Goal: Task Accomplishment & Management: Manage account settings

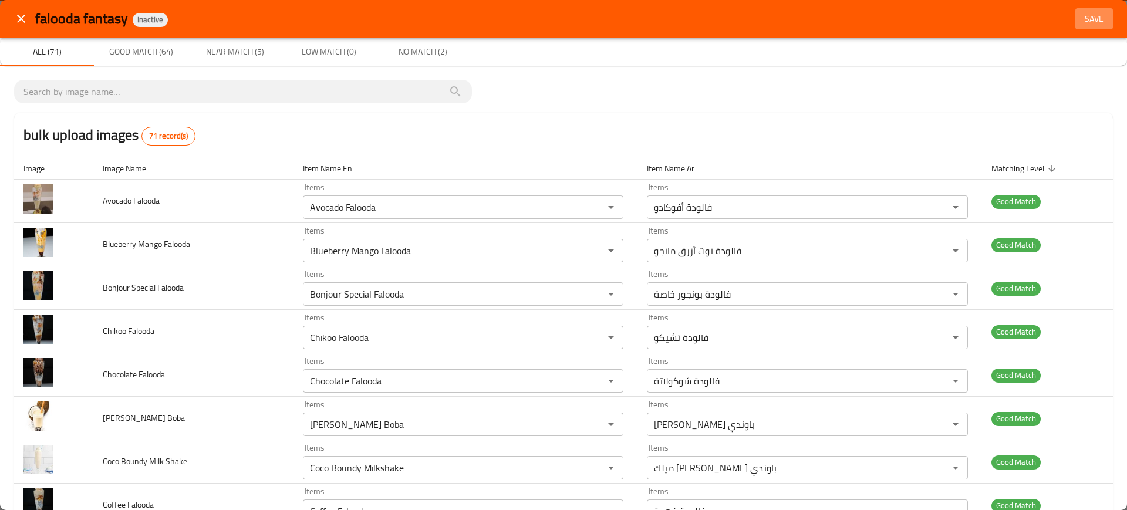
click at [1080, 22] on span "Save" at bounding box center [1094, 19] width 28 height 15
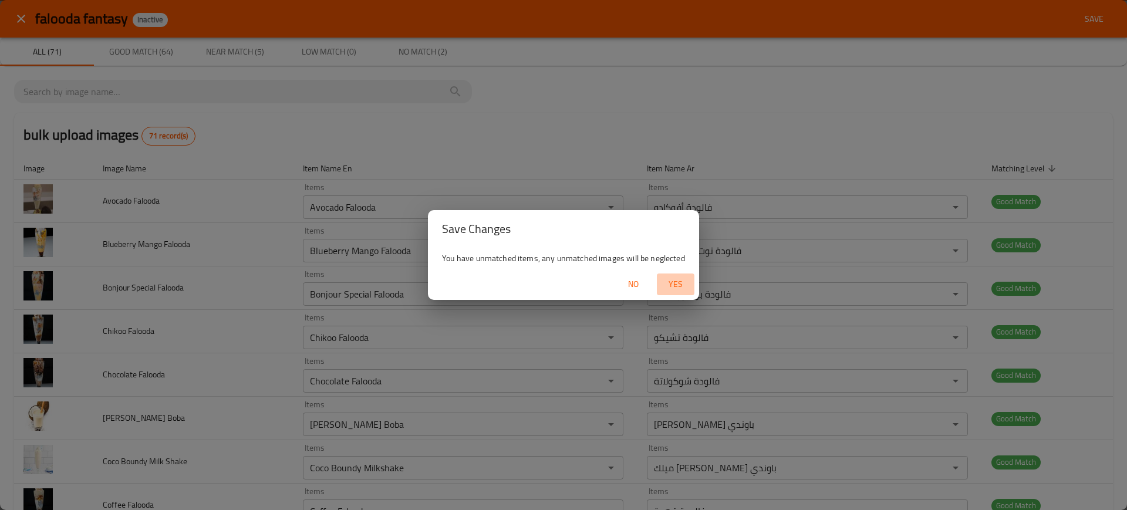
click at [673, 284] on span "Yes" at bounding box center [675, 284] width 28 height 15
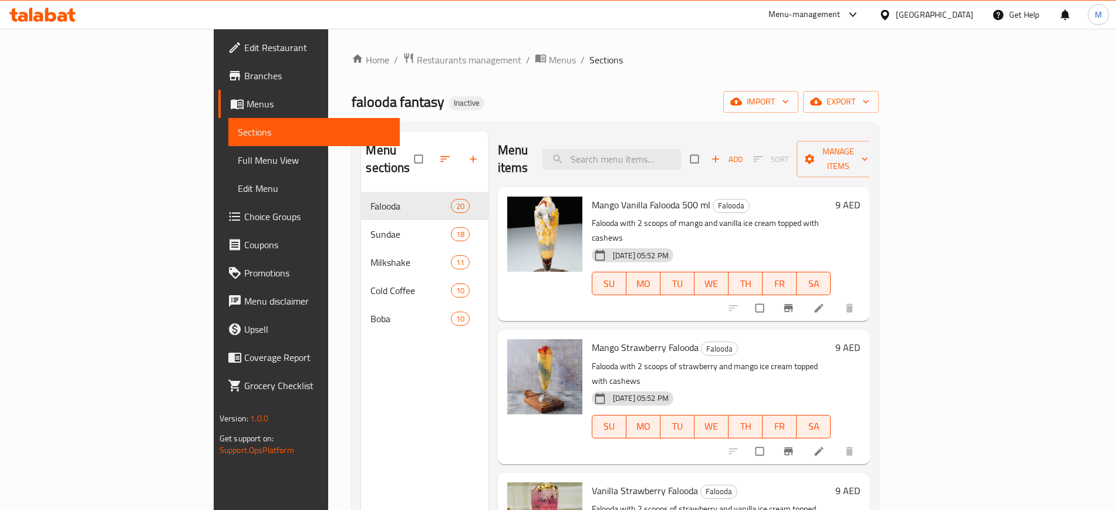
click at [394, 404] on div "Menu sections Falooda 20 Sundae 18 Milkshake 11 Cold Coffee 10 Boba 10" at bounding box center [424, 386] width 127 height 510
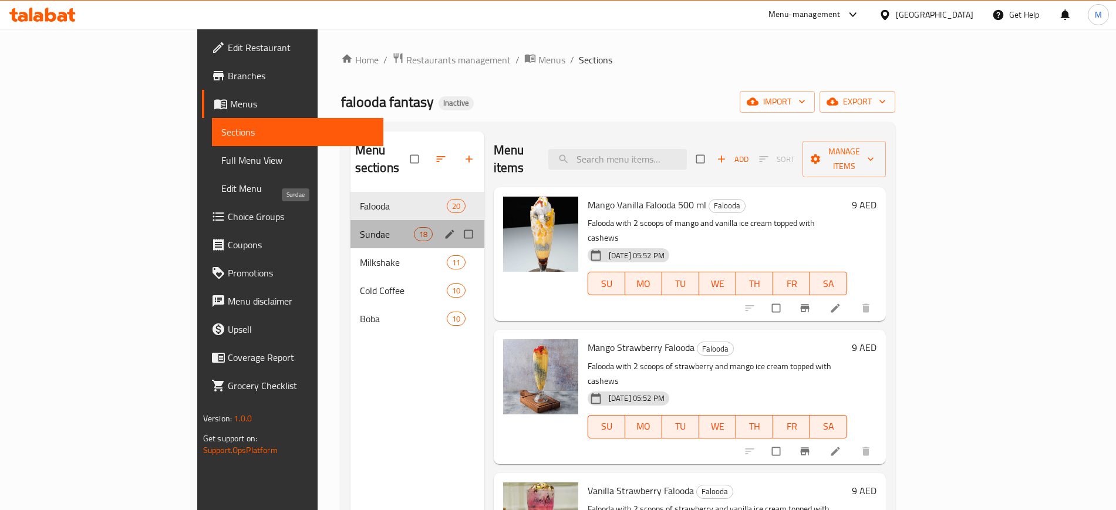
click at [360, 227] on span "Sundae" at bounding box center [387, 234] width 54 height 14
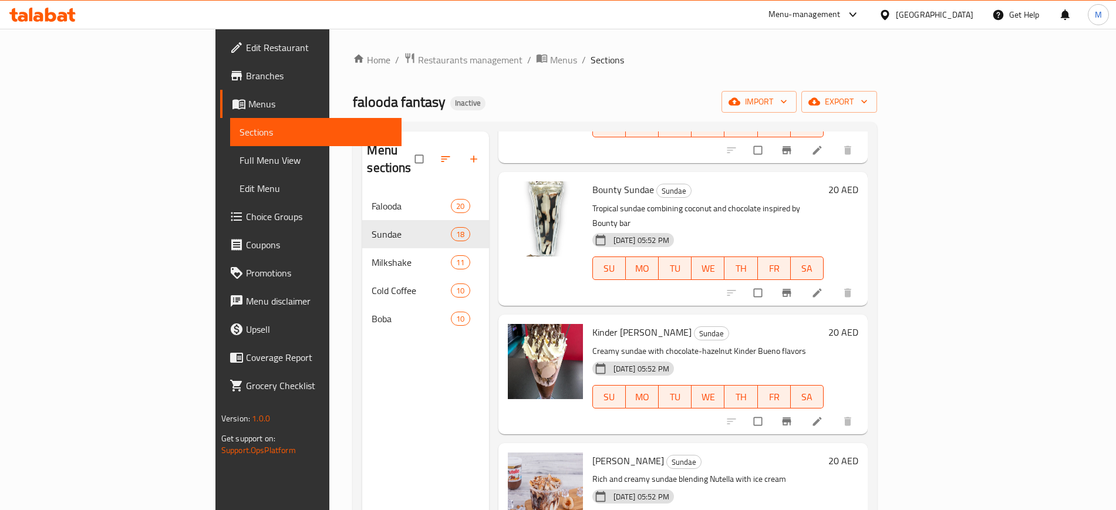
scroll to position [1827, 0]
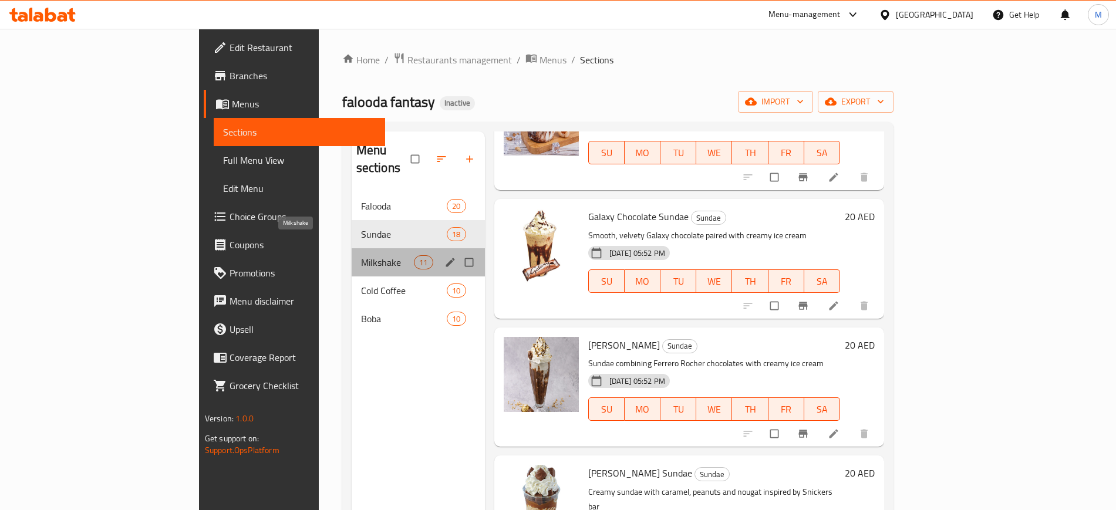
click at [361, 255] on span "Milkshake" at bounding box center [387, 262] width 53 height 14
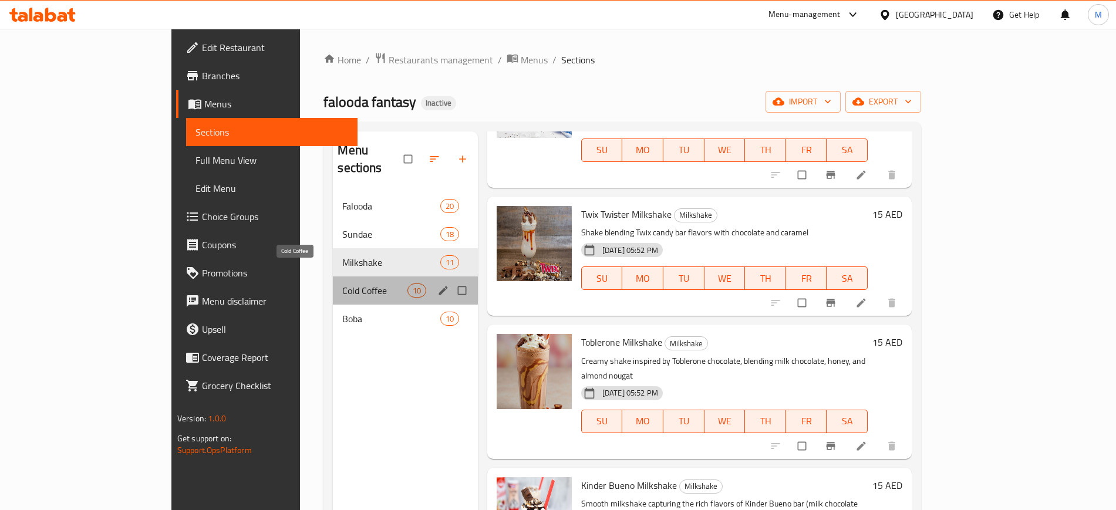
click at [342, 283] on span "Cold Coffee" at bounding box center [374, 290] width 65 height 14
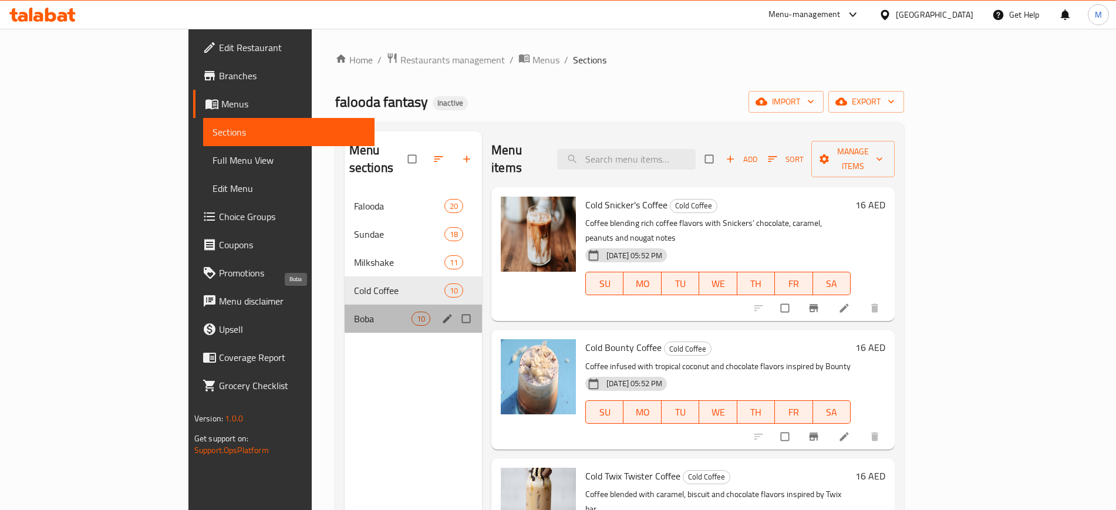
click at [359, 312] on span "Boba" at bounding box center [383, 319] width 58 height 14
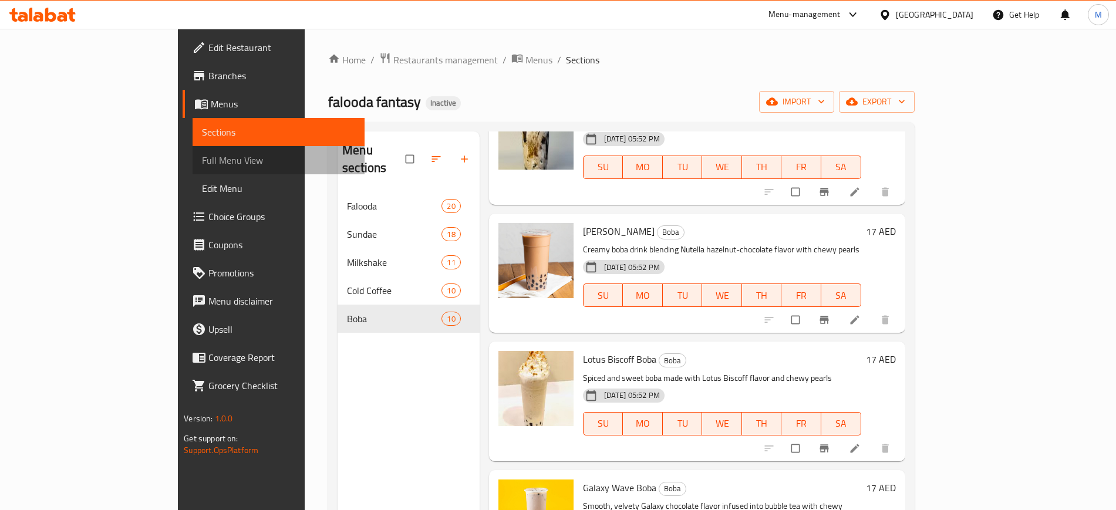
click at [202, 161] on span "Full Menu View" at bounding box center [278, 160] width 153 height 14
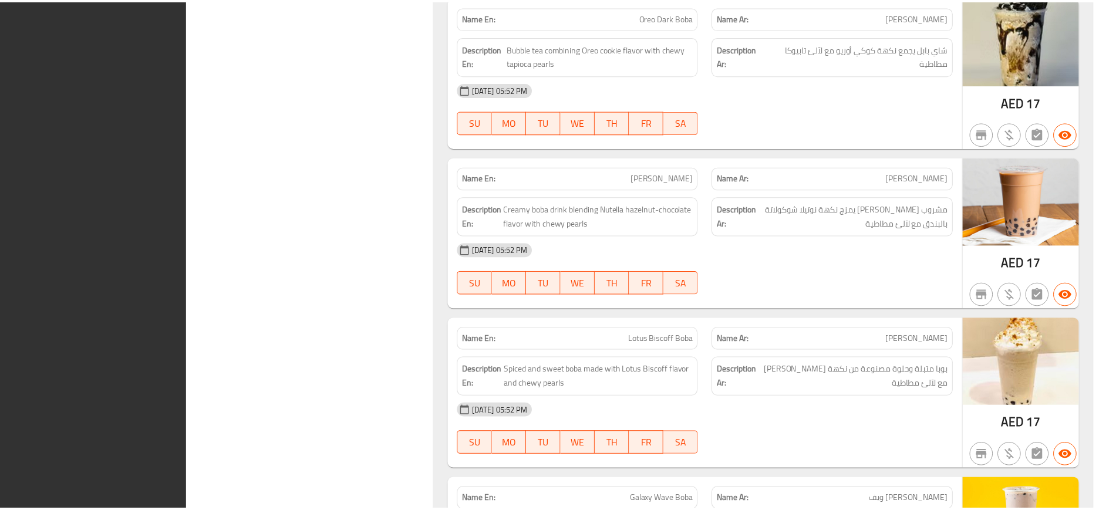
scroll to position [10898, 0]
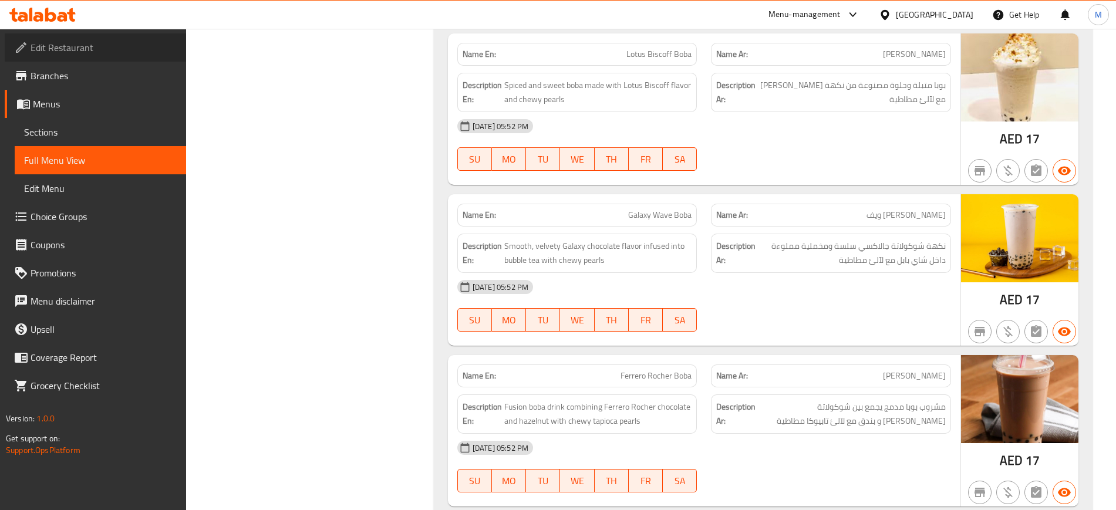
click at [150, 59] on link "Edit Restaurant" at bounding box center [95, 47] width 181 height 28
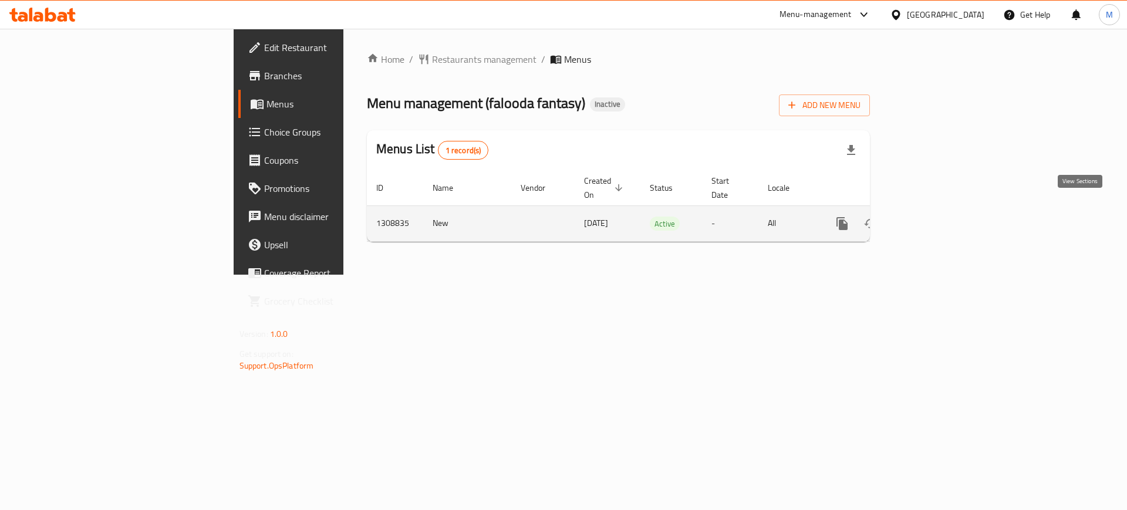
click at [934, 217] on icon "enhanced table" at bounding box center [927, 224] width 14 height 14
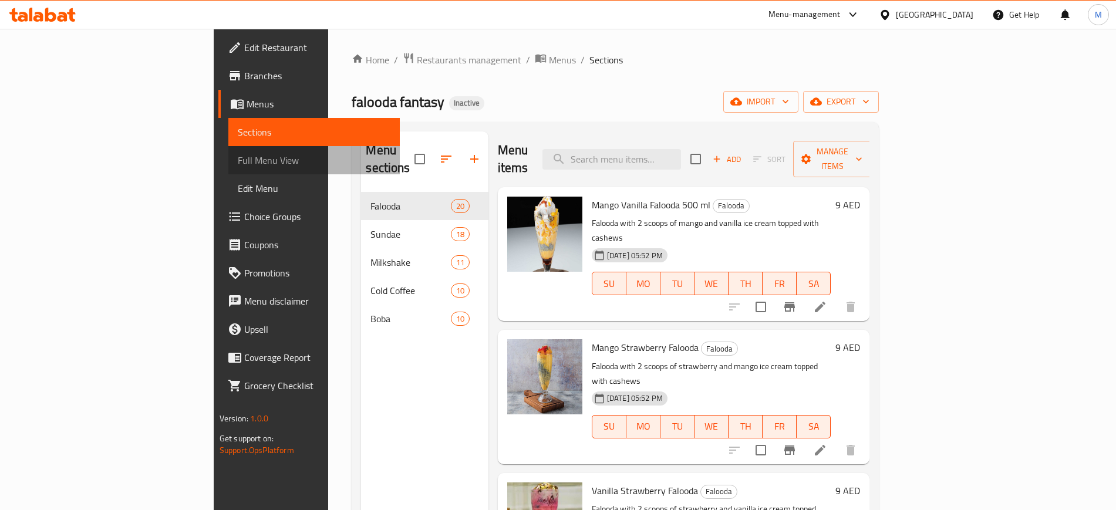
click at [238, 157] on span "Full Menu View" at bounding box center [314, 160] width 153 height 14
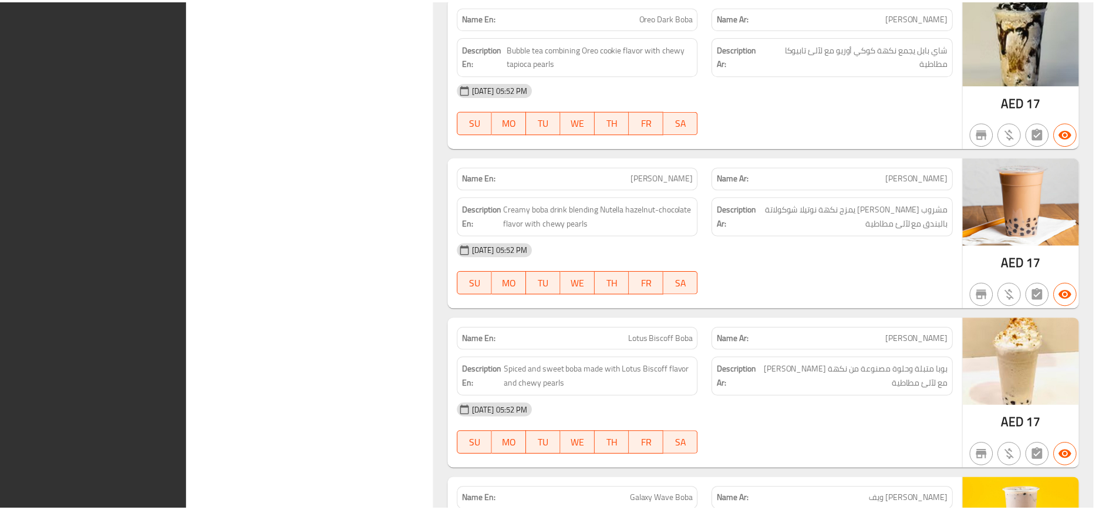
scroll to position [10898, 0]
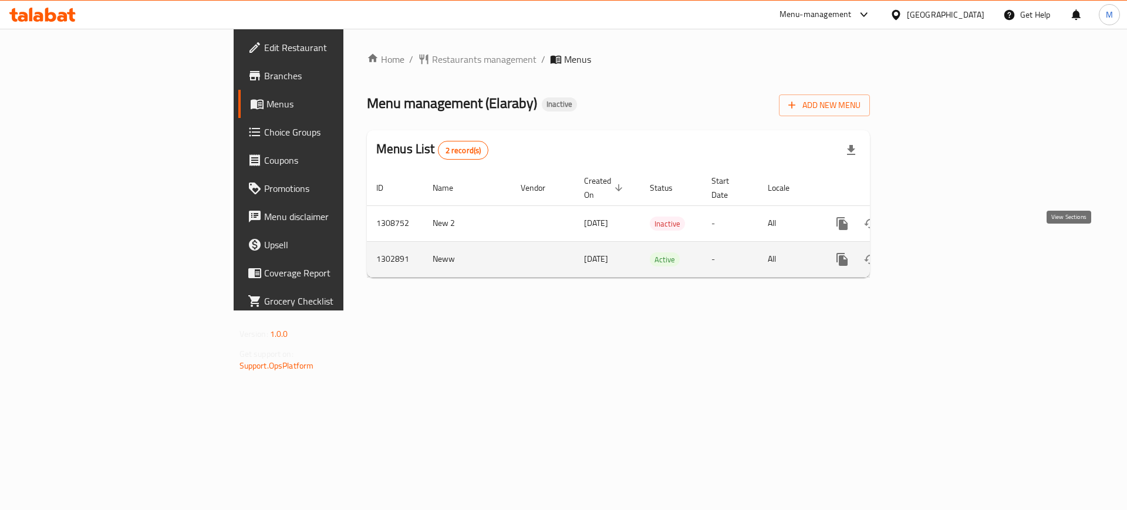
click at [934, 252] on icon "enhanced table" at bounding box center [927, 259] width 14 height 14
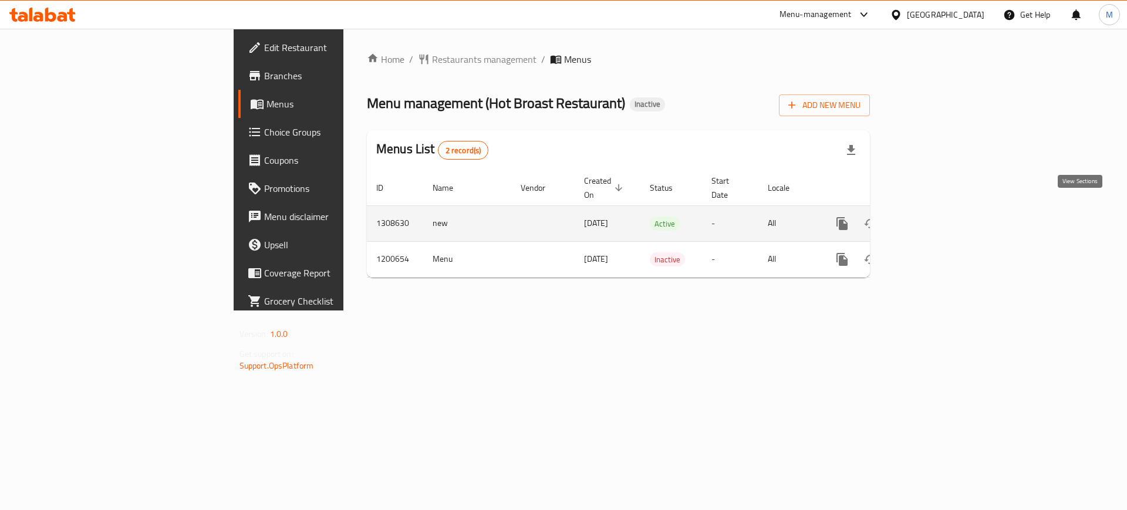
click at [932, 218] on icon "enhanced table" at bounding box center [926, 223] width 11 height 11
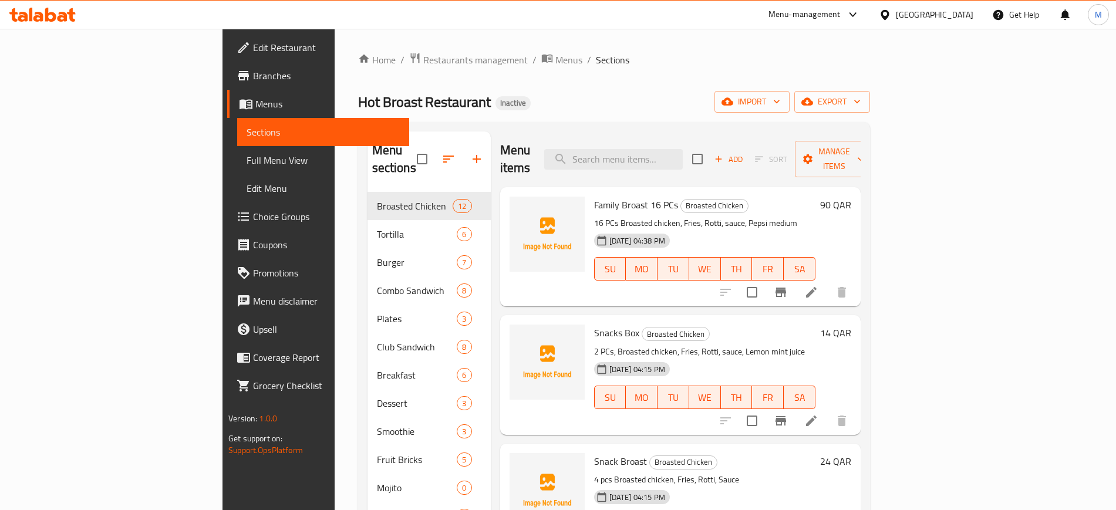
click at [870, 115] on div "Home / Restaurants management / Menus / Sections Hot Broast Restaurant Inactive…" at bounding box center [614, 351] width 512 height 599
click at [780, 107] on span "import" at bounding box center [752, 101] width 56 height 15
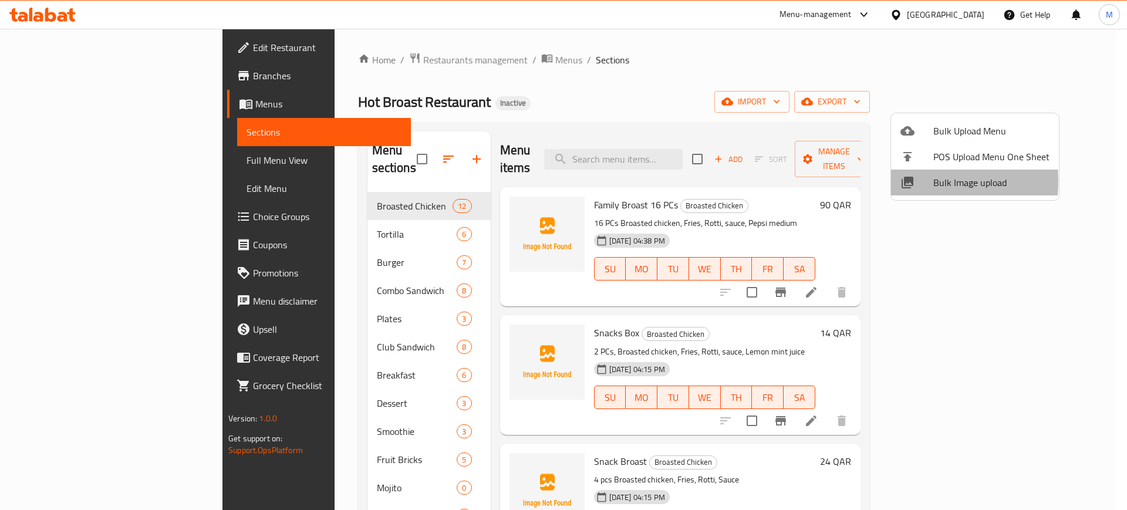
click at [907, 181] on icon at bounding box center [907, 183] width 12 height 12
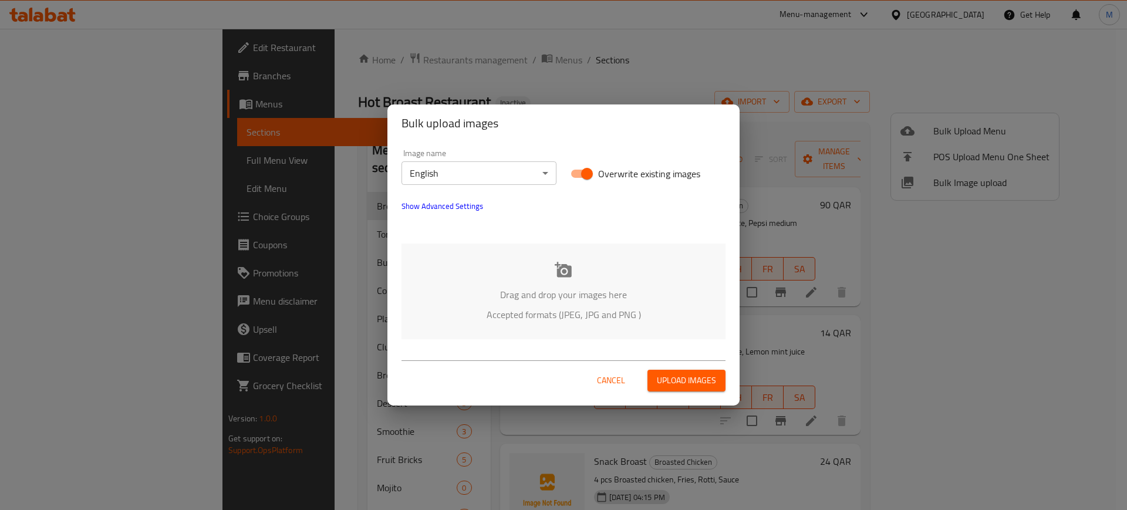
click at [621, 259] on div "Drag and drop your images here Accepted formats (JPEG, JPG and PNG )" at bounding box center [563, 292] width 324 height 96
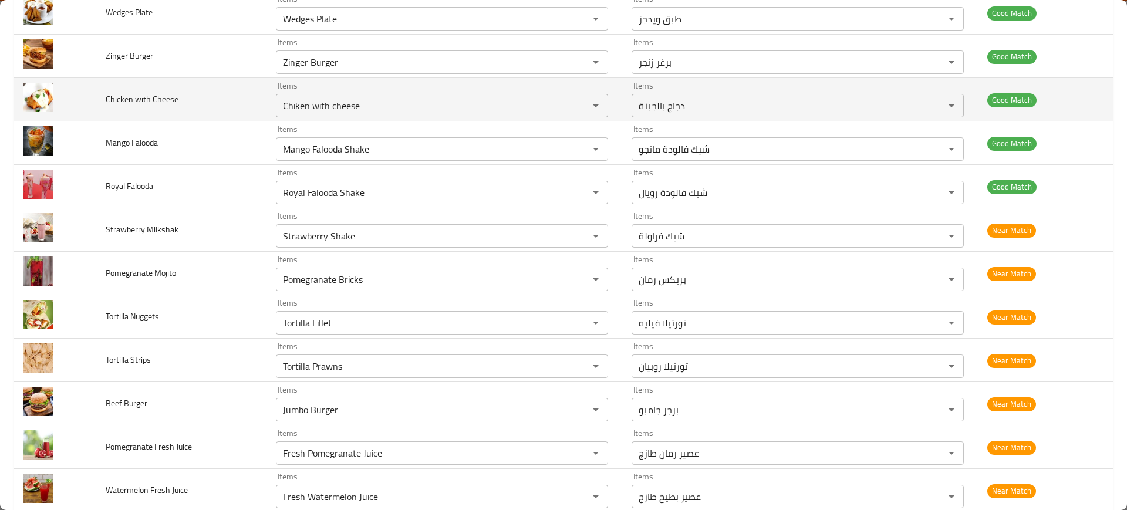
scroll to position [1317, 0]
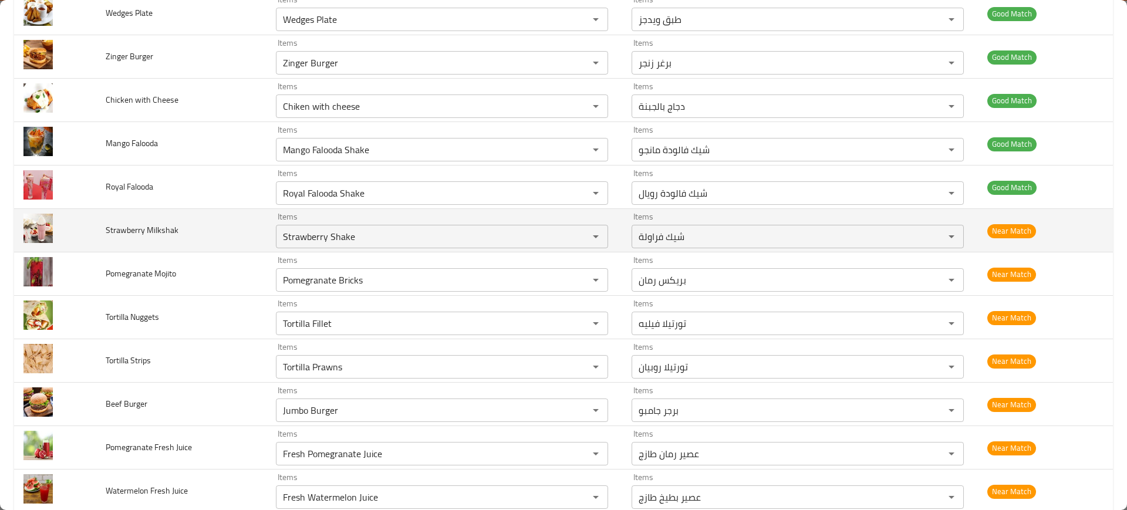
click at [214, 247] on td "Strawberry Milkshak" at bounding box center [181, 230] width 171 height 43
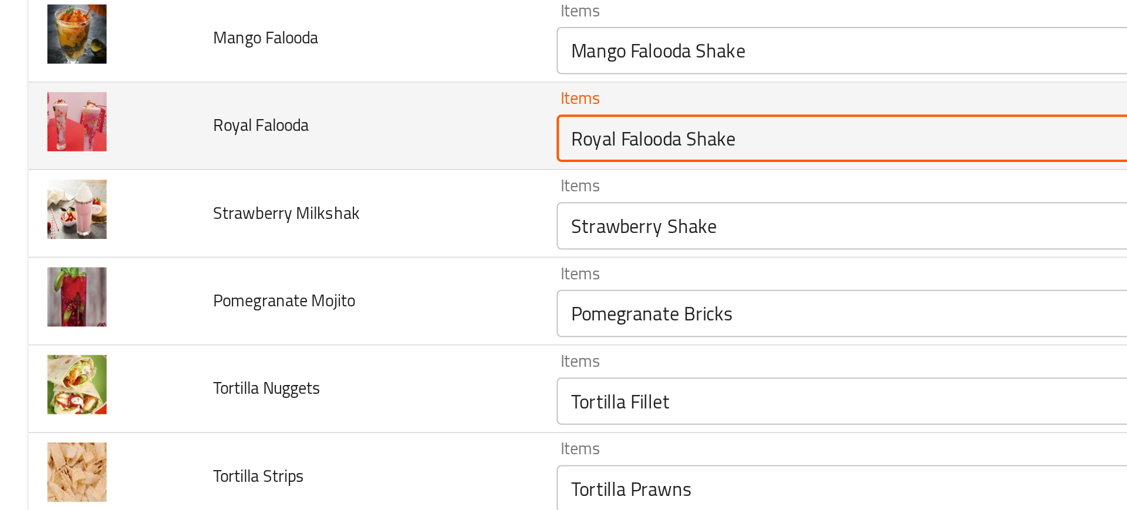
drag, startPoint x: 335, startPoint y: 194, endPoint x: 393, endPoint y: 191, distance: 57.6
click at [393, 191] on Falooda "Royal Falooda Shake" at bounding box center [424, 193] width 290 height 16
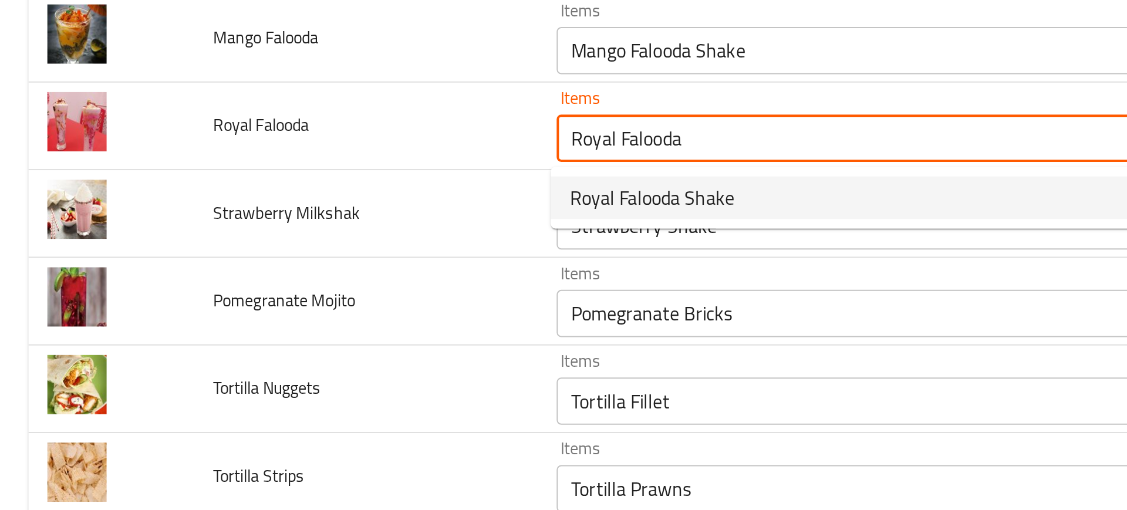
click at [334, 217] on span "Royal Falooda Shake" at bounding box center [323, 222] width 82 height 14
type Falooda "Royal Falooda Shake"
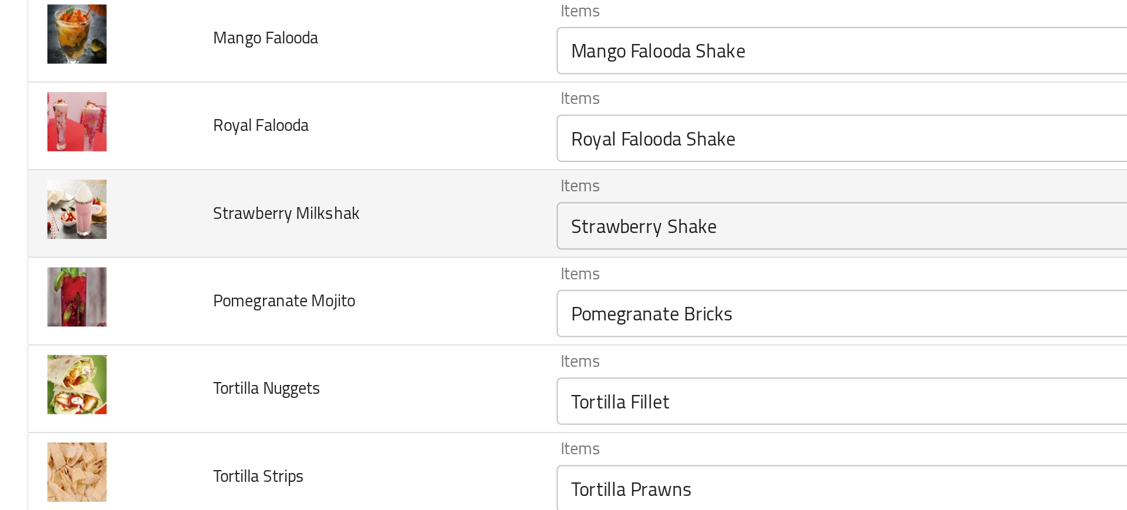
click at [236, 246] on td "Strawberry Milkshak" at bounding box center [181, 230] width 171 height 43
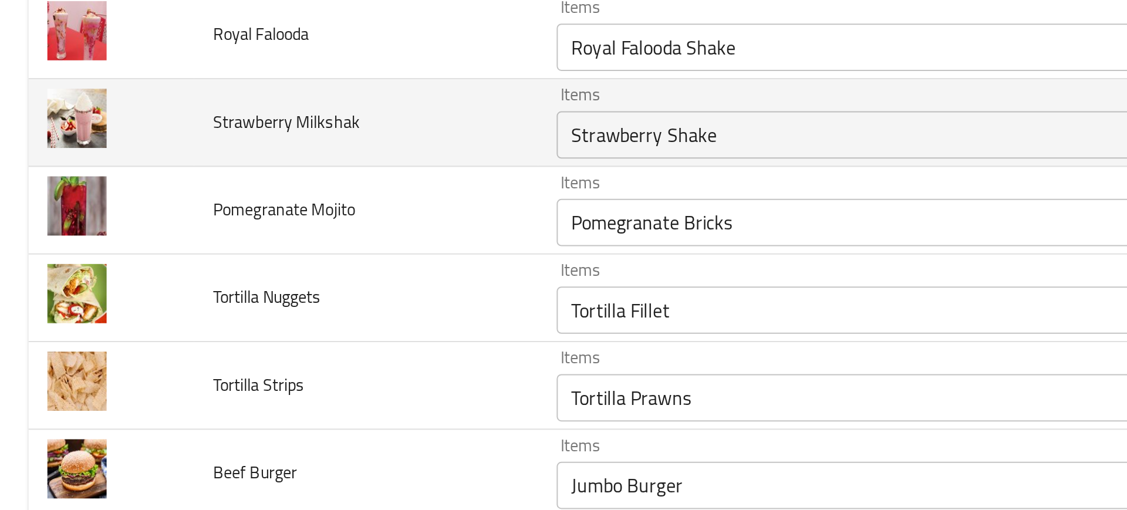
scroll to position [1363, 0]
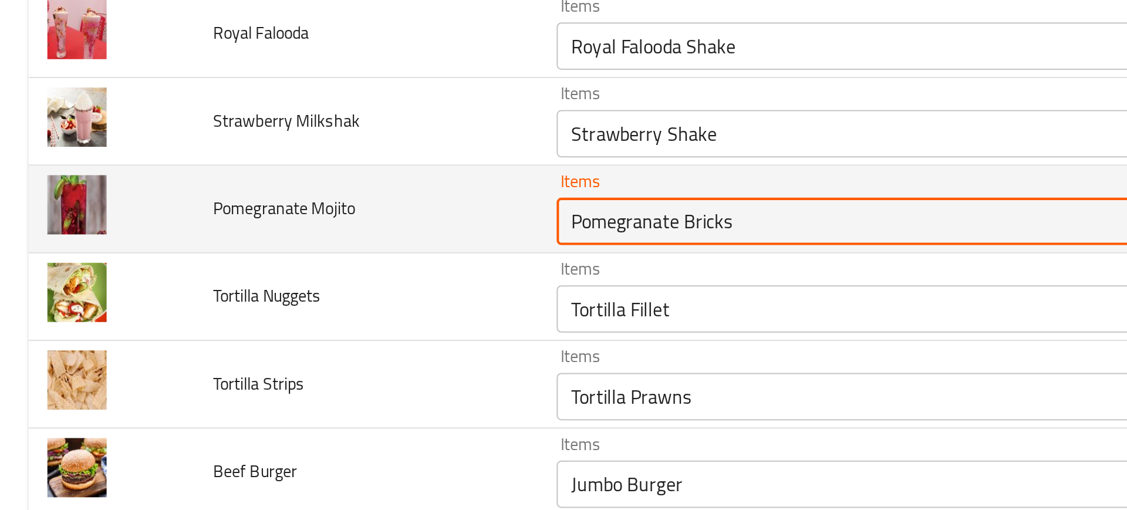
drag, startPoint x: 337, startPoint y: 234, endPoint x: 414, endPoint y: 241, distance: 77.2
click at [414, 241] on Mojito "Pomegranate Bricks" at bounding box center [424, 234] width 290 height 16
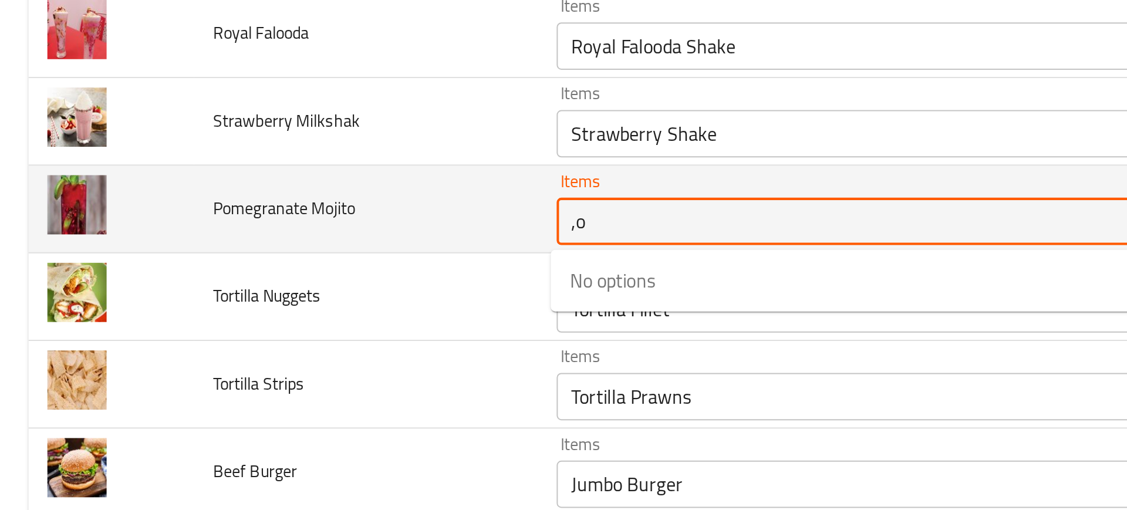
type Mojito ","
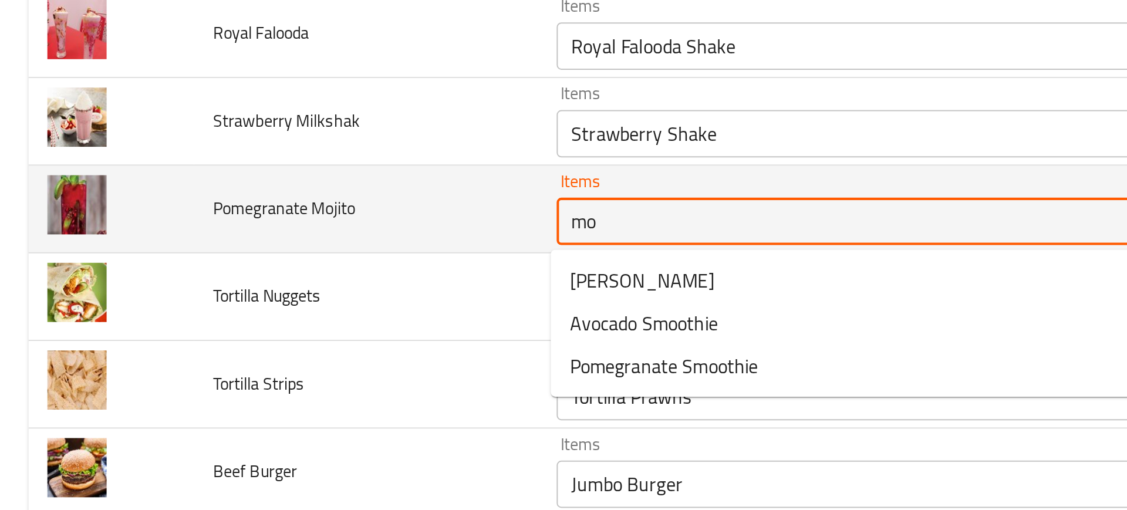
type Mojito "moj"
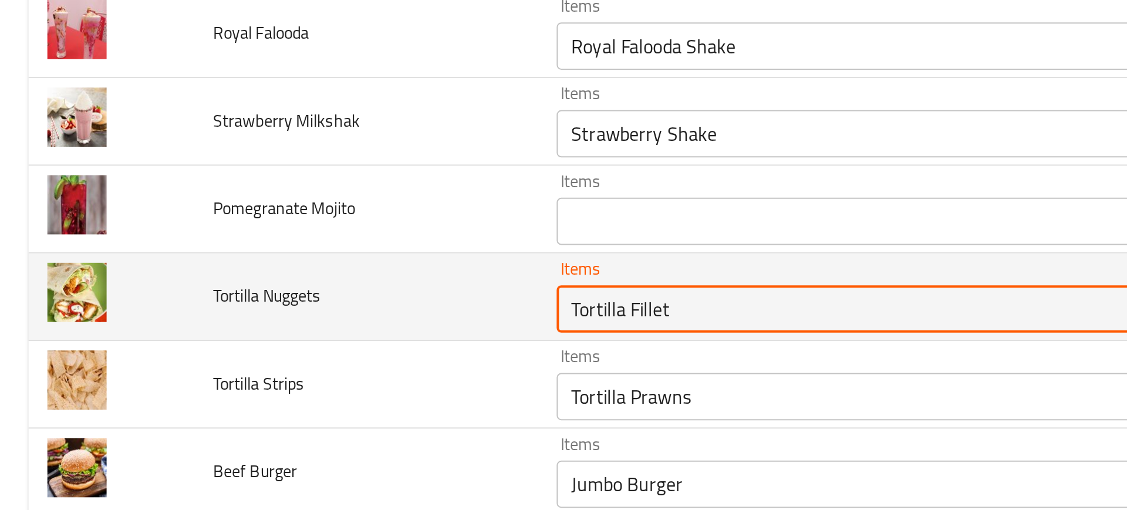
click at [297, 283] on Nuggets "Tortilla Fillet" at bounding box center [424, 277] width 290 height 16
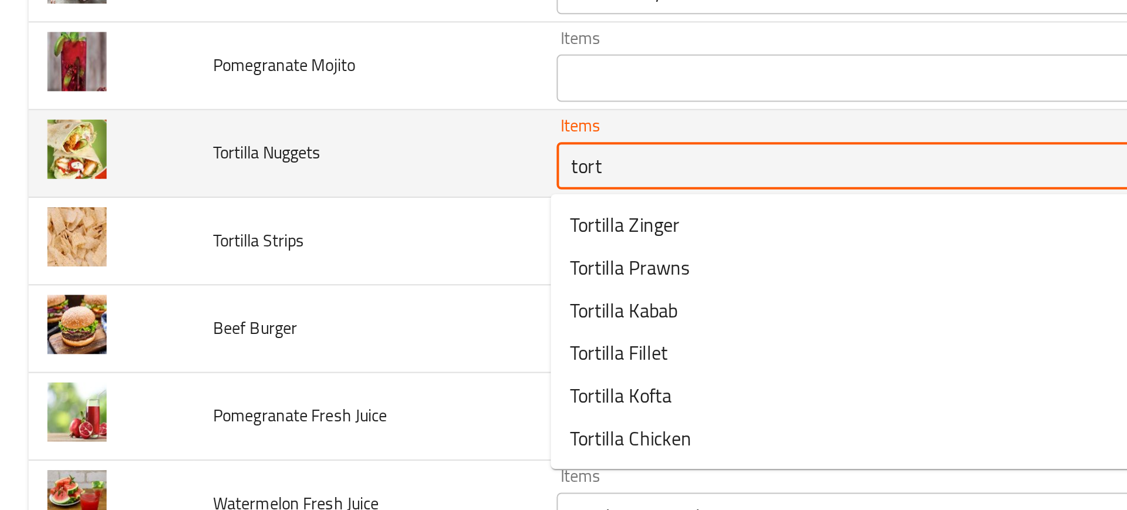
scroll to position [1433, 0]
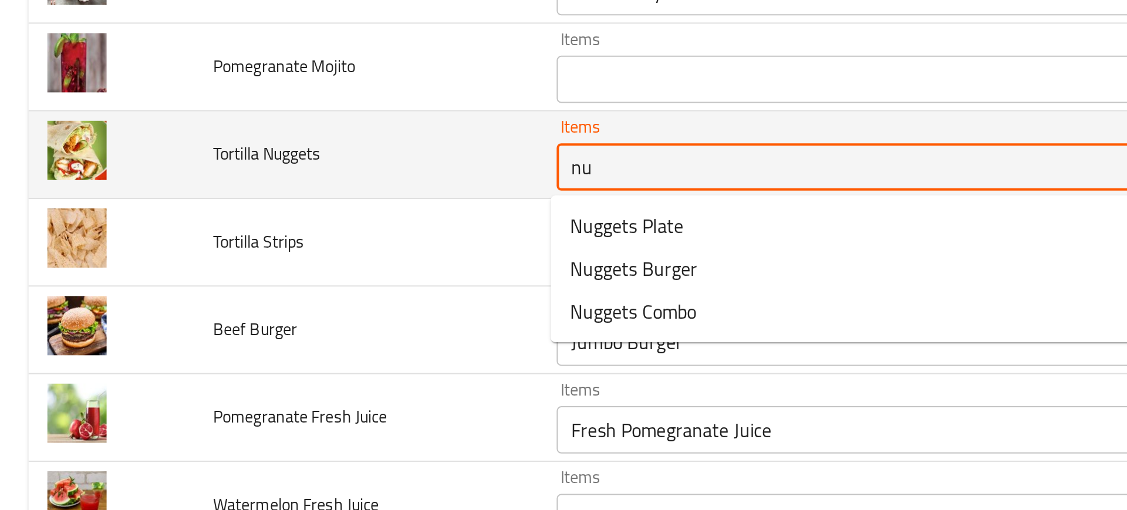
type Nuggets "nug"
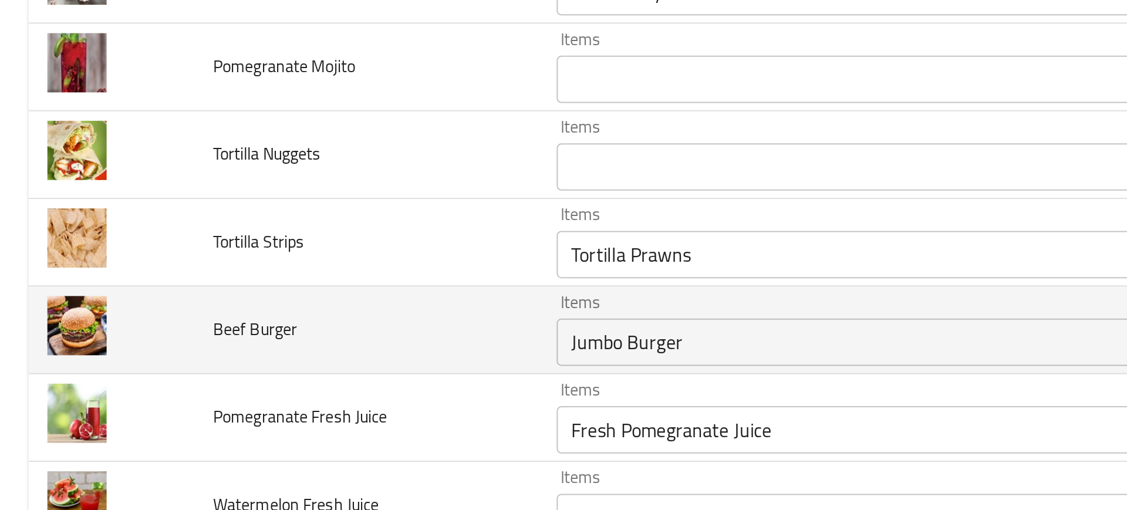
click at [233, 281] on td "Beef Burger" at bounding box center [181, 287] width 171 height 43
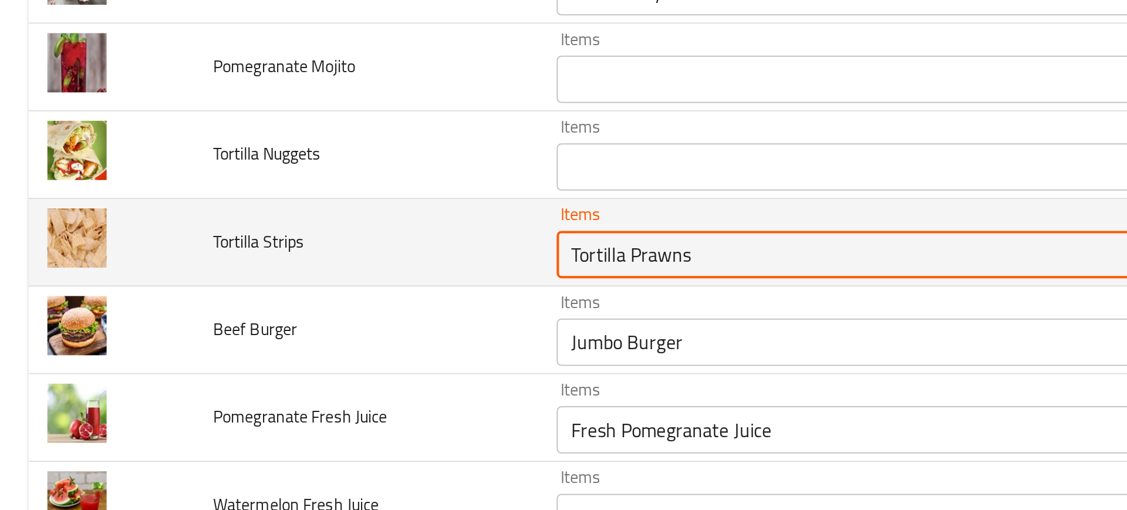
click at [307, 250] on Strips "Tortilla Prawns" at bounding box center [424, 250] width 290 height 16
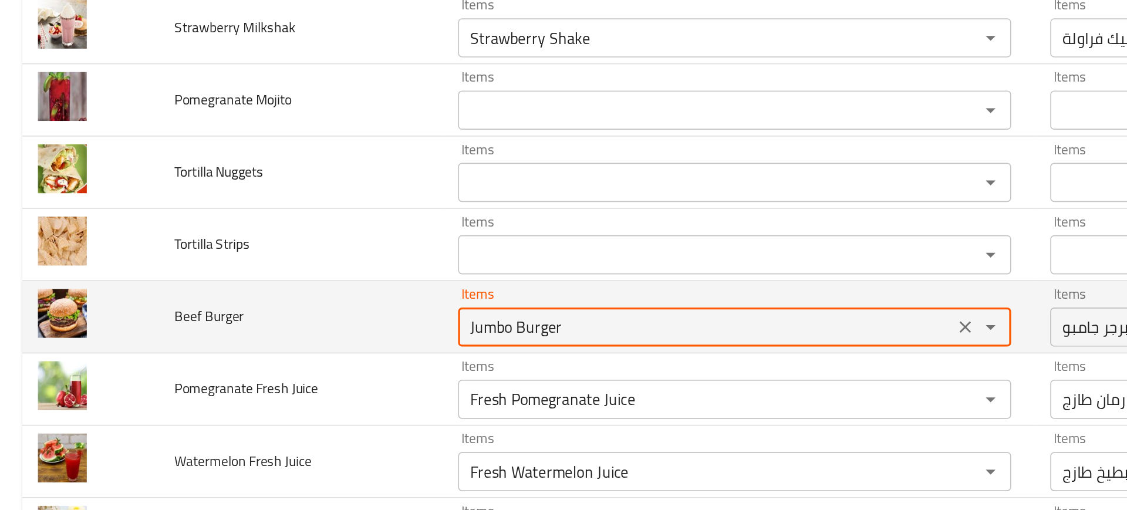
click at [378, 292] on Burger "Jumbo Burger" at bounding box center [424, 294] width 290 height 16
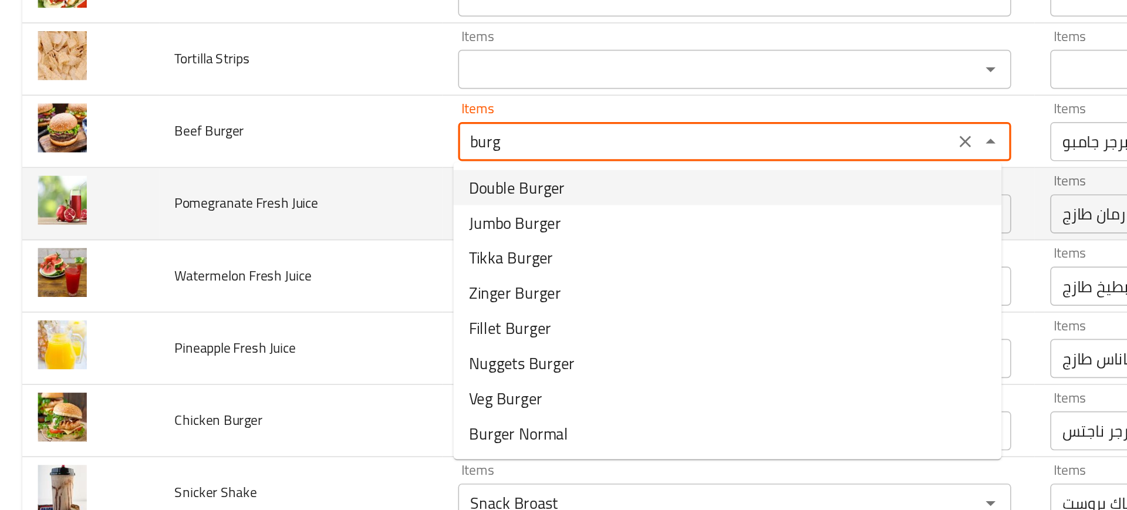
scroll to position [1542, 0]
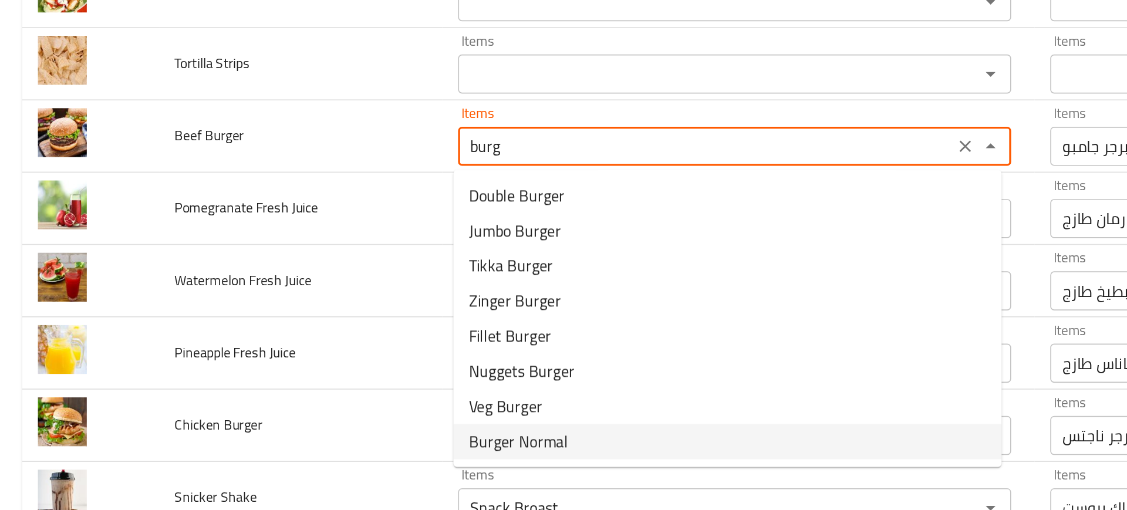
click at [292, 366] on span "Burger Normal" at bounding box center [311, 363] width 59 height 14
type Burger "Burger Normal"
type Burger-ar "برجر عادي"
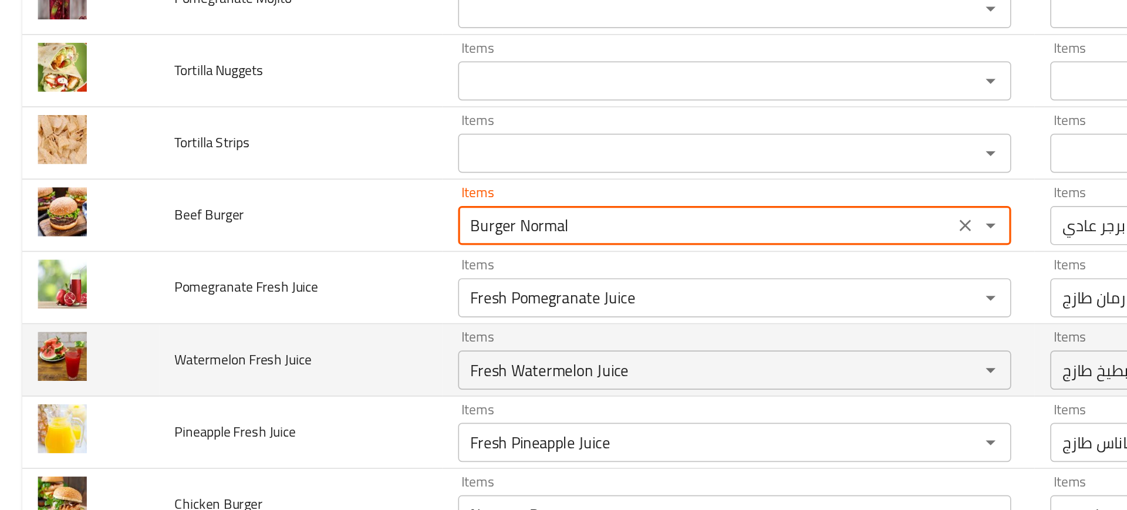
scroll to position [1492, 0]
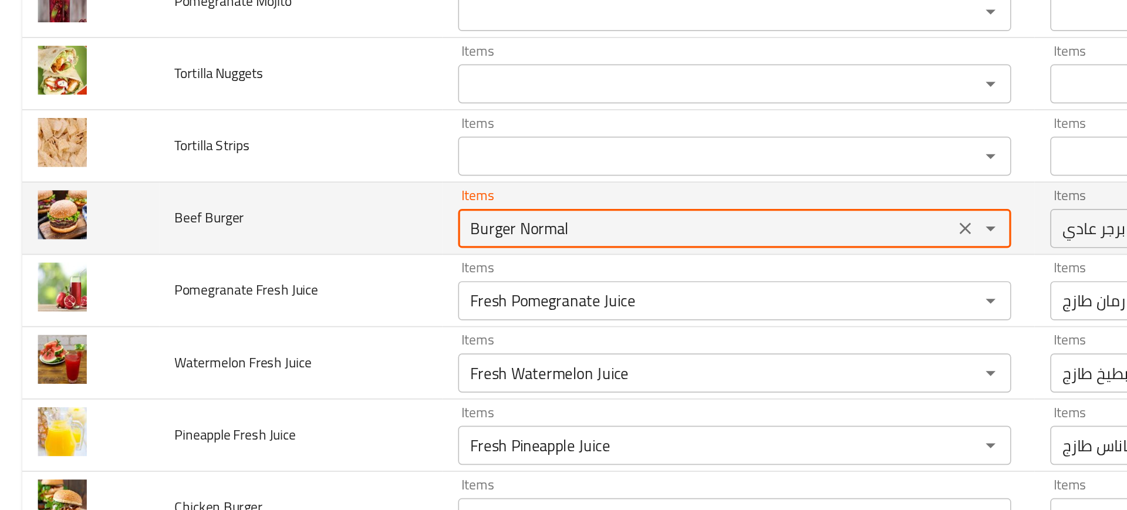
type Burger "Burger Normal"
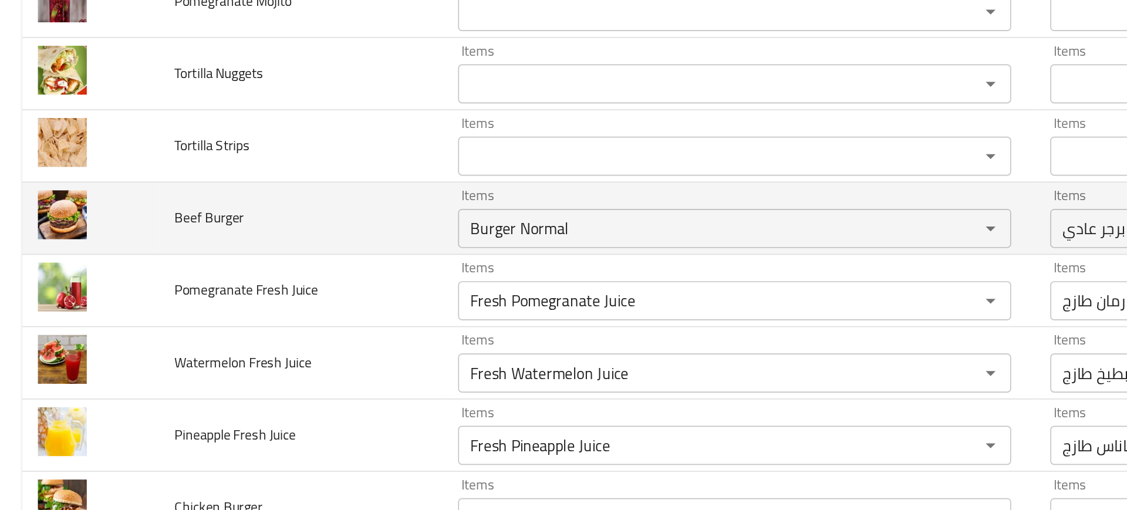
click at [227, 247] on td "Beef Burger" at bounding box center [181, 228] width 171 height 43
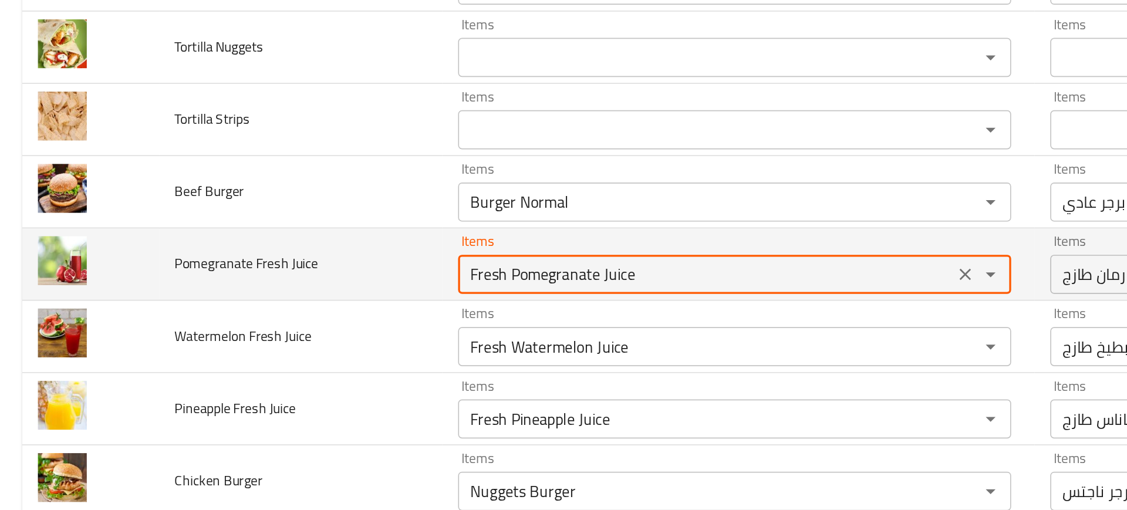
click at [316, 263] on Juice "Fresh Pomegranate Juice" at bounding box center [424, 262] width 290 height 16
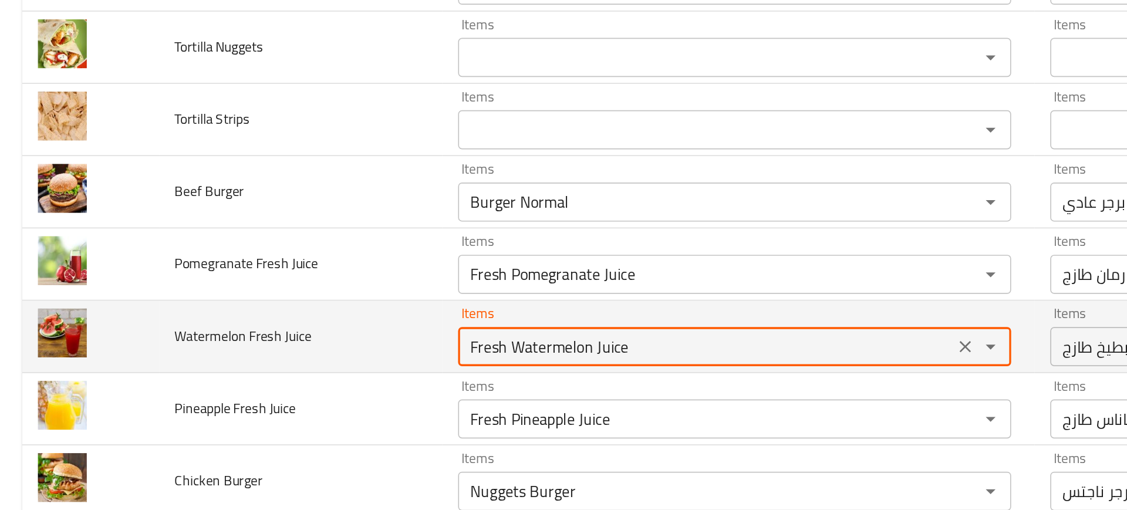
click at [304, 310] on Juice "Fresh Watermelon Juice" at bounding box center [424, 306] width 290 height 16
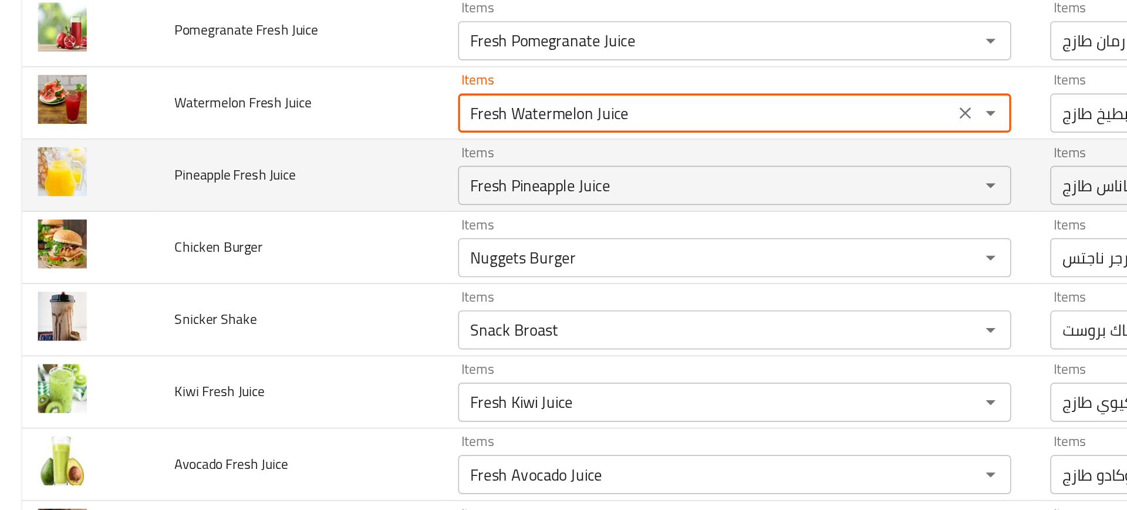
scroll to position [1651, 0]
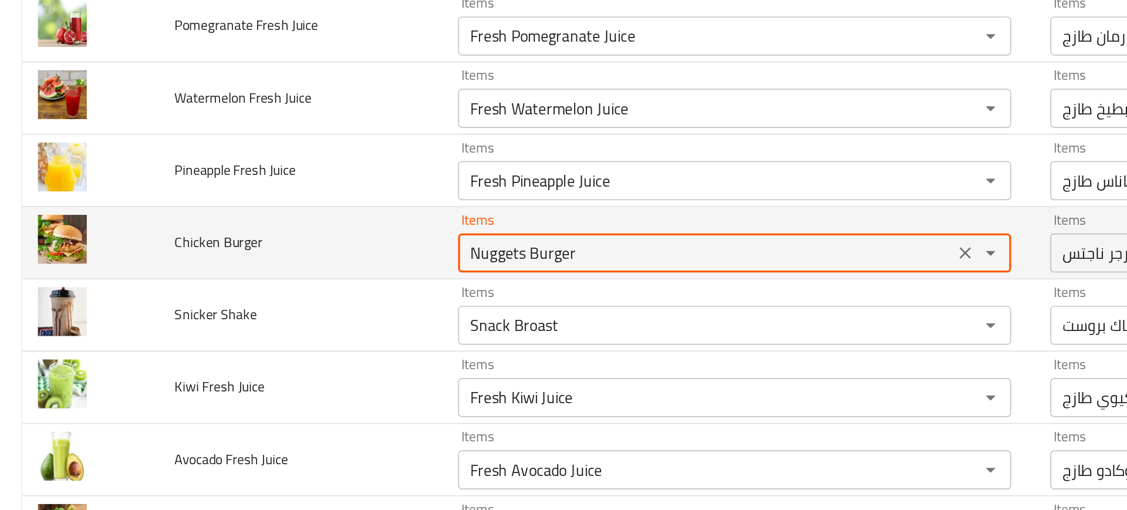
click at [328, 247] on Burger "Nuggets Burger" at bounding box center [424, 249] width 290 height 16
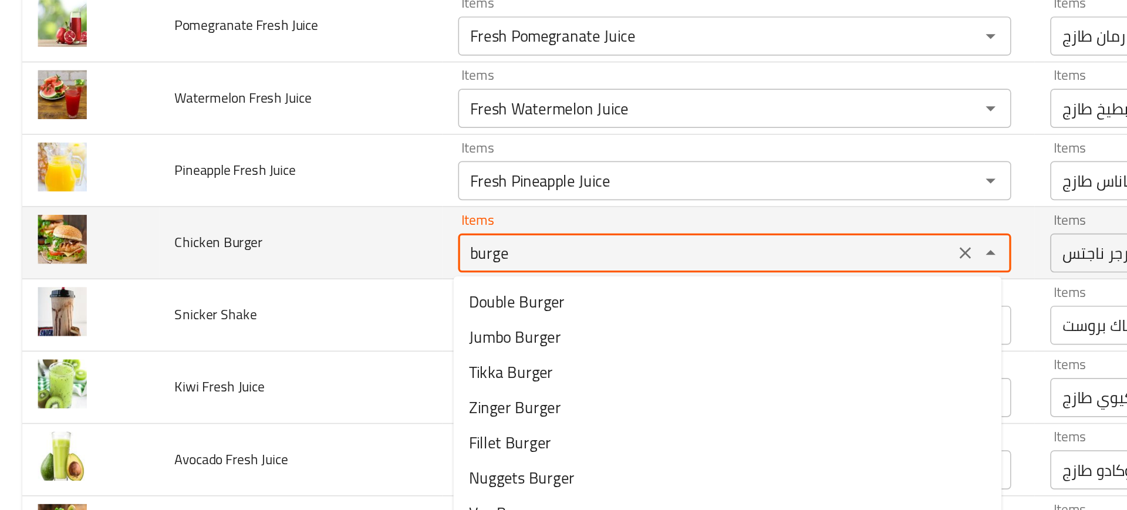
type Burger "burger"
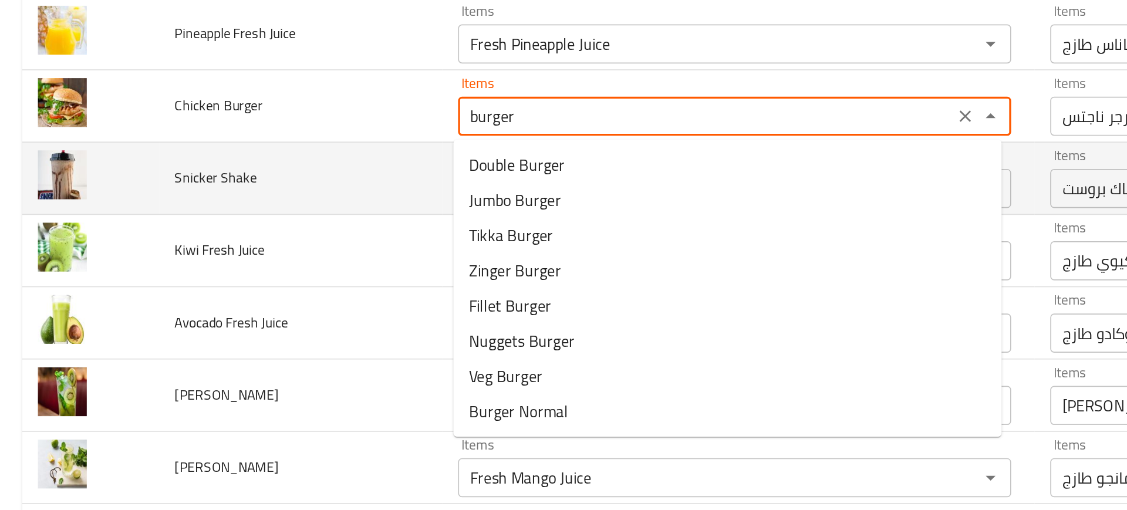
scroll to position [1733, 0]
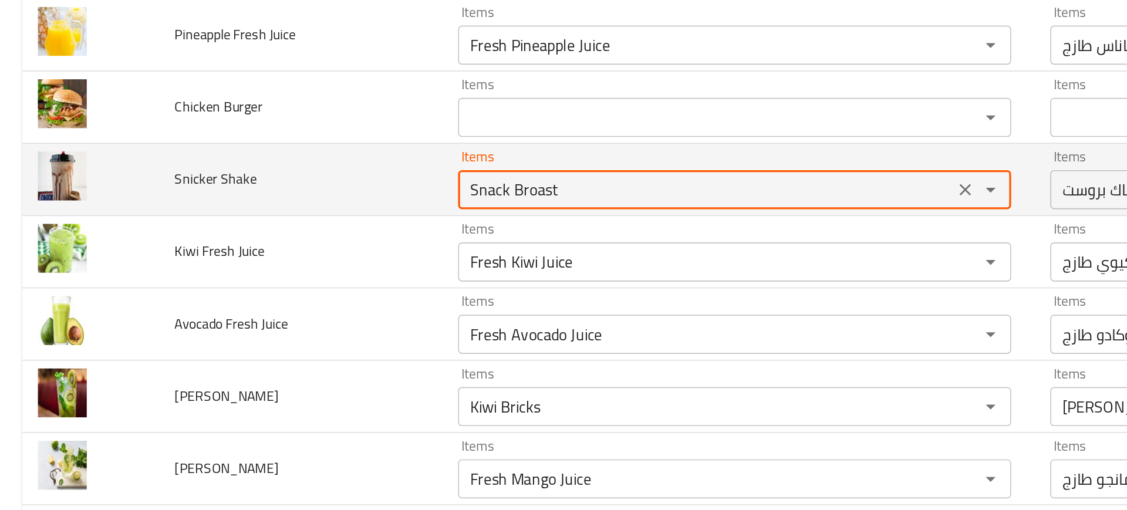
click at [309, 209] on Shake "Snack Broast" at bounding box center [424, 211] width 290 height 16
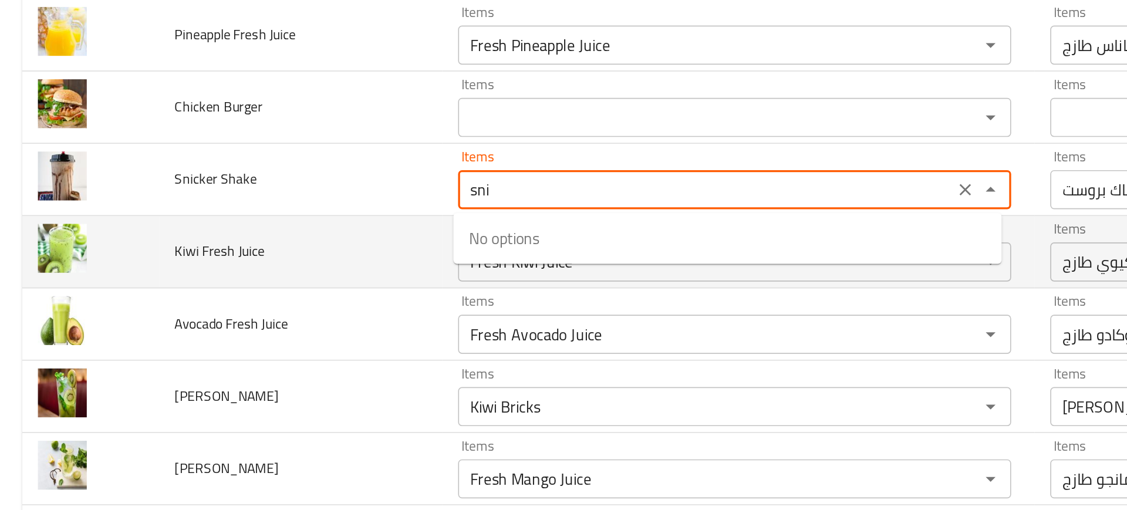
type Shake "sn"
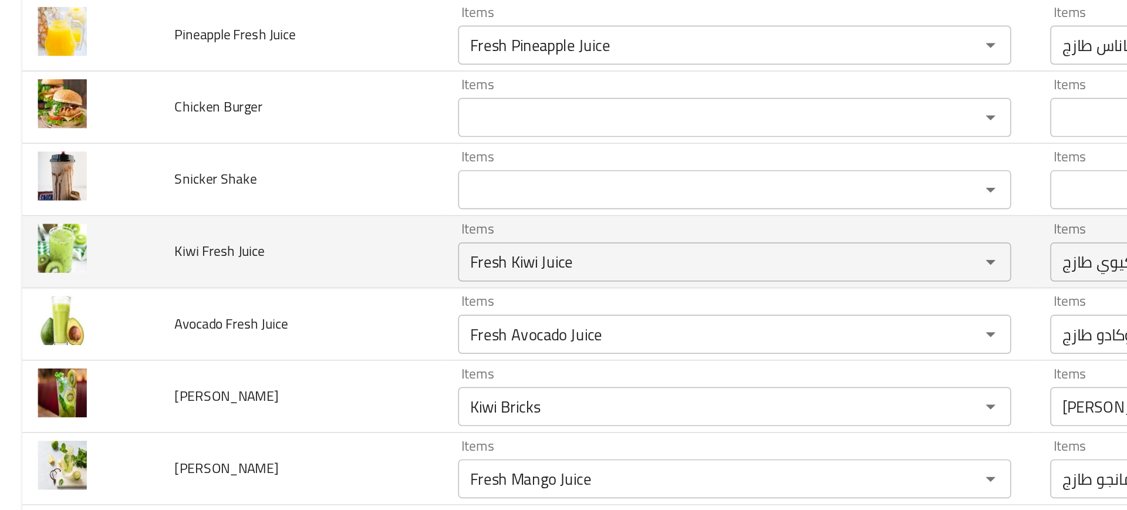
click at [213, 242] on td "Kiwi Fresh Juice" at bounding box center [181, 248] width 171 height 43
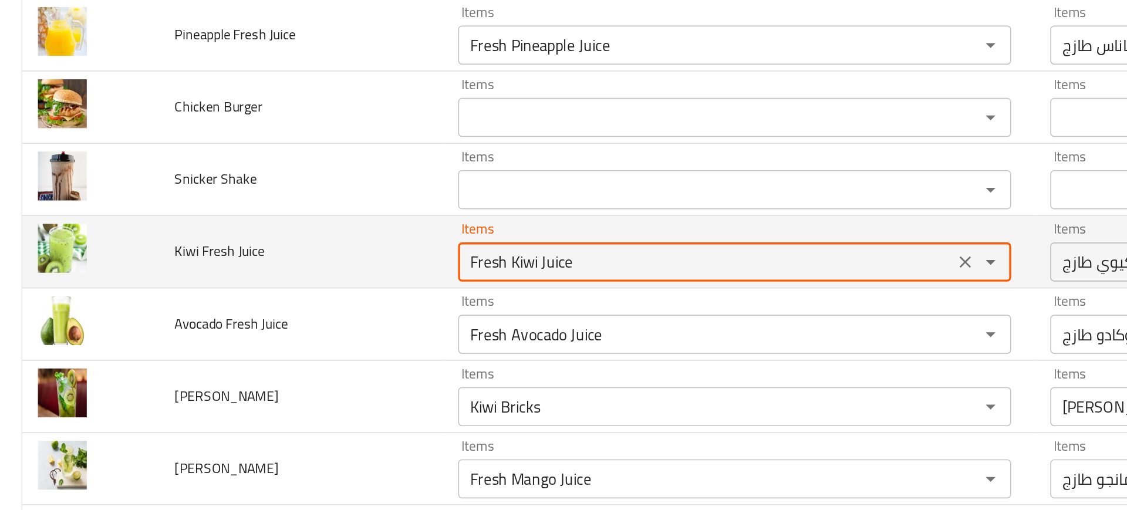
click at [282, 253] on Juice "Fresh Kiwi Juice" at bounding box center [424, 254] width 290 height 16
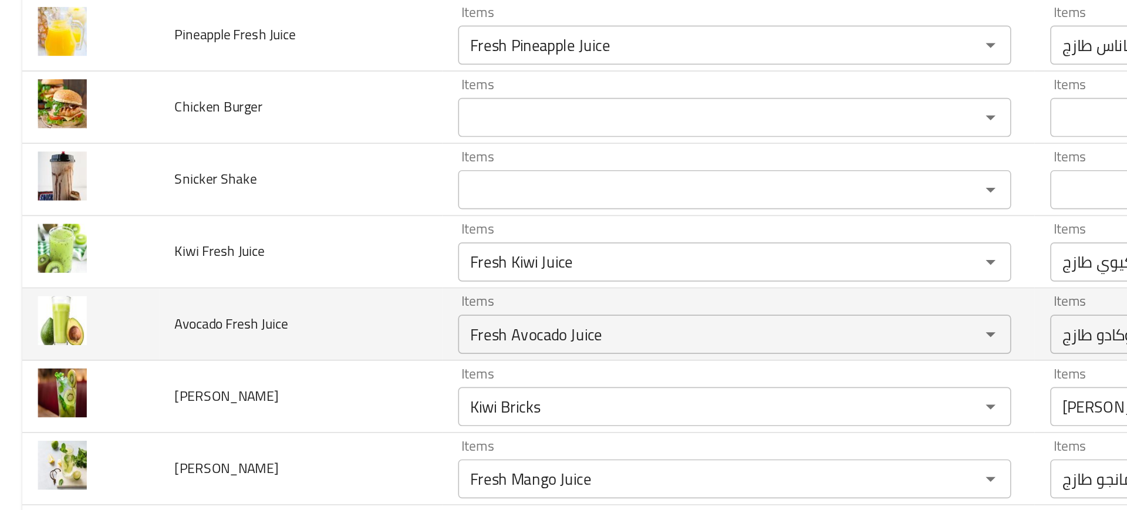
click at [248, 296] on td "Avocado Fresh Juice" at bounding box center [181, 292] width 171 height 43
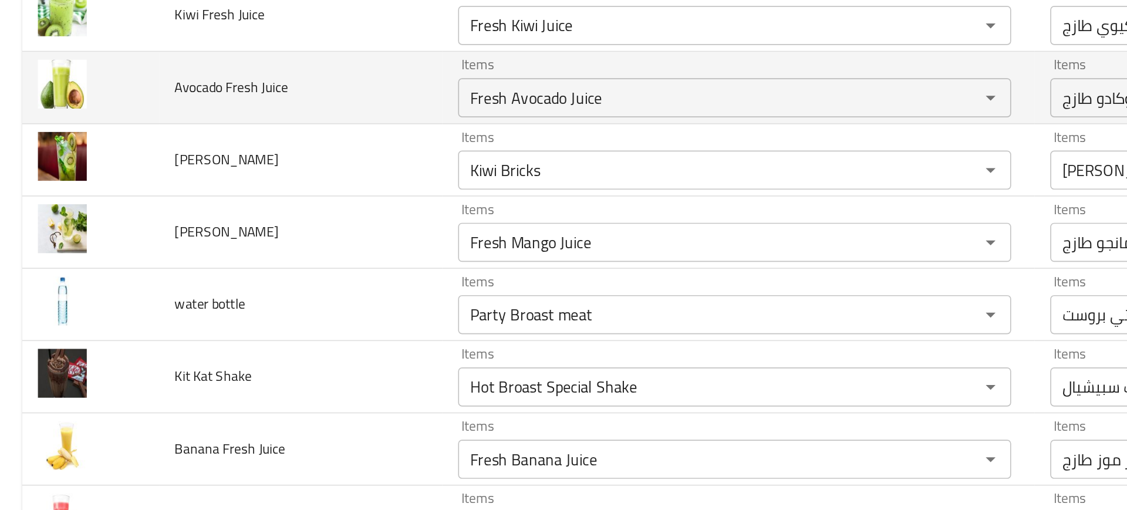
scroll to position [1880, 0]
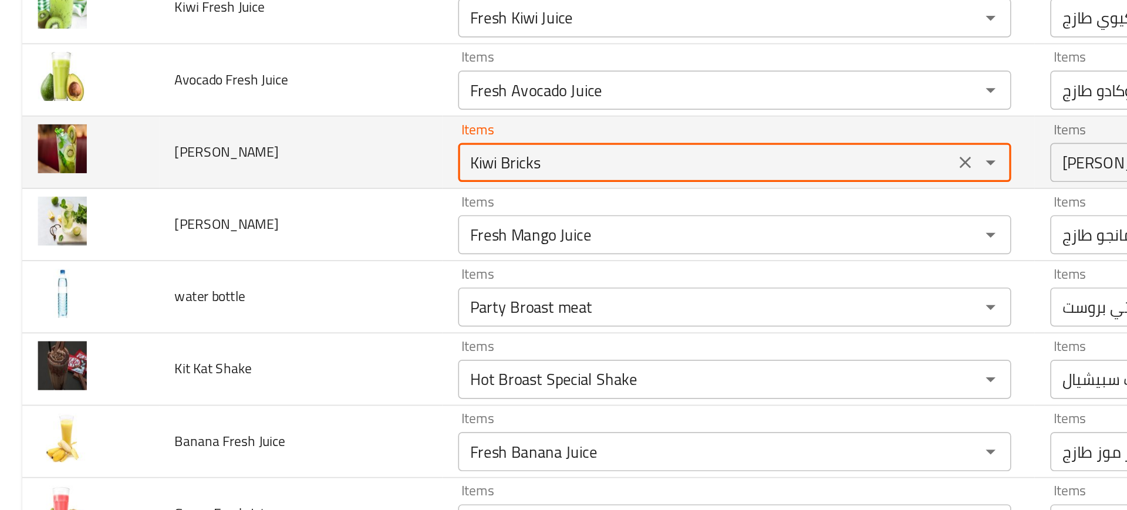
click at [299, 196] on Mojito "Kiwi Bricks" at bounding box center [424, 195] width 290 height 16
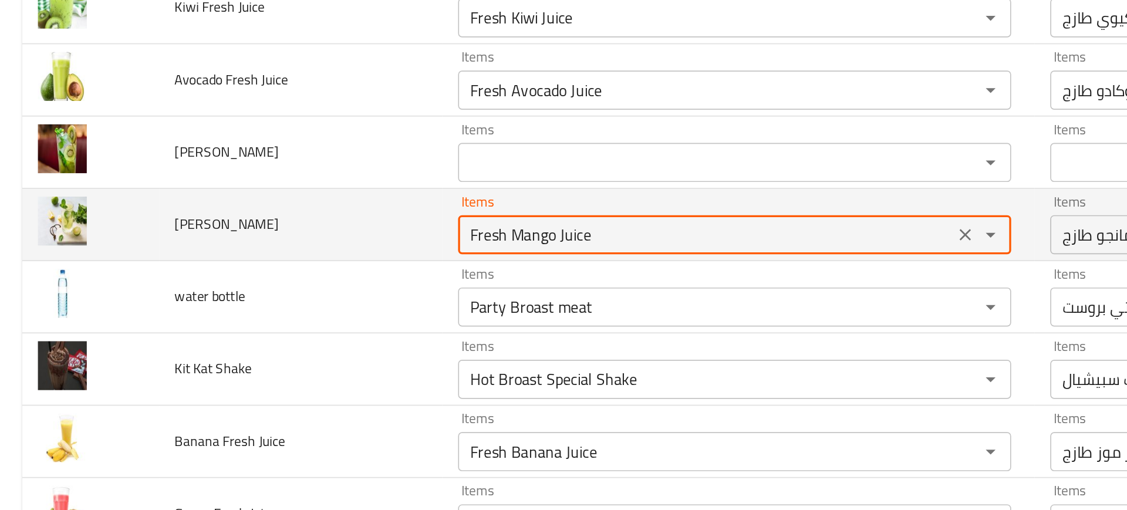
click at [289, 241] on Mojito "Fresh Mango Juice" at bounding box center [424, 238] width 290 height 16
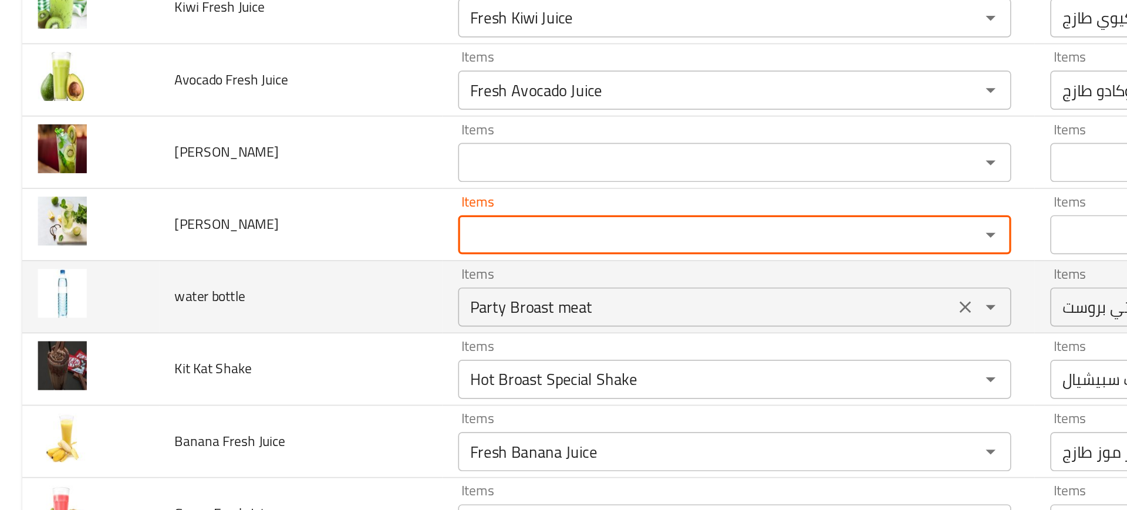
click at [325, 283] on bottle "Party Broast meat" at bounding box center [424, 281] width 290 height 16
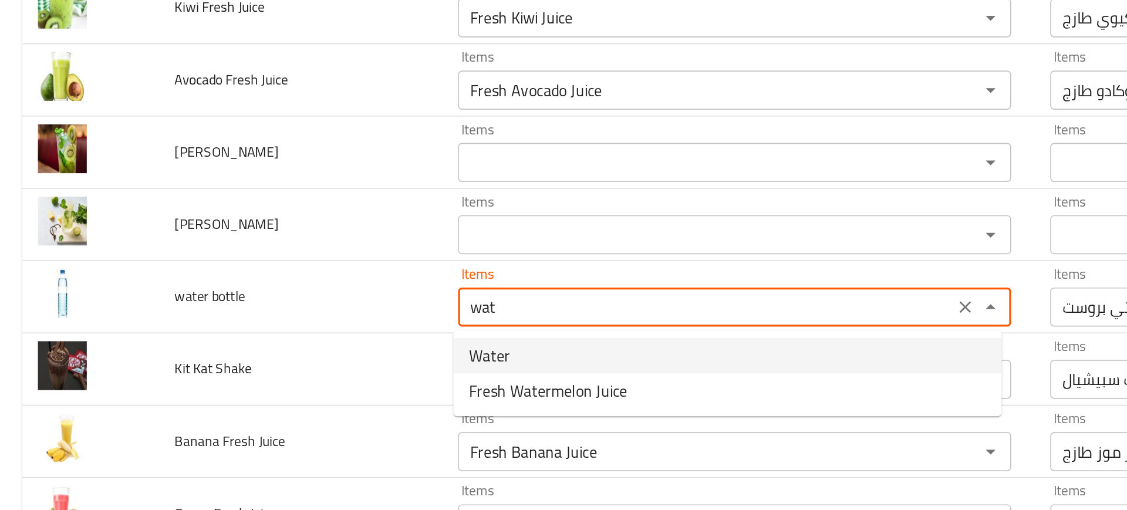
click at [300, 312] on span "Water" at bounding box center [294, 311] width 25 height 14
type bottle "Water"
type bottle-ar "مياه"
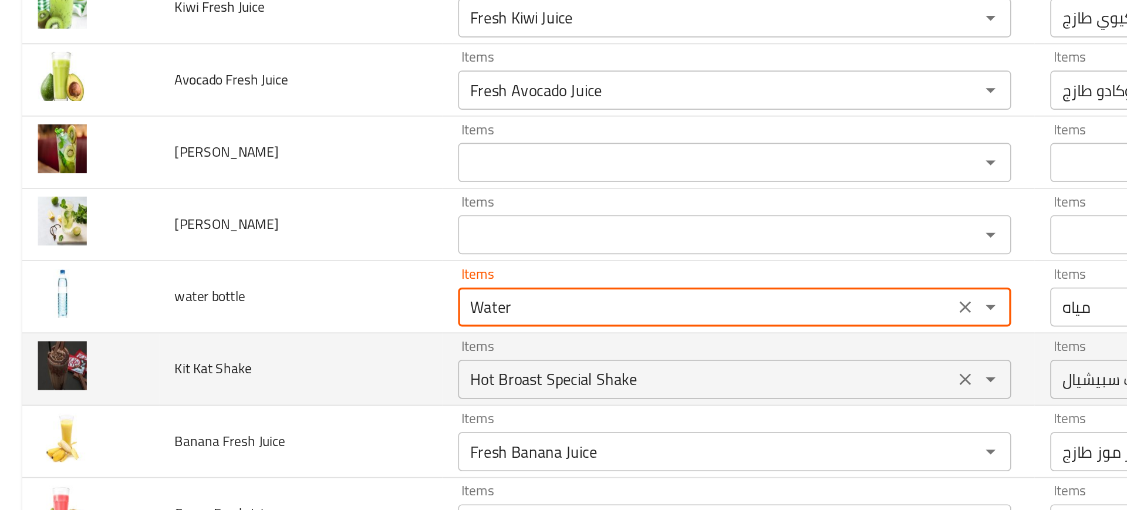
type bottle "Water"
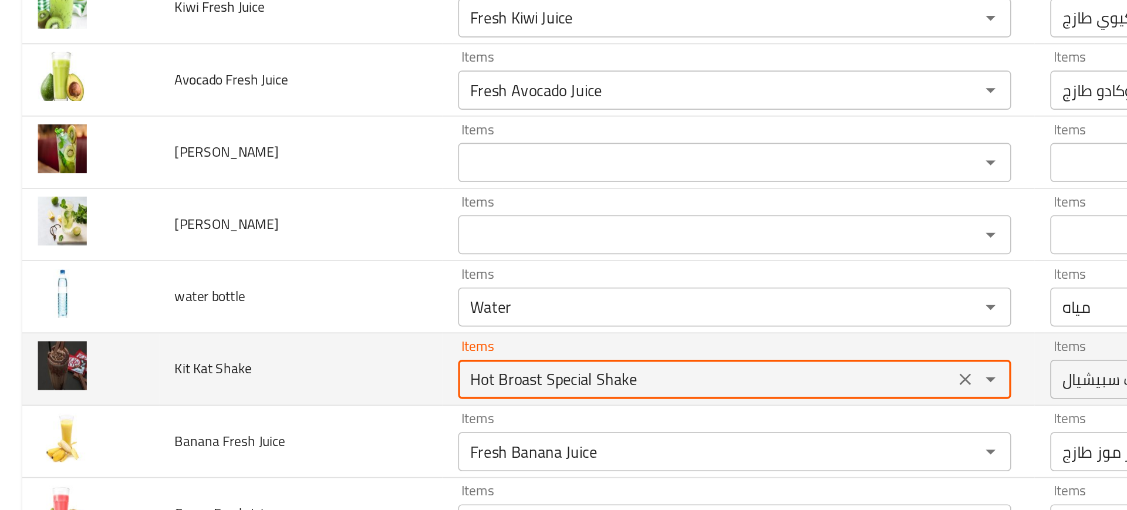
click at [316, 329] on Shake "Hot Broast Special Shake" at bounding box center [424, 325] width 290 height 16
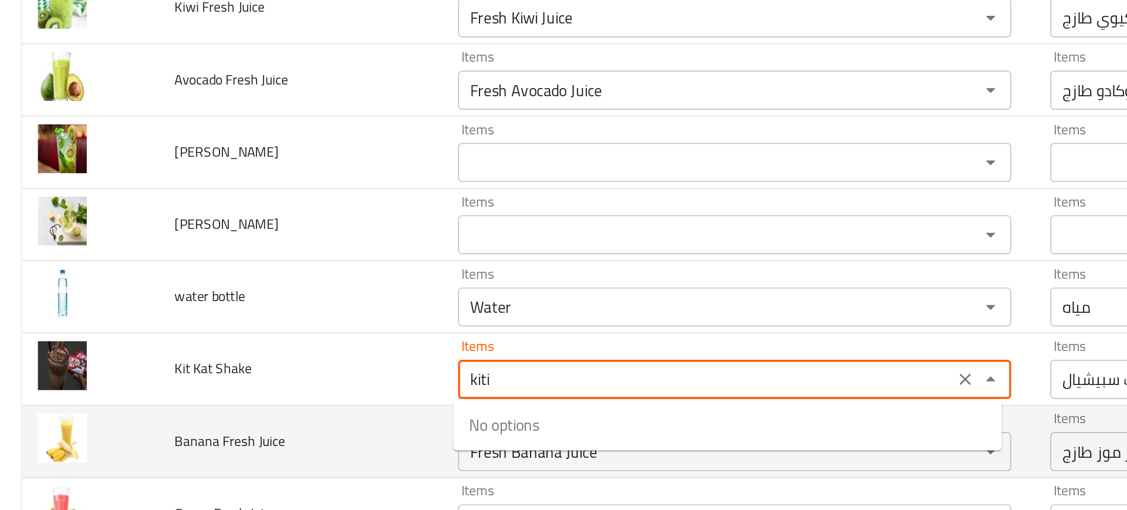
scroll to position [2008, 0]
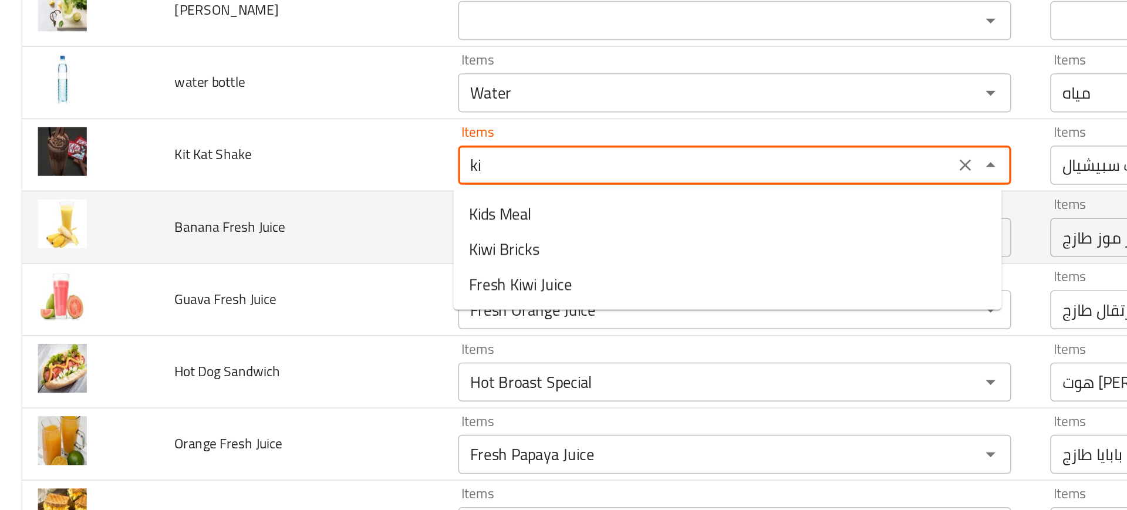
type Shake "k"
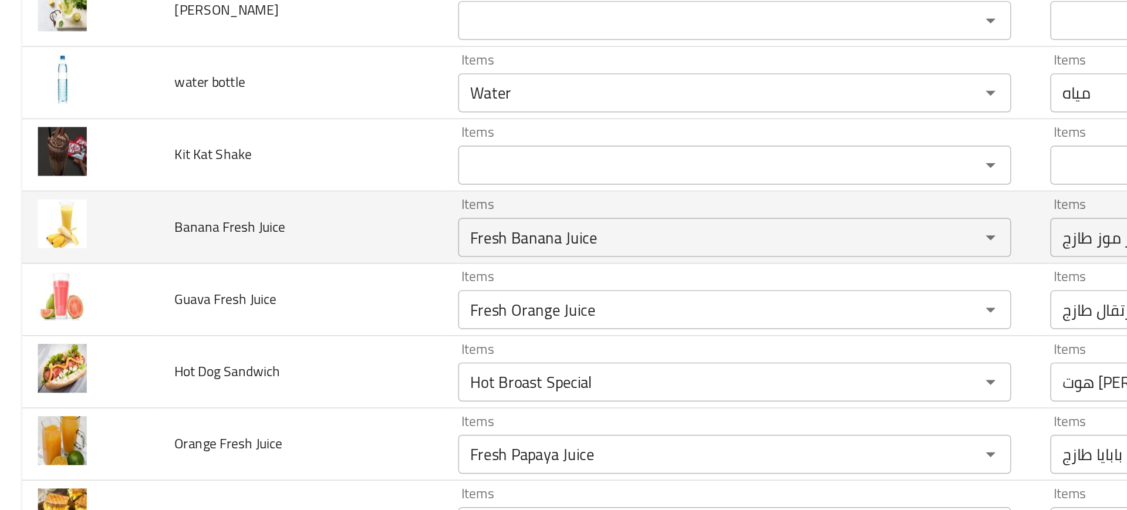
click at [222, 340] on td "Hot Dog Sandwich" at bounding box center [181, 320] width 171 height 43
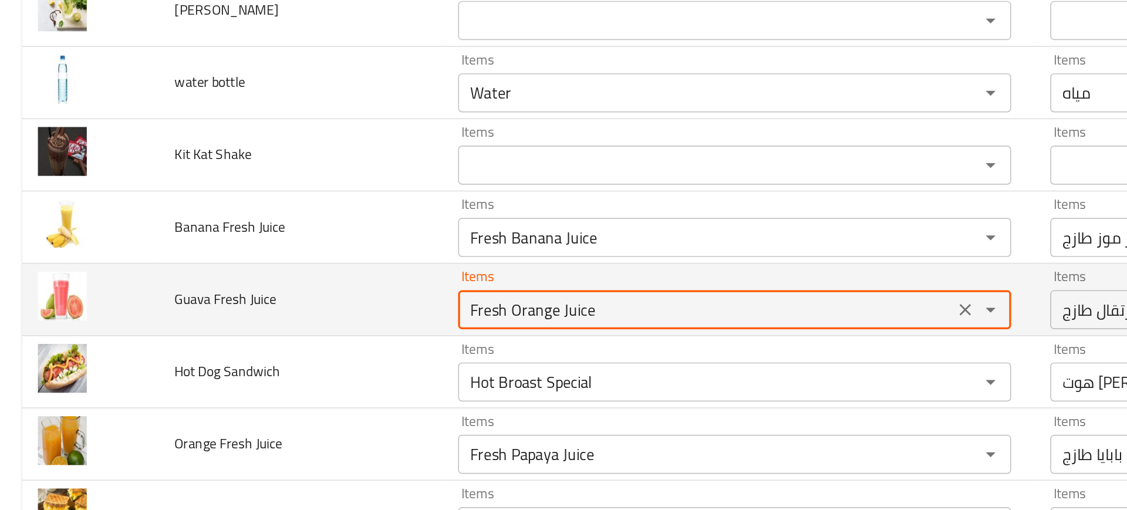
click at [307, 277] on Juice "Fresh Orange Juice" at bounding box center [424, 283] width 290 height 16
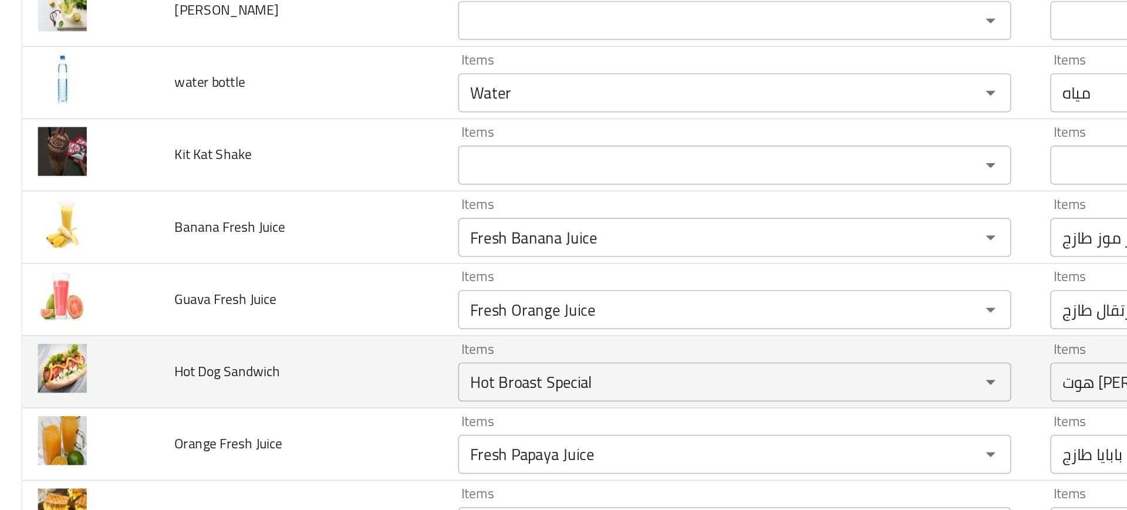
click at [235, 310] on td "Hot Dog Sandwich" at bounding box center [181, 320] width 171 height 43
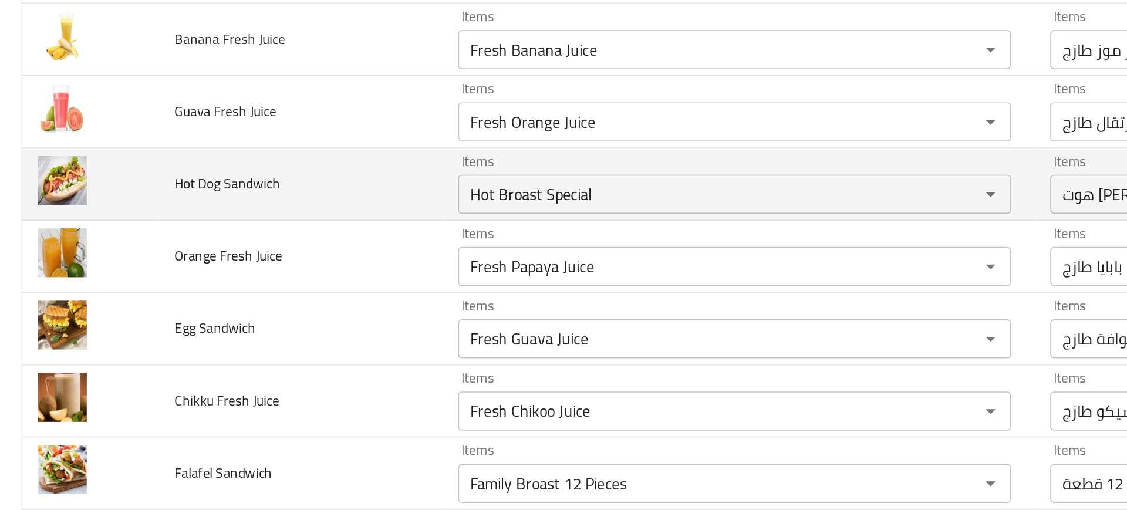
scroll to position [2120, 0]
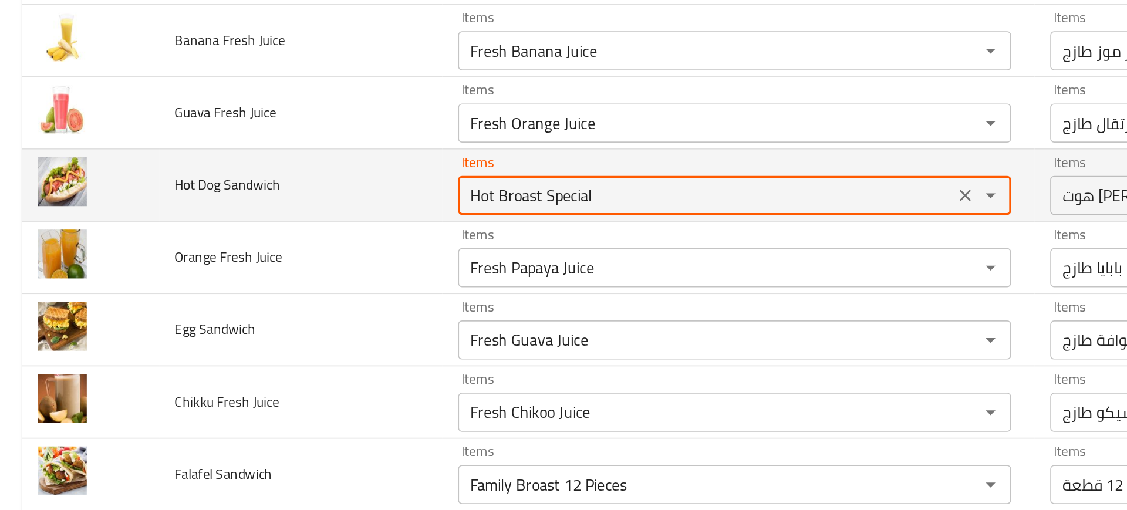
drag, startPoint x: 296, startPoint y: 215, endPoint x: 481, endPoint y: 193, distance: 186.2
click at [481, 193] on div "Items Hot Broast Special Items" at bounding box center [442, 209] width 332 height 36
click at [369, 207] on Sandwich "Hot Broast Special" at bounding box center [424, 215] width 290 height 16
drag, startPoint x: 297, startPoint y: 213, endPoint x: 366, endPoint y: 210, distance: 68.7
click at [366, 210] on Sandwich "Hot Broast Special" at bounding box center [424, 215] width 290 height 16
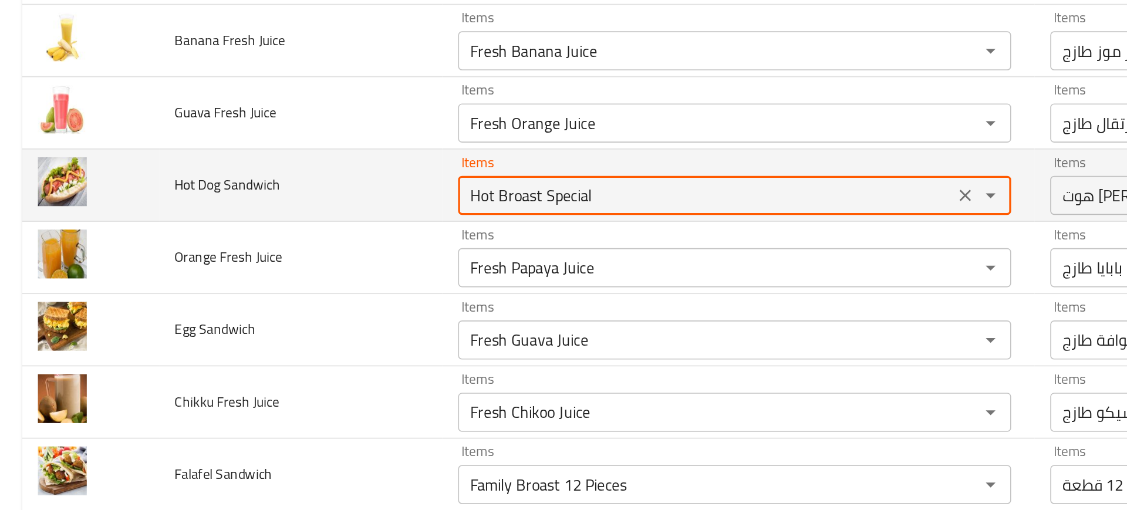
type Sandwich "Hot"
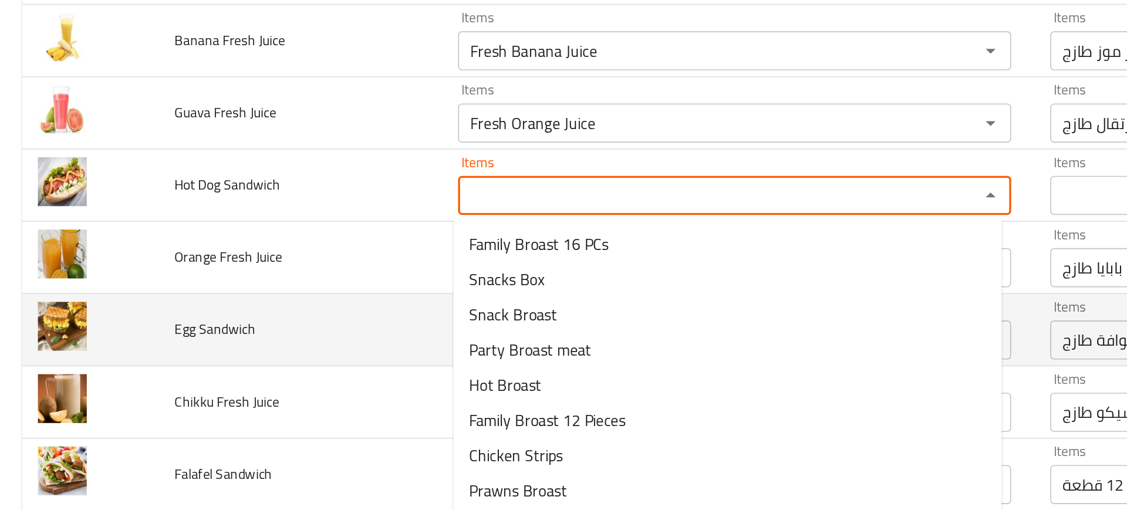
click at [212, 303] on td "Egg Sandwich" at bounding box center [181, 295] width 171 height 43
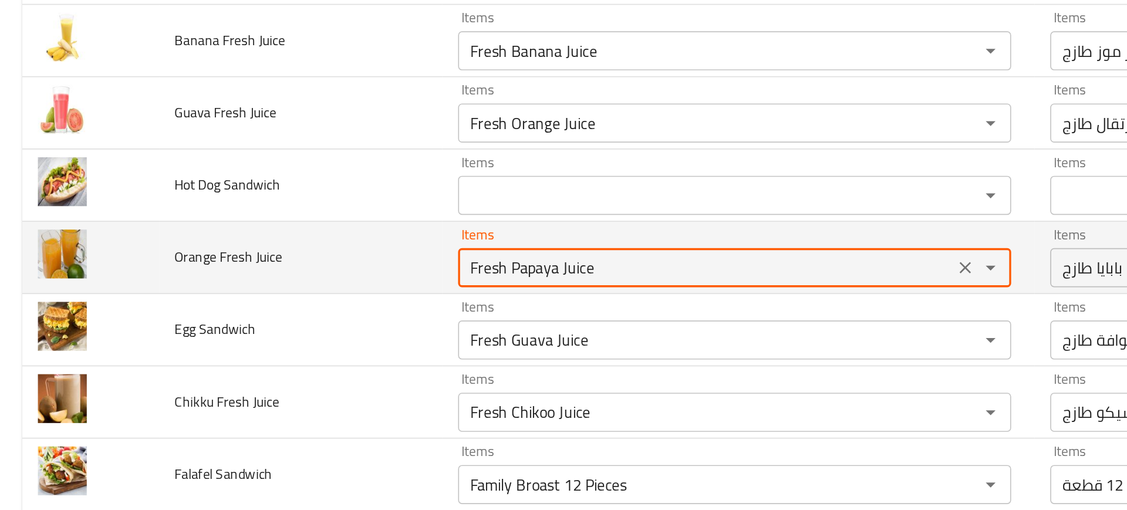
click at [302, 265] on Juice "Fresh Papaya Juice" at bounding box center [424, 258] width 290 height 16
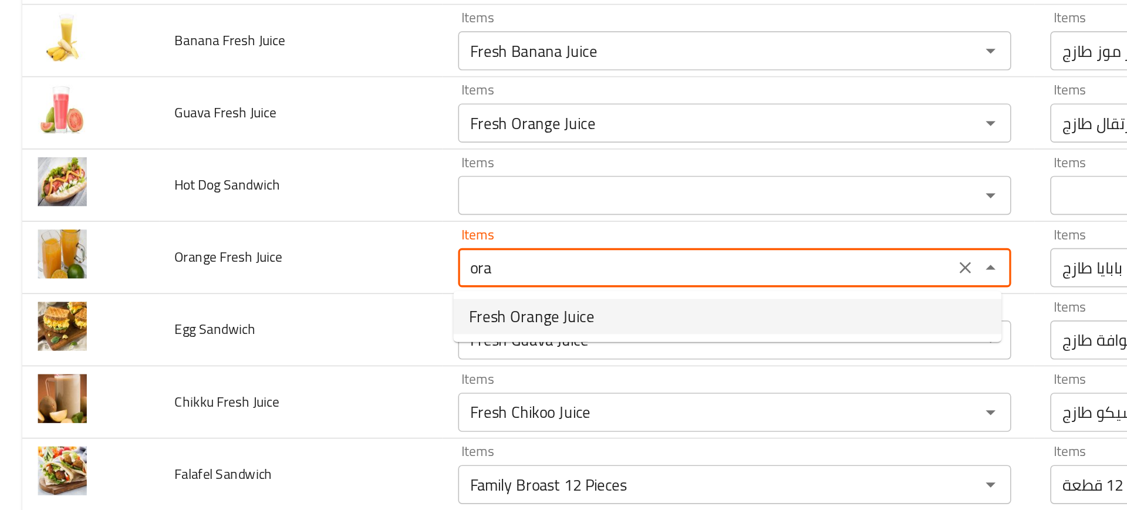
click at [313, 295] on span "Fresh Orange Juice" at bounding box center [319, 288] width 75 height 14
type Juice "Fresh Orange Juice"
type Juice-ar "عصير برتقال طازج"
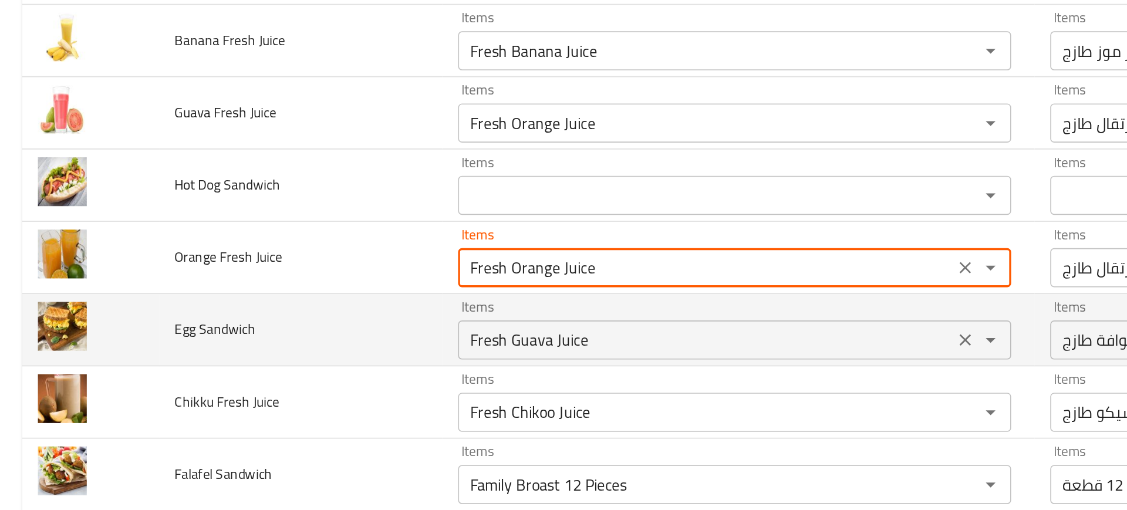
type Juice "Fresh Orange Juice"
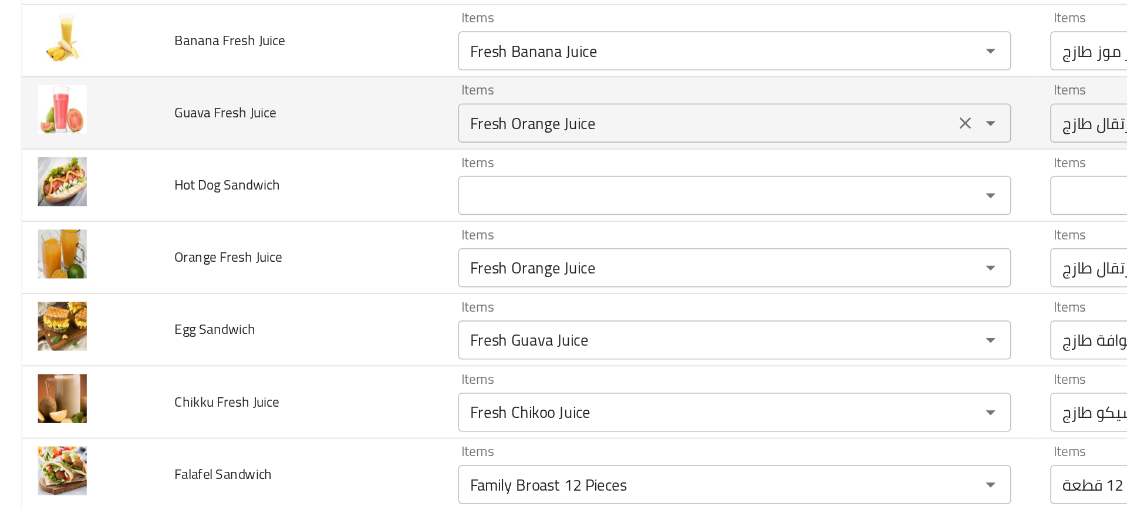
click at [330, 176] on Juice "Fresh Orange Juice" at bounding box center [424, 171] width 290 height 16
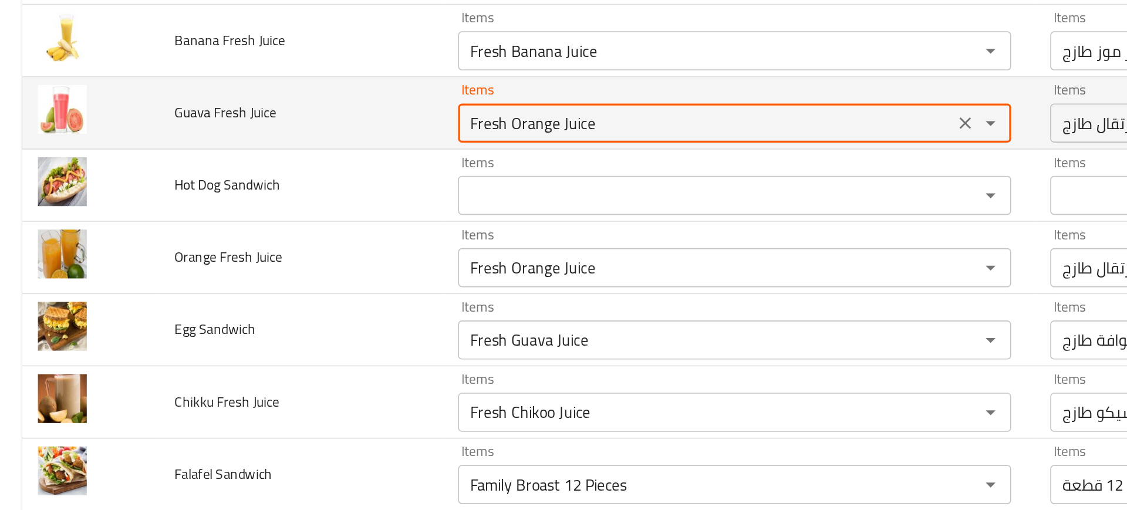
click at [330, 176] on Juice "Fresh Orange Juice" at bounding box center [424, 171] width 290 height 16
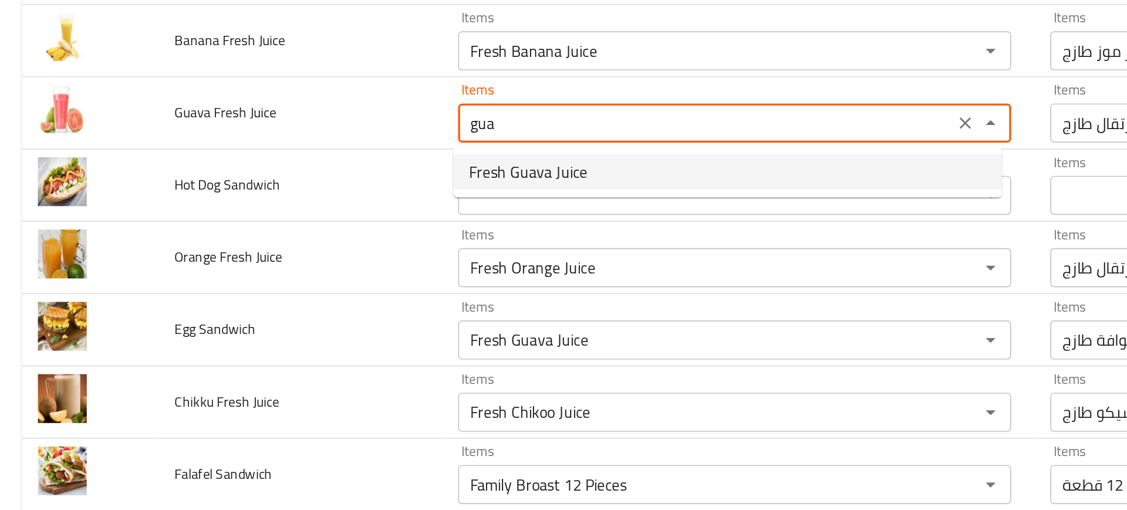
click at [327, 195] on span "Fresh Guava Juice" at bounding box center [317, 201] width 71 height 14
type Juice "Fresh Guava Juice"
type Juice-ar "عصير جوافة طازج"
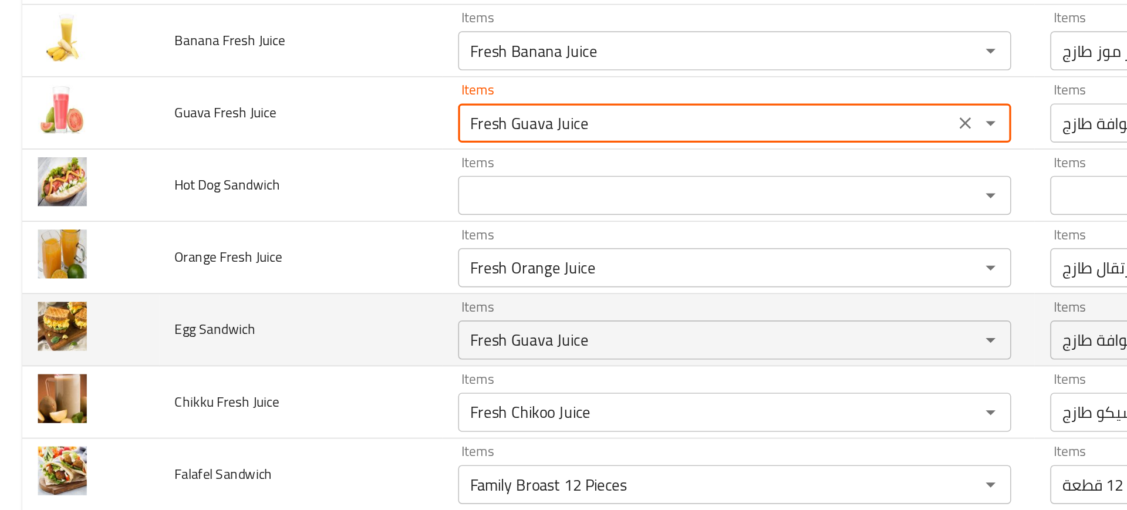
type Juice "Fresh Guava Juice"
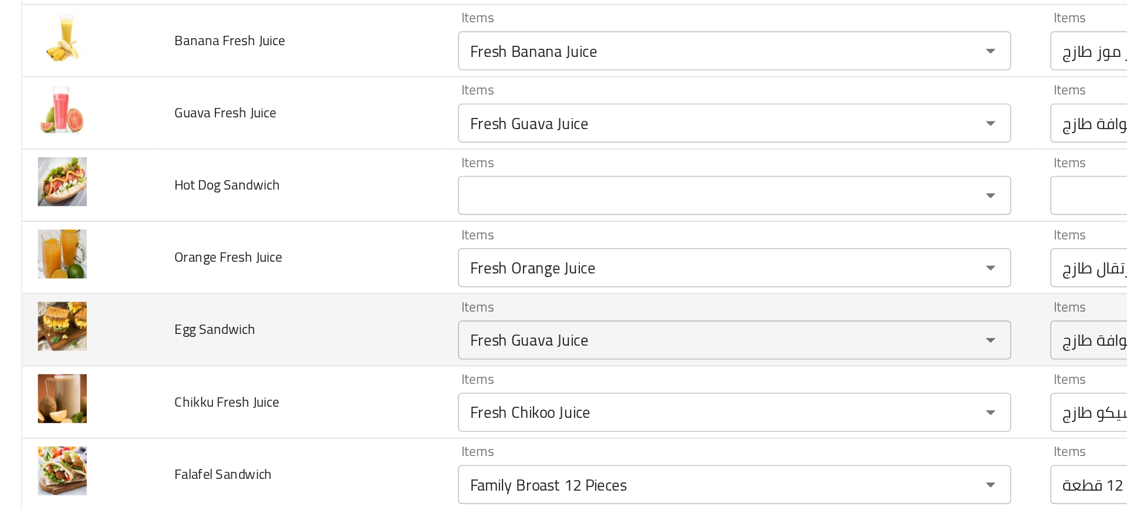
click at [255, 282] on td "Egg Sandwich" at bounding box center [181, 295] width 171 height 43
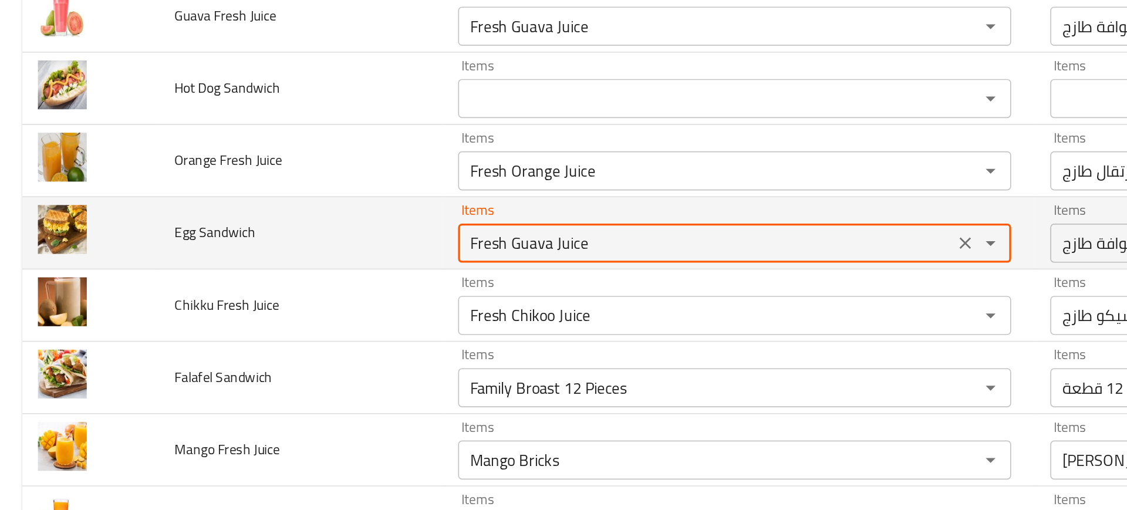
click at [325, 249] on Sandwich "Fresh Guava Juice" at bounding box center [424, 243] width 290 height 16
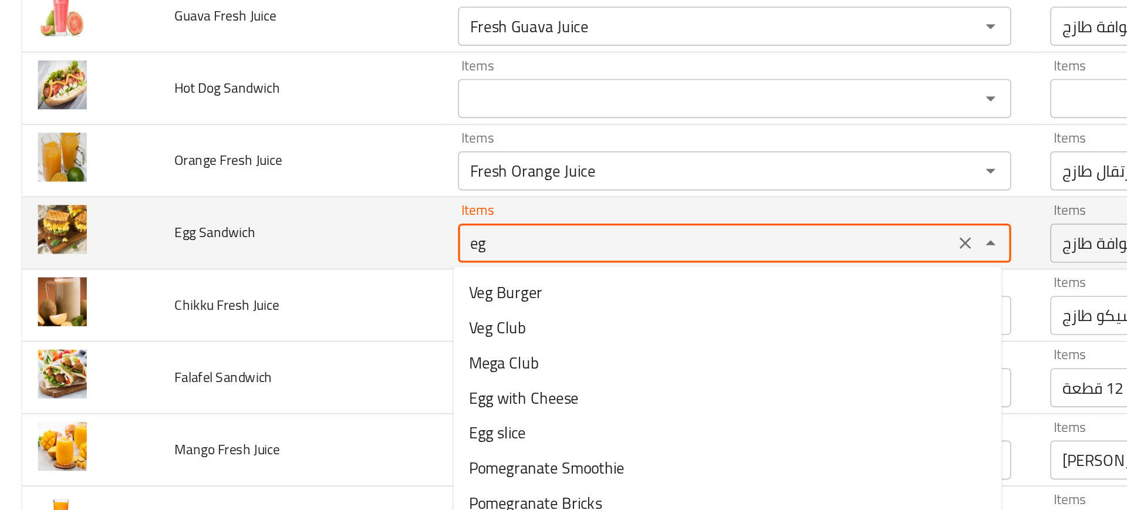
type Sandwich "egg"
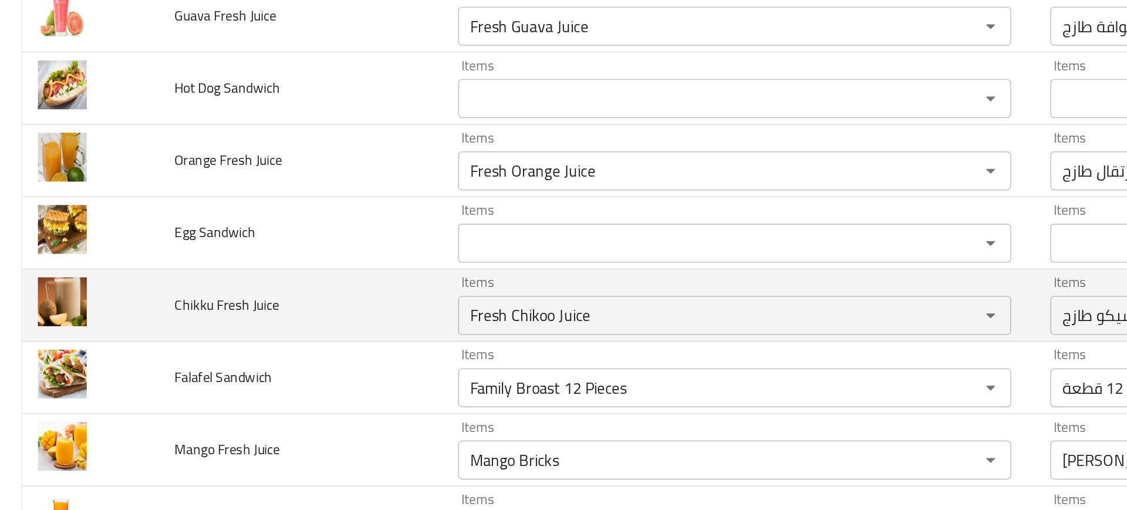
click at [217, 278] on td "Chikku Fresh Juice" at bounding box center [181, 280] width 171 height 43
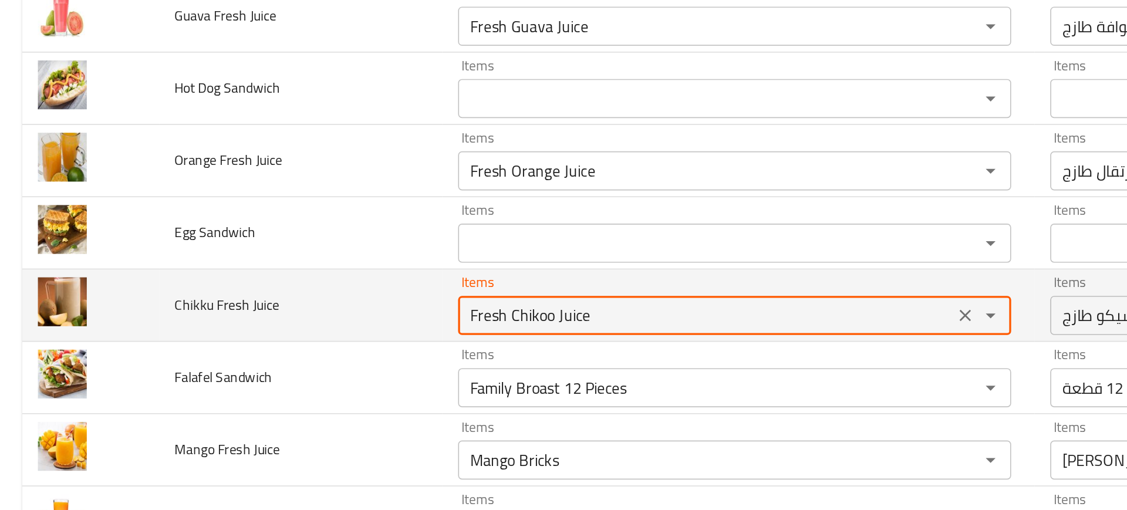
click at [285, 286] on Juice "Fresh Chikoo Juice" at bounding box center [424, 287] width 290 height 16
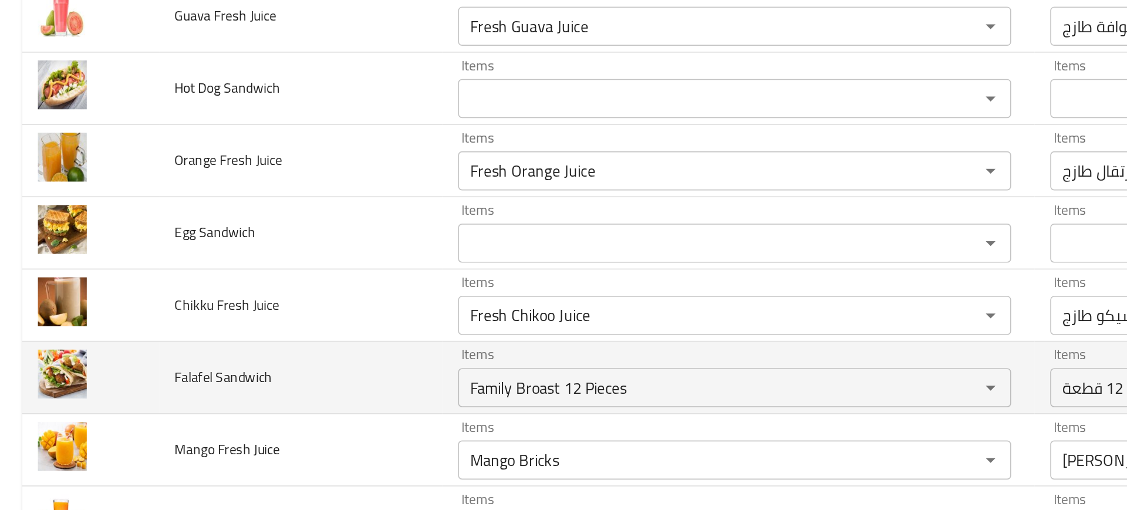
click at [217, 310] on td "Falafel Sandwich" at bounding box center [181, 324] width 171 height 43
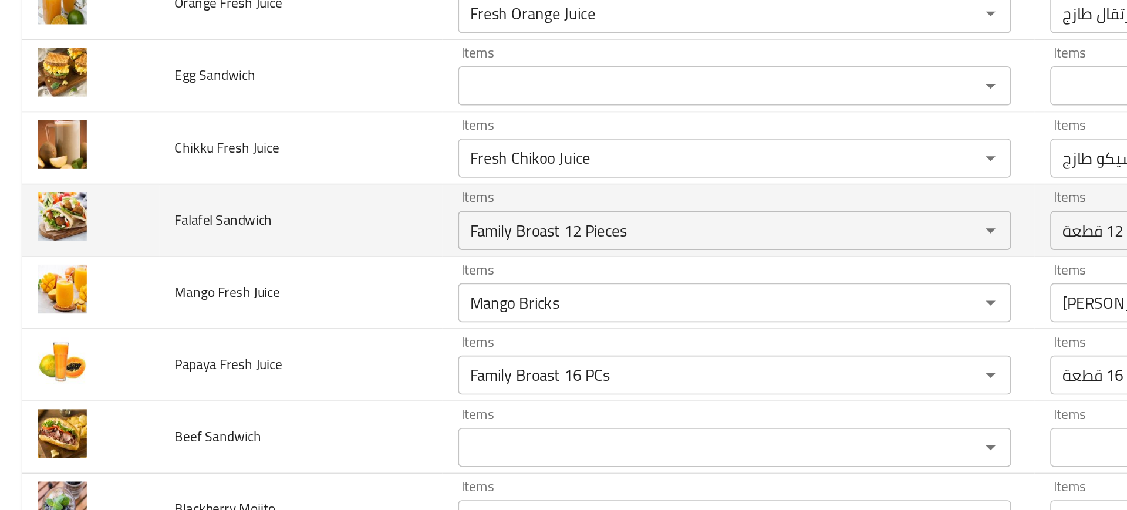
scroll to position [2275, 0]
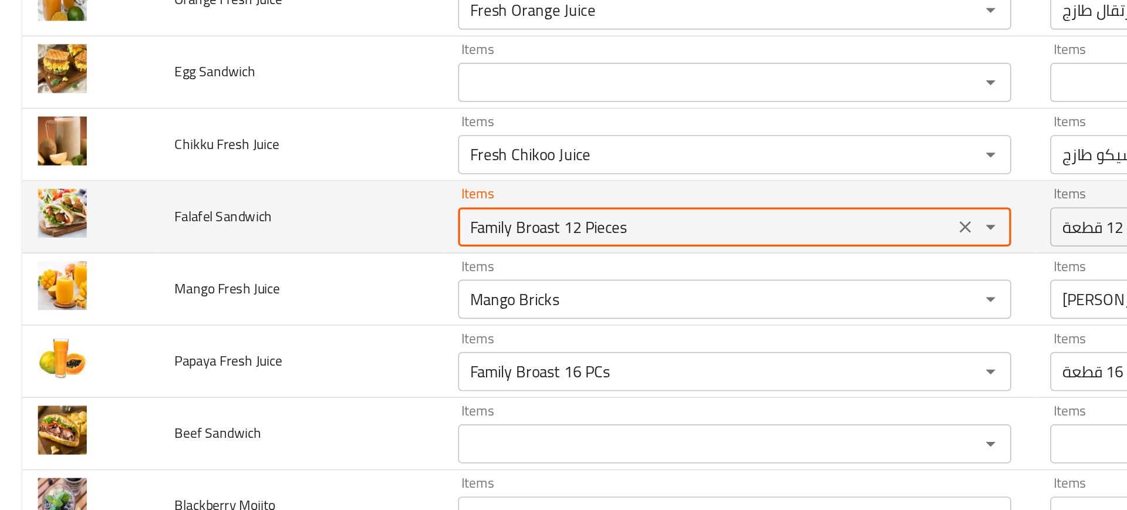
click at [303, 232] on Sandwich "Family Broast 12 Pieces" at bounding box center [424, 233] width 290 height 16
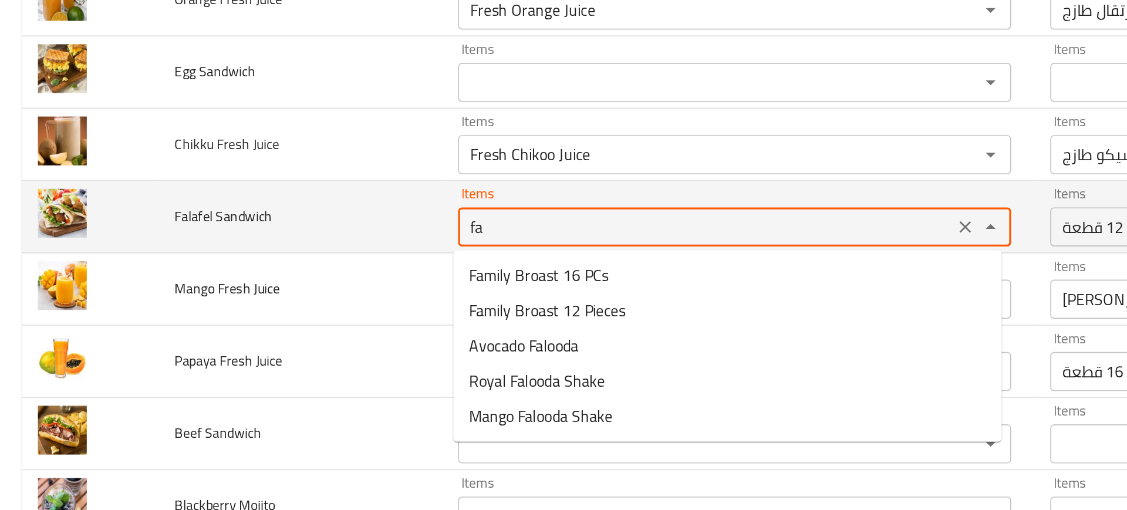
type Sandwich "f"
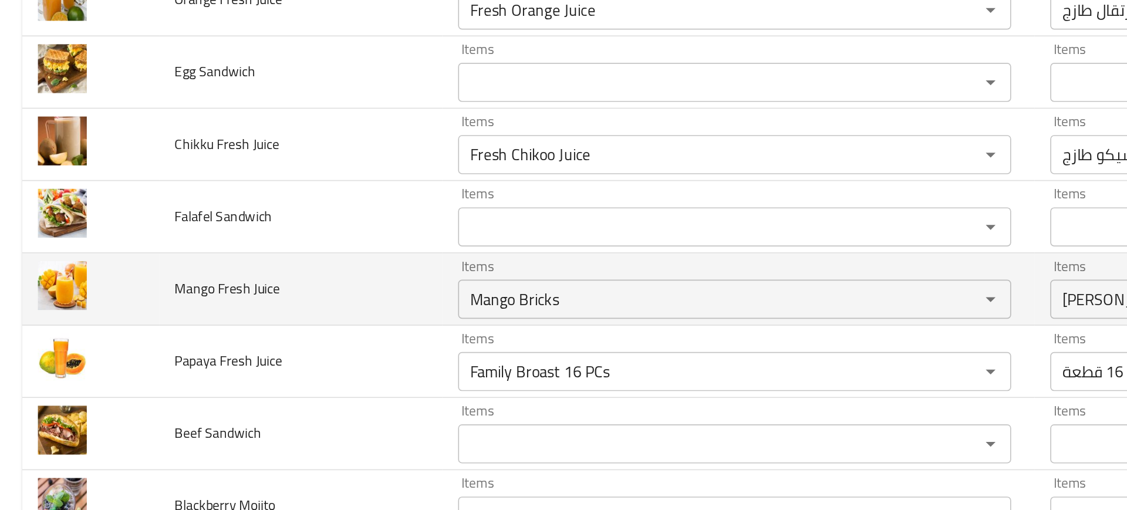
click at [218, 265] on td "Mango Fresh Juice" at bounding box center [181, 270] width 171 height 43
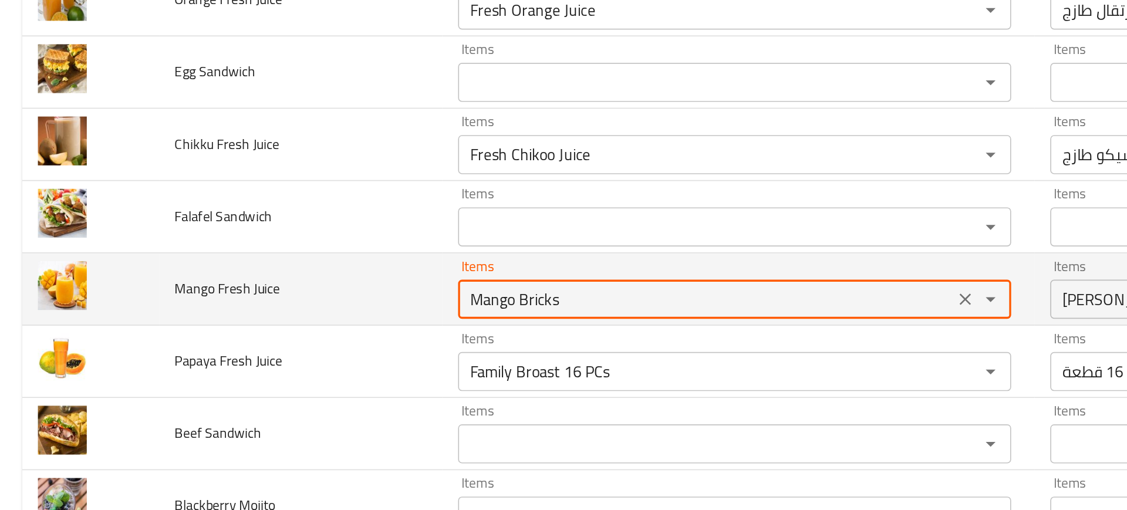
click at [293, 281] on Juice "Mango Bricks" at bounding box center [424, 277] width 290 height 16
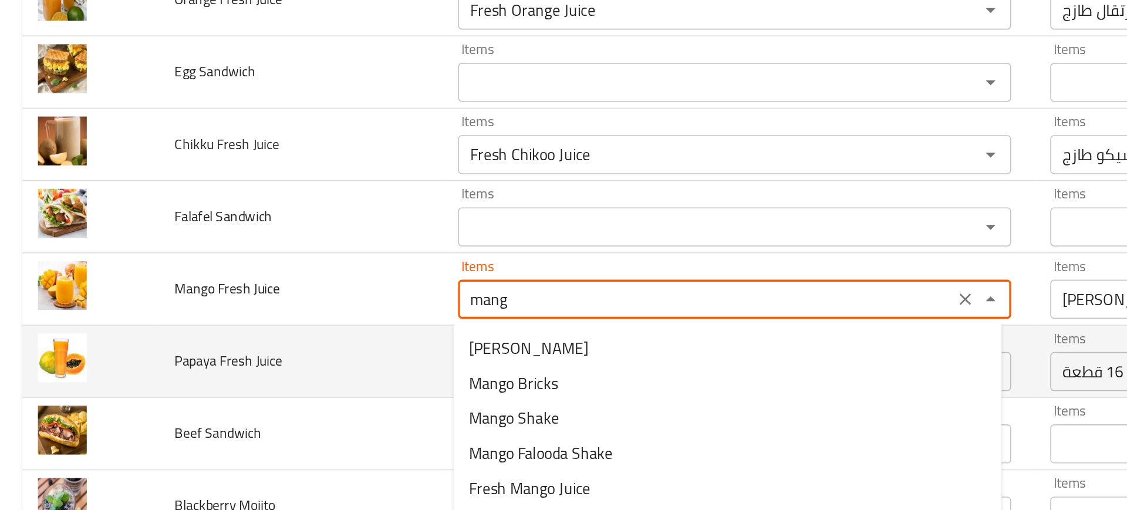
scroll to position [2324, 0]
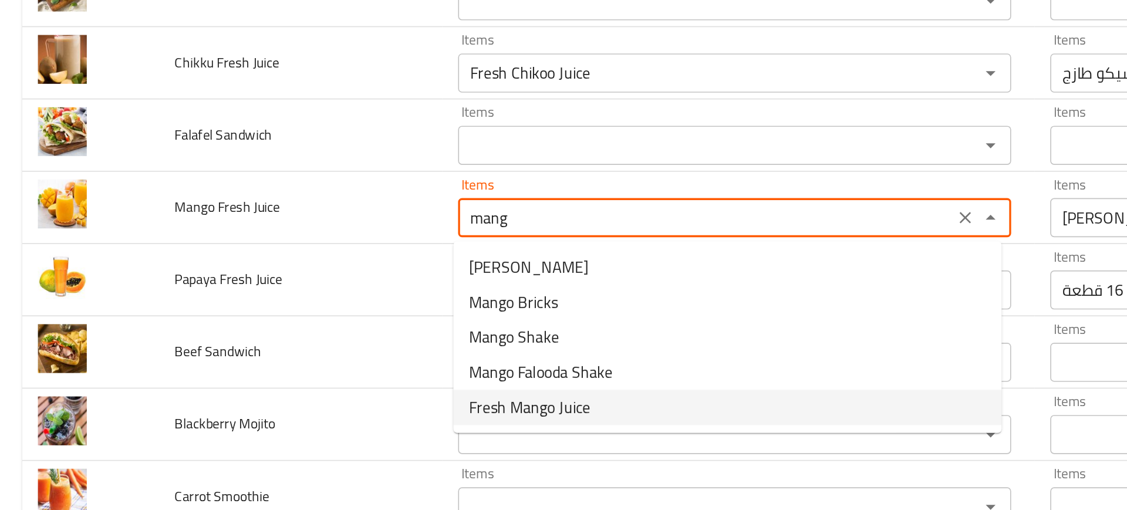
click at [303, 343] on span "Fresh Mango Juice" at bounding box center [318, 342] width 73 height 14
type Juice "Fresh Mango Juice"
type Juice-ar "عصير مانجو طازج"
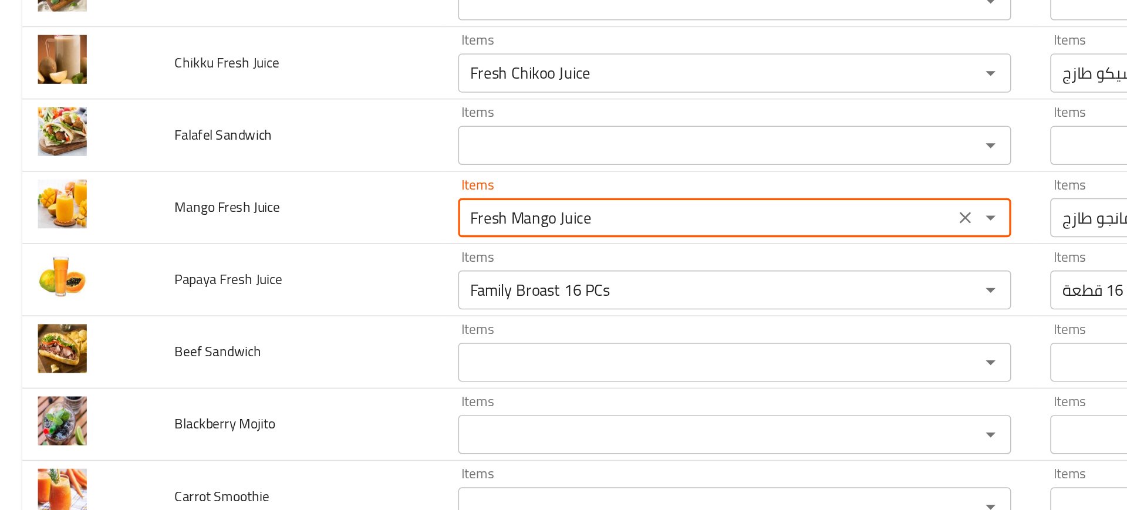
type Juice "Fresh Mango Juice"
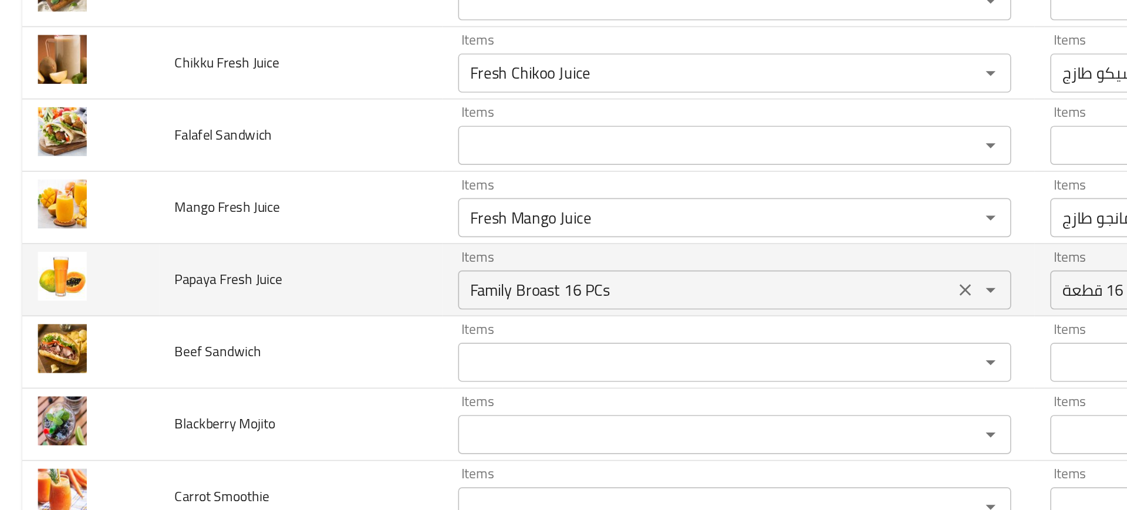
click at [305, 282] on div "Family Broast 16 PCs Items" at bounding box center [442, 271] width 332 height 23
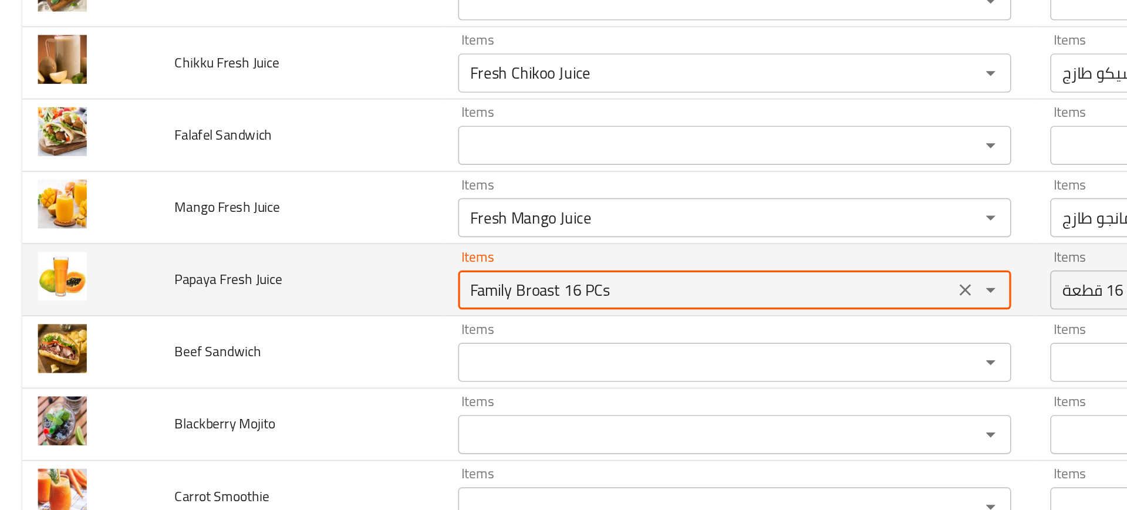
click at [305, 282] on div "Family Broast 16 PCs Items" at bounding box center [442, 271] width 332 height 23
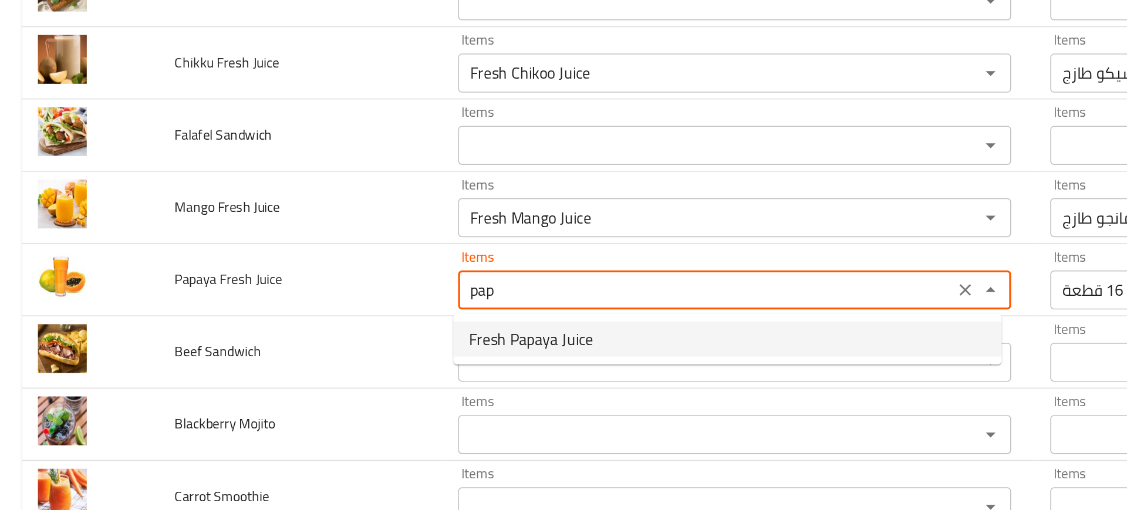
click at [302, 304] on span "Fresh Papaya Juice" at bounding box center [319, 301] width 75 height 14
type Juice "Fresh Papaya Juice"
type Juice-ar "عصير بابايا طازج"
click at [302, 304] on div "Items" at bounding box center [442, 314] width 332 height 23
type Juice "Fresh Papaya Juice"
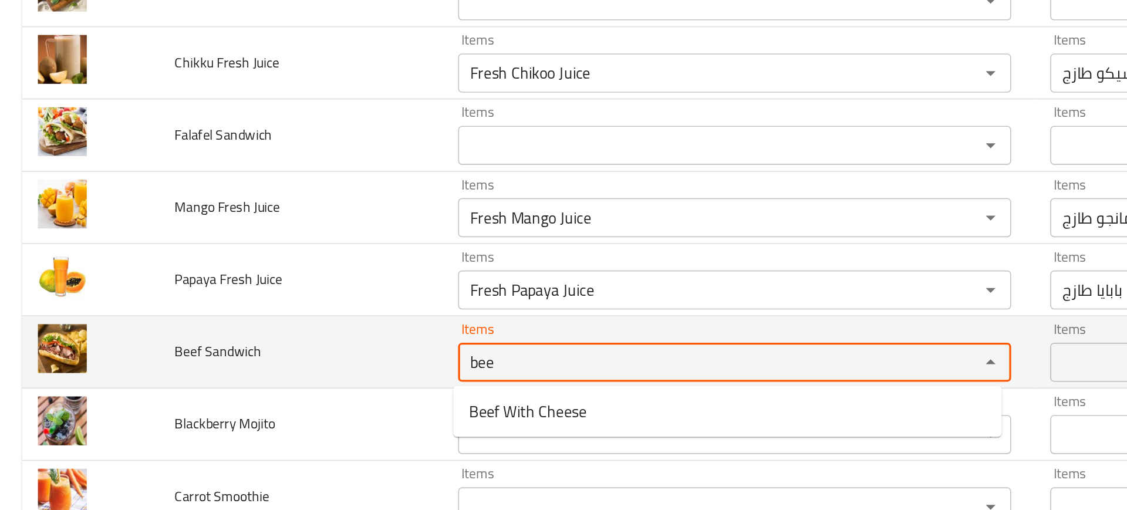
type Sandwich "beef"
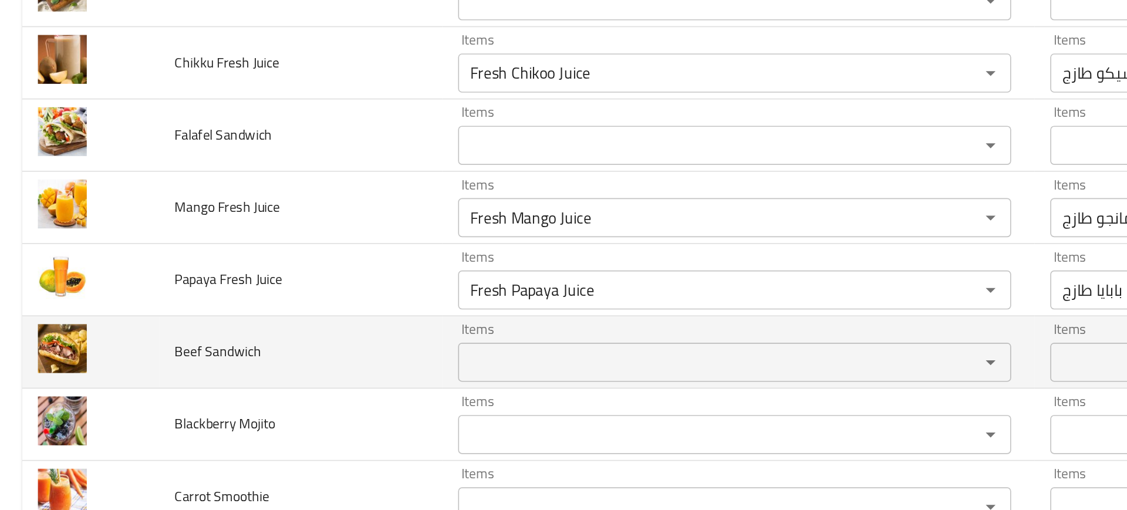
click at [178, 323] on td "Beef Sandwich" at bounding box center [181, 309] width 171 height 43
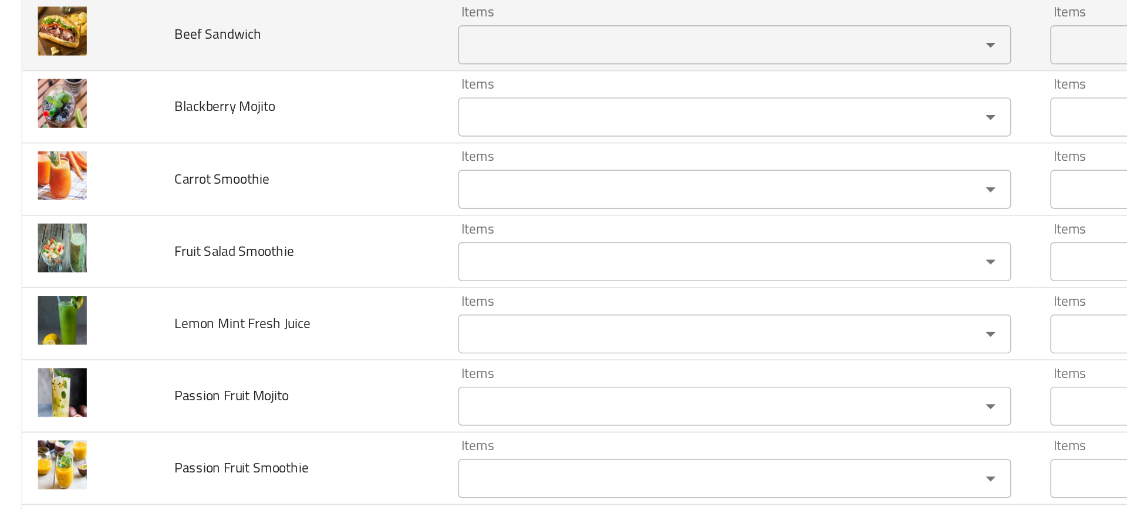
scroll to position [2516, 0]
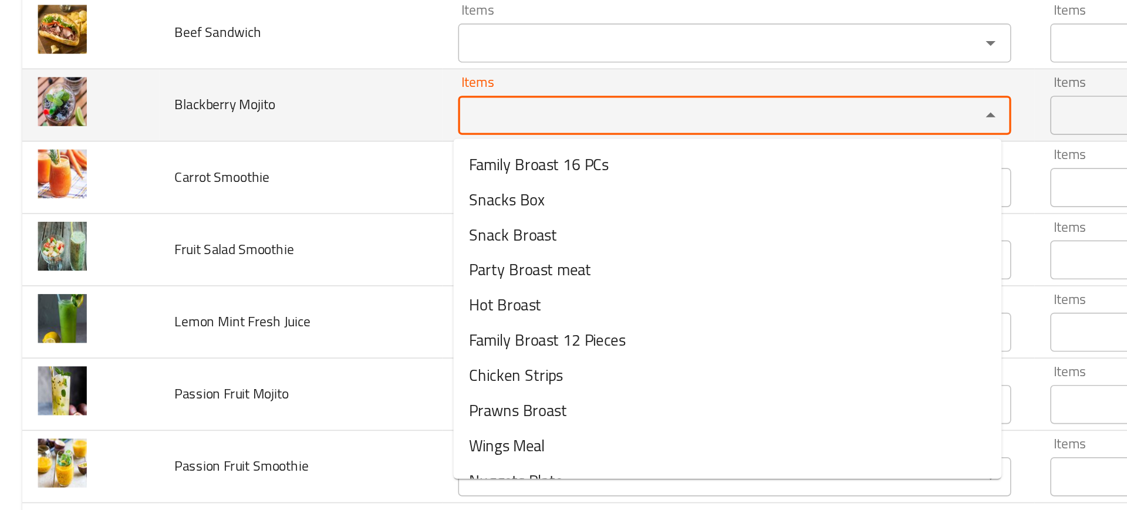
click at [288, 172] on Mojito "Items" at bounding box center [424, 166] width 290 height 16
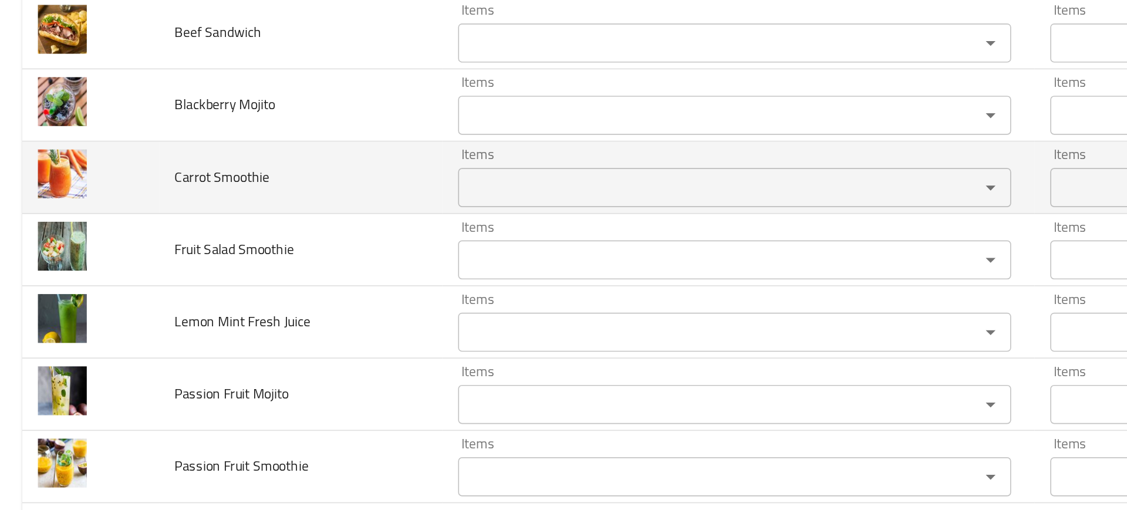
click at [232, 203] on td "Carrot Smoothie" at bounding box center [181, 204] width 171 height 43
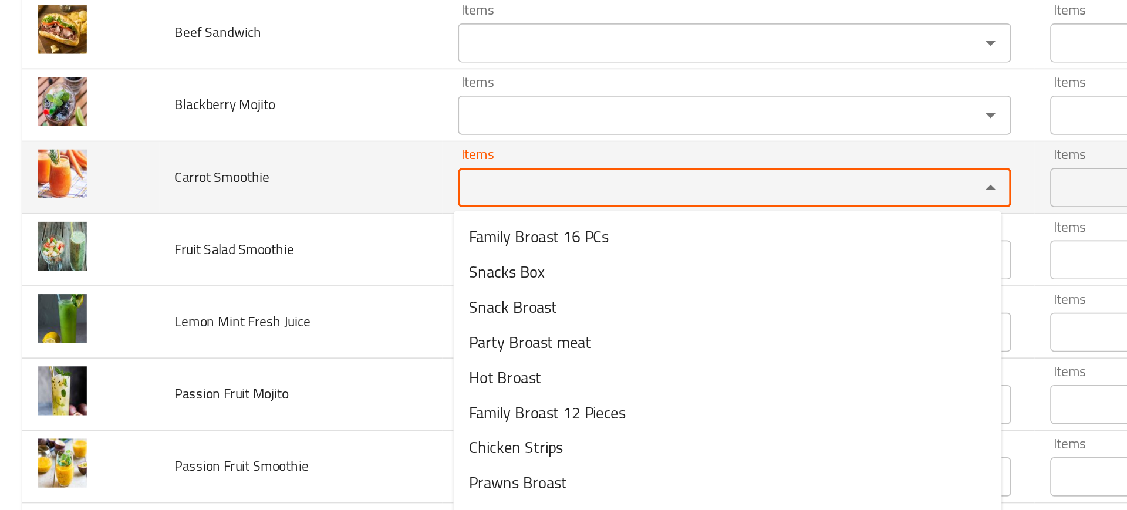
click at [336, 215] on Smoothie "Items" at bounding box center [424, 210] width 290 height 16
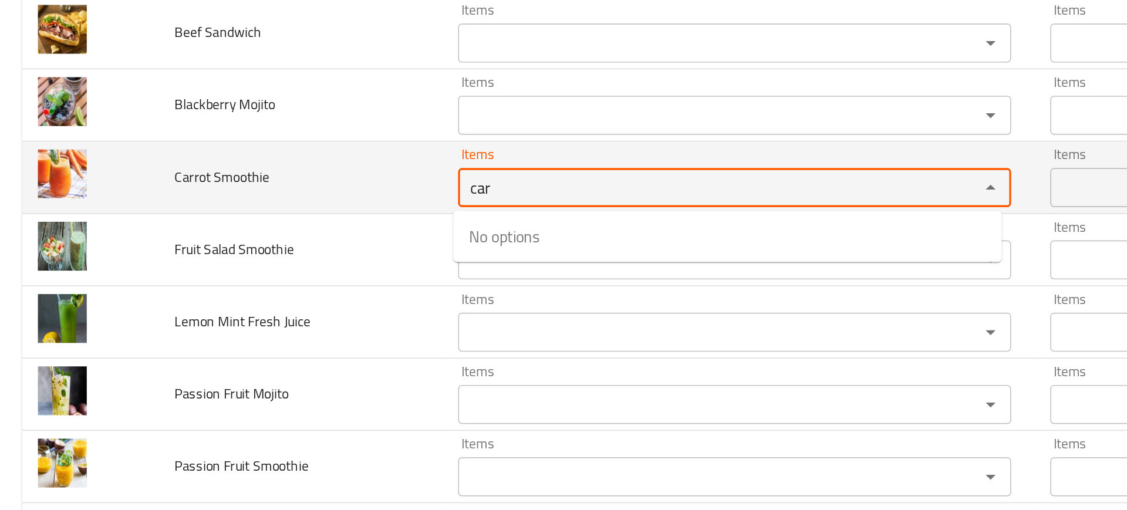
type Smoothie "carr"
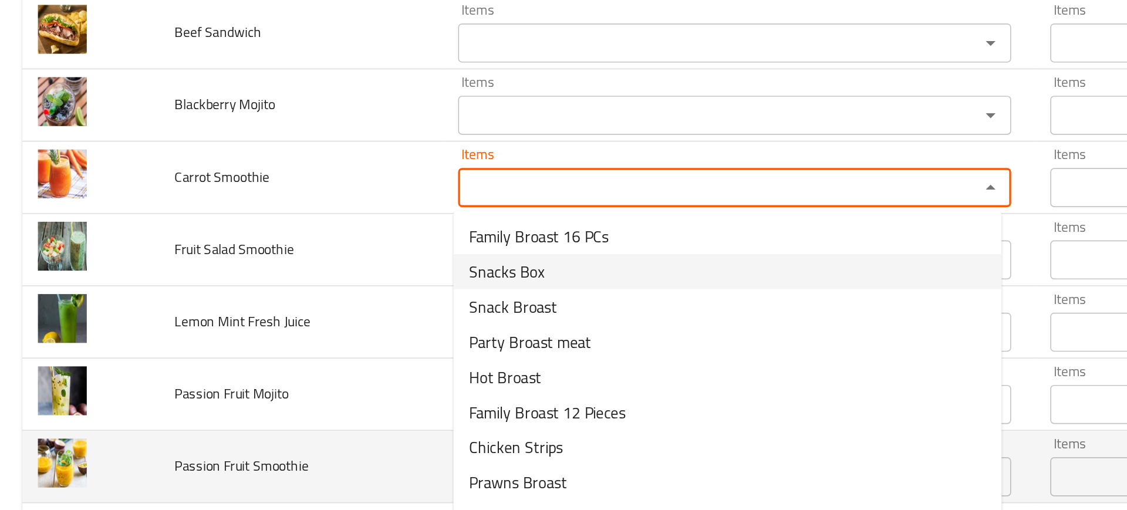
click at [119, 356] on td "Passion Fruit Smoothie" at bounding box center [181, 377] width 171 height 43
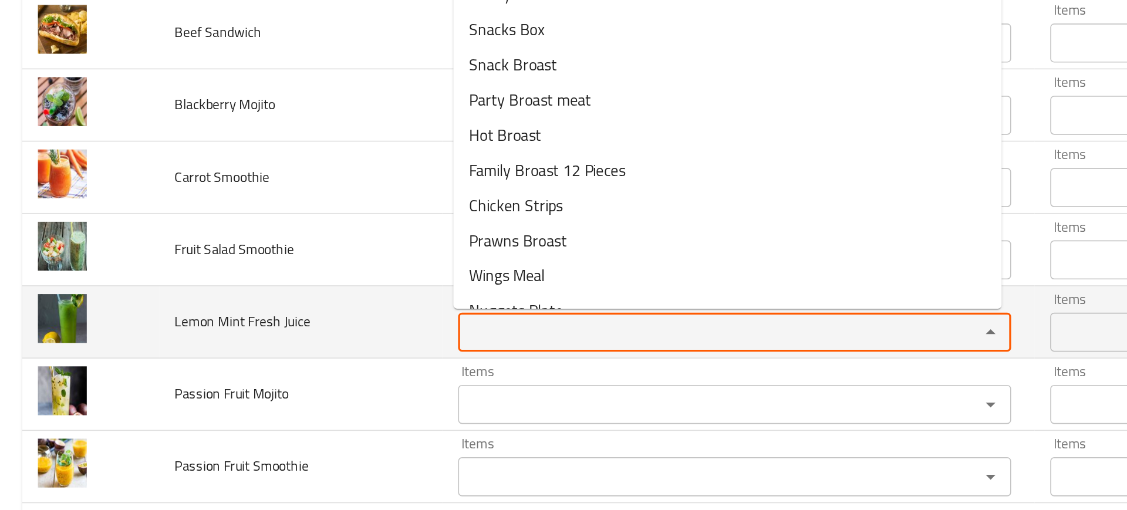
click at [319, 289] on Juice "Items" at bounding box center [424, 297] width 290 height 16
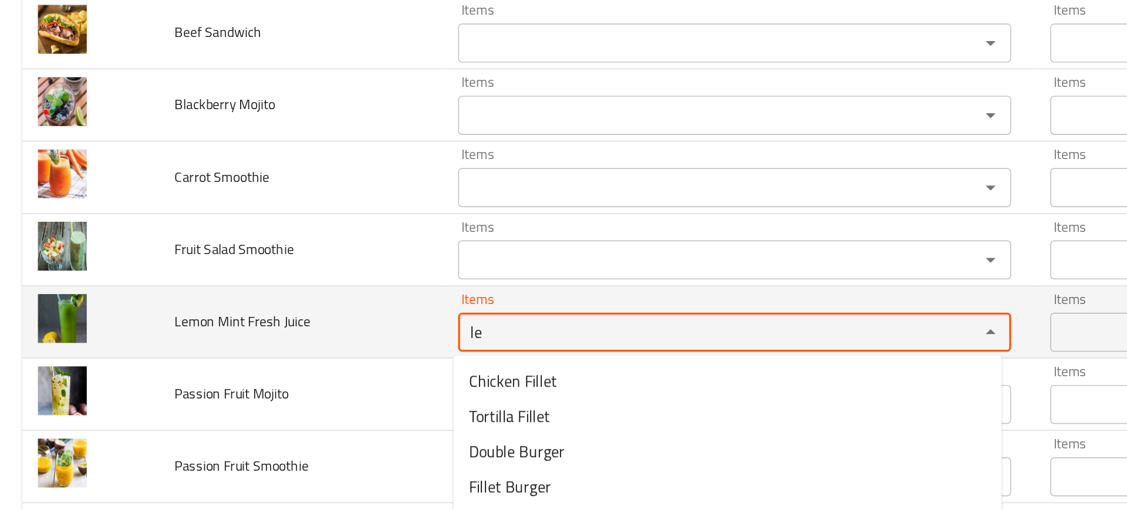
type Juice "l"
type Juice "mint"
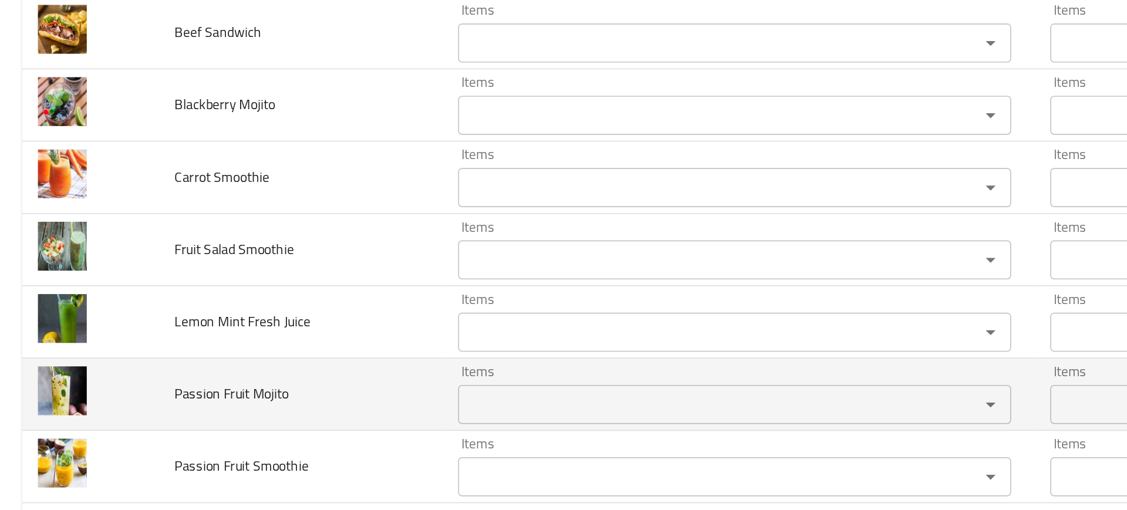
click at [246, 329] on td "Passion Fruit Mojito" at bounding box center [181, 334] width 171 height 43
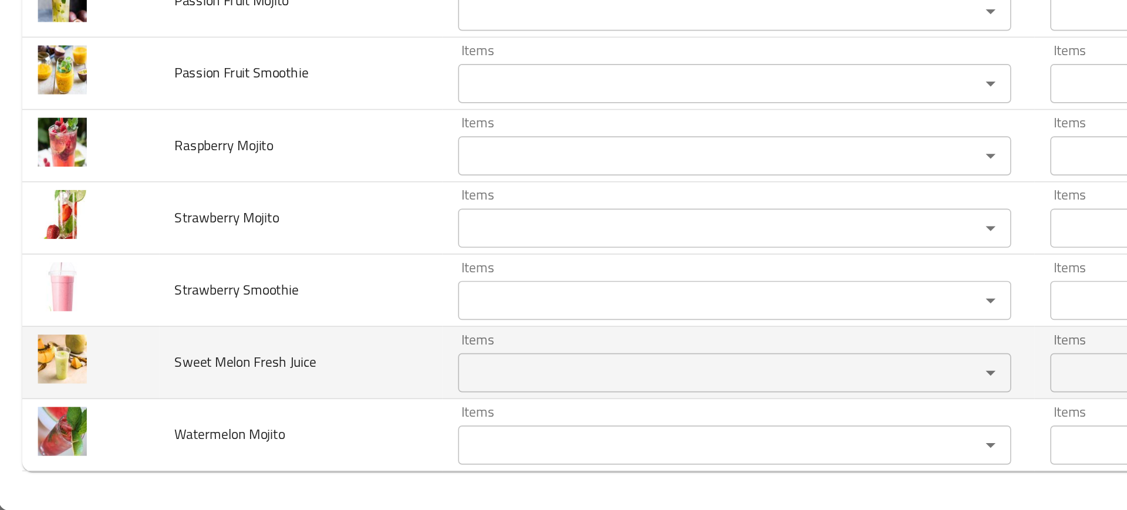
scroll to position [0, 0]
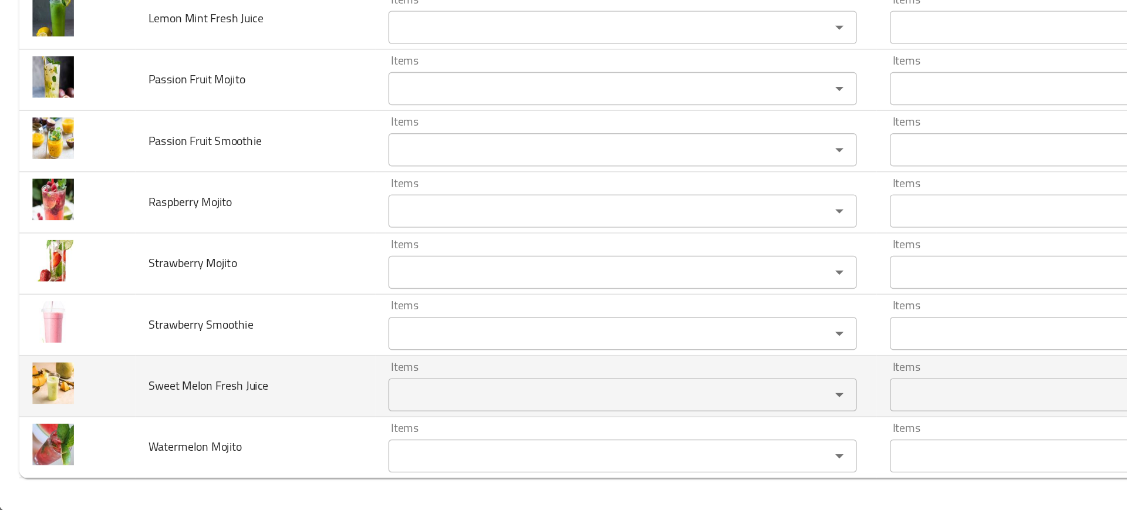
click at [291, 425] on Juice "Items" at bounding box center [424, 427] width 290 height 16
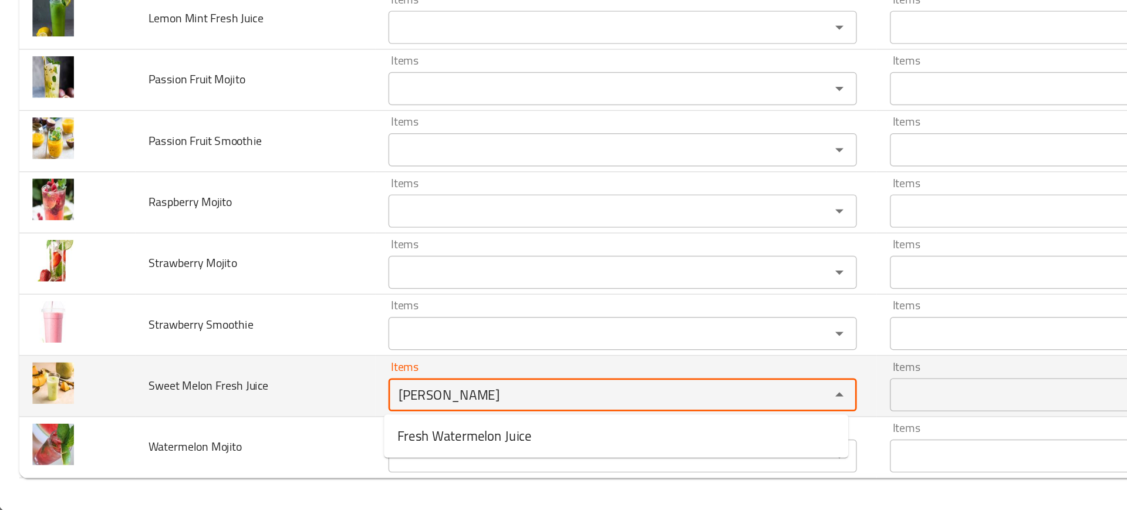
type Juice "melo"
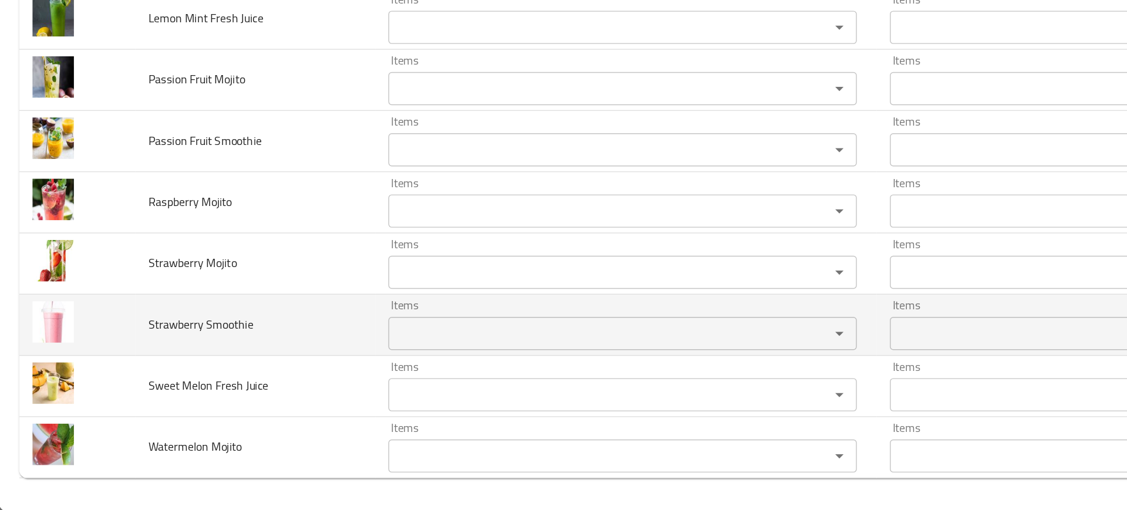
click at [204, 366] on td "Strawberry Smoothie" at bounding box center [181, 377] width 171 height 43
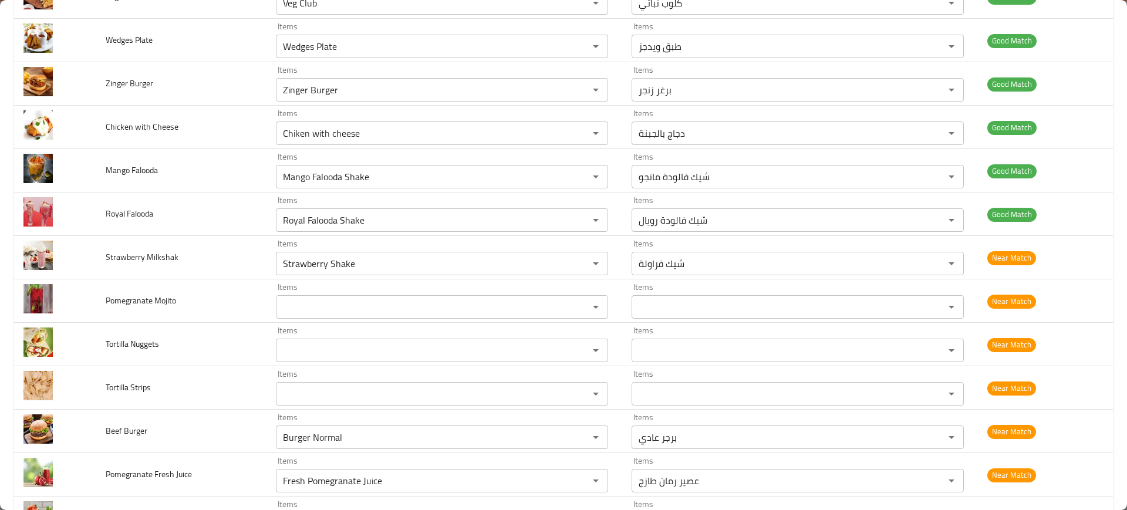
scroll to position [1289, 0]
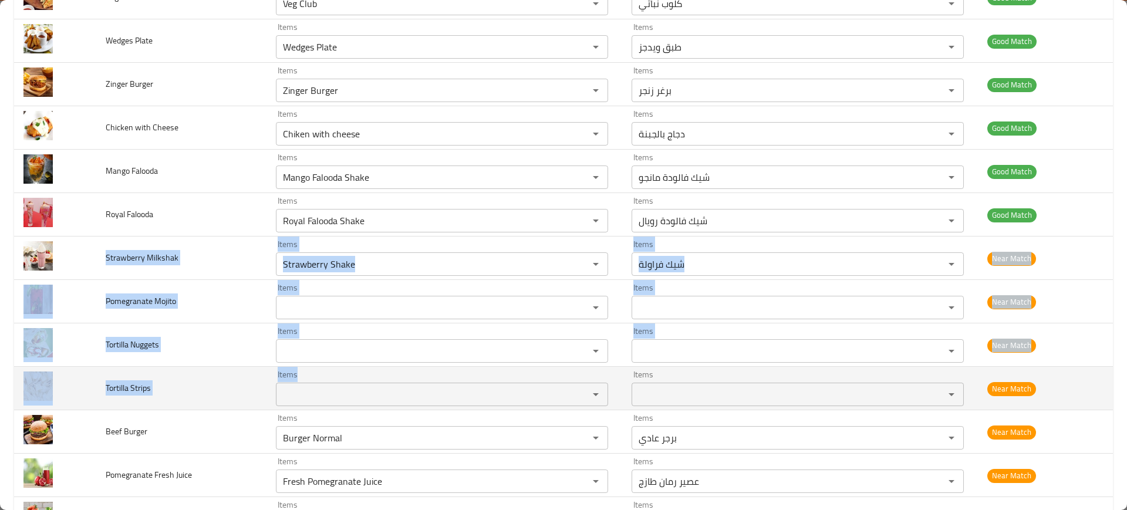
drag, startPoint x: 100, startPoint y: 252, endPoint x: 397, endPoint y: 390, distance: 327.4
click at [397, 390] on tbody "Avocado Falooda Items Avocado Falooda Items Items فالودة أفوكادو Items Good Mat…" at bounding box center [563, 366] width 1099 height 2953
copy tbody "Strawberry Milkshak Items Items Items Items Near Match Pomegranate Mojito Items…"
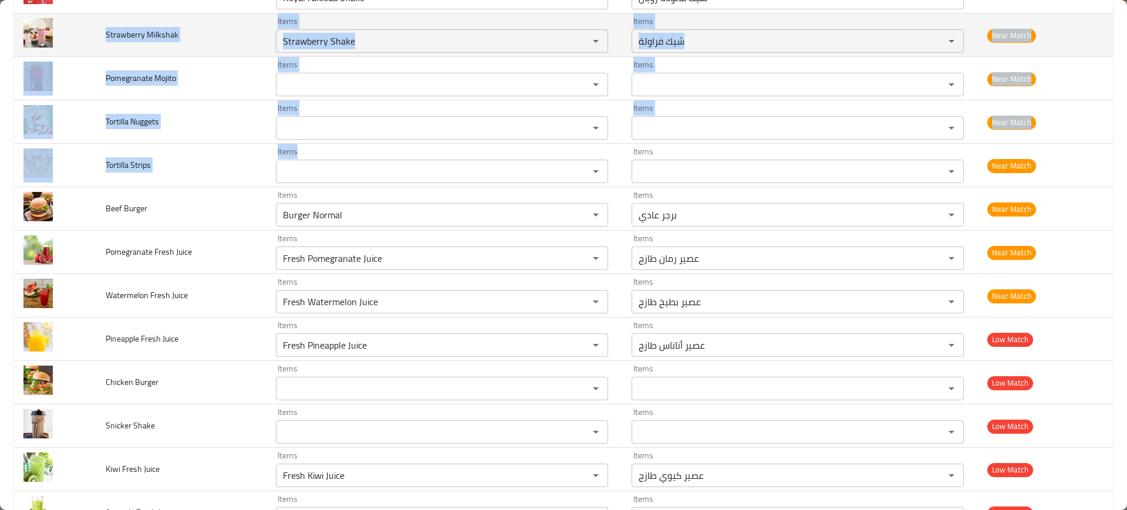
scroll to position [1722, 0]
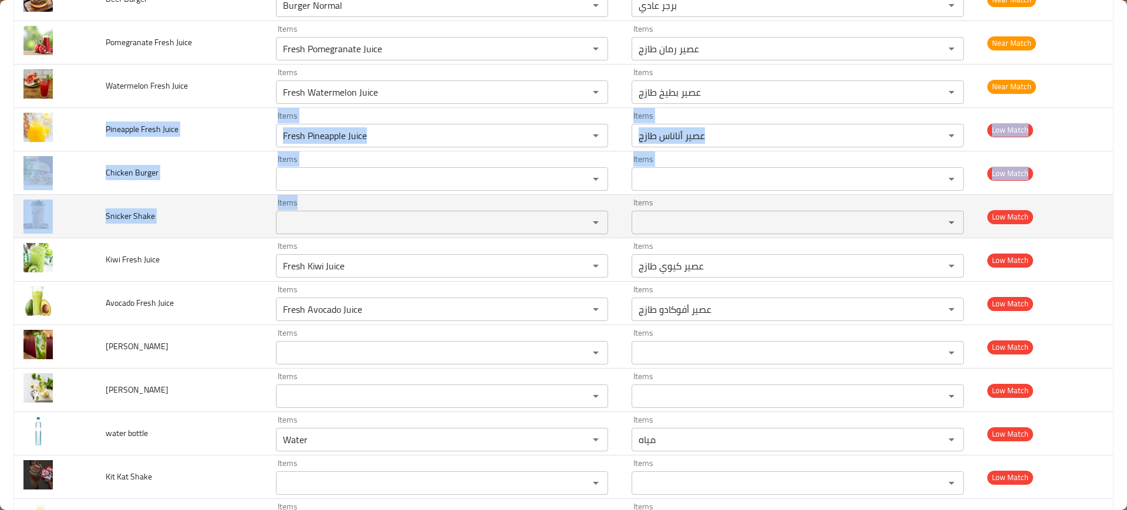
drag, startPoint x: 99, startPoint y: 126, endPoint x: 370, endPoint y: 217, distance: 285.8
copy tbody "Pineapple Fresh Juice Items Items Items Items Low Match Chicken Burger Items It…"
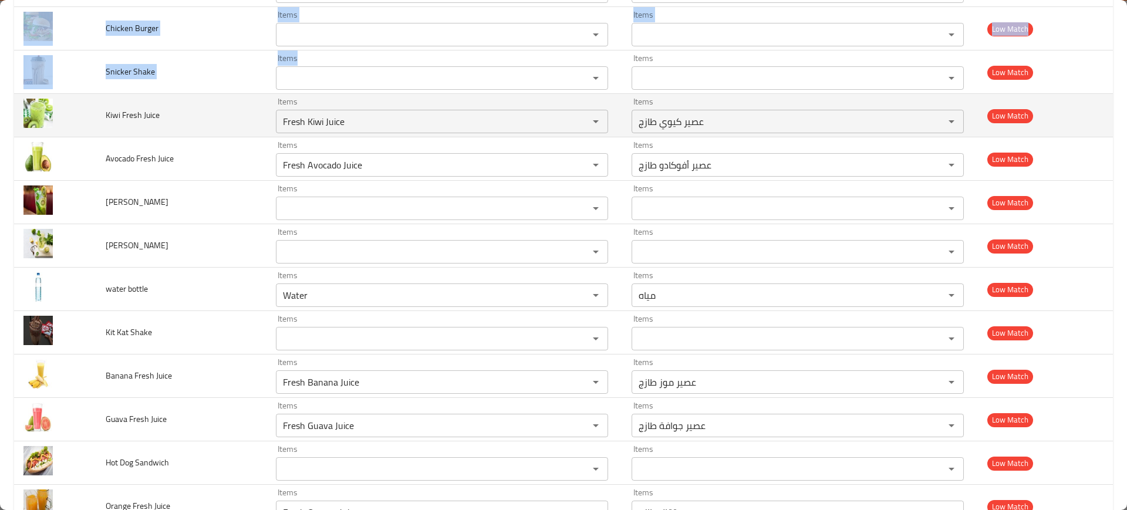
scroll to position [1877, 0]
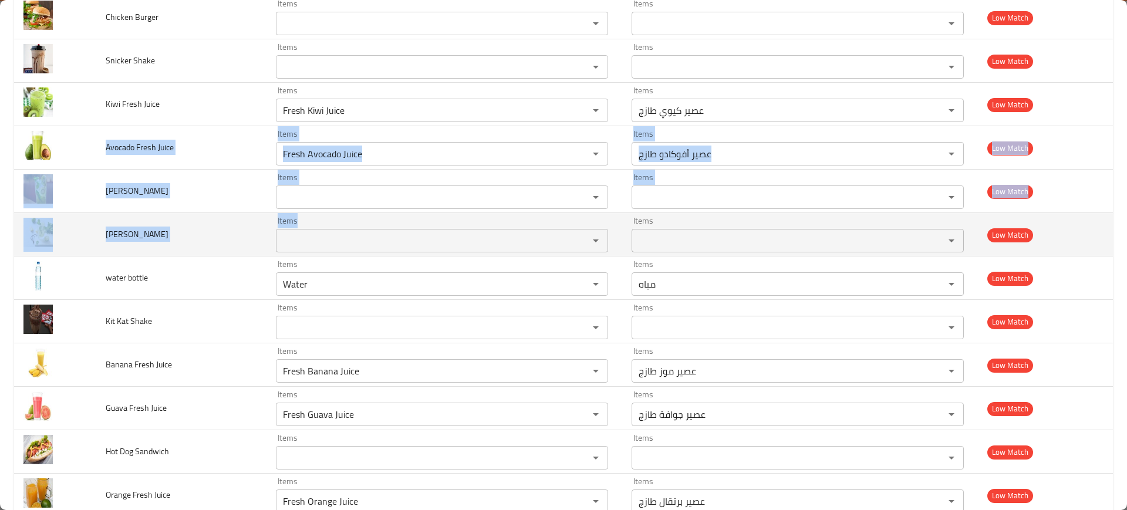
drag, startPoint x: 101, startPoint y: 143, endPoint x: 369, endPoint y: 225, distance: 279.7
copy tbody "Avocado Fresh Juice Items Items Items Items Low Match Kiwi Mojito Items Items I…"
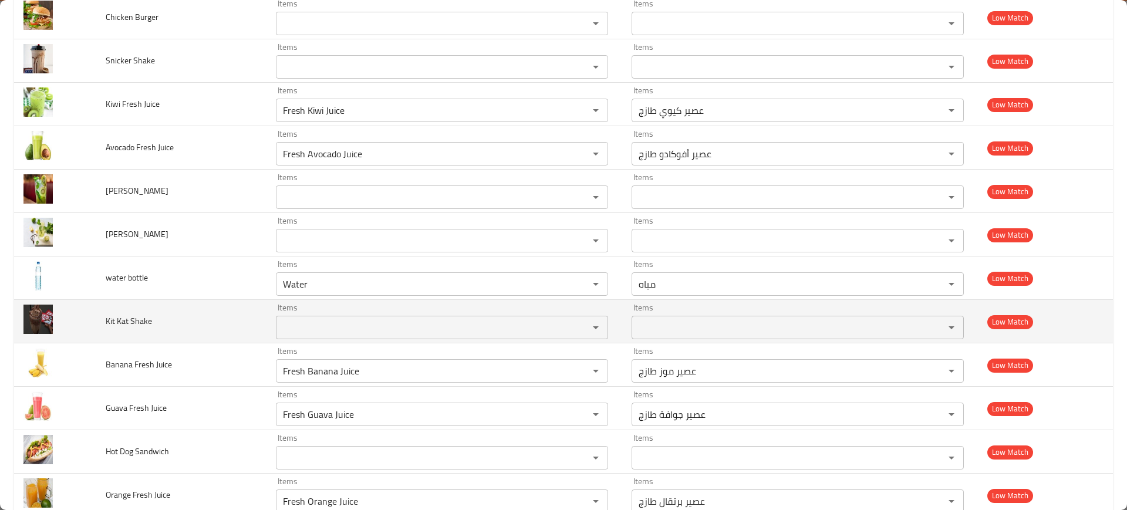
click at [120, 313] on span "Kit Kat Shake" at bounding box center [129, 320] width 46 height 15
copy span "Kit Kat Shake"
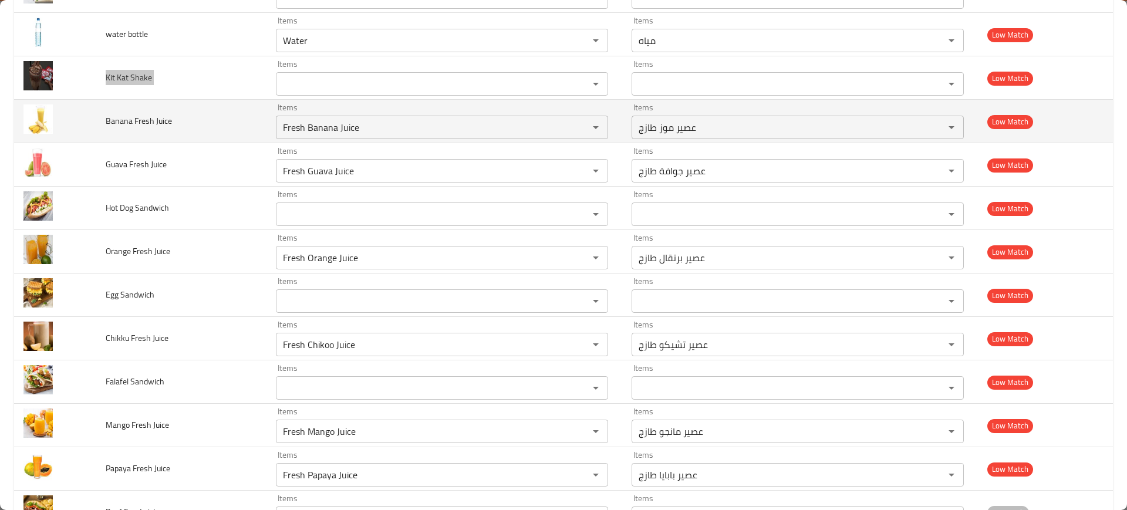
scroll to position [2123, 0]
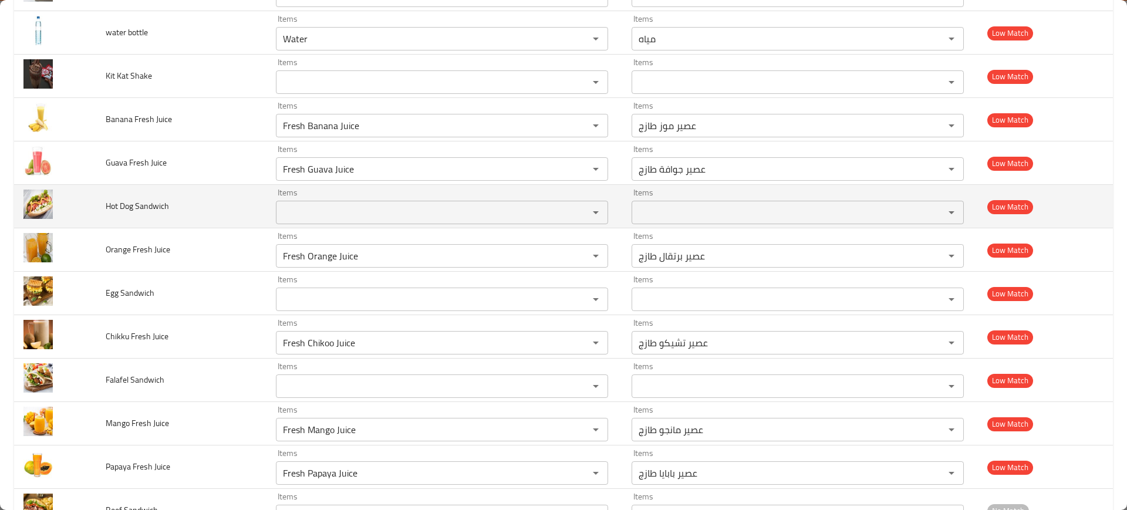
click at [116, 205] on span "Hot Dog Sandwich" at bounding box center [137, 205] width 63 height 15
copy span "Hot Dog Sandwich"
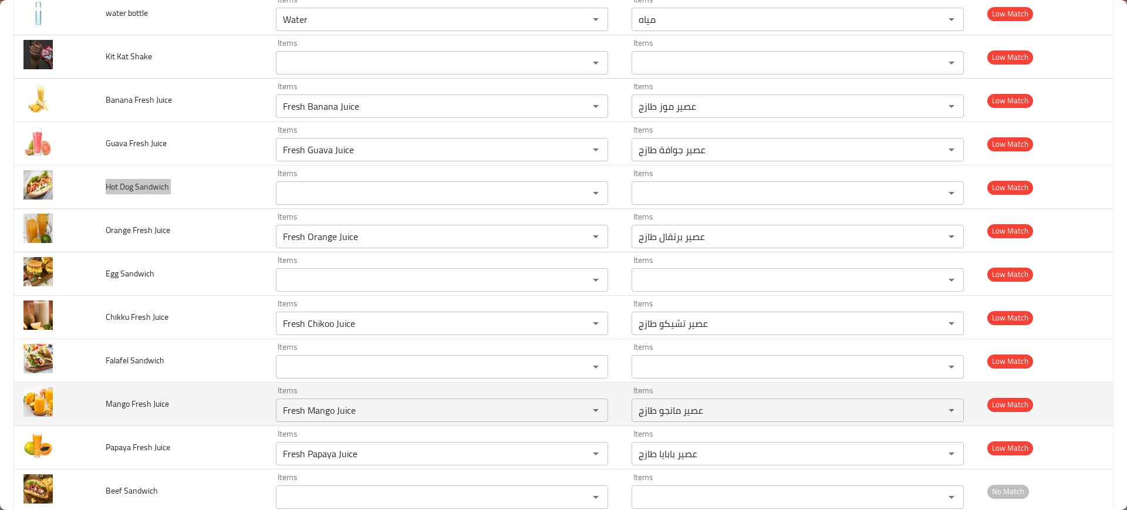
scroll to position [2143, 0]
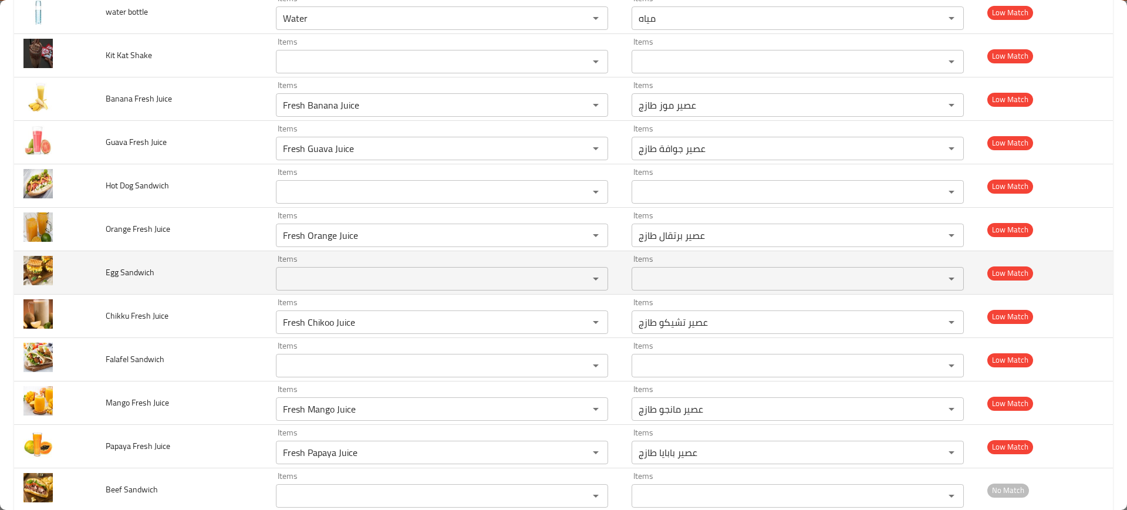
click at [119, 272] on span "Egg Sandwich" at bounding box center [130, 272] width 49 height 15
copy span "Egg Sandwich"
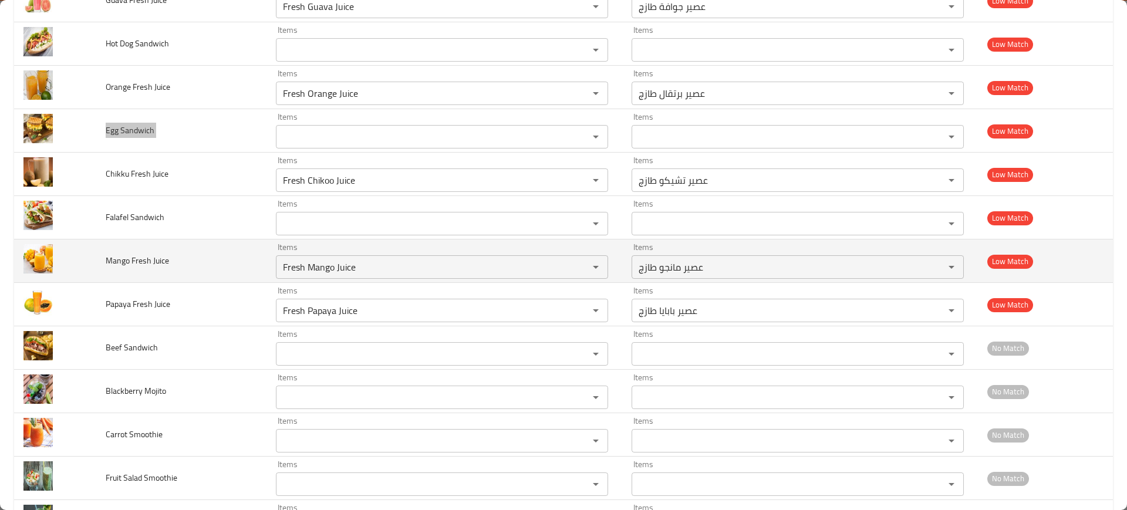
scroll to position [2286, 0]
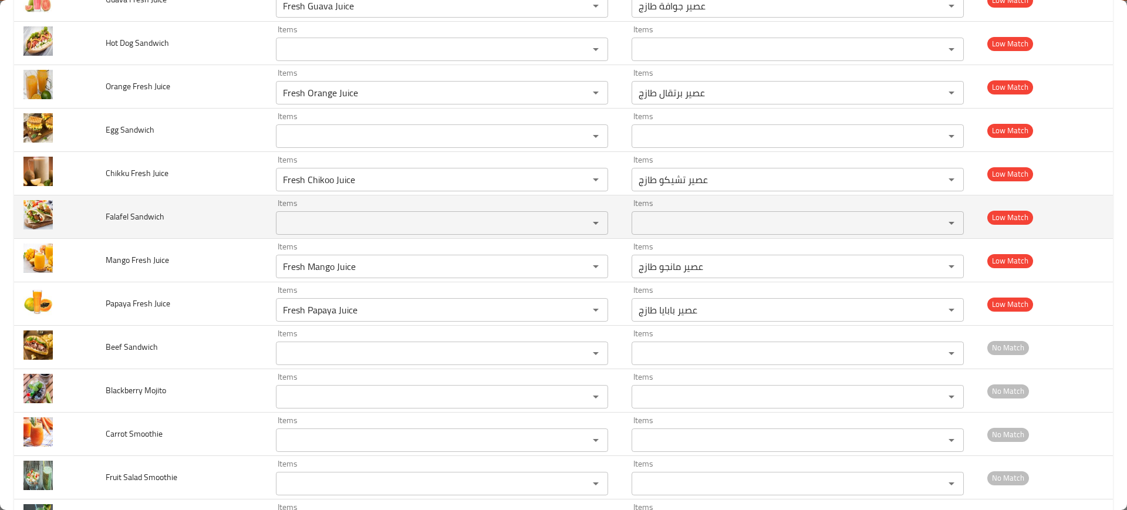
click at [136, 214] on span "Falafel Sandwich" at bounding box center [135, 216] width 59 height 15
copy span "Falafel Sandwich"
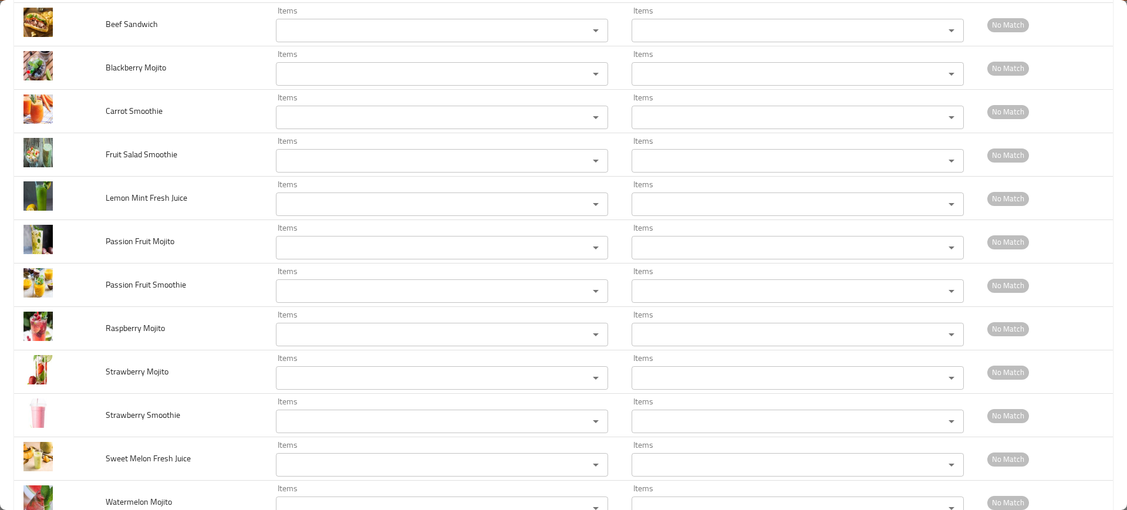
scroll to position [2646, 0]
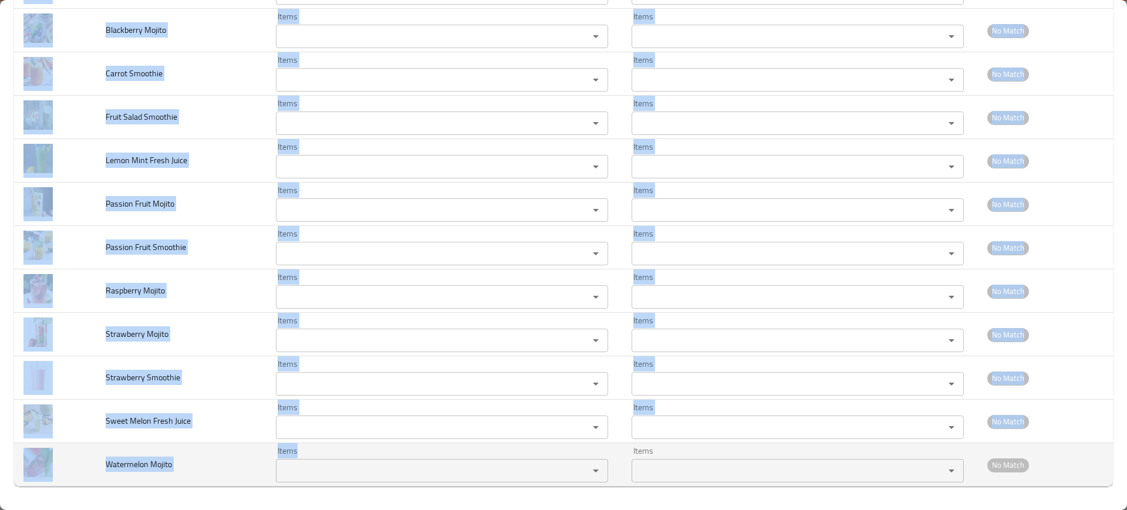
drag, startPoint x: 99, startPoint y: 101, endPoint x: 329, endPoint y: 452, distance: 419.6
copy tbody "Papaya Fresh Juice Items Items Items Items Low Match Beef Sandwich Items Items …"
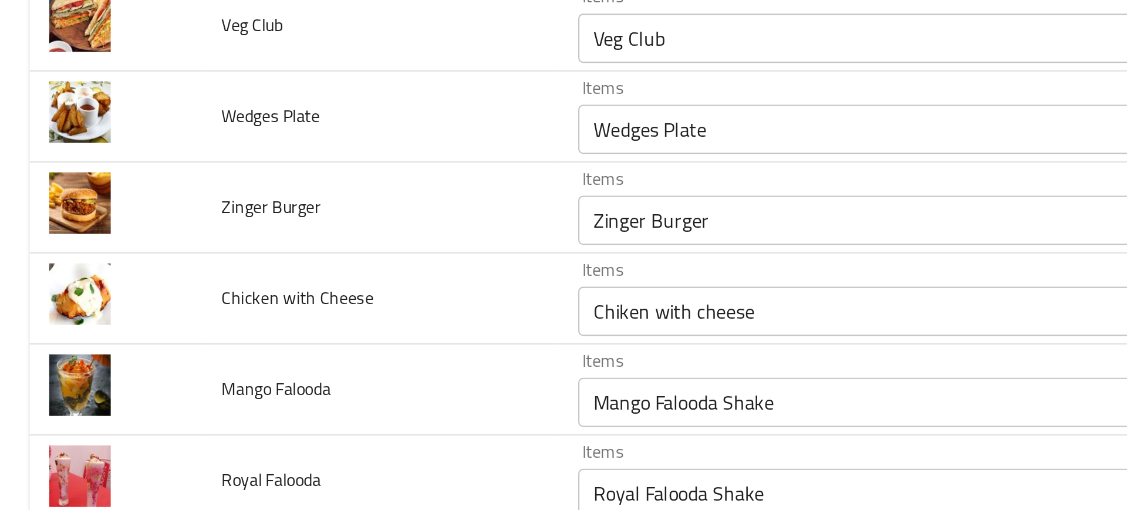
scroll to position [1130, 0]
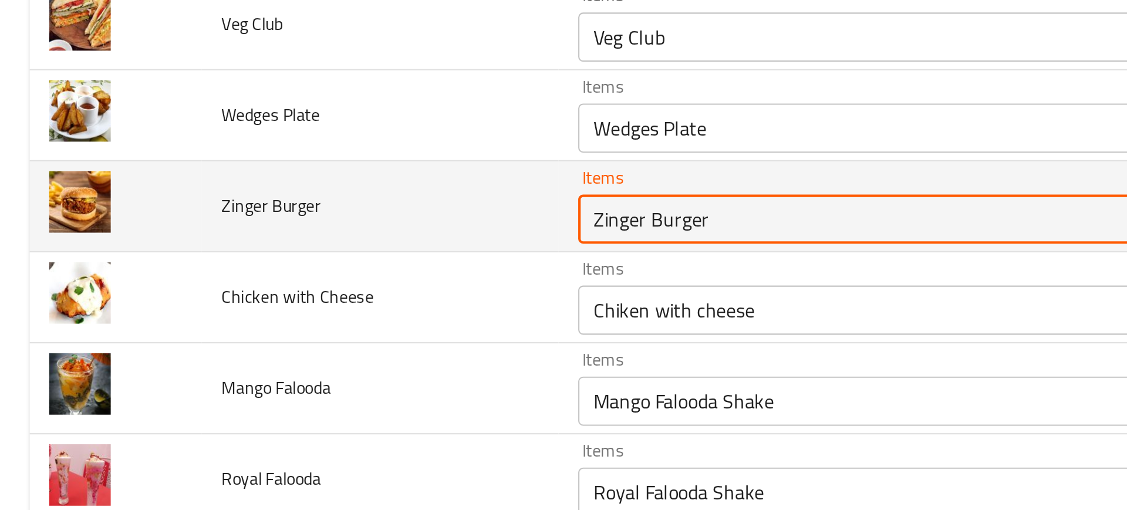
click at [279, 251] on Burger "Zinger Burger" at bounding box center [424, 250] width 290 height 16
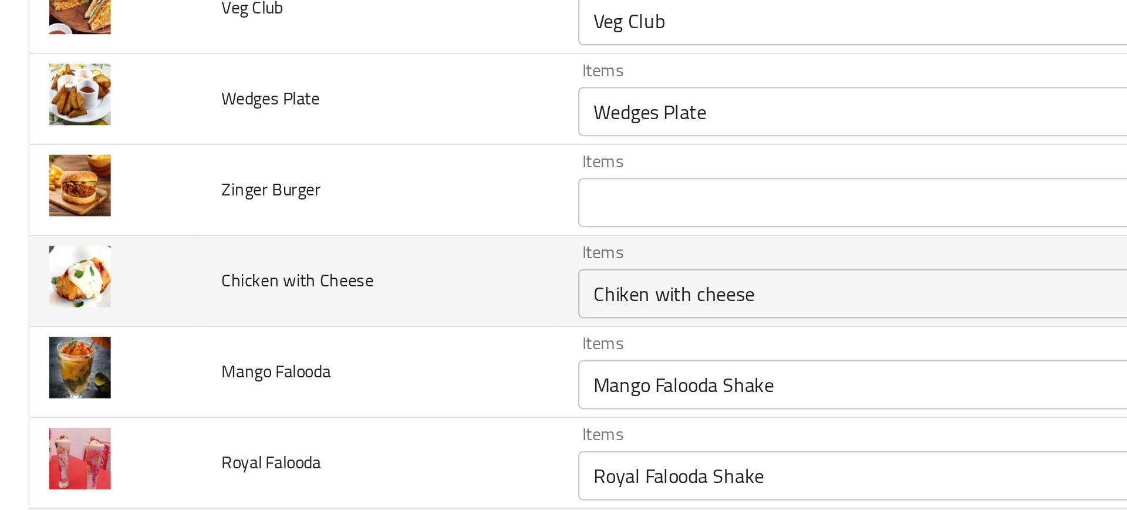
click at [243, 263] on td "Chicken with Cheese" at bounding box center [181, 279] width 171 height 43
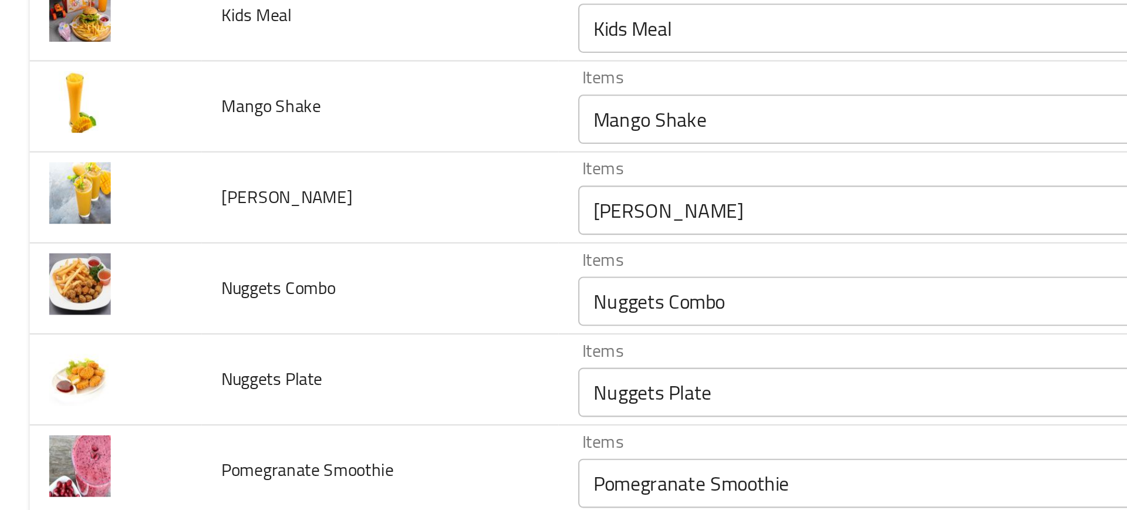
scroll to position [612, 0]
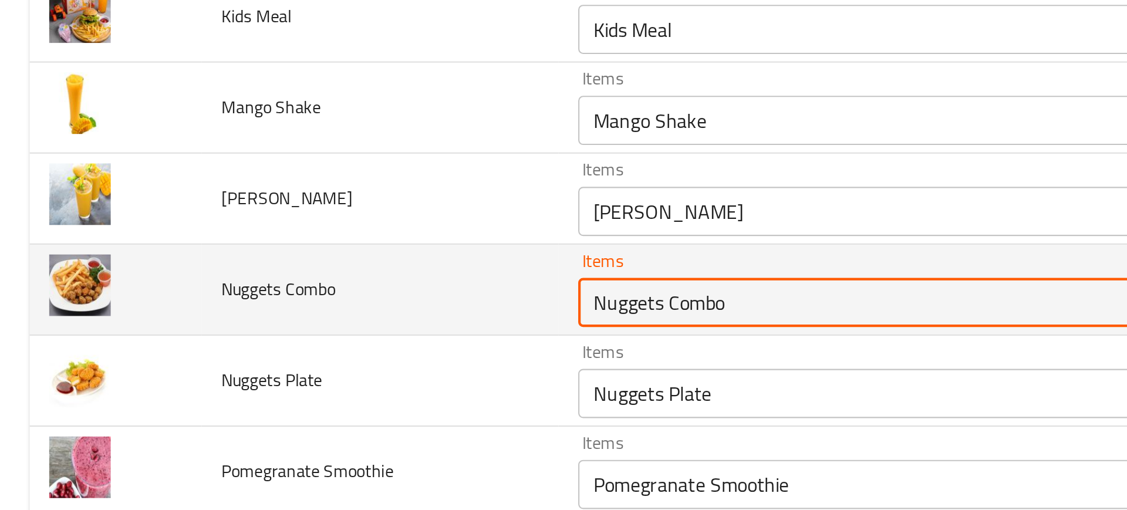
click at [298, 286] on Combo "Nuggets Combo" at bounding box center [424, 290] width 290 height 16
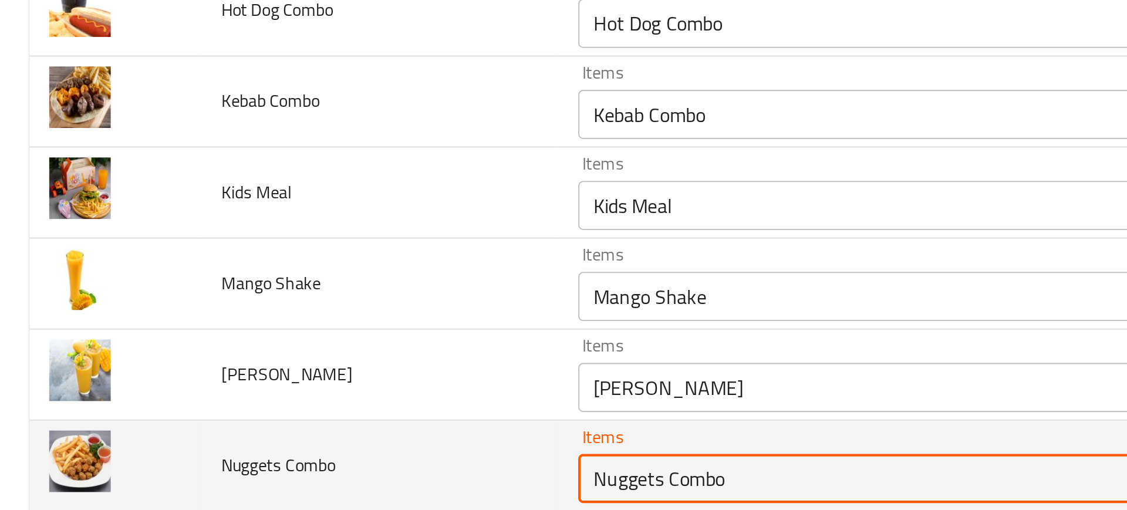
scroll to position [528, 0]
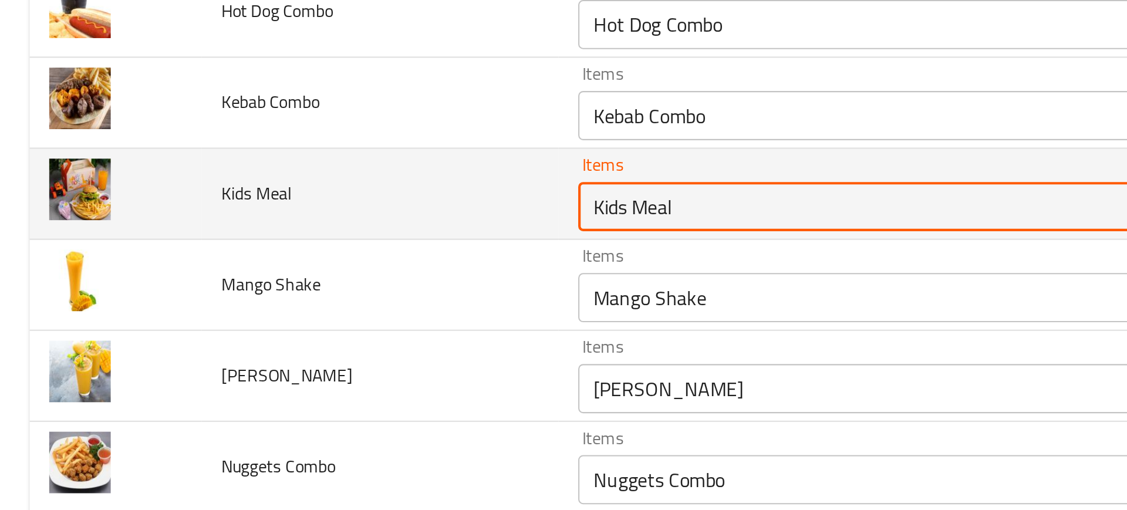
click at [285, 244] on Meal "Kids Meal" at bounding box center [424, 244] width 290 height 16
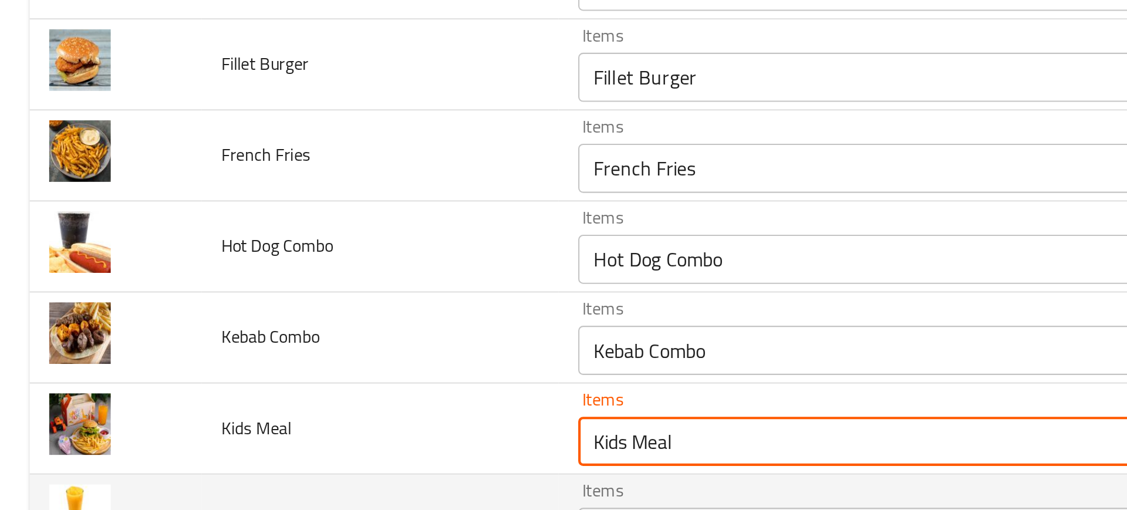
scroll to position [415, 0]
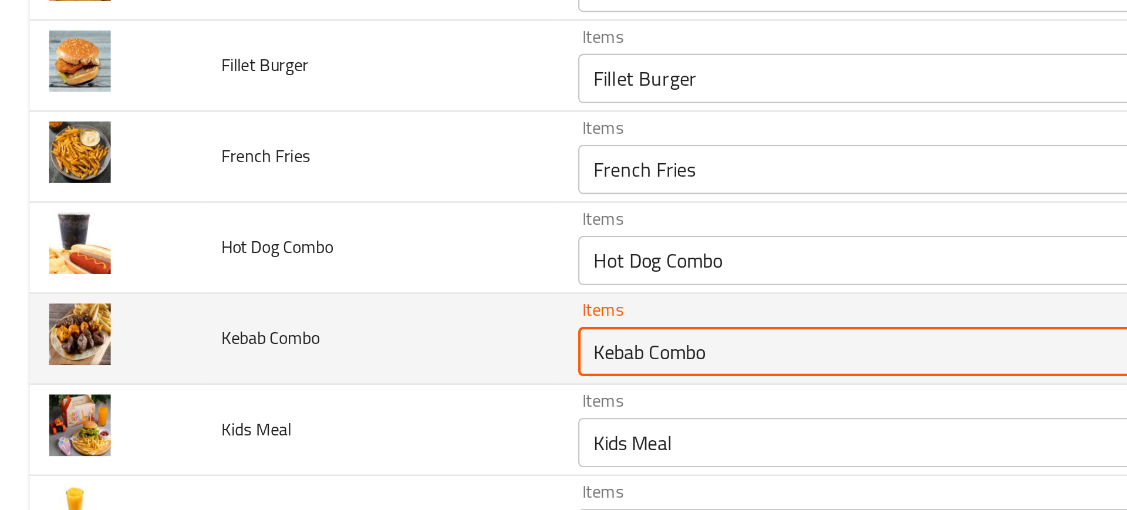
click at [293, 310] on Combo "Kebab Combo" at bounding box center [424, 313] width 290 height 16
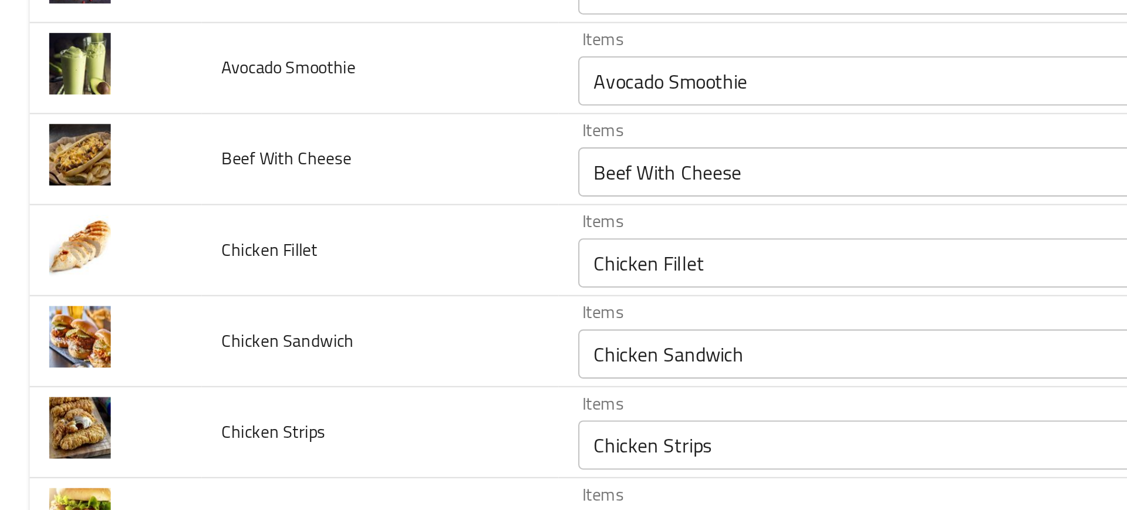
scroll to position [0, 0]
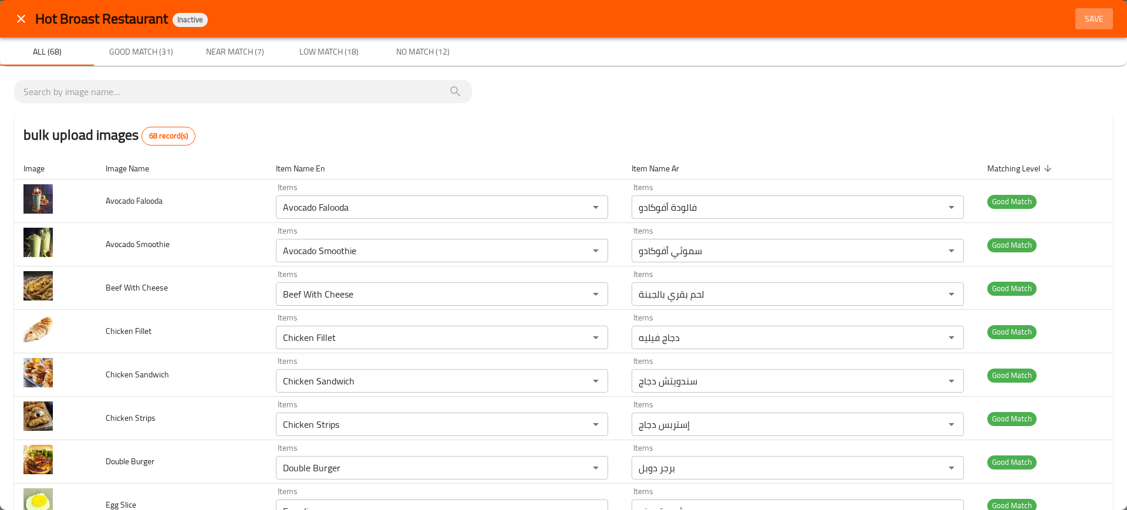
click at [1089, 19] on span "Save" at bounding box center [1094, 19] width 28 height 15
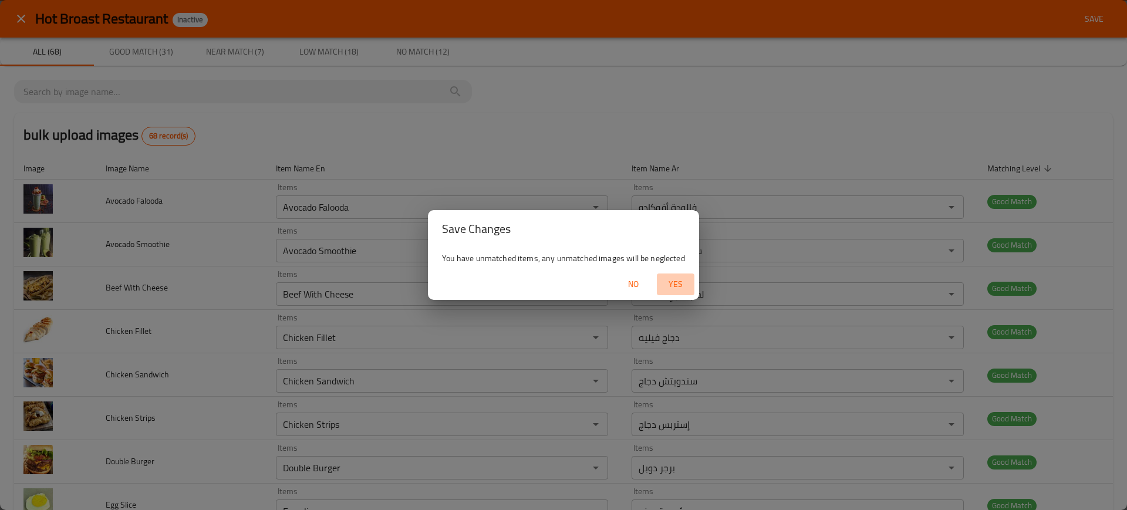
click at [674, 284] on span "Yes" at bounding box center [675, 284] width 28 height 15
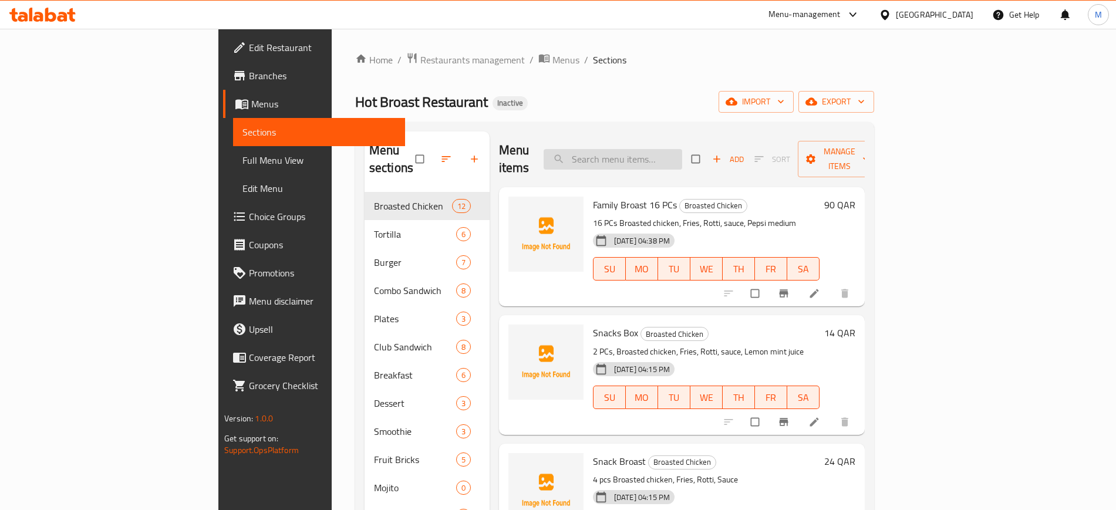
click at [682, 150] on input "search" at bounding box center [612, 159] width 138 height 21
paste input "715047"
type input "715047"
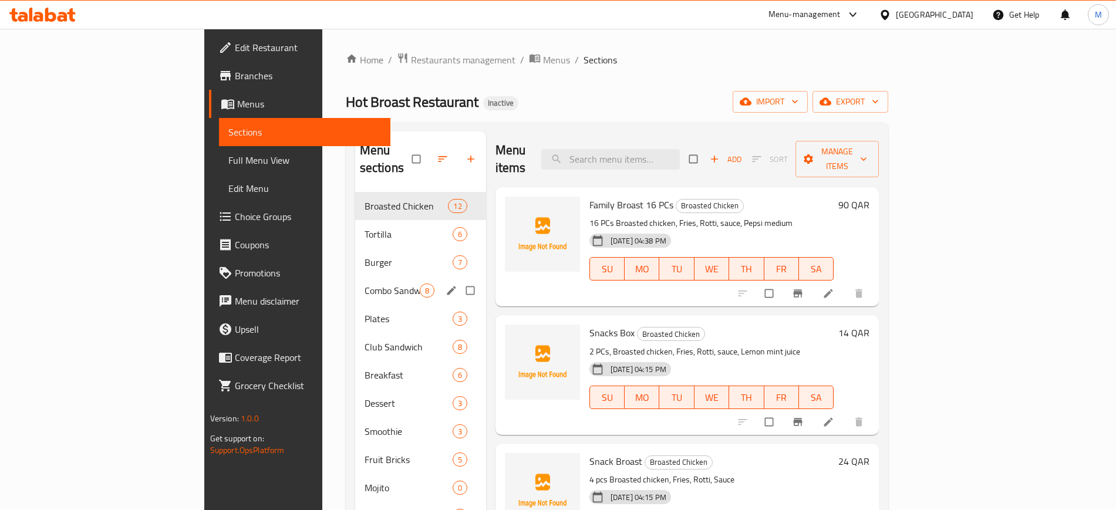
scroll to position [164, 0]
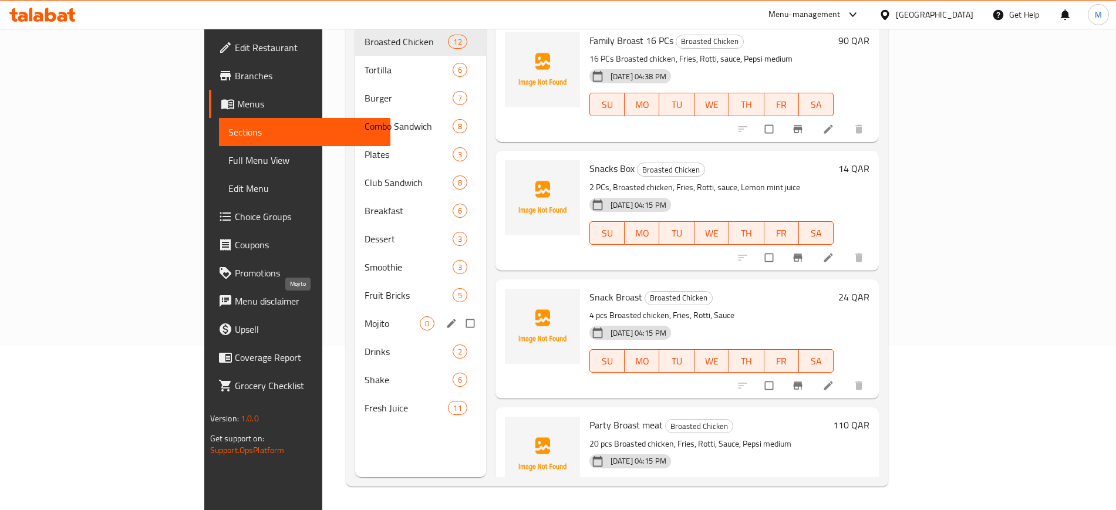
click at [364, 316] on span "Mojito" at bounding box center [391, 323] width 55 height 14
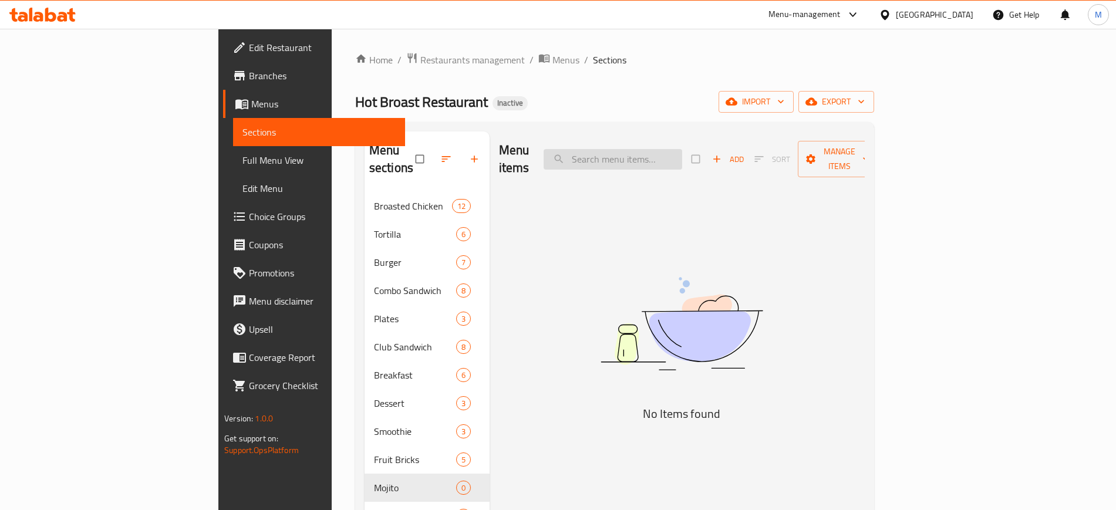
click at [682, 150] on input "search" at bounding box center [612, 159] width 138 height 21
paste input "burger"
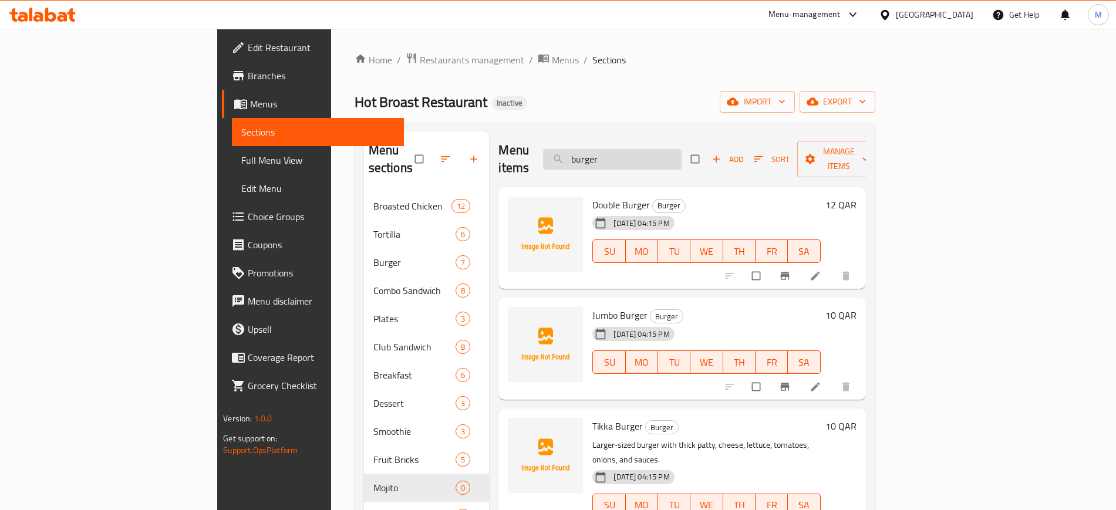
click at [677, 154] on input "burger" at bounding box center [612, 159] width 138 height 21
paste input "Nuggets Combo"
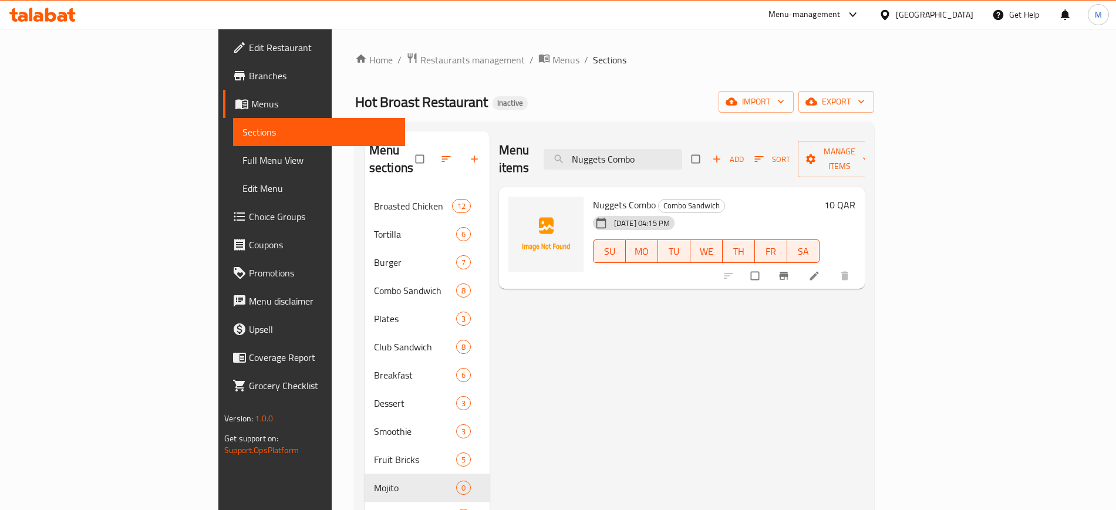
paste input "Kids Meal"
paste input "ebab Combo"
type input "Kebab Combo"
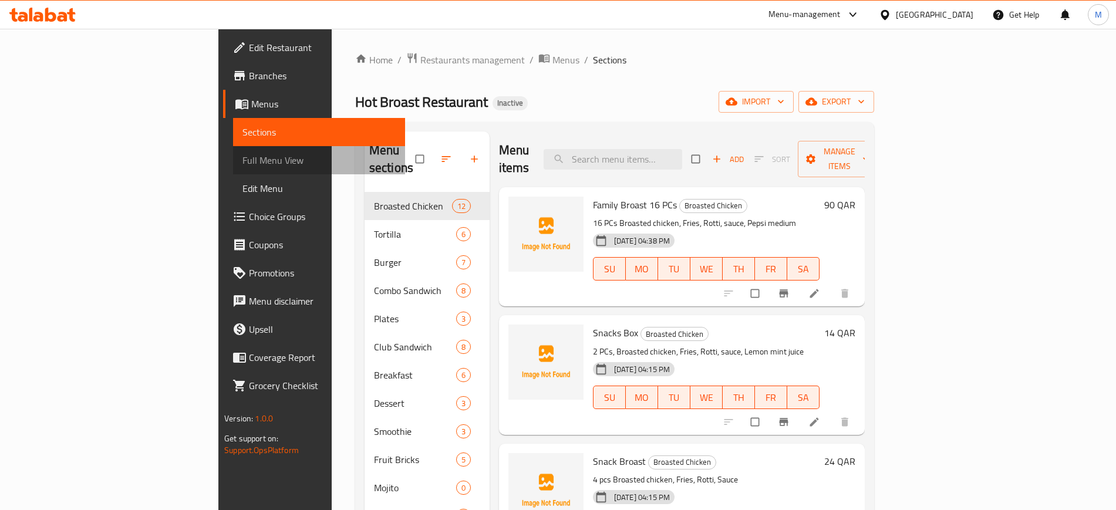
click at [242, 153] on span "Full Menu View" at bounding box center [318, 160] width 153 height 14
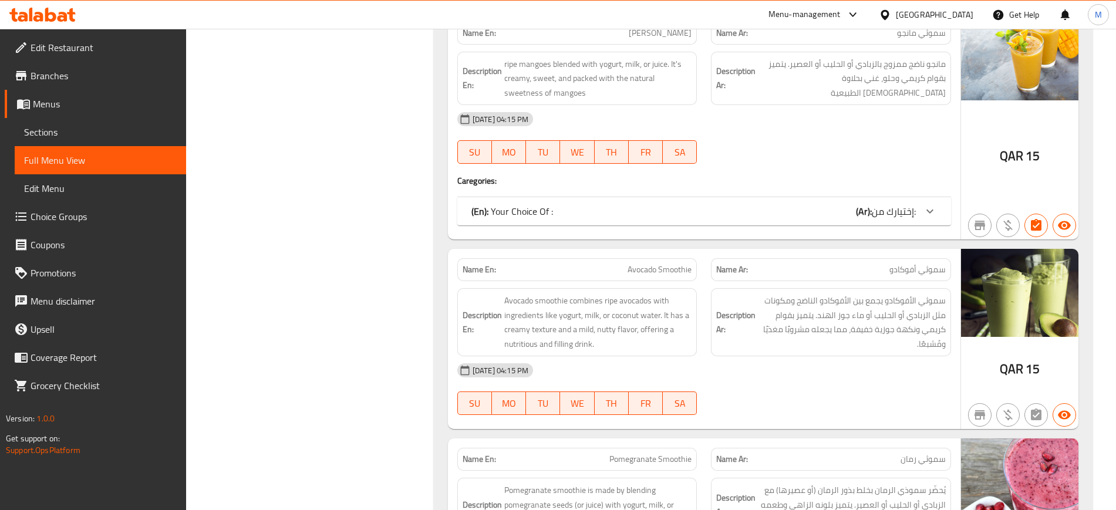
scroll to position [9926, 0]
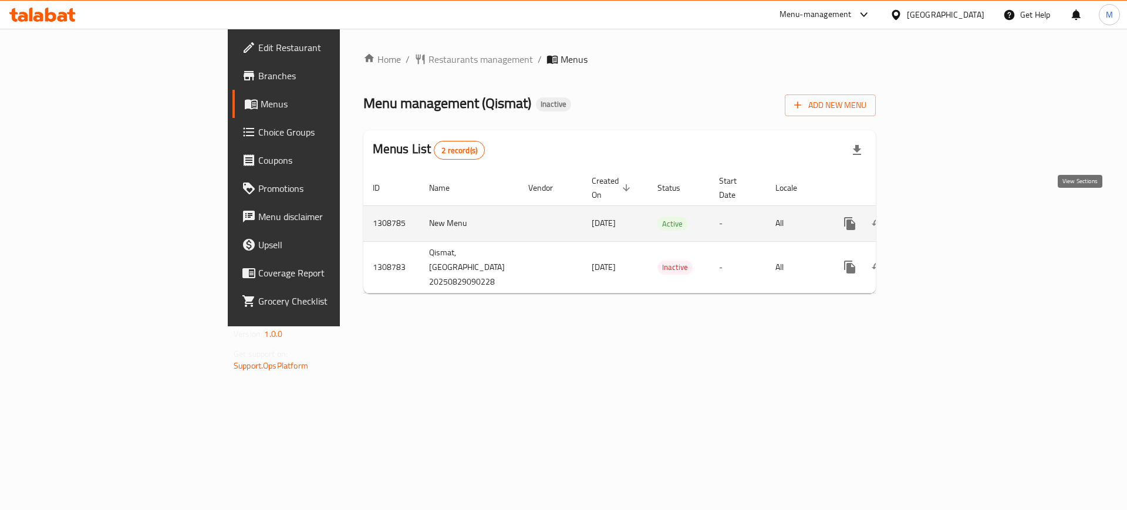
click at [948, 211] on link "enhanced table" at bounding box center [934, 223] width 28 height 28
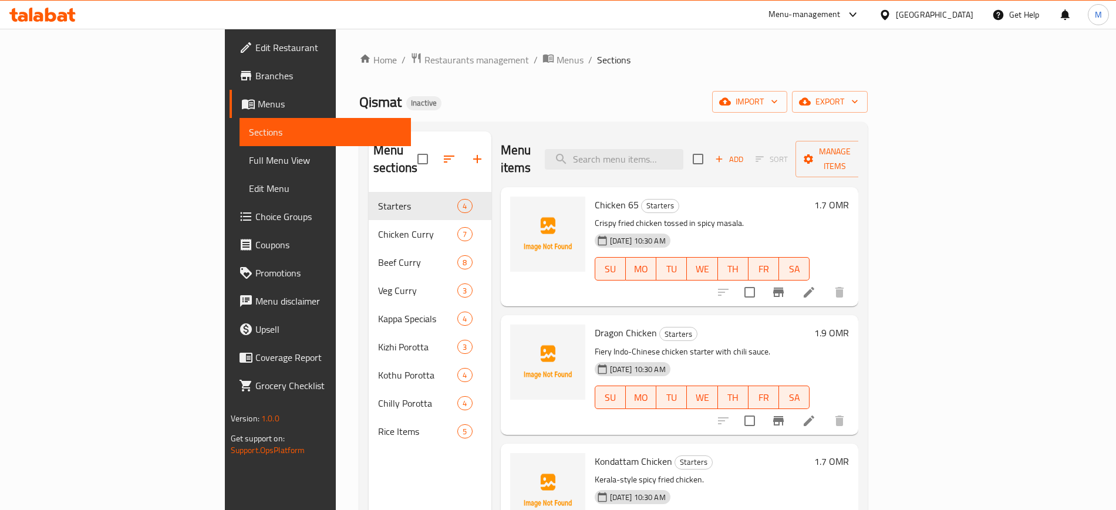
click at [867, 113] on div "Home / Restaurants management / Menus / Sections Qismat Inactive import export …" at bounding box center [613, 351] width 508 height 599
click at [778, 106] on span "import" at bounding box center [749, 101] width 56 height 15
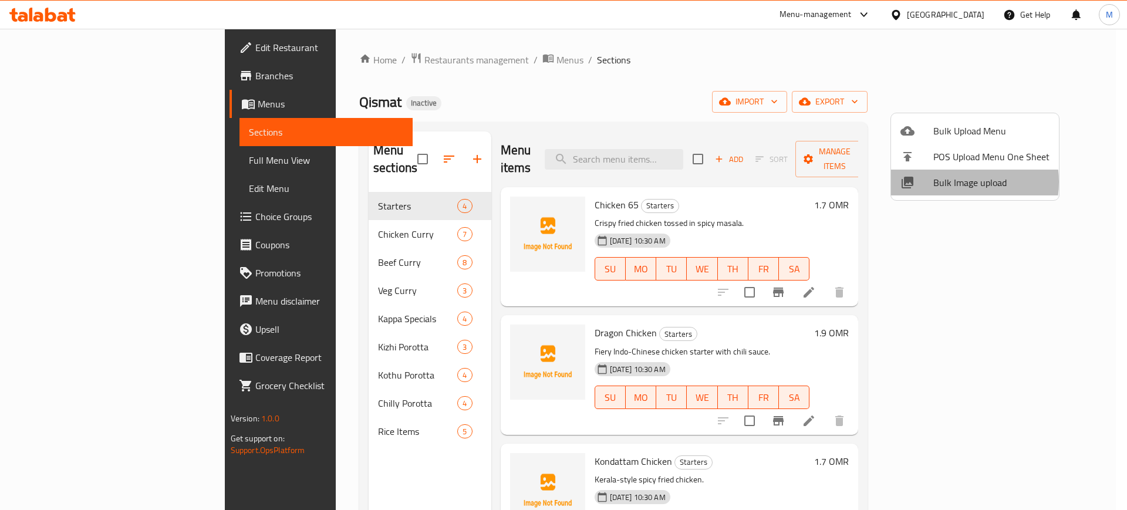
click at [954, 182] on span "Bulk Image upload" at bounding box center [991, 182] width 116 height 14
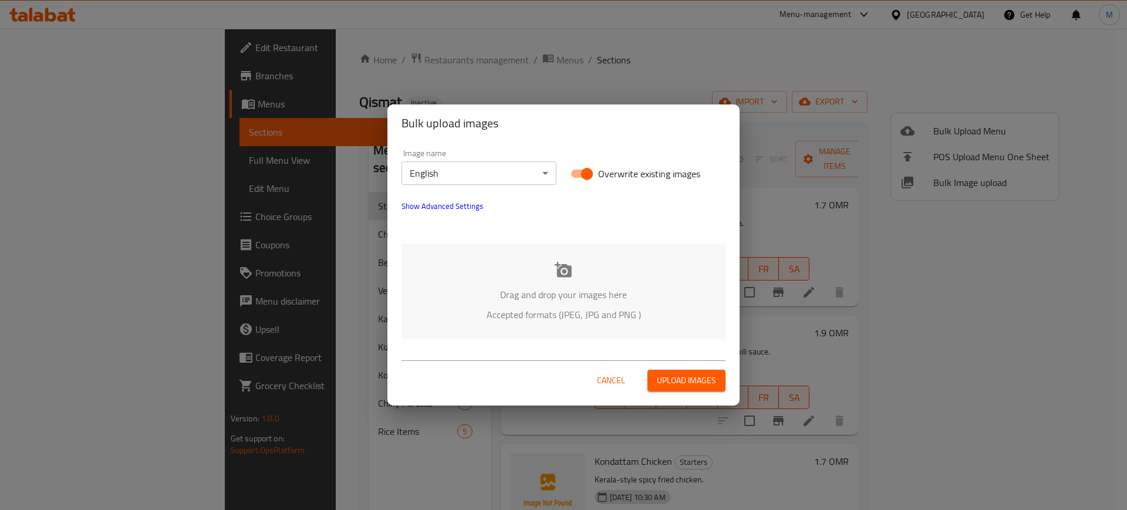
click at [491, 302] on div "Drag and drop your images here Accepted formats (JPEG, JPG and PNG )" at bounding box center [563, 292] width 324 height 96
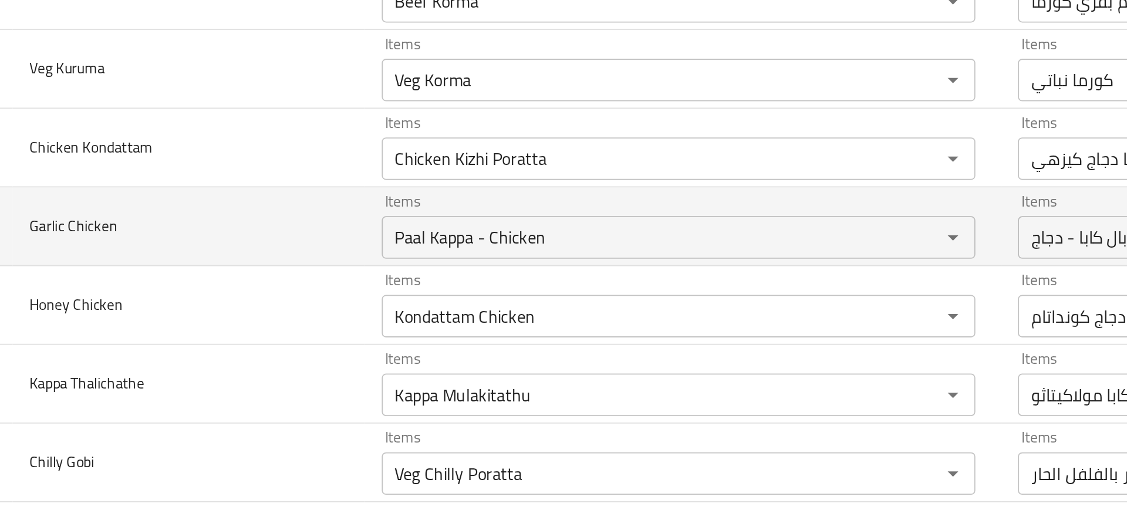
scroll to position [1522, 0]
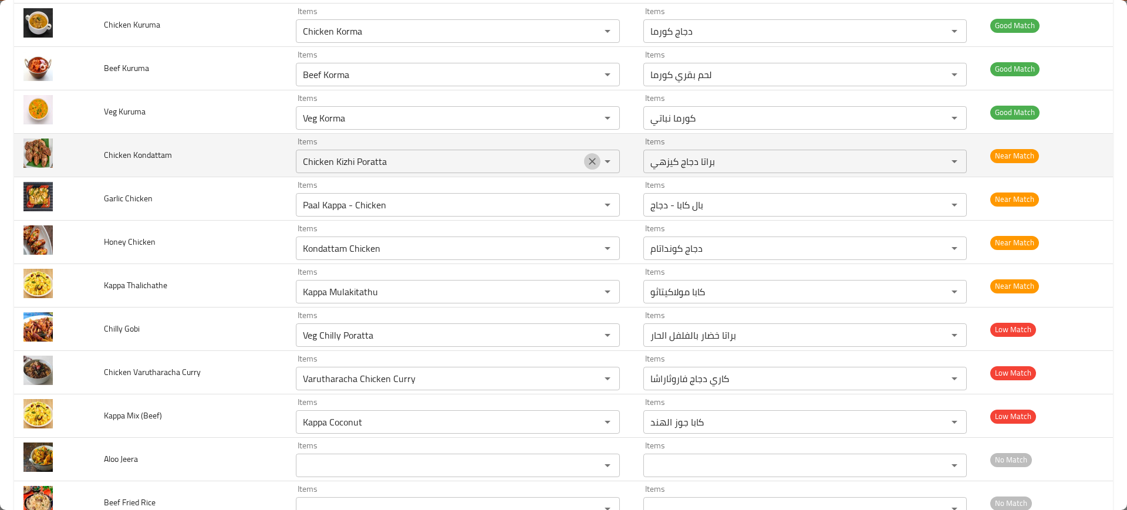
click at [584, 154] on button "Clear" at bounding box center [592, 161] width 16 height 16
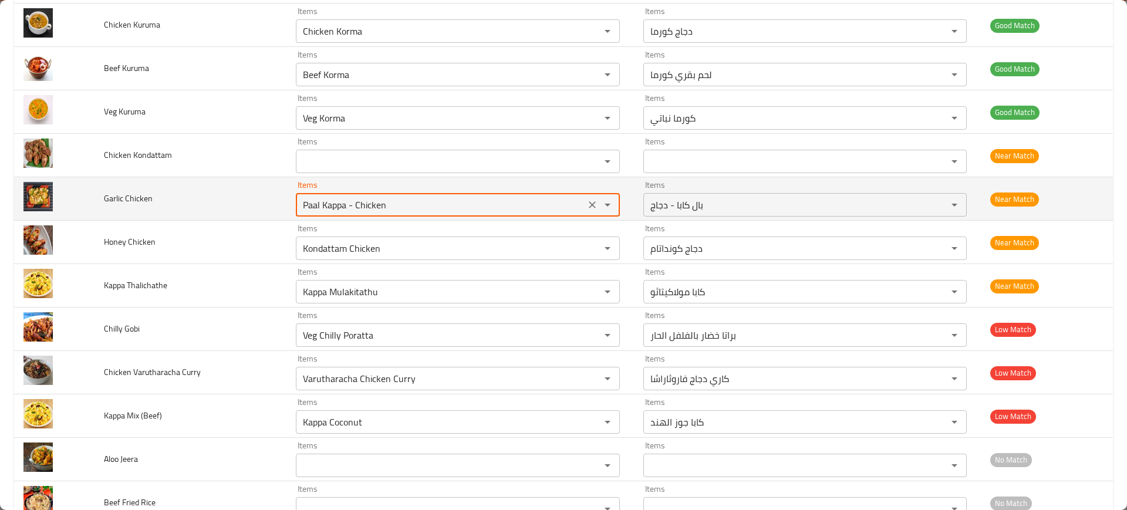
click at [548, 205] on Chicken "Paal Kappa - Chicken" at bounding box center [440, 205] width 282 height 16
type Chicken "g"
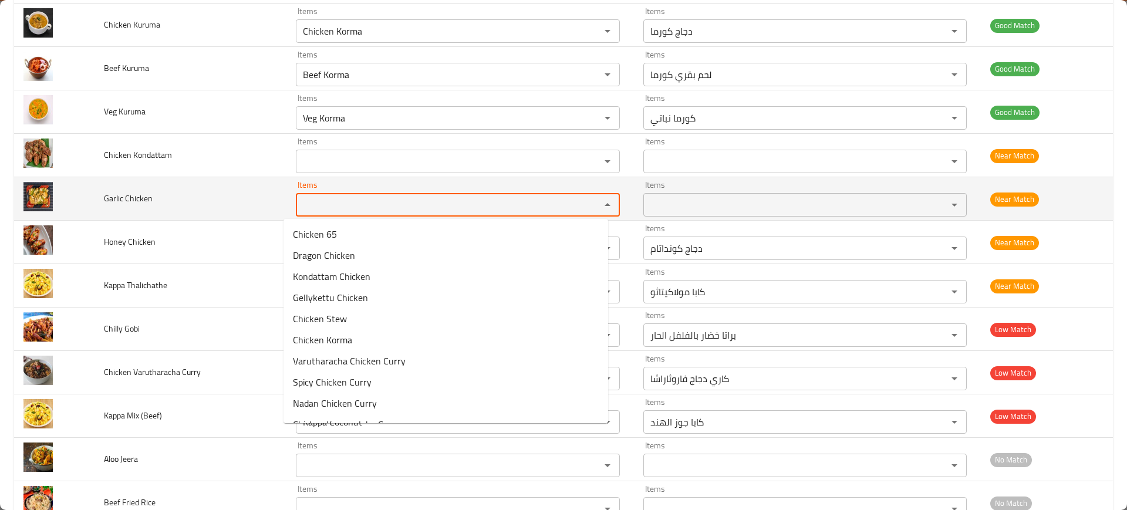
click at [296, 213] on div "Items" at bounding box center [458, 204] width 324 height 23
click at [286, 215] on td "Items Items" at bounding box center [459, 198] width 347 height 43
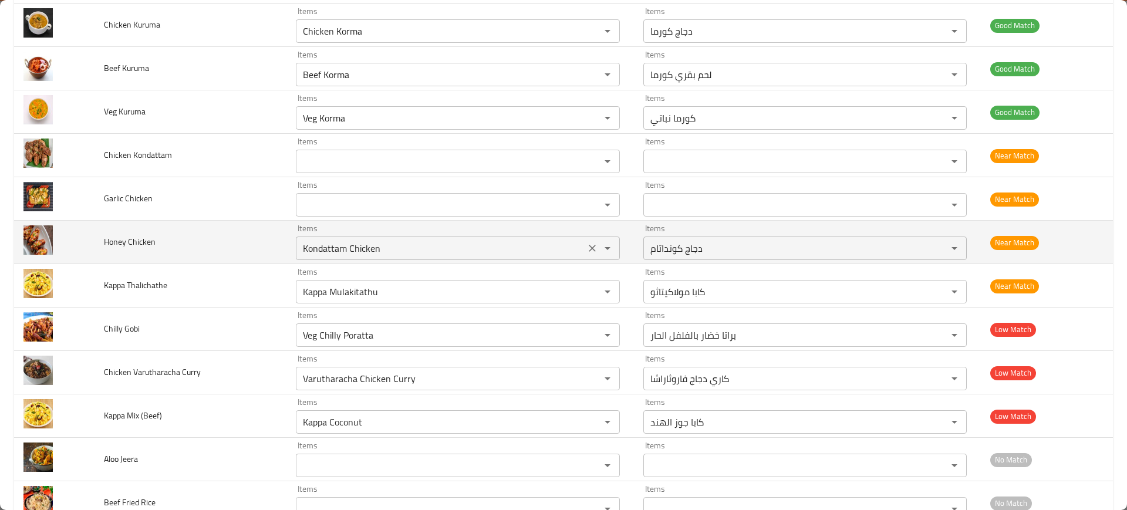
click at [319, 236] on div "Kondattam Chicken Items" at bounding box center [458, 247] width 324 height 23
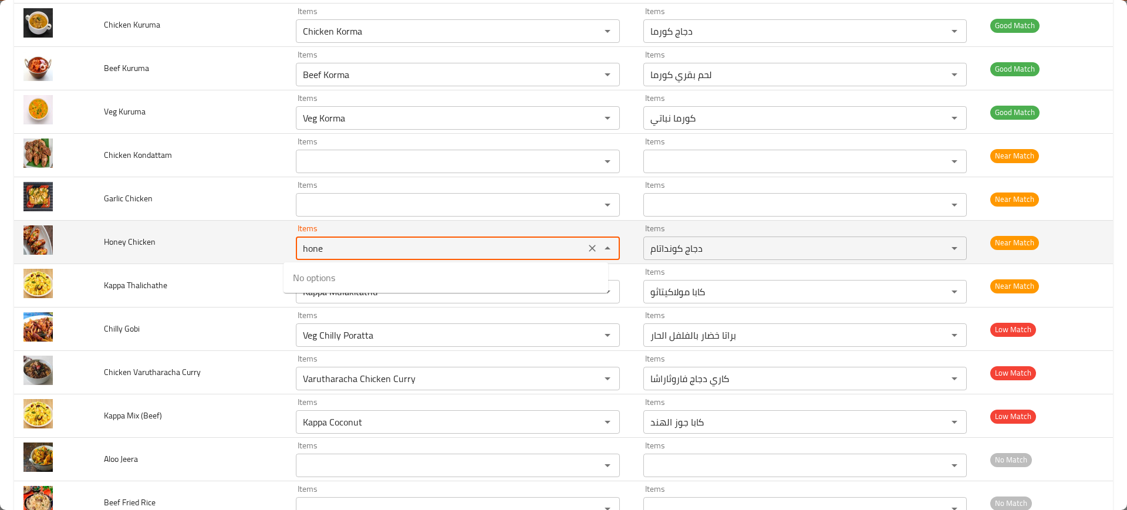
type Chicken "honey"
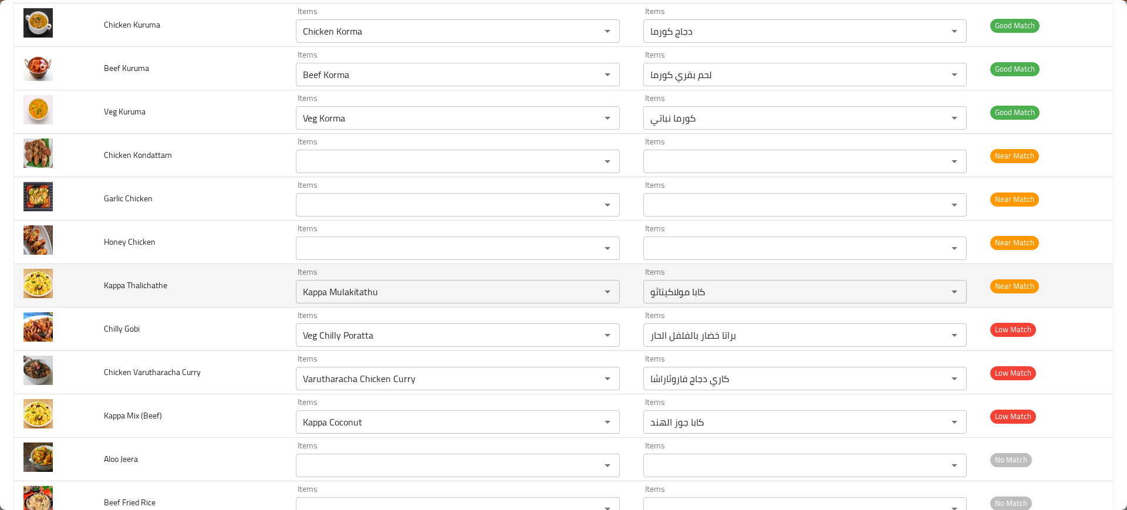
click at [229, 267] on td "Kappa Thalichathe" at bounding box center [190, 285] width 192 height 43
click at [318, 288] on Thalichathe "Kappa Mulakitathu" at bounding box center [440, 291] width 282 height 16
click at [586, 289] on icon "Clear" at bounding box center [592, 292] width 12 height 12
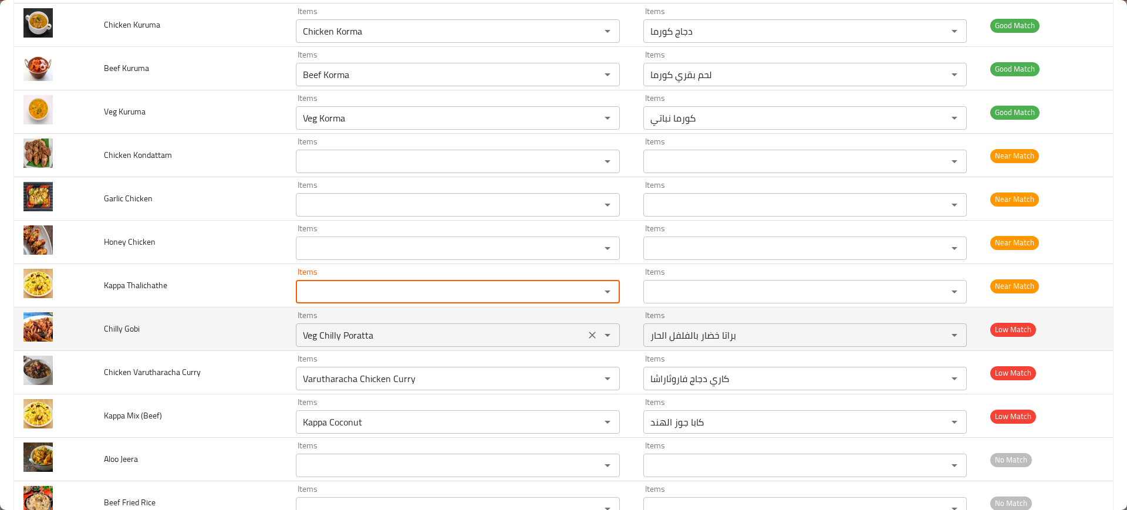
click at [584, 342] on div "enhanced table" at bounding box center [599, 335] width 31 height 16
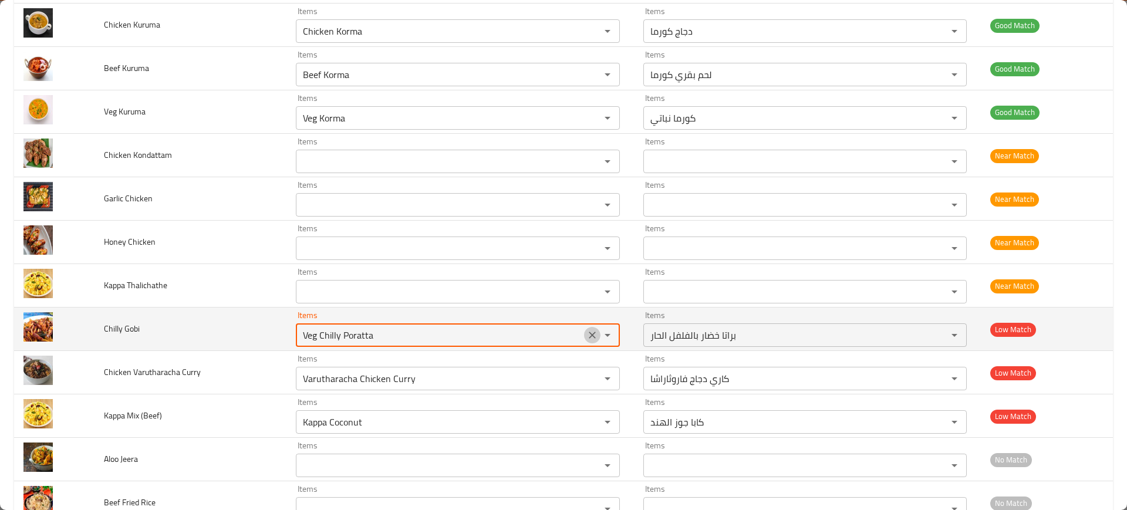
click at [586, 340] on icon "Clear" at bounding box center [592, 335] width 12 height 12
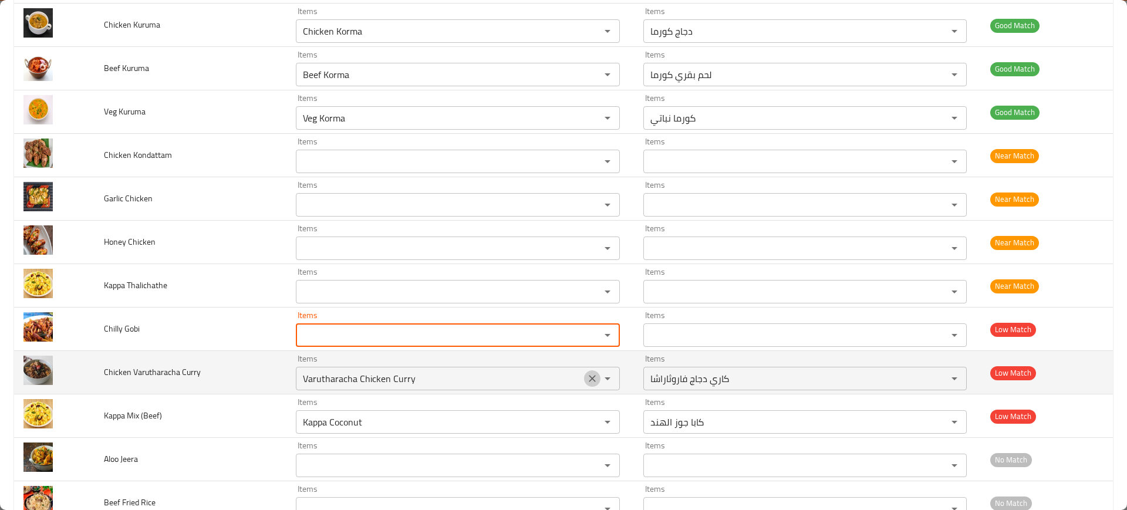
click at [586, 376] on icon "Clear" at bounding box center [592, 379] width 12 height 12
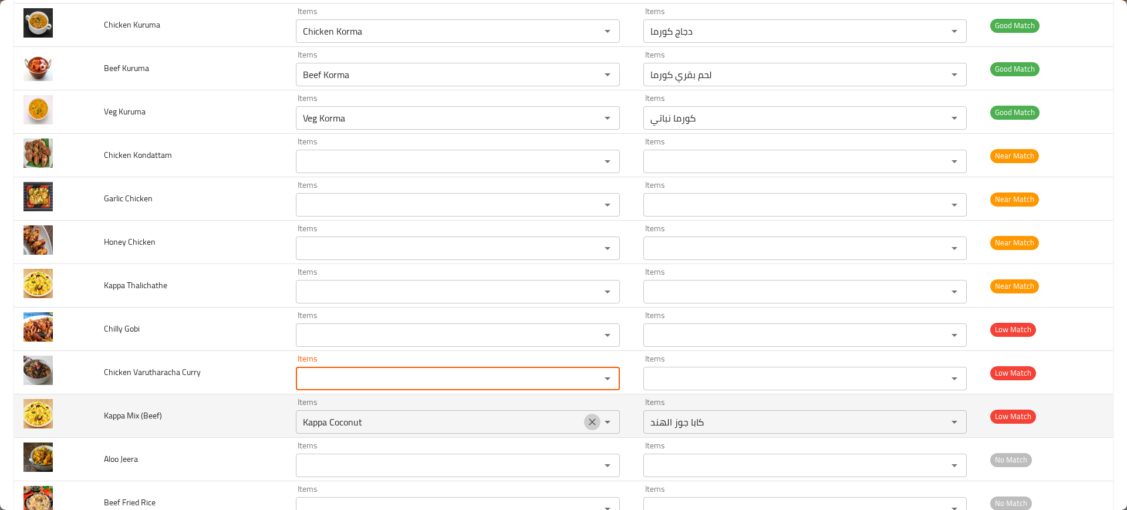
click at [586, 423] on icon "Clear" at bounding box center [592, 422] width 12 height 12
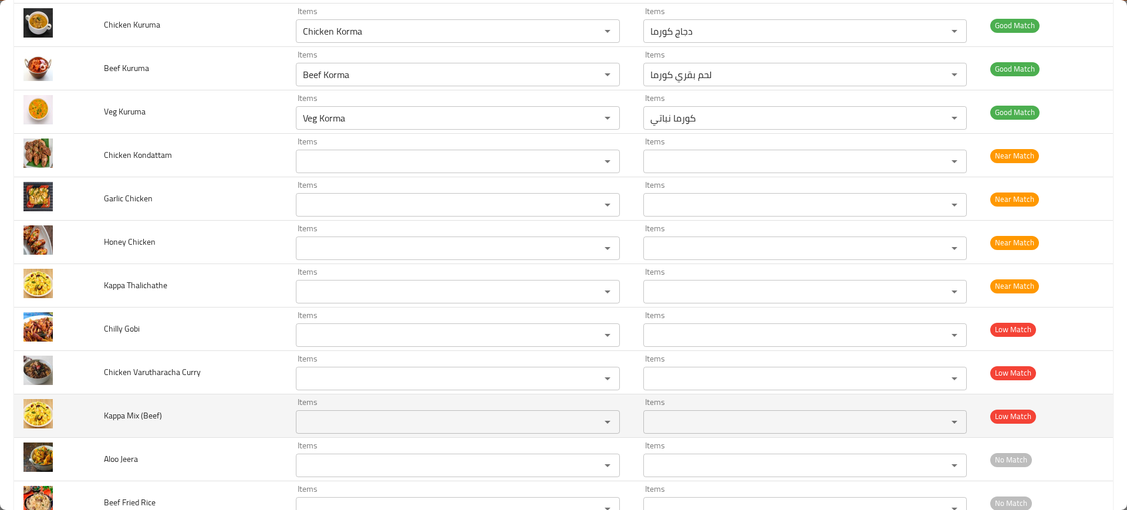
click at [204, 410] on td "Kappa Mix (Beef)" at bounding box center [190, 415] width 192 height 43
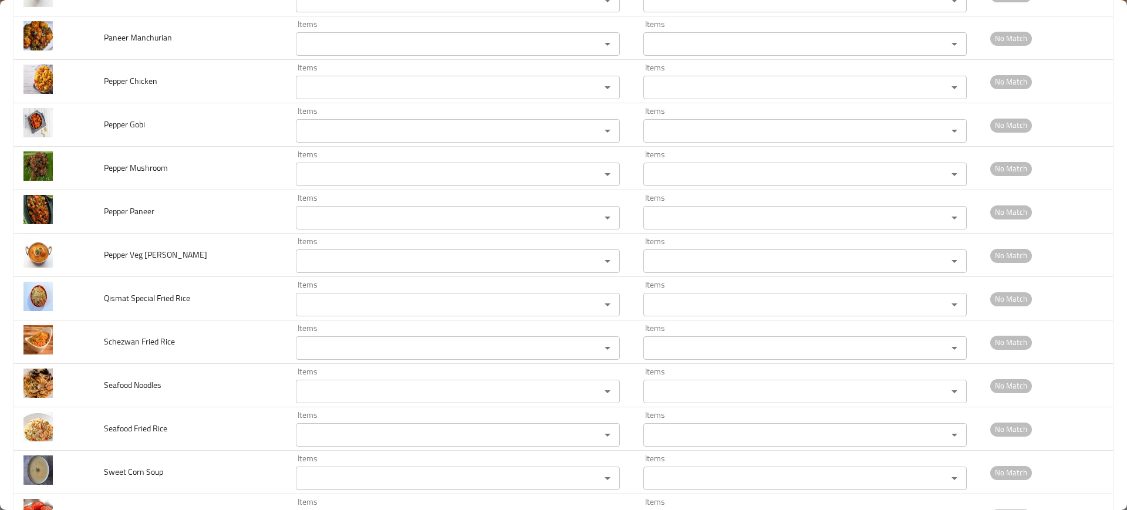
scroll to position [3558, 0]
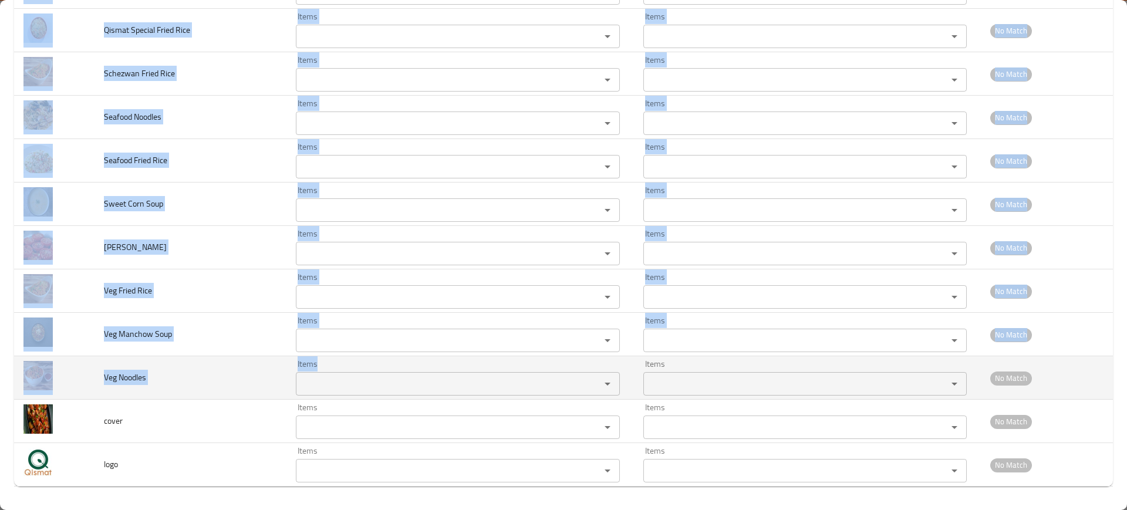
drag, startPoint x: 97, startPoint y: 218, endPoint x: 460, endPoint y: 387, distance: 400.4
copy tbody "Veg Kuruma Items Items Items Items Good Match Chicken Kondattam Items Items Ite…"
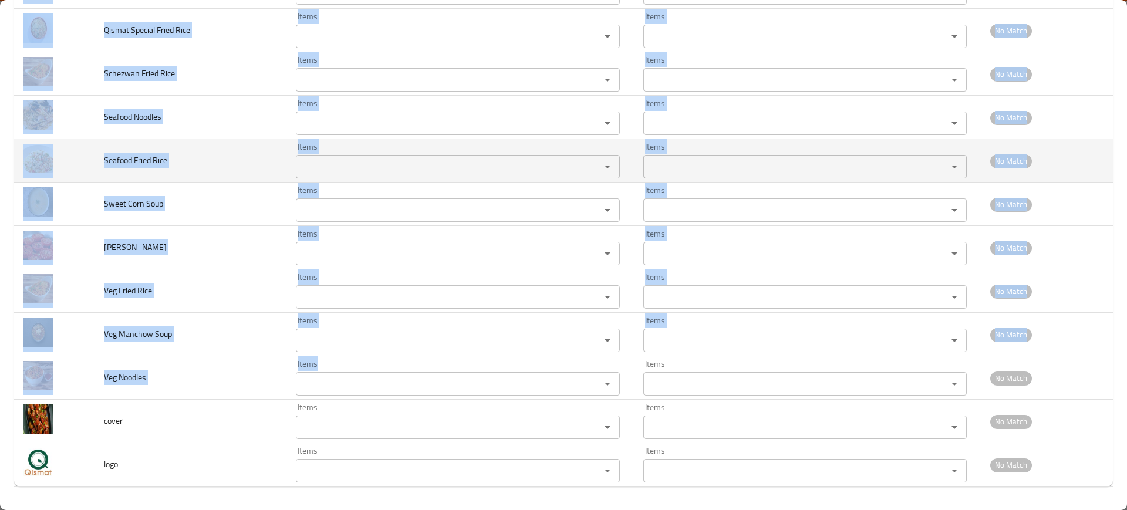
click at [200, 176] on td "Seafood Fried Rice" at bounding box center [190, 160] width 192 height 43
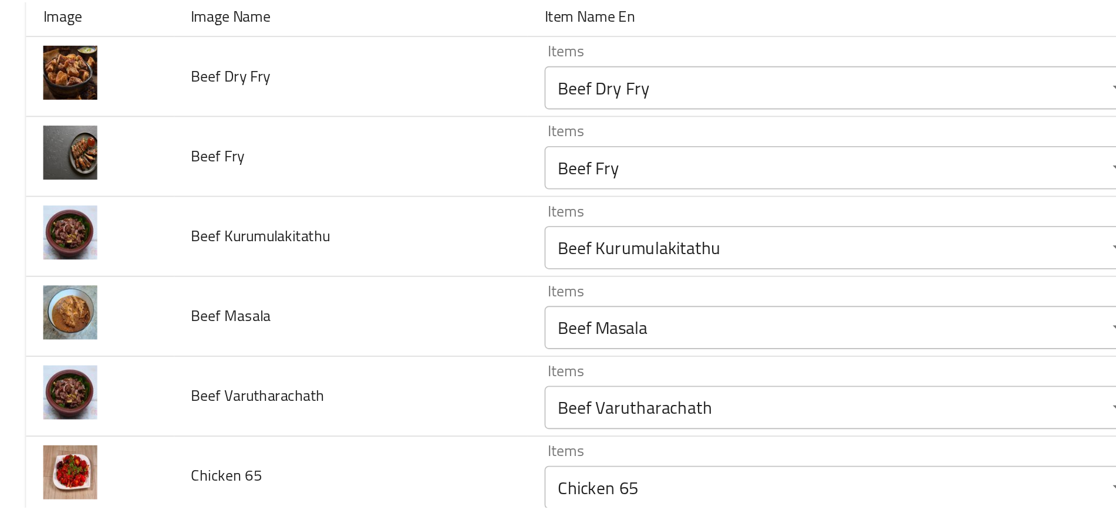
scroll to position [0, 0]
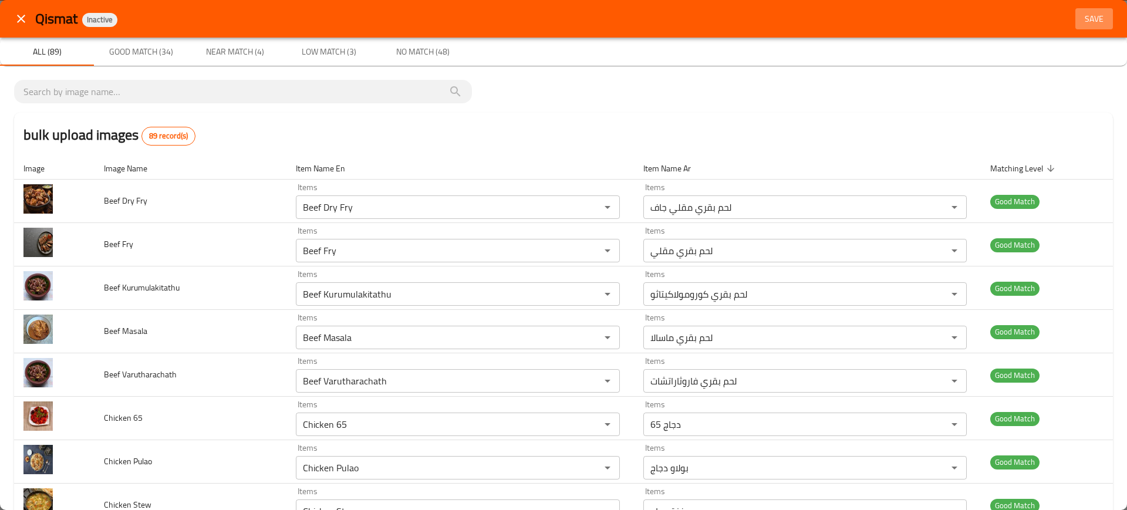
click at [1080, 23] on span "Save" at bounding box center [1094, 19] width 28 height 15
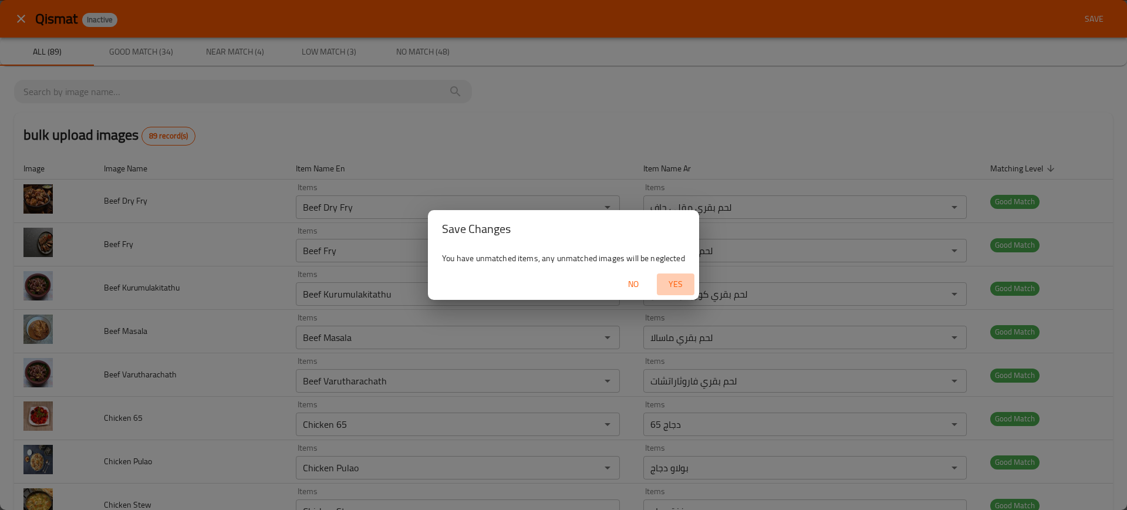
click at [674, 295] on button "Yes" at bounding box center [676, 284] width 38 height 22
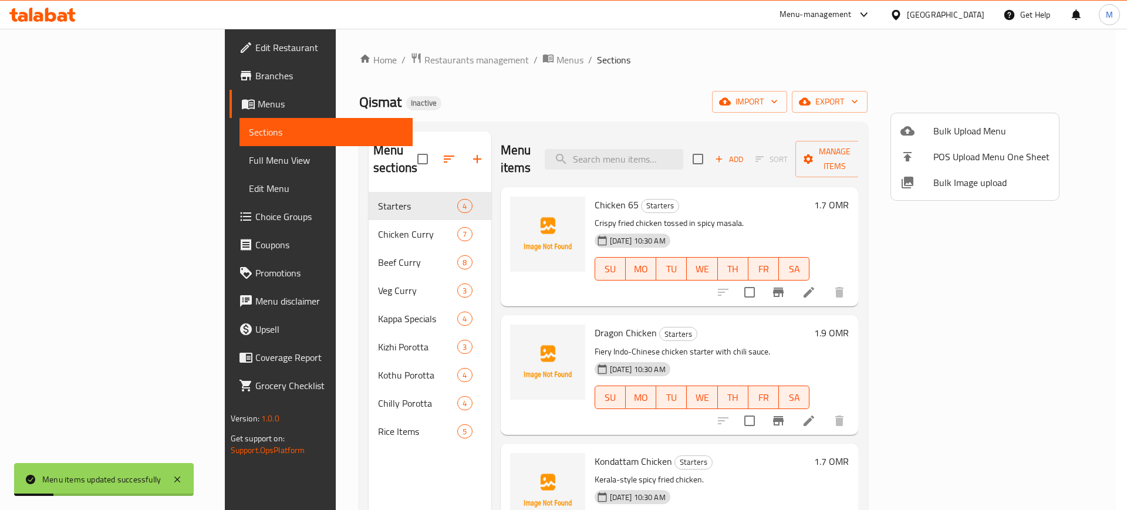
click at [608, 113] on div at bounding box center [563, 255] width 1127 height 510
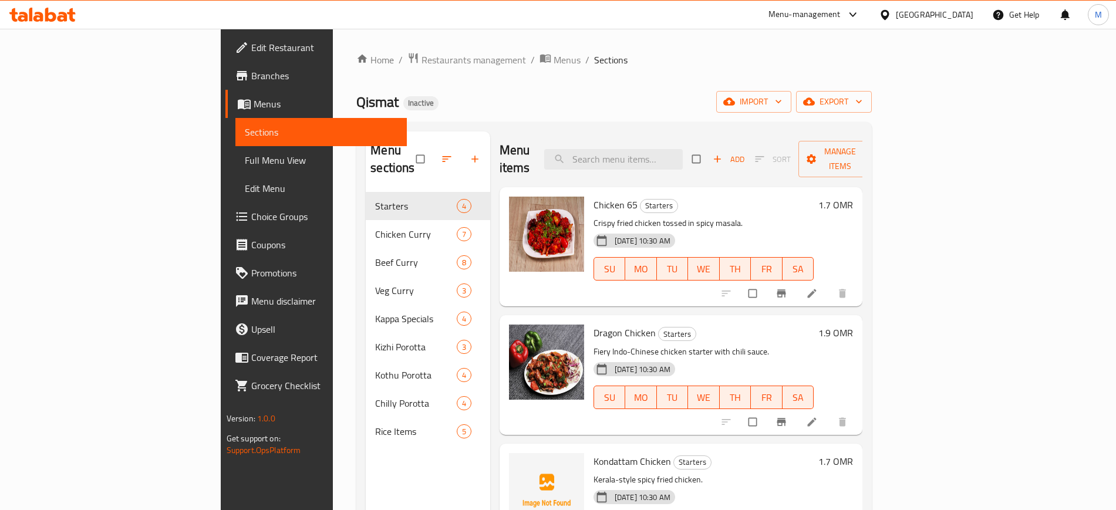
click at [593, 452] on span "Kondattam Chicken" at bounding box center [631, 461] width 77 height 18
copy span "Kondattam"
click at [513, 464] on span "upload picture" at bounding box center [524, 470] width 23 height 12
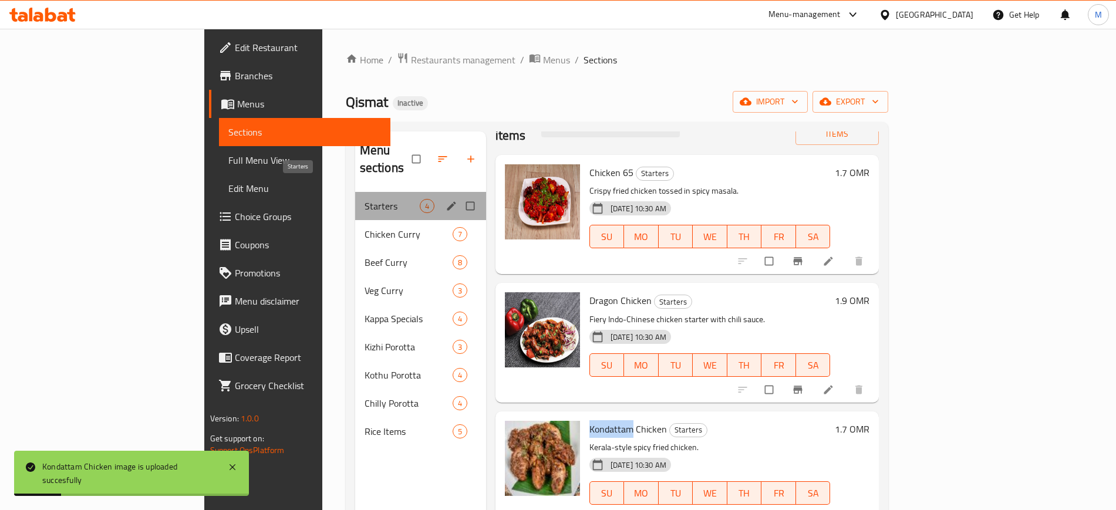
click at [364, 199] on span "Starters" at bounding box center [391, 206] width 55 height 14
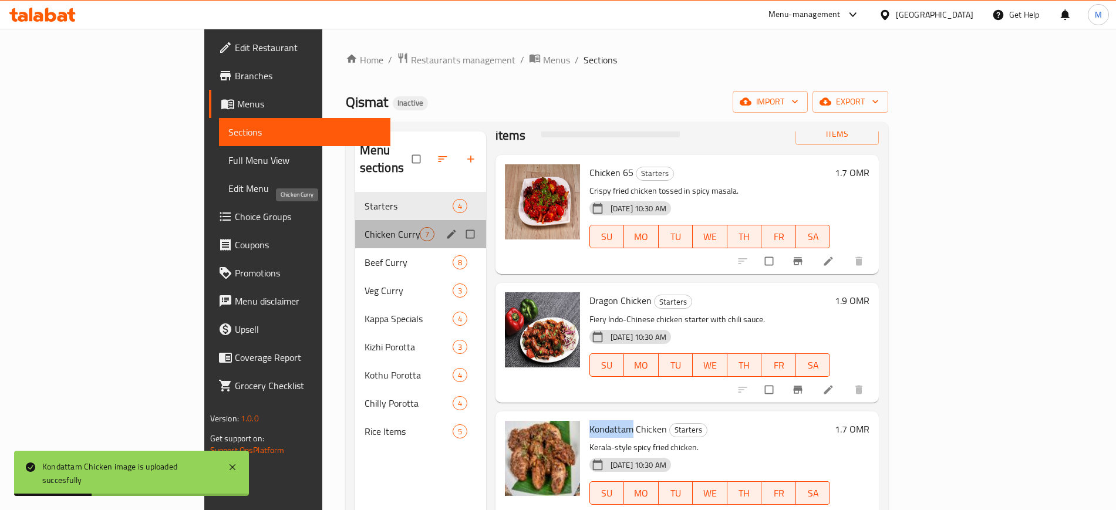
click at [364, 227] on span "Chicken Curry" at bounding box center [391, 234] width 55 height 14
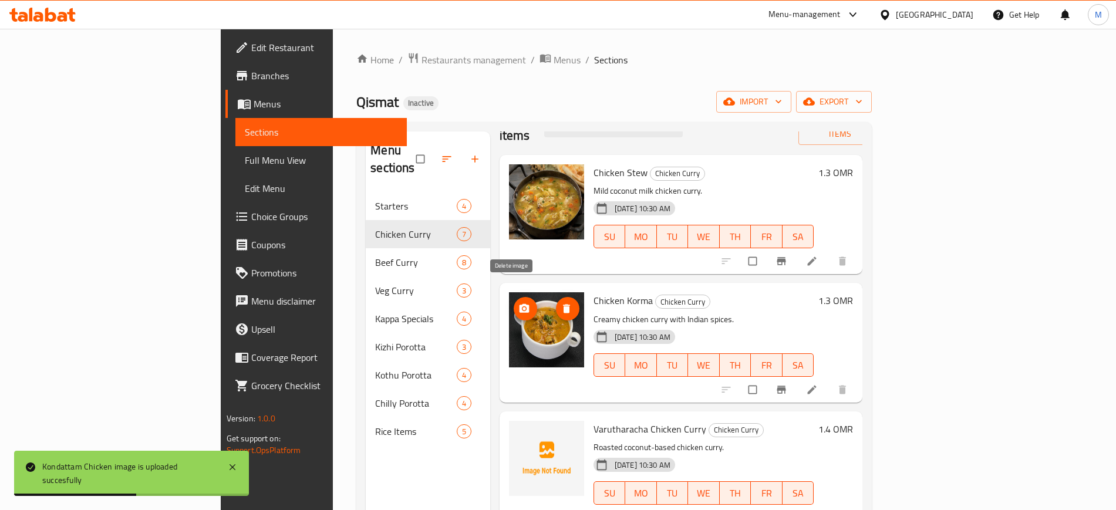
scroll to position [223, 0]
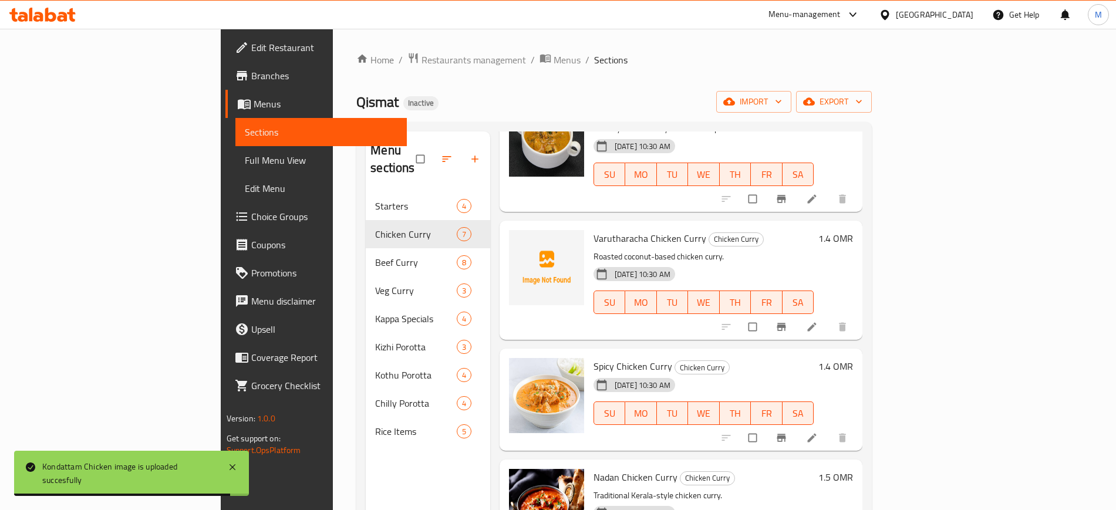
click at [593, 229] on span "Varutharacha Chicken Curry" at bounding box center [649, 238] width 113 height 18
copy span "Varutharacha"
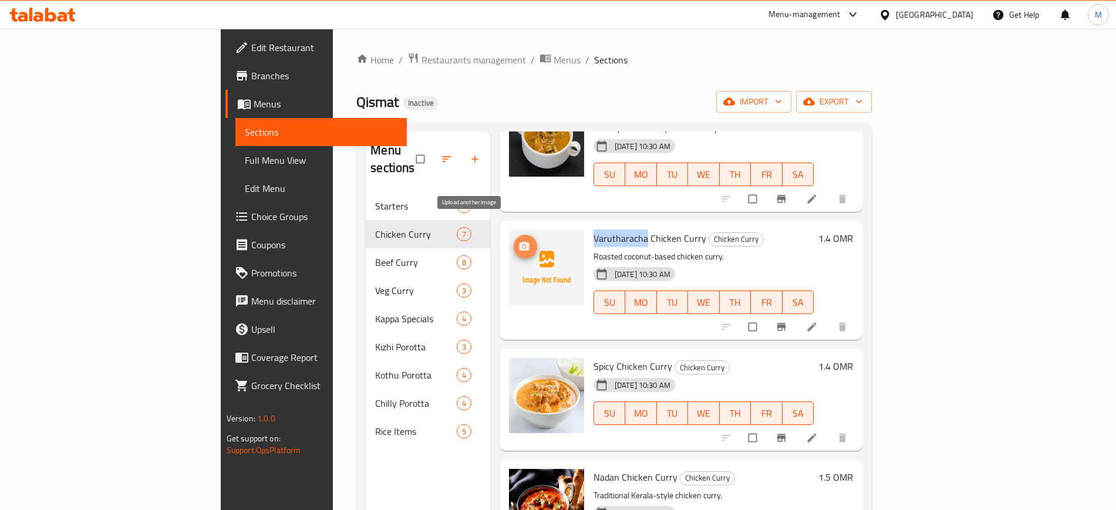
click at [518, 241] on icon "upload picture" at bounding box center [524, 247] width 12 height 12
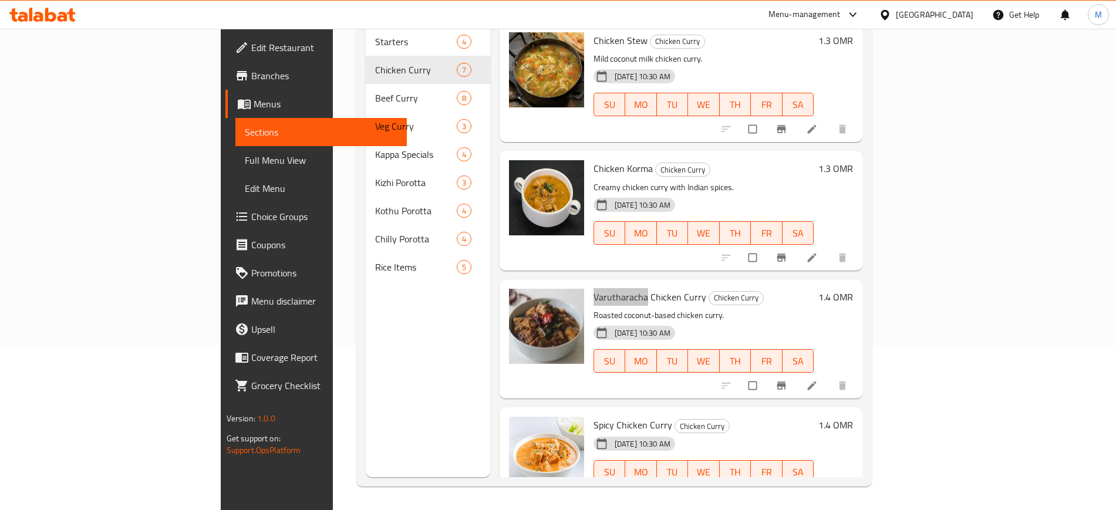
scroll to position [0, 0]
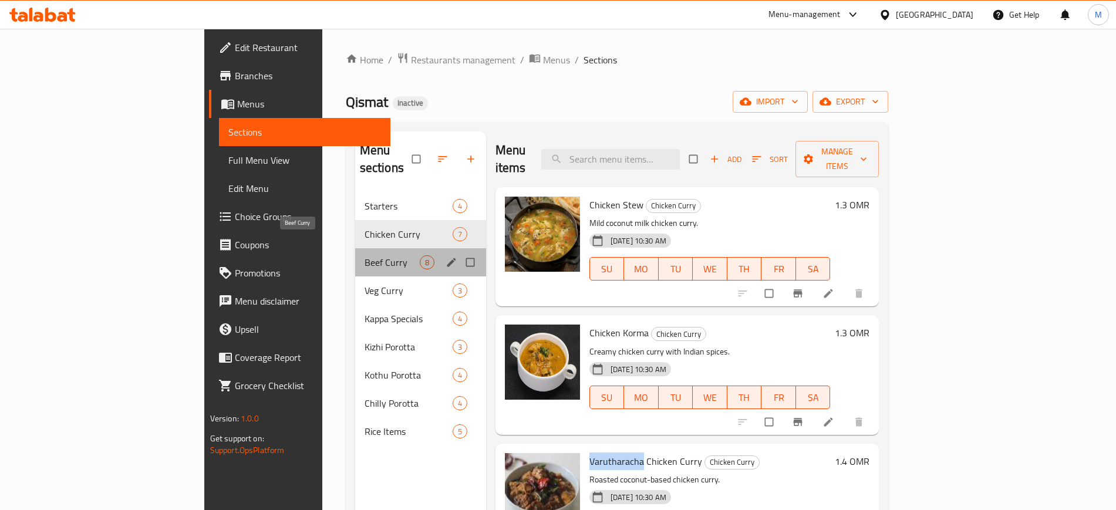
click at [364, 255] on span "Beef Curry" at bounding box center [391, 262] width 55 height 14
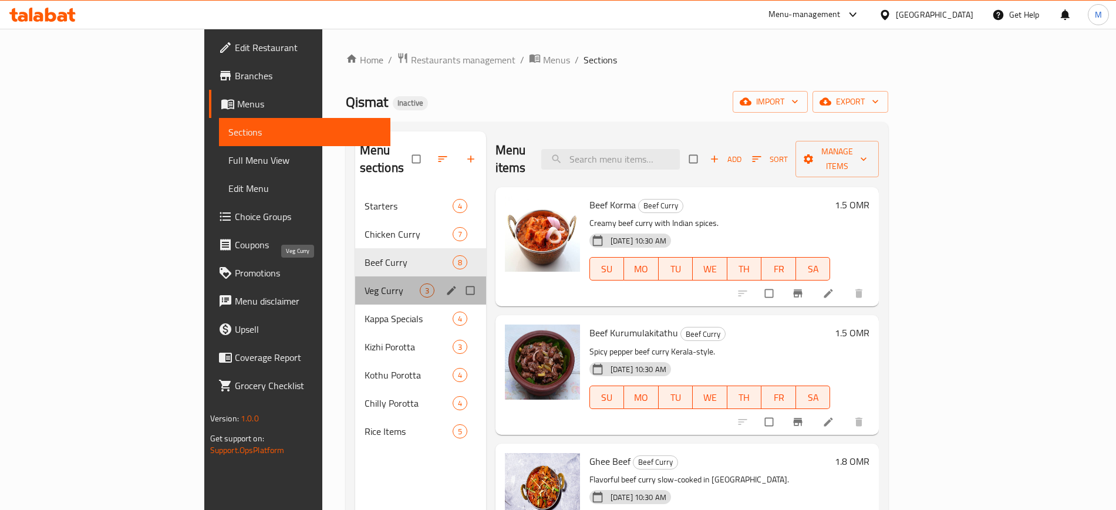
click at [364, 283] on span "Veg Curry" at bounding box center [391, 290] width 55 height 14
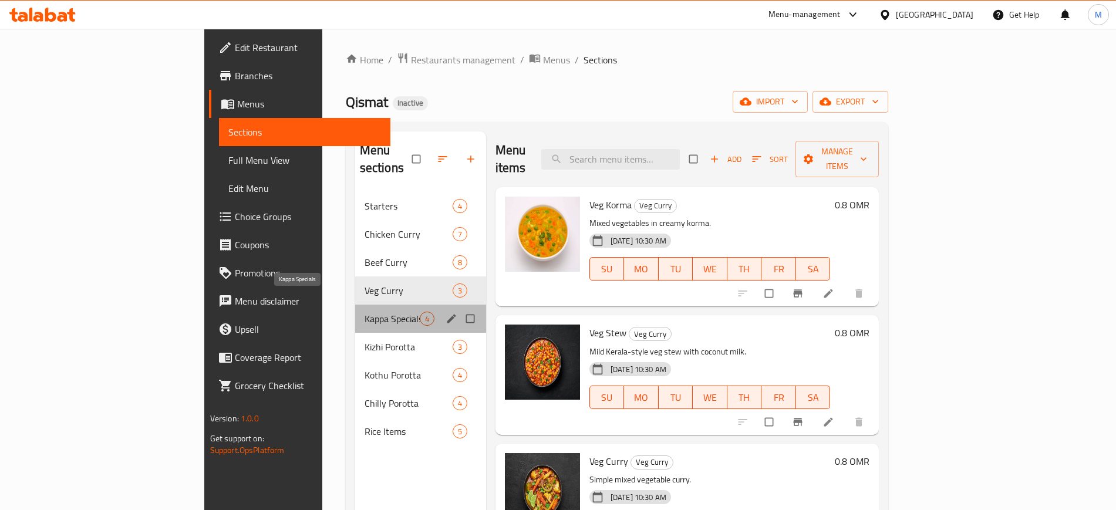
click at [364, 312] on span "Kappa Specials" at bounding box center [391, 319] width 55 height 14
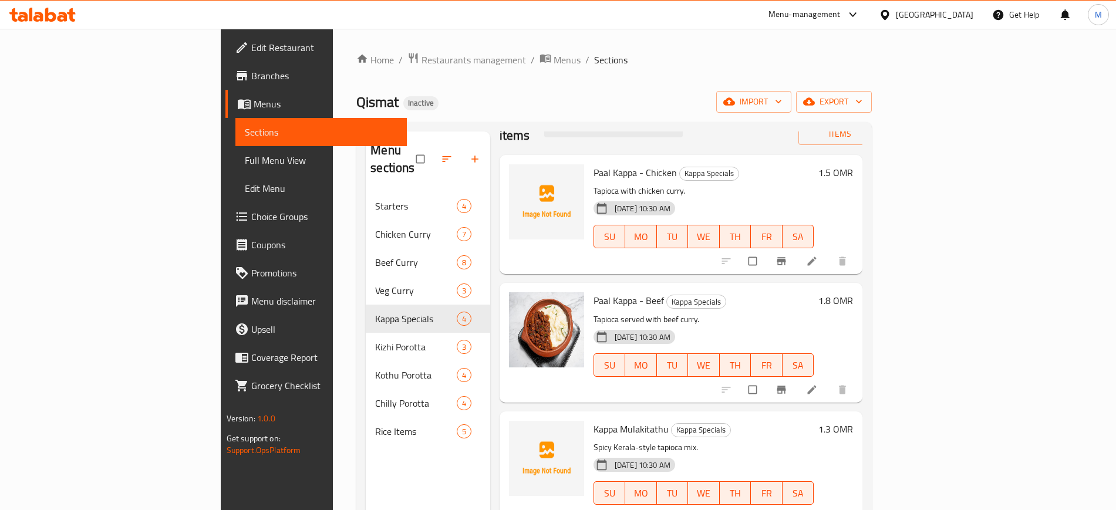
click at [593, 164] on span "Paal Kappa - Chicken" at bounding box center [634, 173] width 83 height 18
copy span "Kappa"
click at [513, 175] on span "upload picture" at bounding box center [524, 181] width 23 height 12
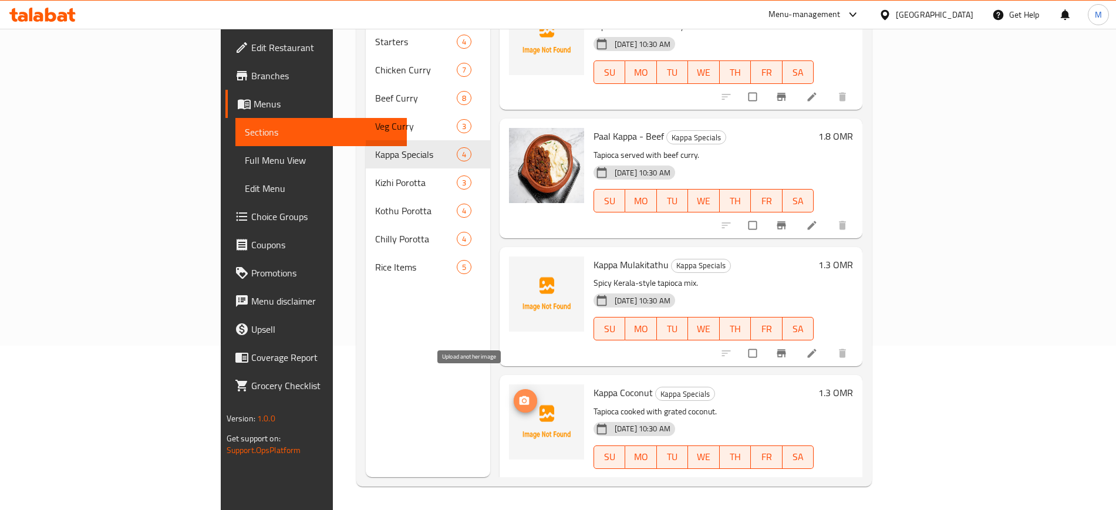
click at [518, 395] on icon "upload picture" at bounding box center [524, 401] width 12 height 12
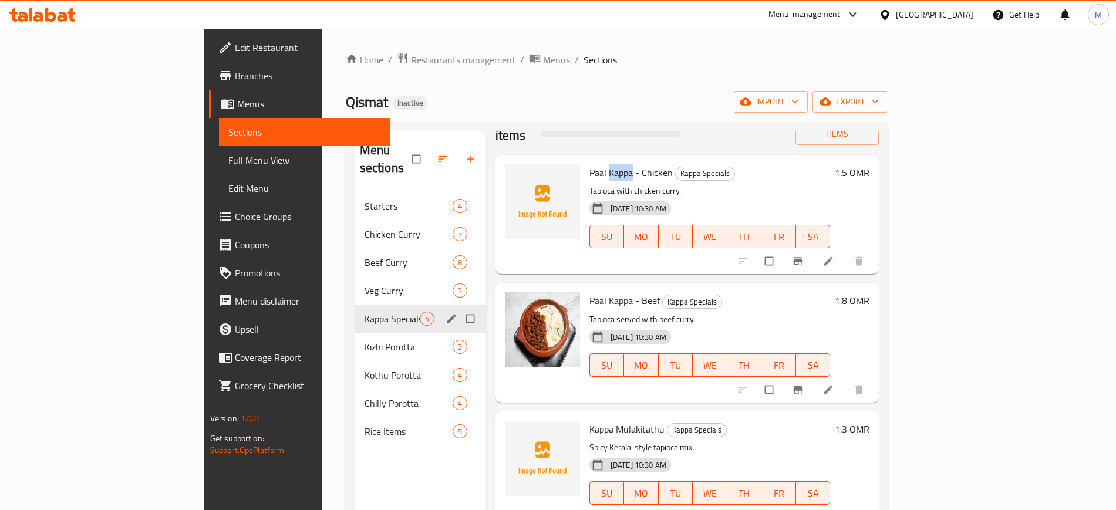
scroll to position [1, 0]
click at [364, 339] on span "Kizhi Porotta" at bounding box center [391, 346] width 55 height 14
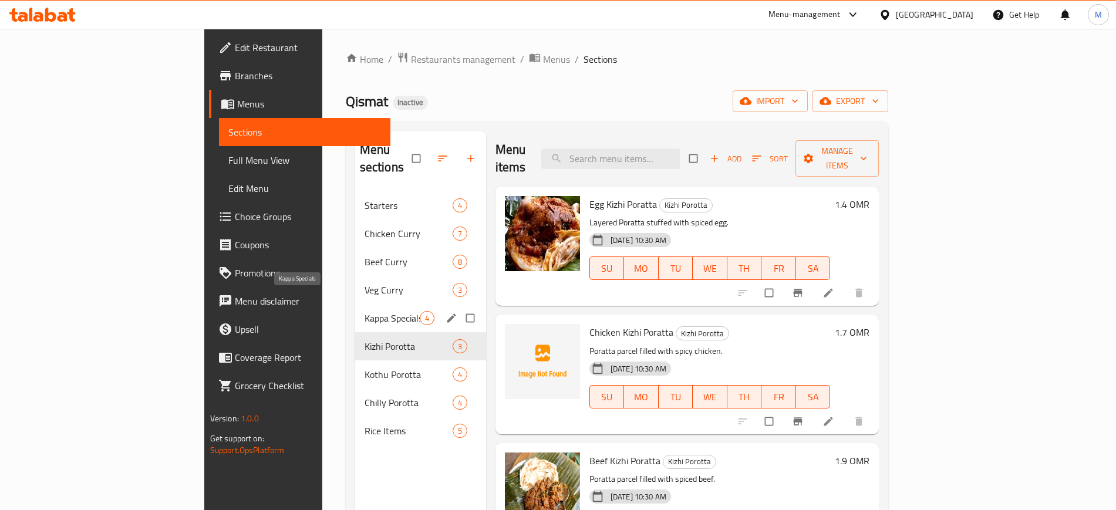
click at [364, 311] on span "Kappa Specials" at bounding box center [391, 318] width 55 height 14
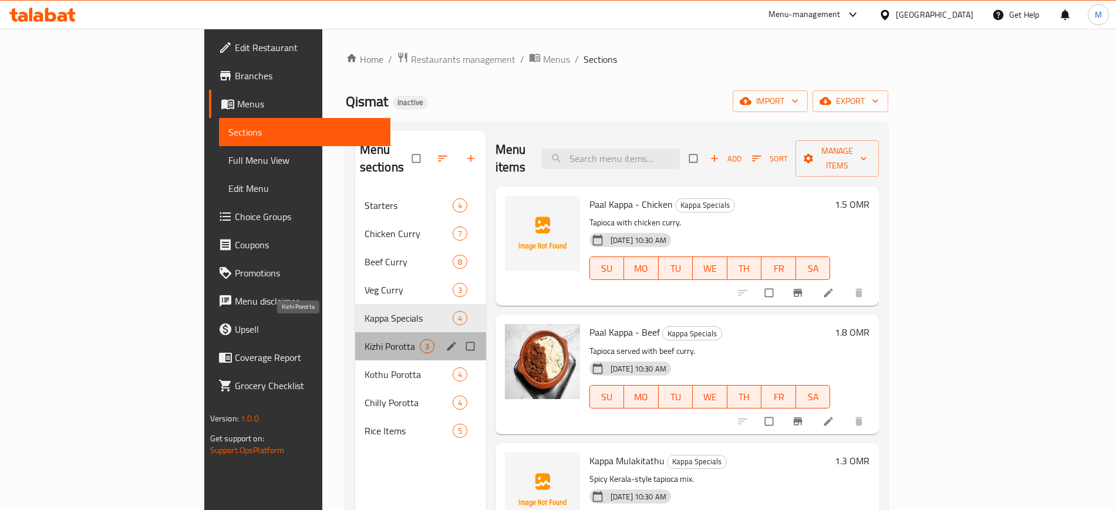
click at [364, 339] on span "Kizhi Porotta" at bounding box center [391, 346] width 55 height 14
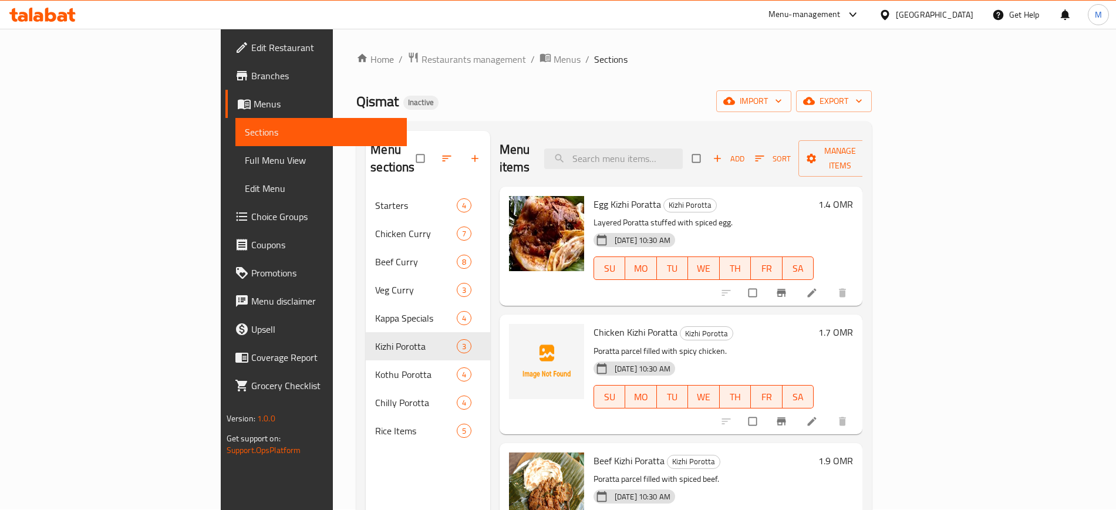
click at [593, 323] on span "Chicken Kizhi Poratta" at bounding box center [635, 332] width 84 height 18
copy span "Kizhi"
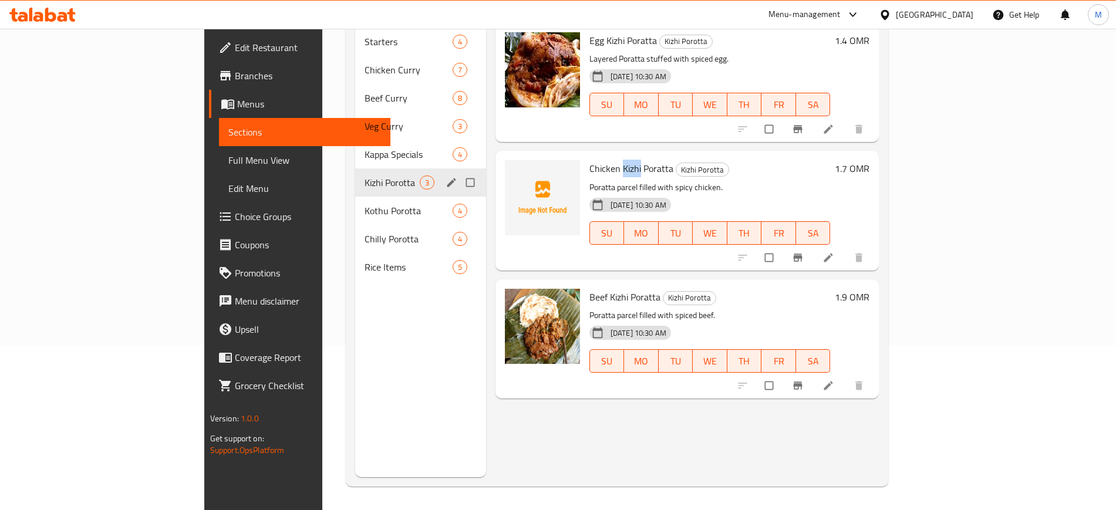
scroll to position [164, 0]
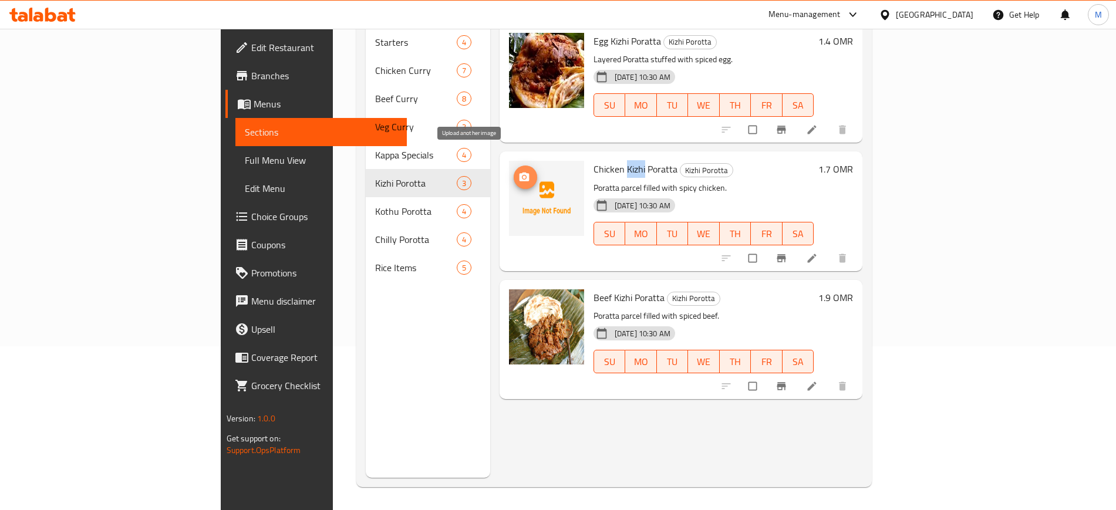
click at [513, 165] on button "upload picture" at bounding box center [524, 176] width 23 height 23
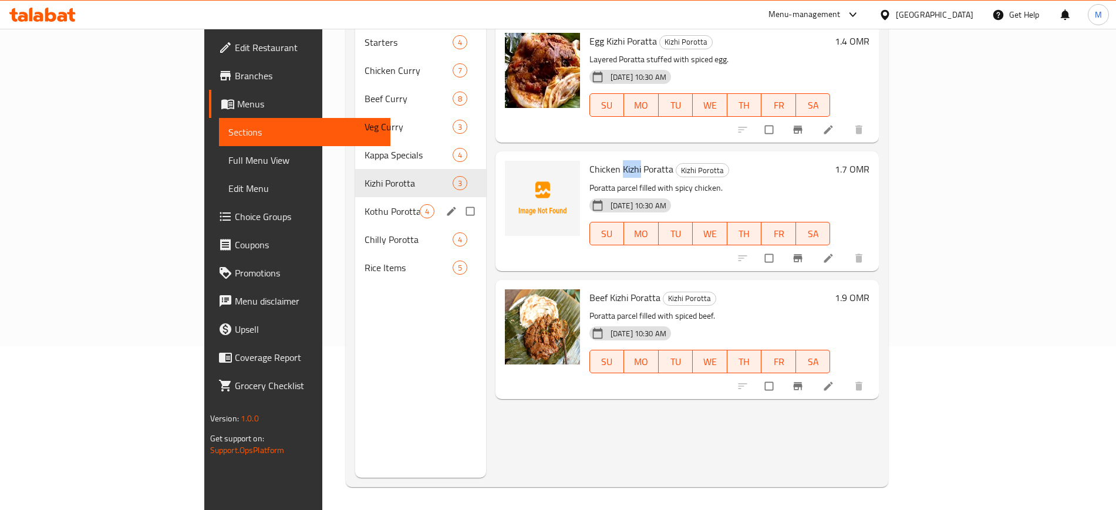
click at [355, 197] on div "Kothu Porotta 4" at bounding box center [420, 211] width 131 height 28
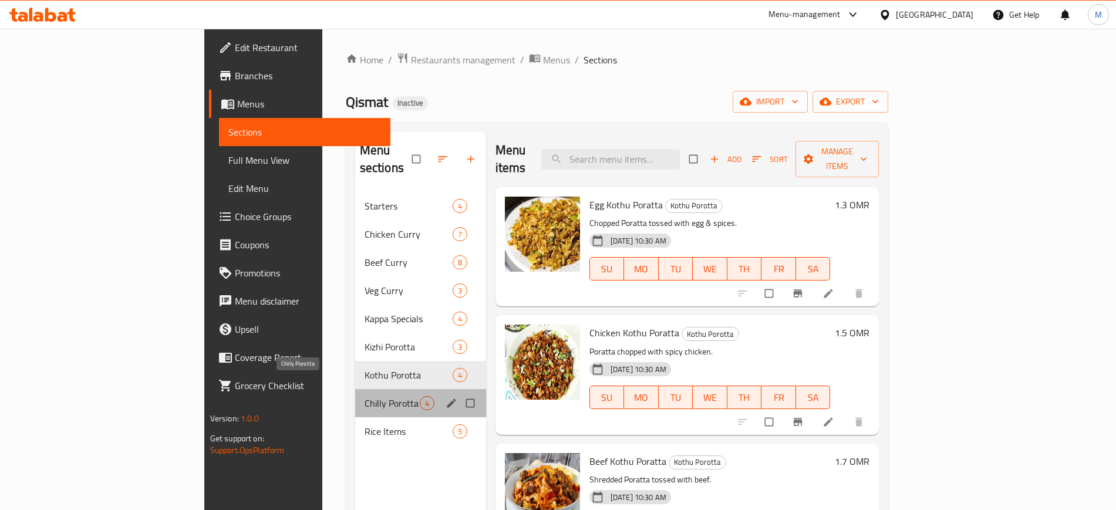
click at [364, 396] on span "Chilly Porotta" at bounding box center [391, 403] width 55 height 14
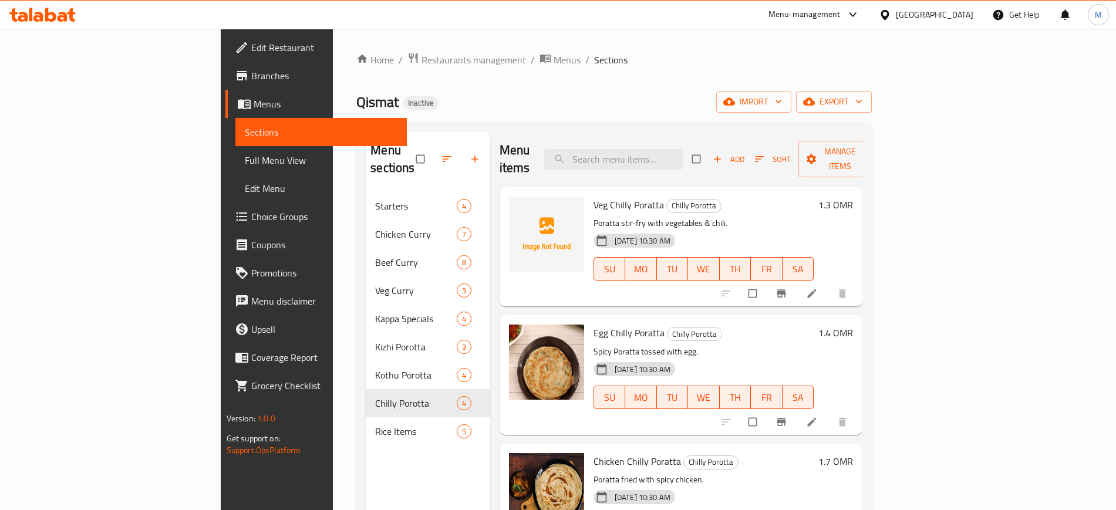
click at [593, 196] on span "Veg Chilly Poratta" at bounding box center [628, 205] width 70 height 18
copy span "Chilly"
click at [513, 207] on span "upload picture" at bounding box center [524, 213] width 23 height 12
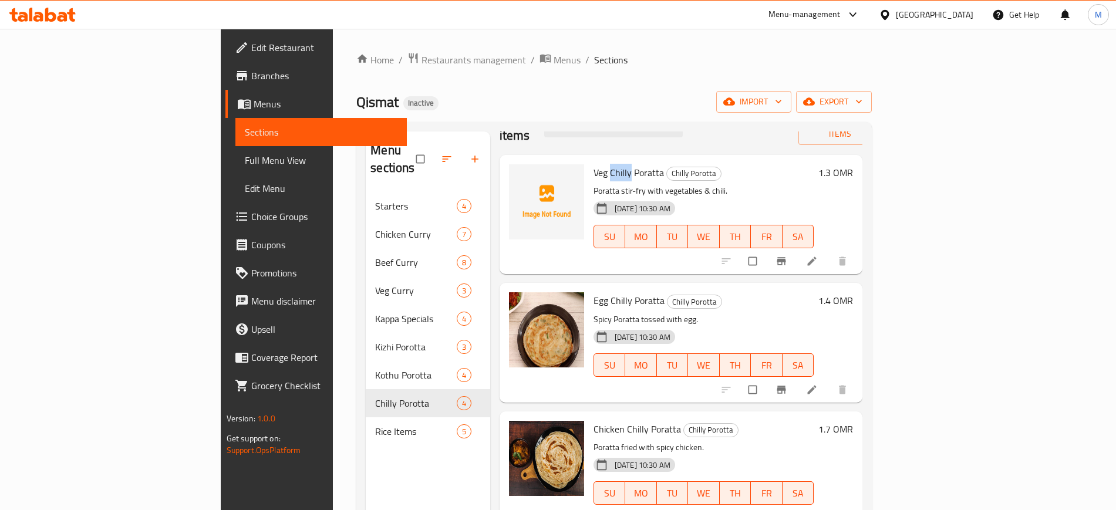
scroll to position [164, 0]
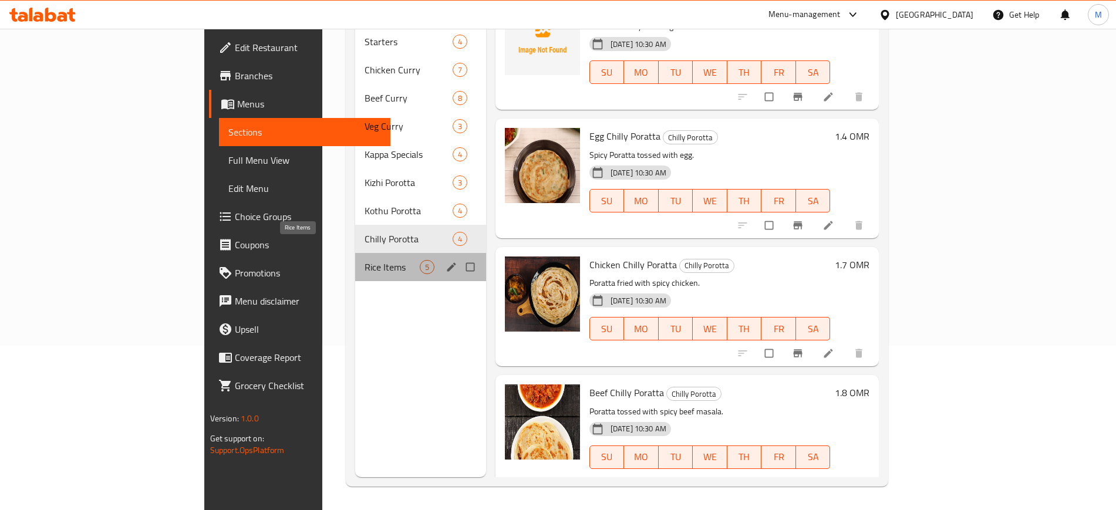
click at [364, 260] on span "Rice Items" at bounding box center [391, 267] width 55 height 14
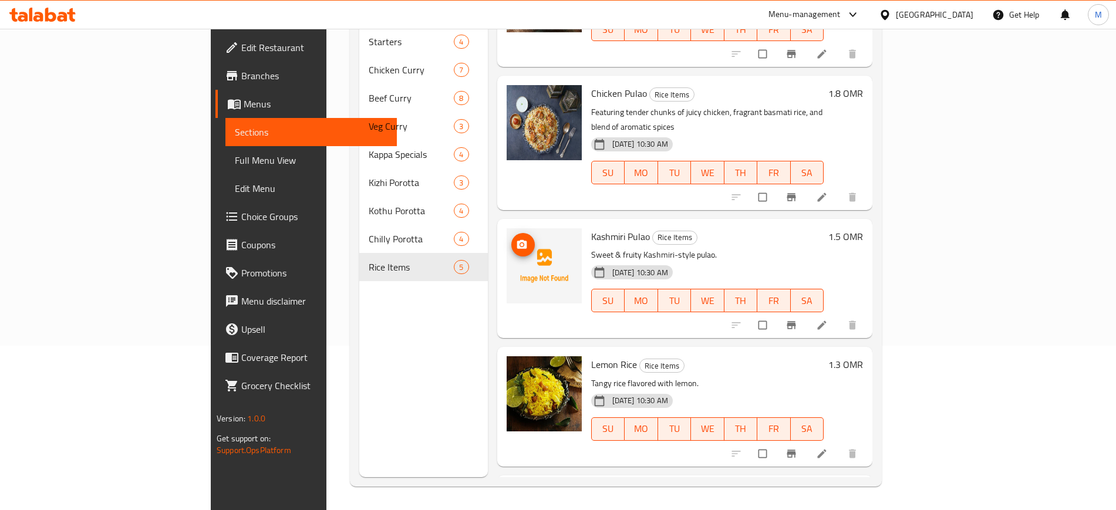
scroll to position [97, 0]
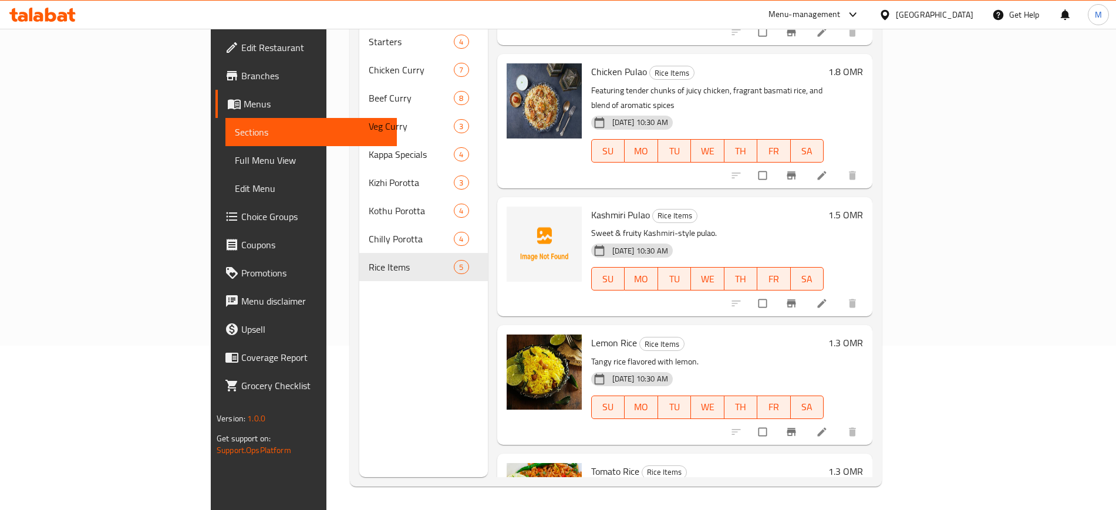
click at [591, 206] on span "Kashmiri Pulao" at bounding box center [620, 215] width 59 height 18
copy span "Pulao"
click at [591, 206] on span "Kashmiri Pulao" at bounding box center [620, 215] width 59 height 18
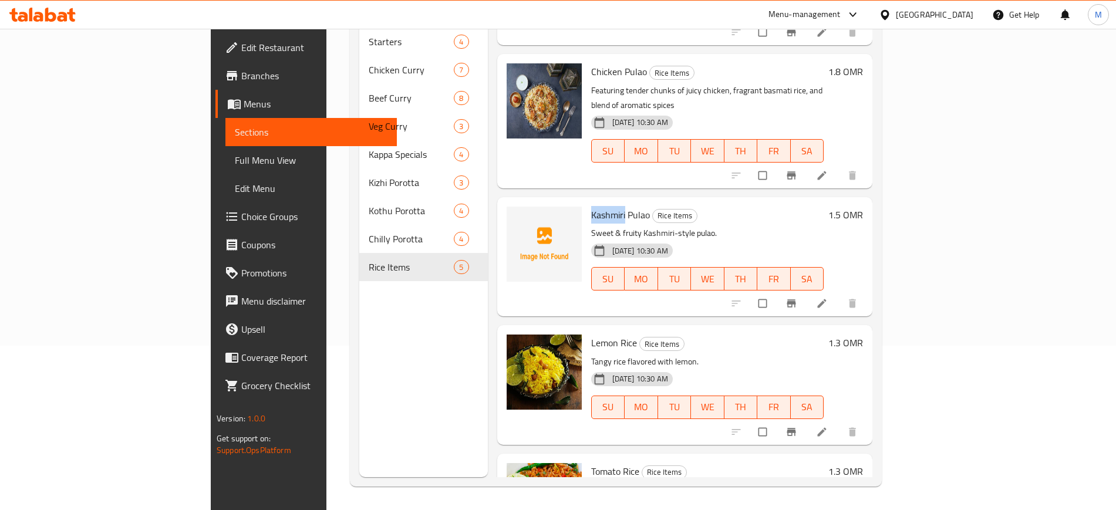
copy span "Kashmiri"
click at [511, 211] on button "upload picture" at bounding box center [522, 222] width 23 height 23
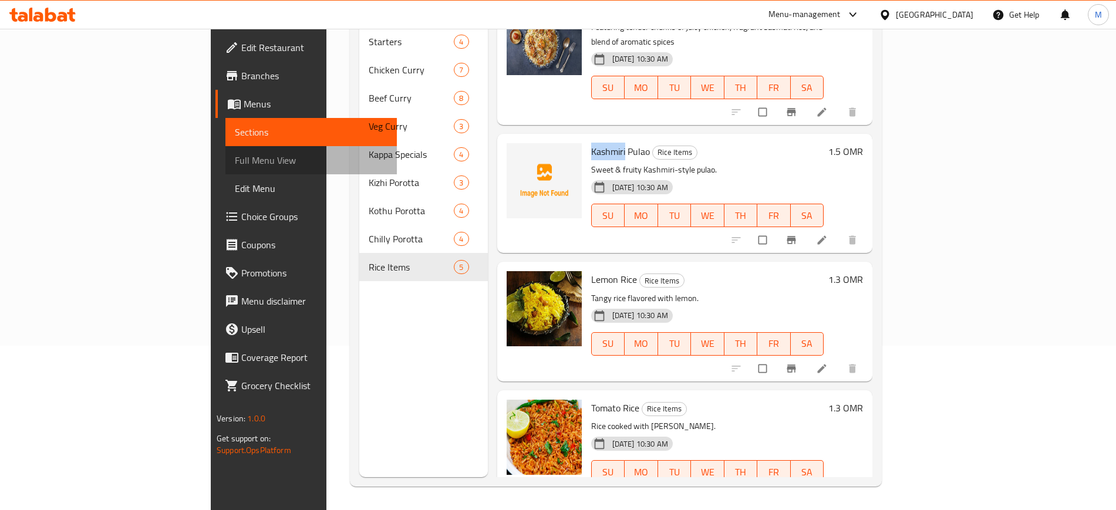
click at [225, 151] on link "Full Menu View" at bounding box center [310, 160] width 171 height 28
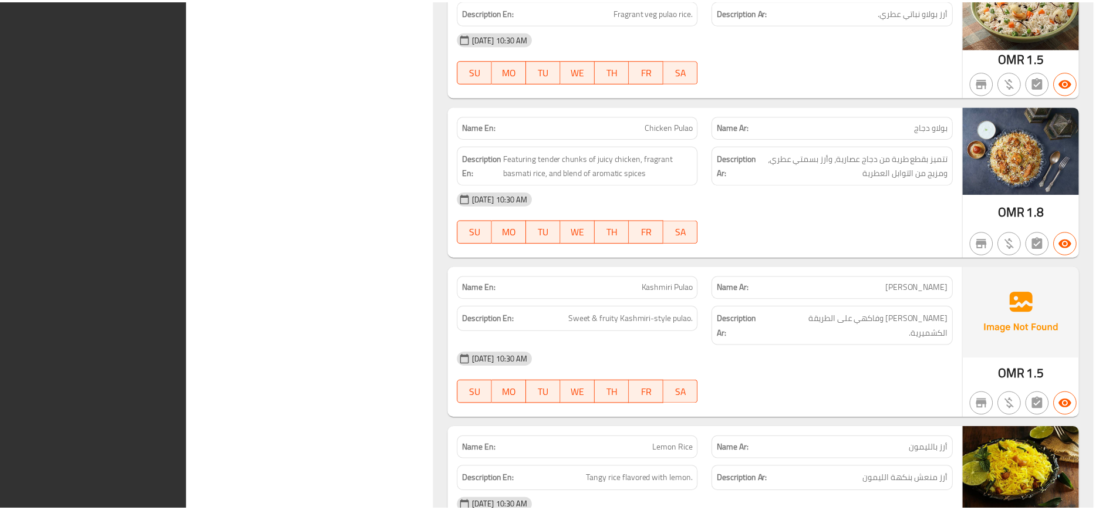
scroll to position [6463, 0]
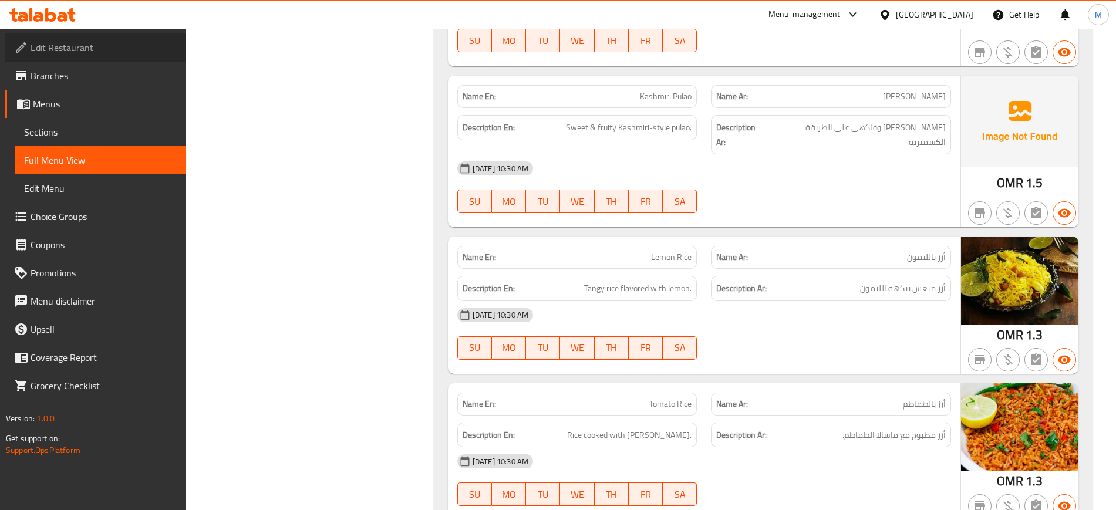
click at [139, 47] on span "Edit Restaurant" at bounding box center [104, 47] width 146 height 14
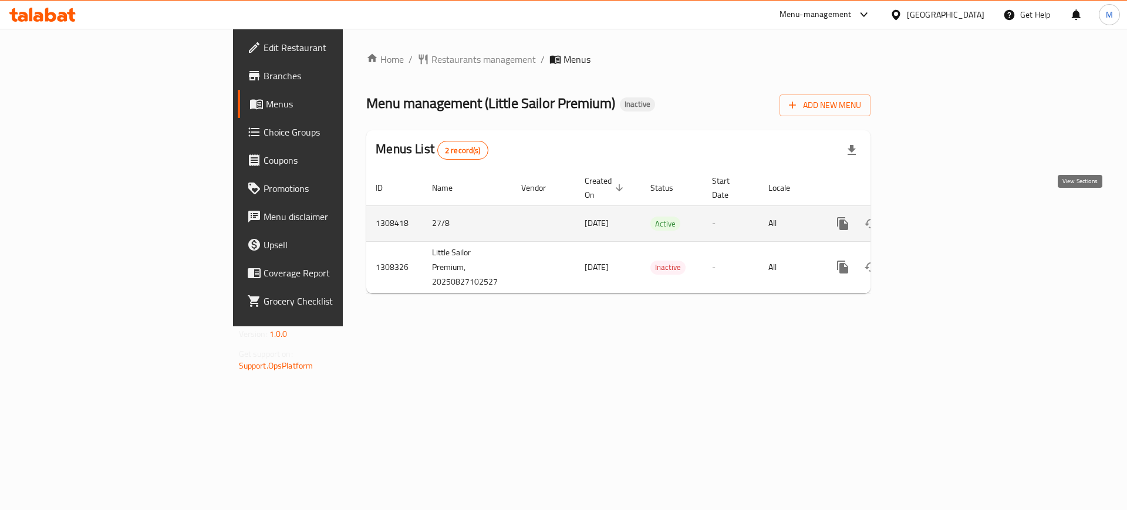
click at [932, 218] on icon "enhanced table" at bounding box center [927, 223] width 11 height 11
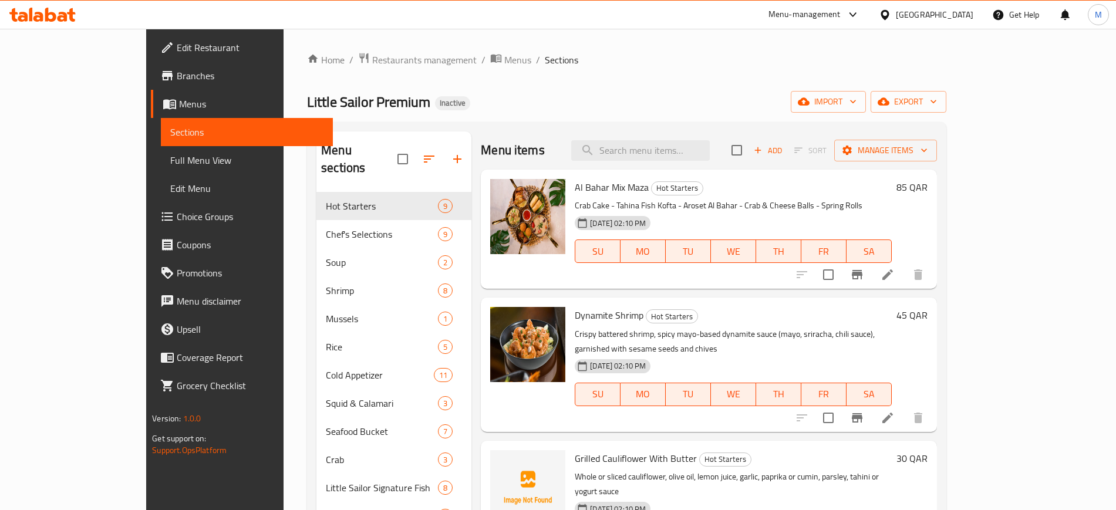
click at [946, 113] on div "Home / Restaurants management / Menus / Sections Little Sailor Premium Inactive…" at bounding box center [626, 354] width 639 height 604
click at [856, 100] on span "import" at bounding box center [828, 101] width 56 height 15
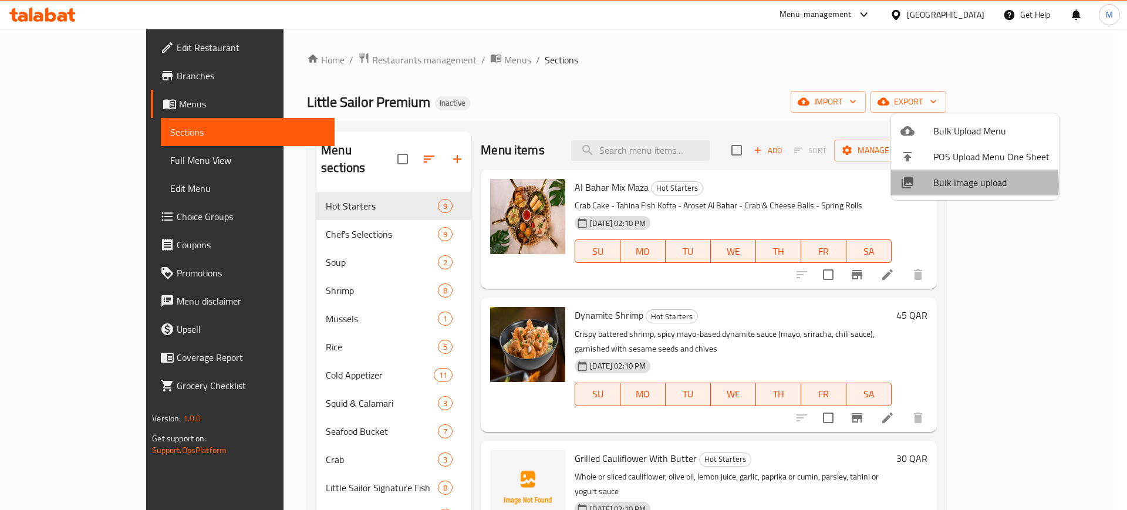
click at [951, 185] on span "Bulk Image upload" at bounding box center [991, 182] width 116 height 14
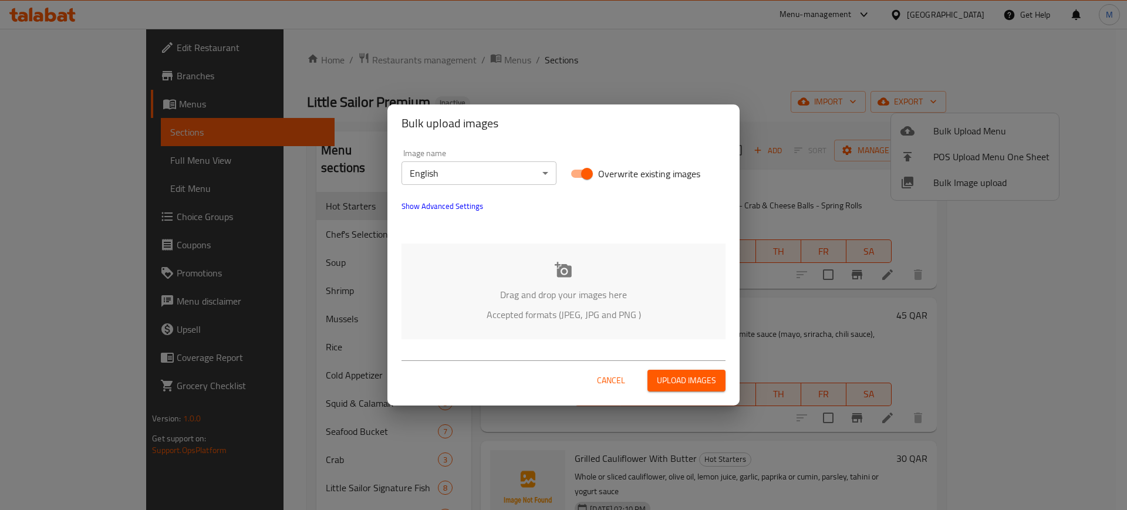
click at [682, 282] on div "Drag and drop your images here Accepted formats (JPEG, JPG and PNG )" at bounding box center [563, 292] width 324 height 96
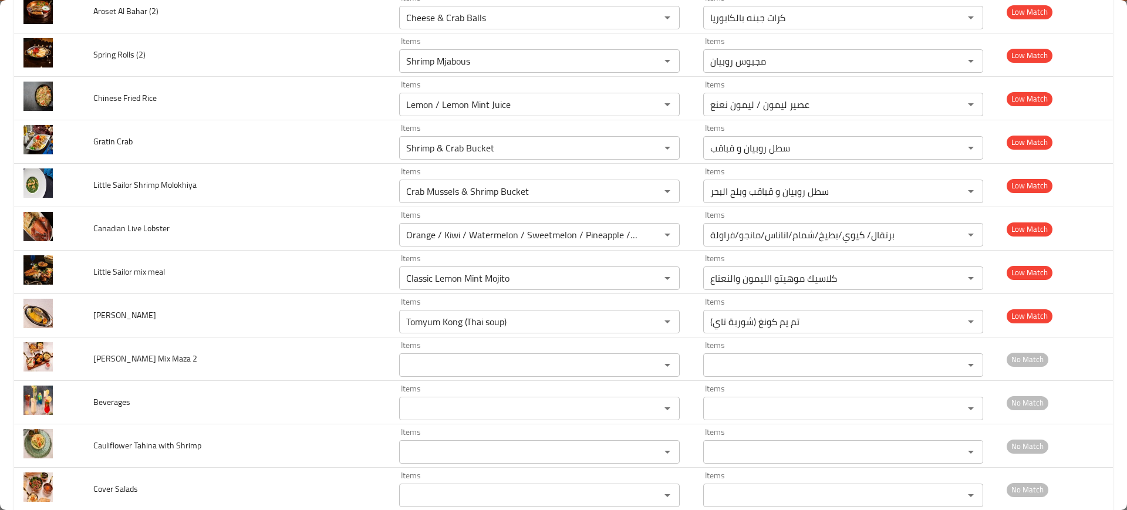
scroll to position [3487, 0]
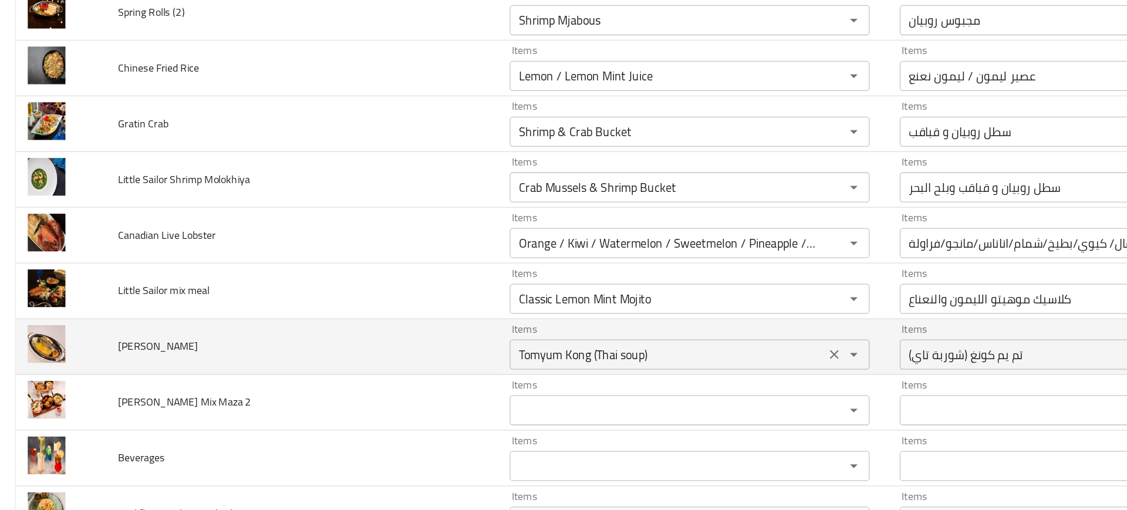
click at [646, 325] on icon "Clear" at bounding box center [652, 325] width 12 height 12
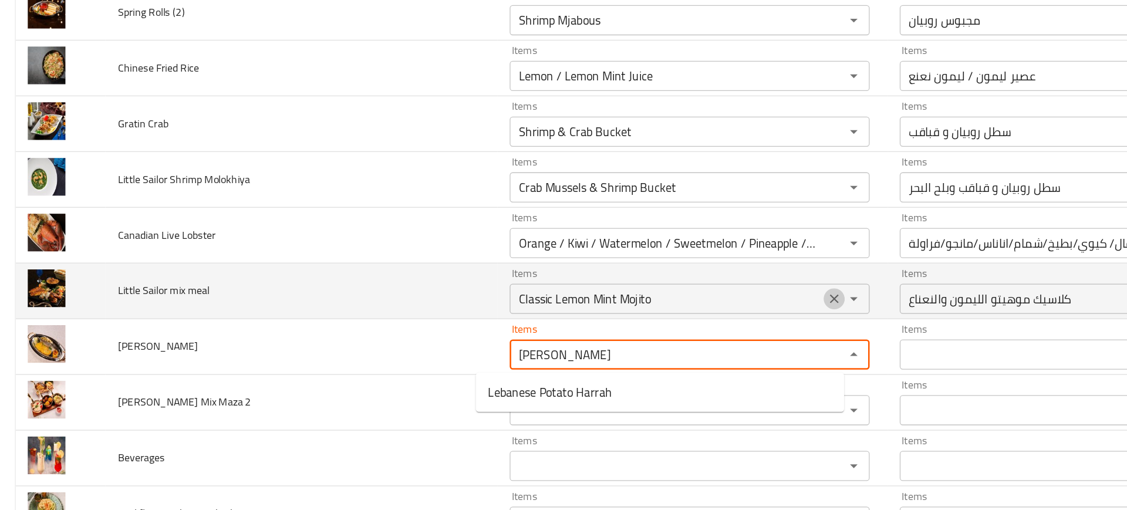
click at [646, 282] on icon "Clear" at bounding box center [652, 281] width 12 height 12
type Harra "harr"
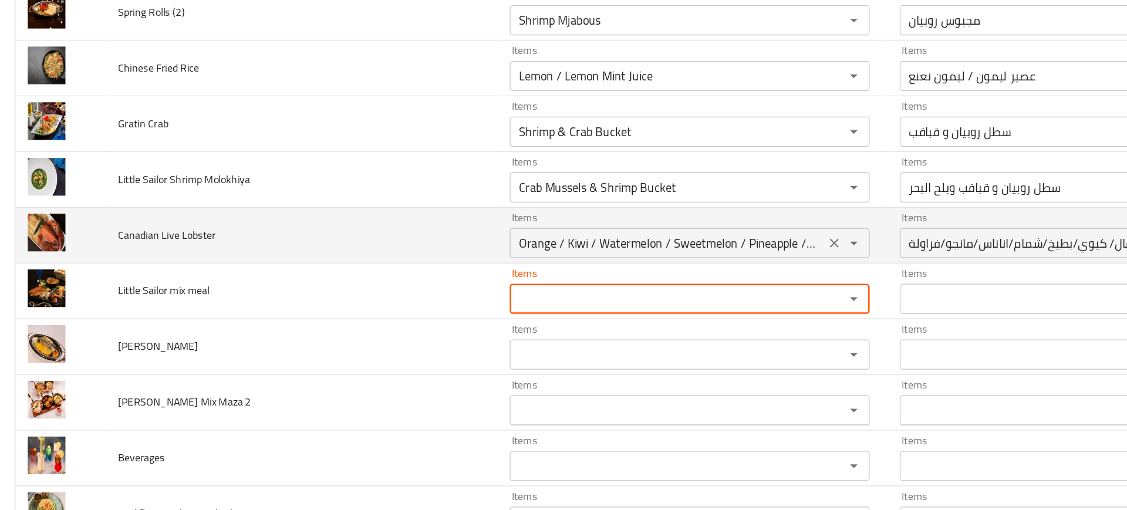
click at [646, 235] on icon "Clear" at bounding box center [652, 238] width 12 height 12
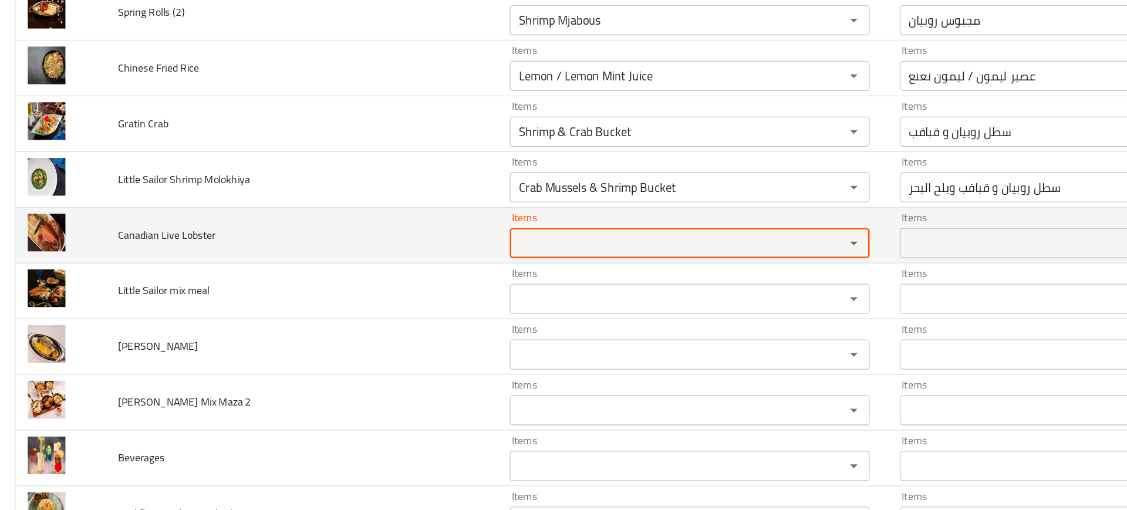
scroll to position [0, 0]
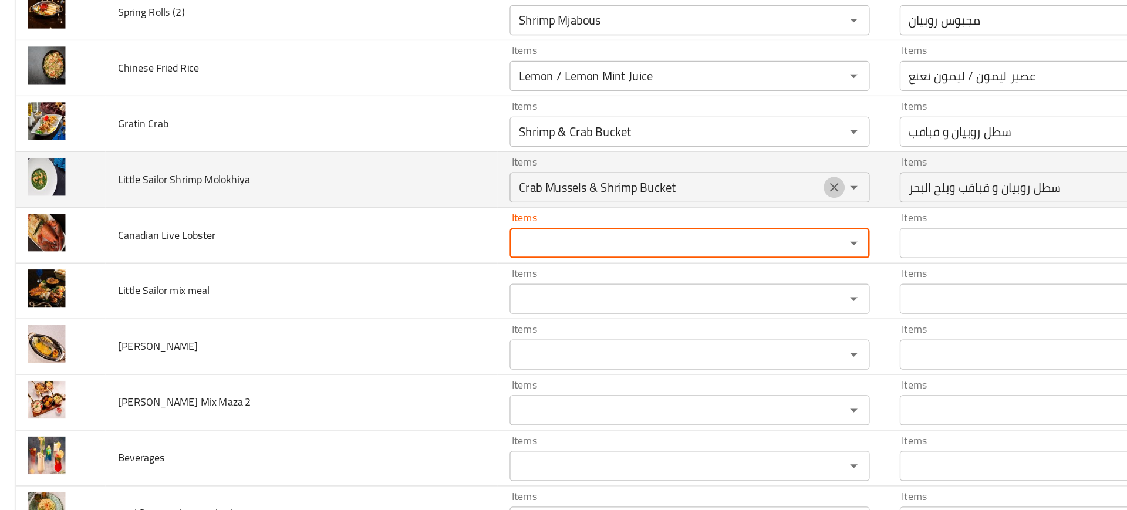
click at [646, 191] on icon "Clear" at bounding box center [652, 194] width 12 height 12
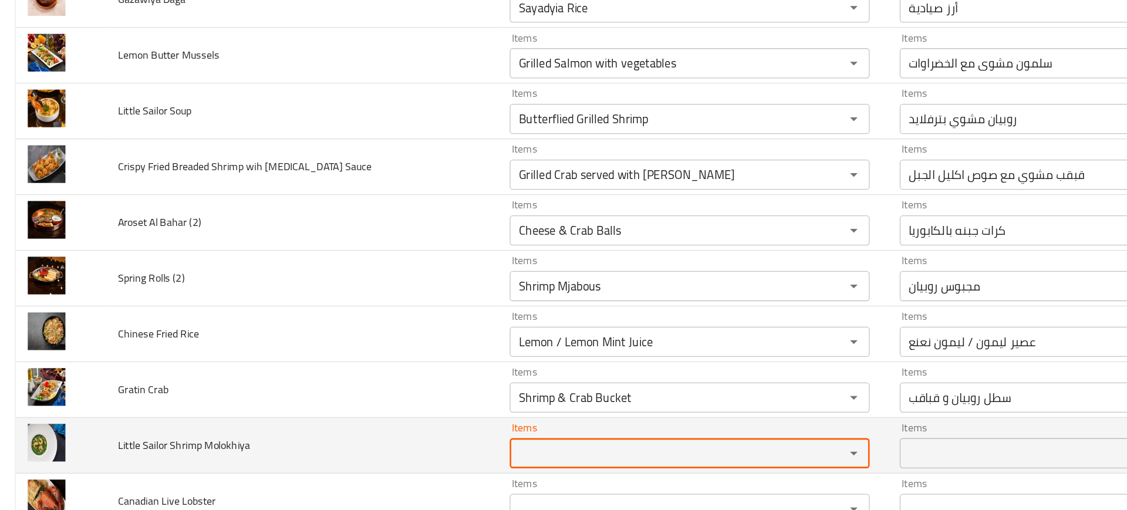
scroll to position [3277, 0]
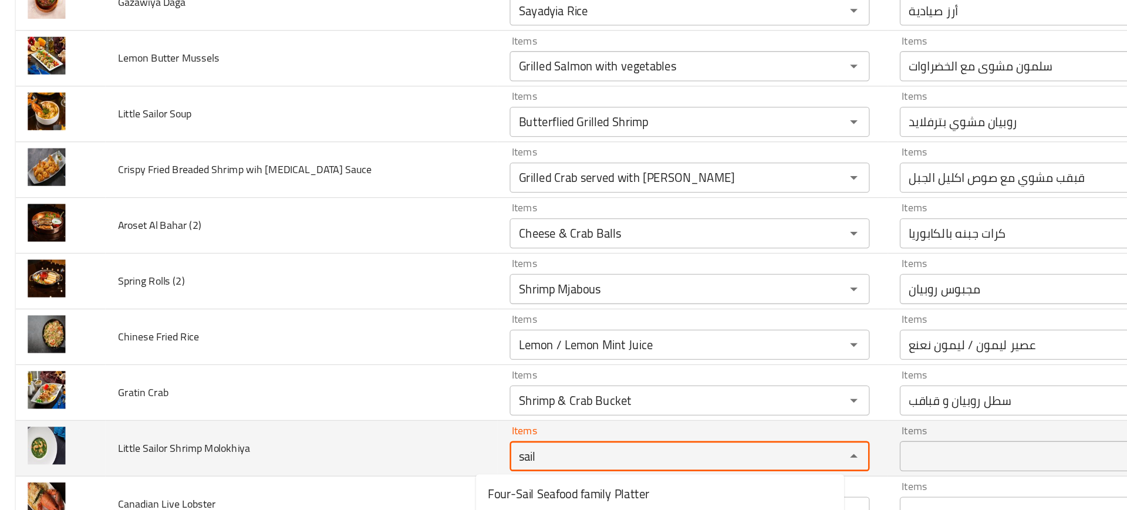
type Molokhiya "sailo"
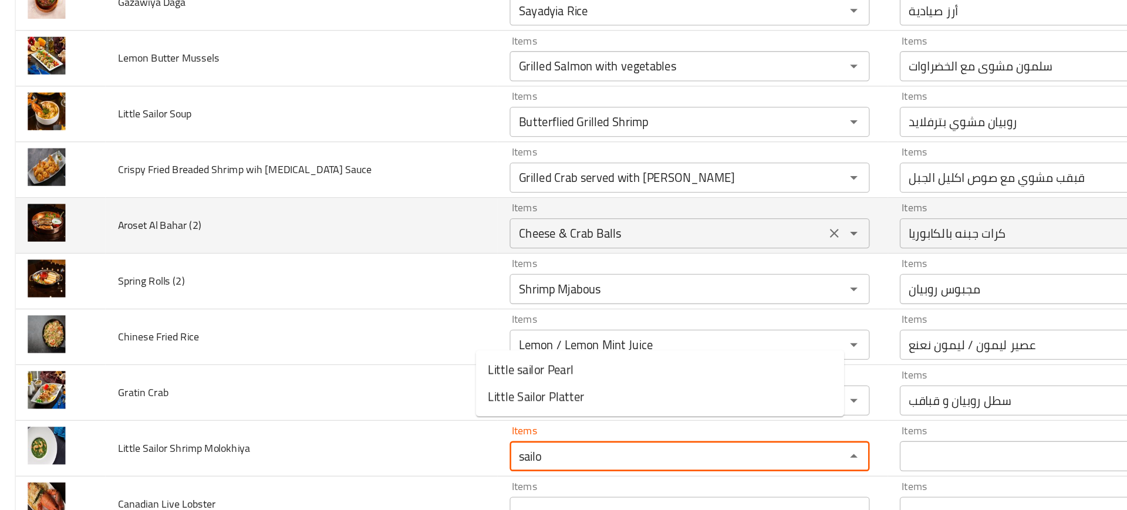
scroll to position [3384, 0]
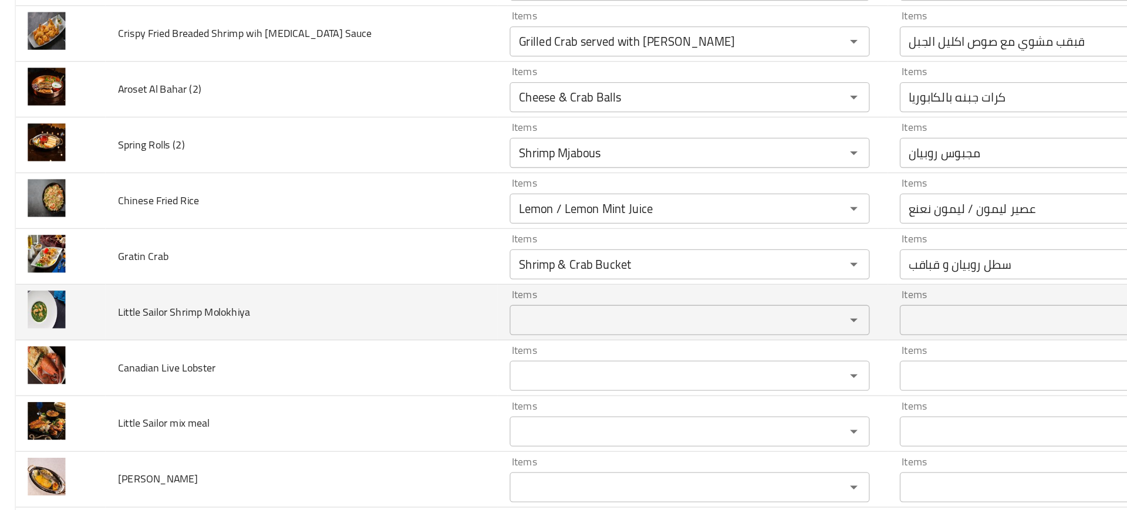
click at [276, 270] on td "Little Sailor Shrimp Molokhiya" at bounding box center [236, 291] width 305 height 43
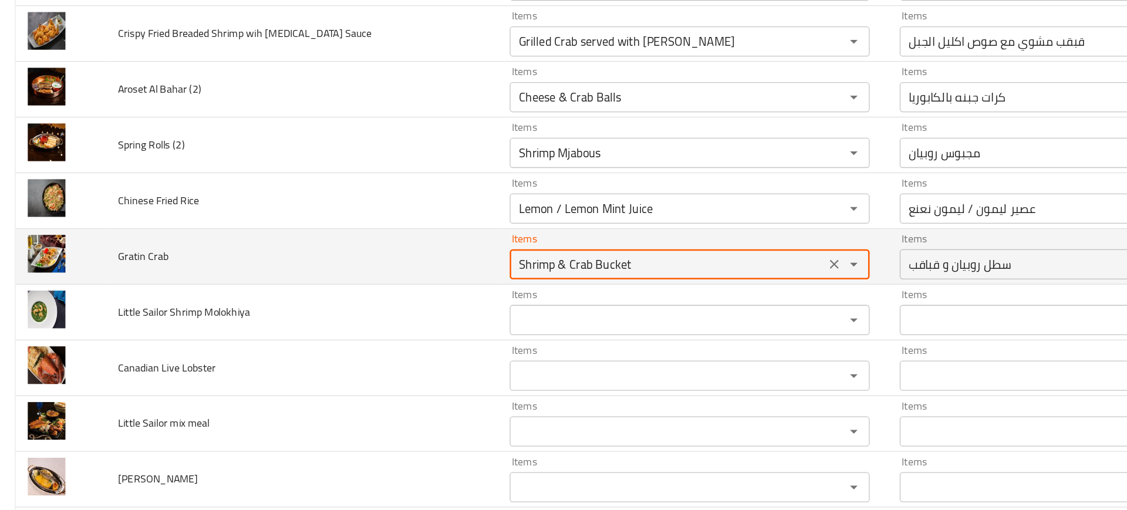
click at [613, 253] on Crab "Shrimp & Crab Bucket" at bounding box center [522, 254] width 239 height 16
type Crab "c"
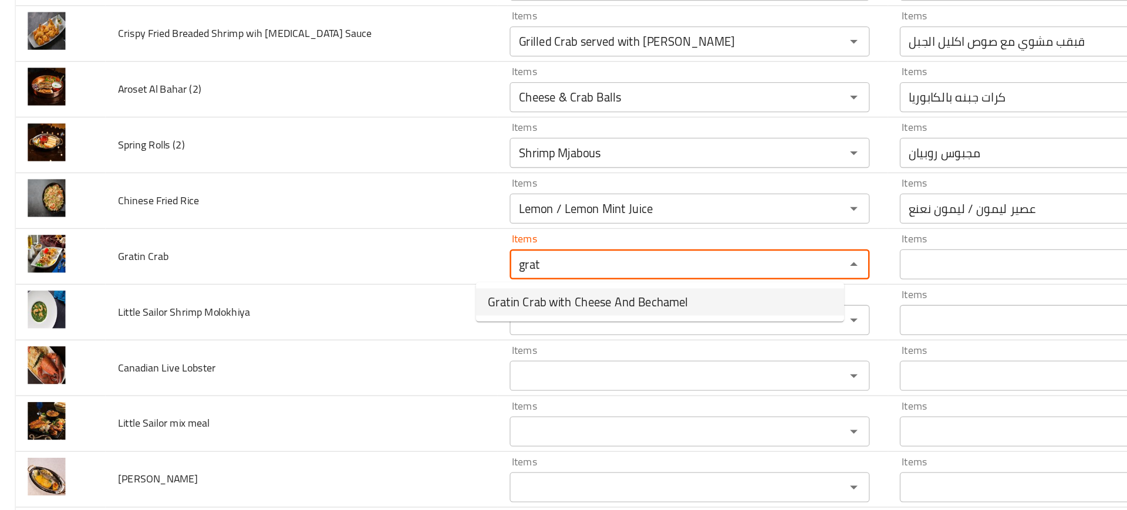
click at [478, 287] on span "Gratin Crab with Cheese And Bechamel" at bounding box center [460, 283] width 156 height 14
type Crab "Gratin Crab with Cheese And Bechamel"
type Crab-ar "قبقب جراتين بالجبنة والباشميل"
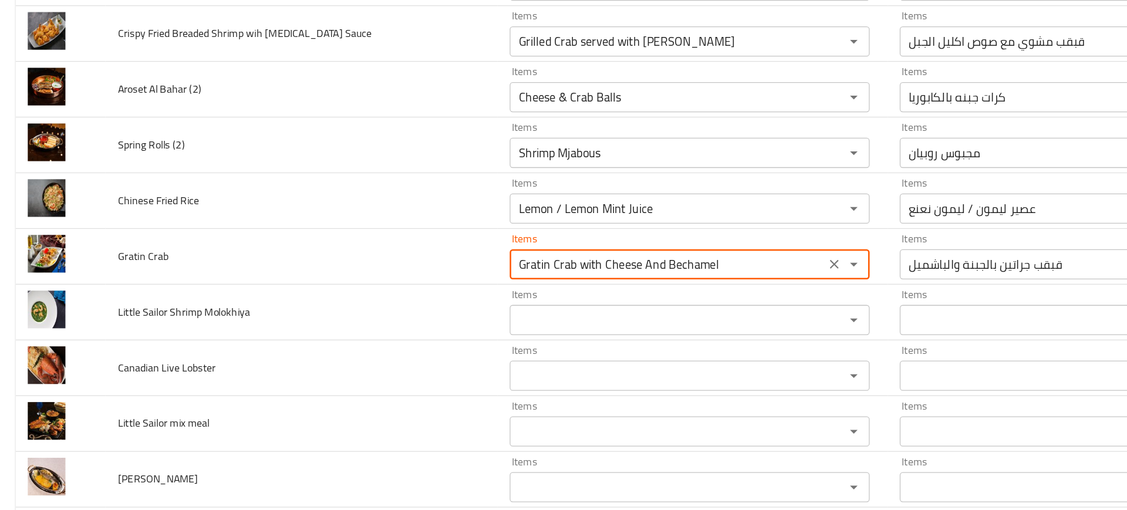
type Crab "Gratin Crab with Cheese And Bechamel"
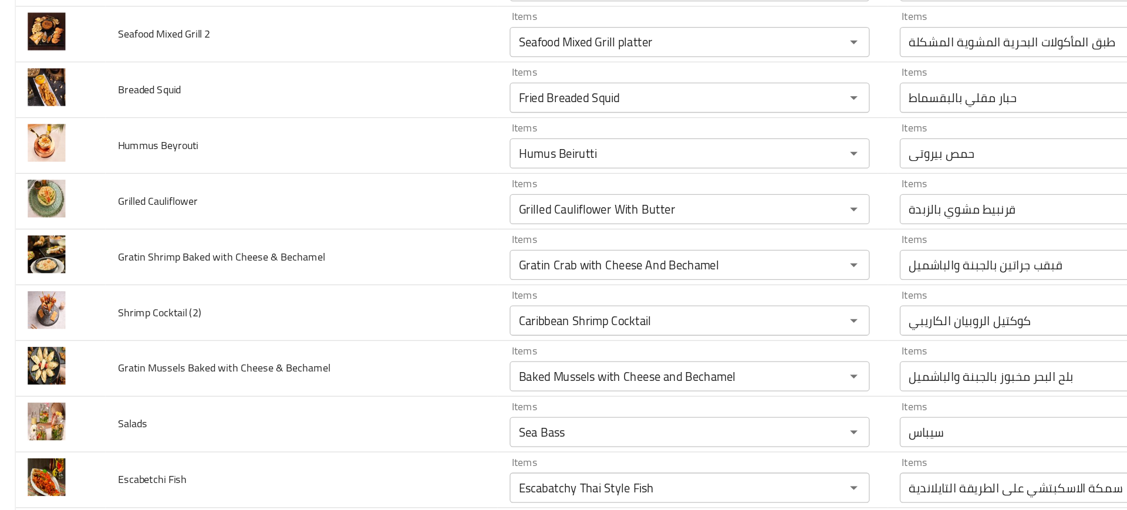
scroll to position [3383, 0]
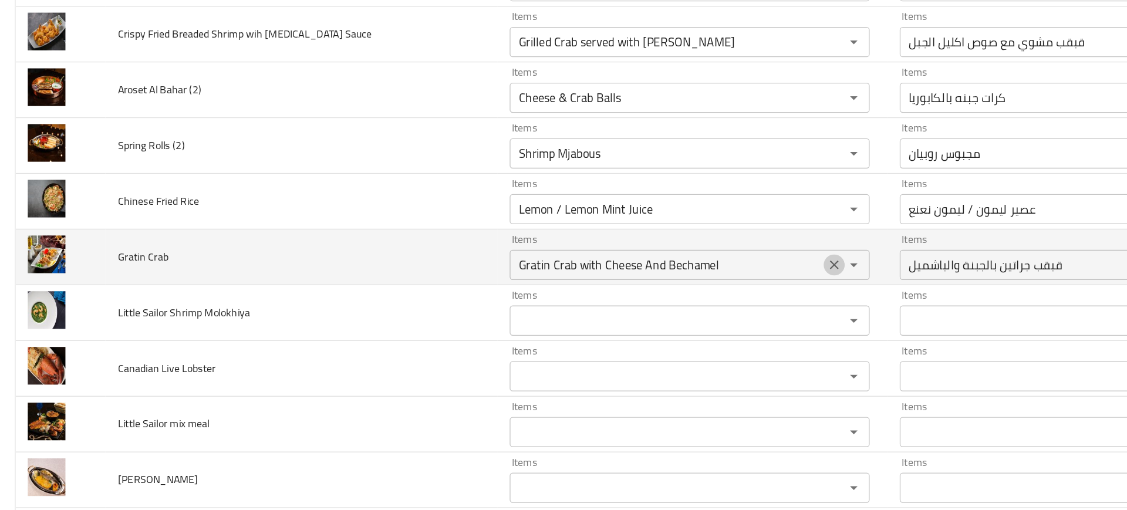
click at [646, 256] on icon "Clear" at bounding box center [652, 255] width 12 height 12
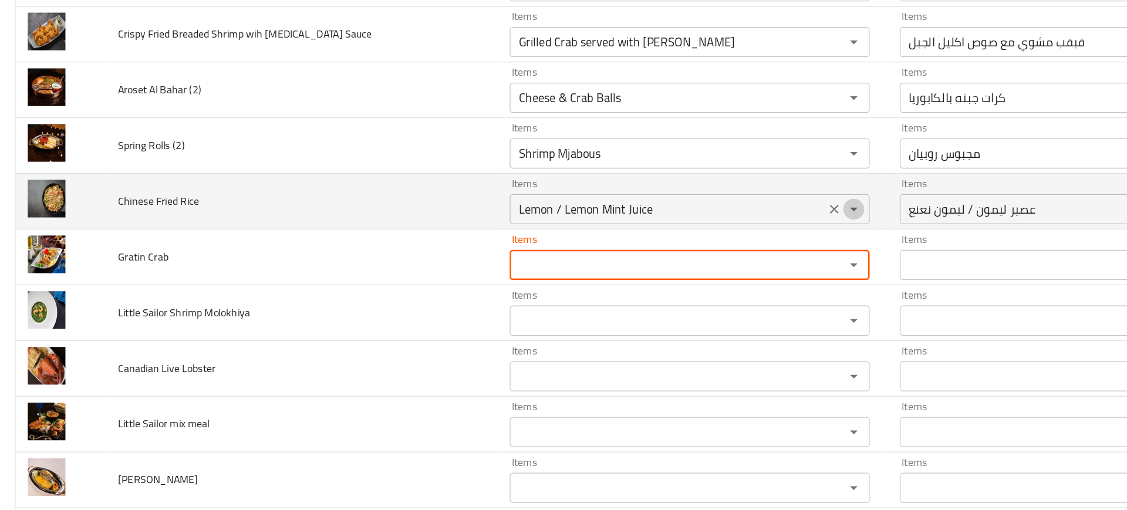
click at [660, 207] on icon "Open" at bounding box center [667, 211] width 14 height 14
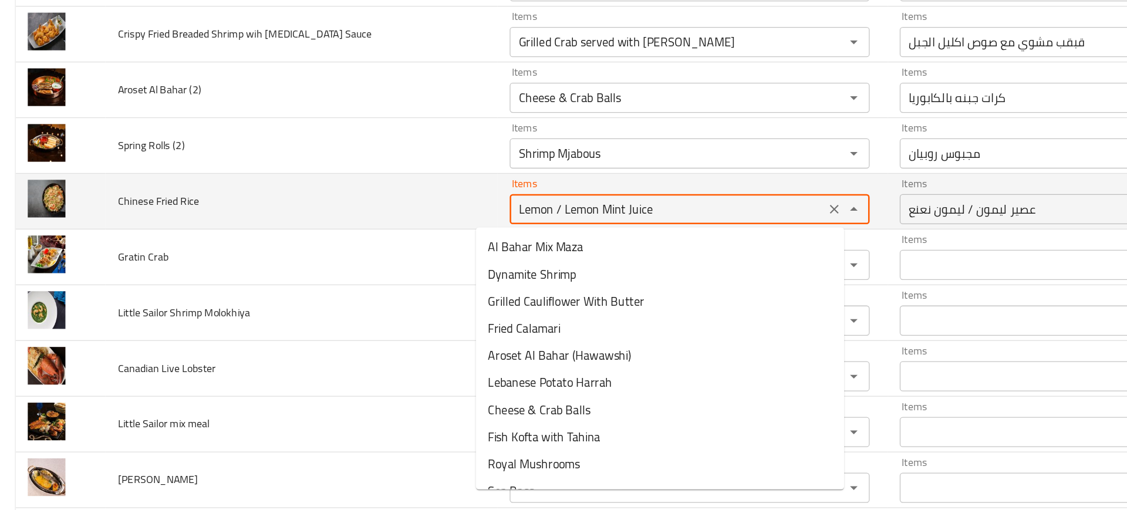
click at [646, 208] on icon "Clear" at bounding box center [652, 211] width 12 height 12
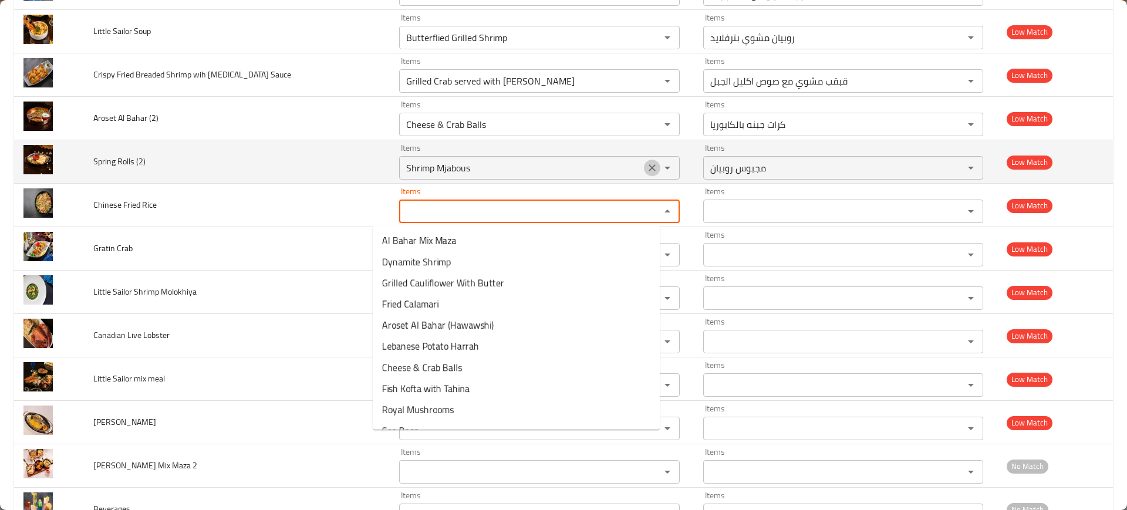
click at [646, 168] on icon "Clear" at bounding box center [652, 168] width 12 height 12
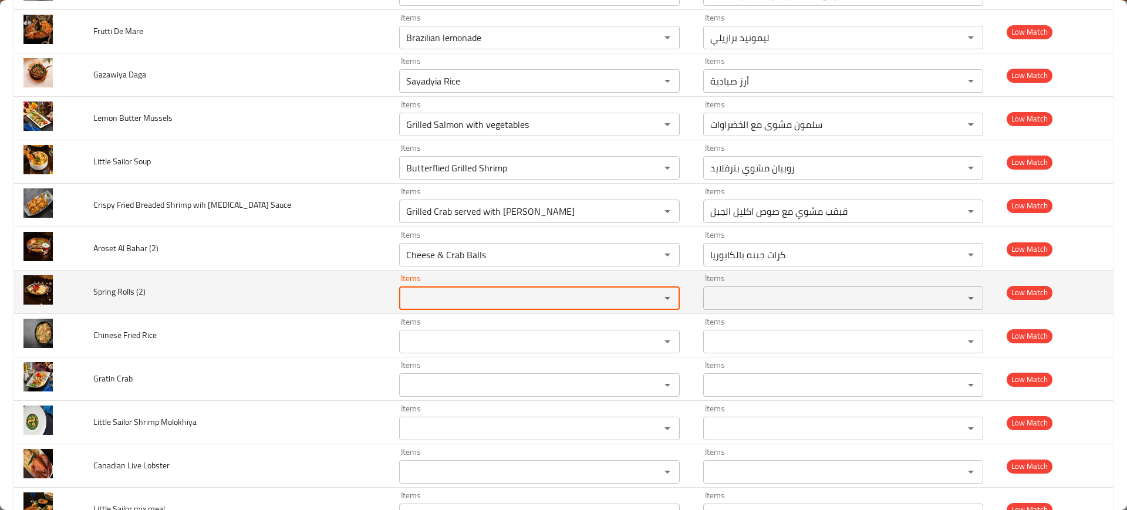
scroll to position [3250, 0]
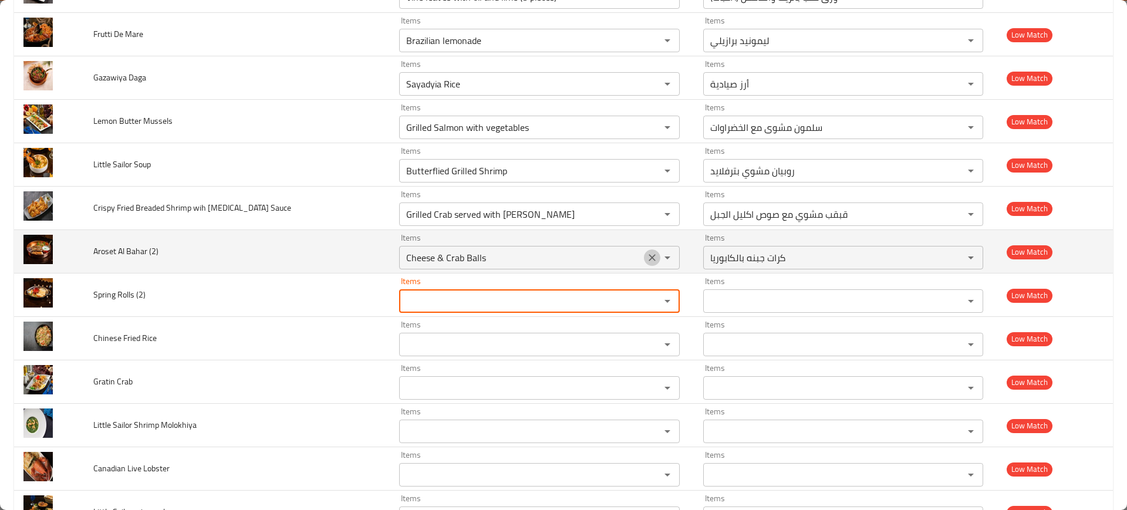
click at [644, 263] on button "Clear" at bounding box center [652, 257] width 16 height 16
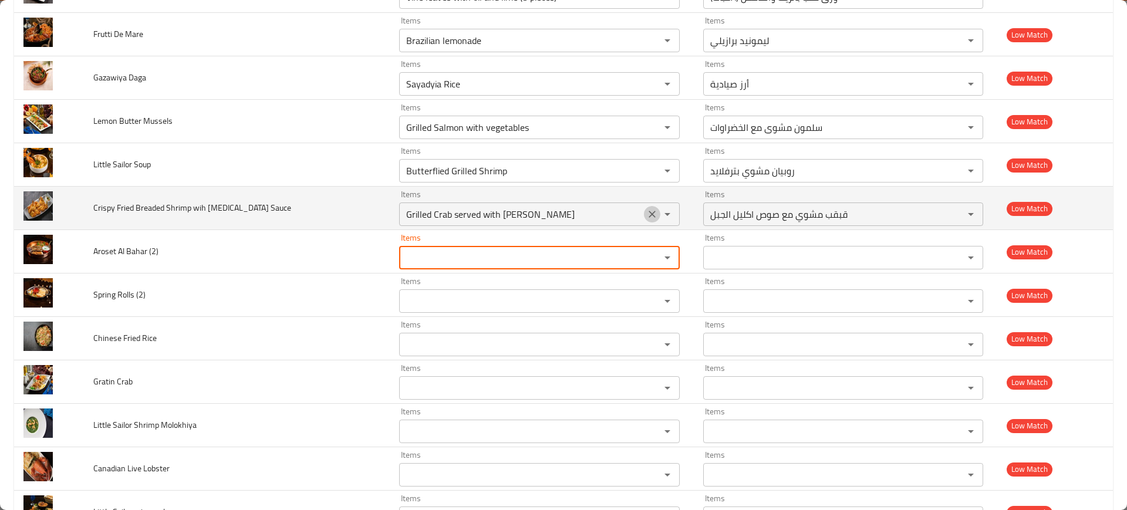
click at [646, 208] on icon "Clear" at bounding box center [652, 214] width 12 height 12
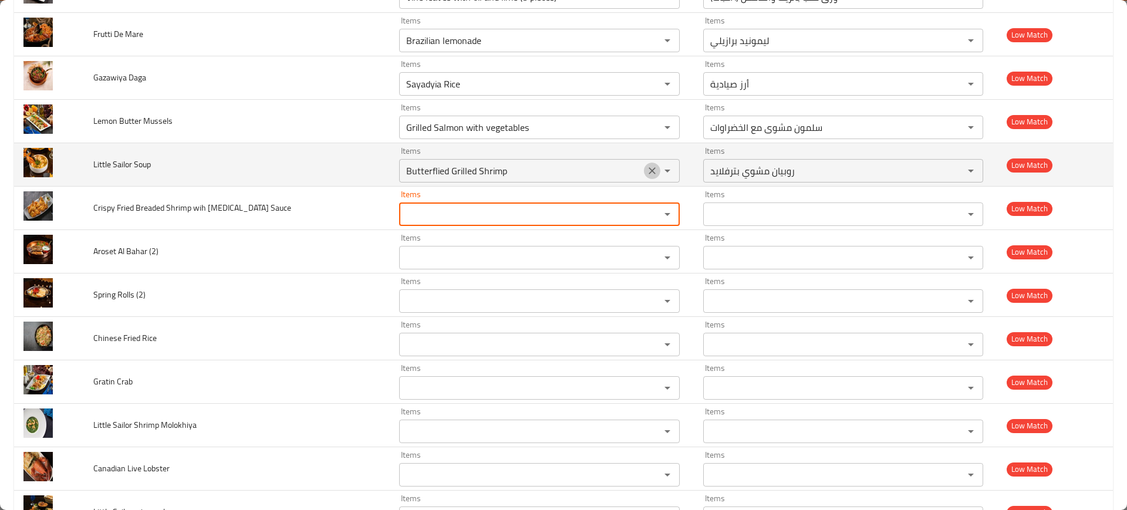
click at [646, 171] on icon "Clear" at bounding box center [652, 171] width 12 height 12
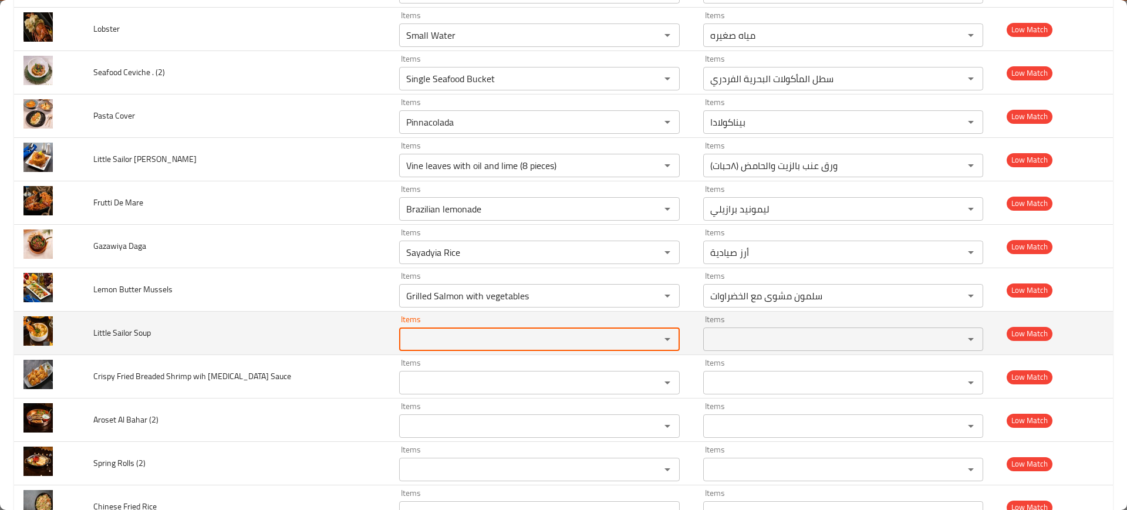
scroll to position [3066, 0]
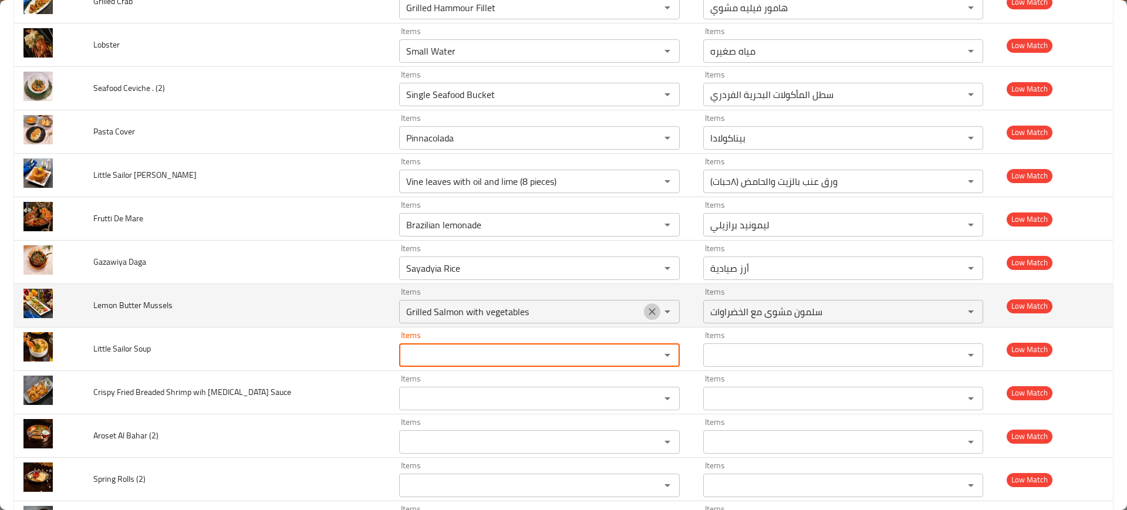
click at [646, 309] on icon "Clear" at bounding box center [652, 312] width 12 height 12
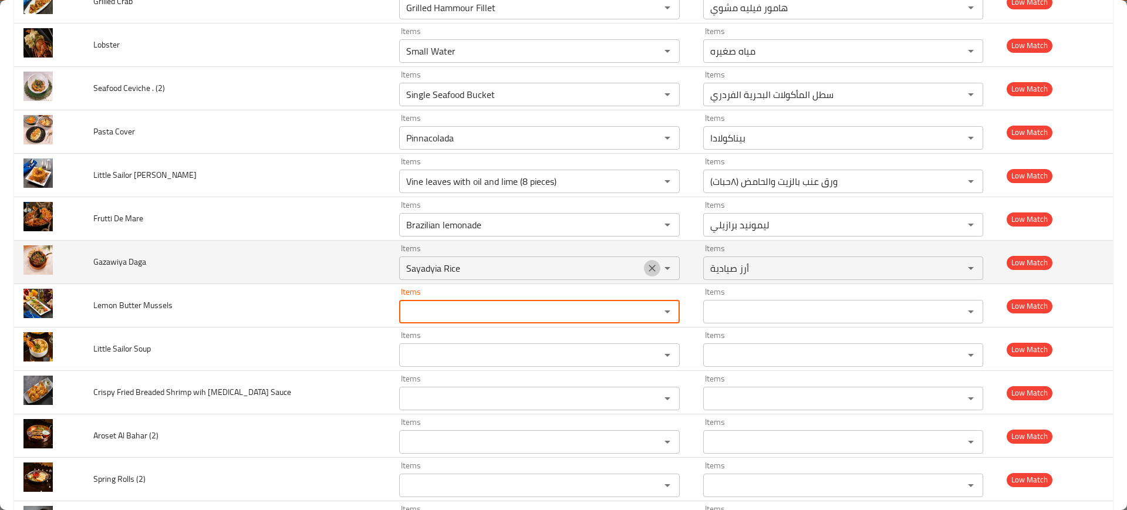
click at [644, 261] on button "Clear" at bounding box center [652, 268] width 16 height 16
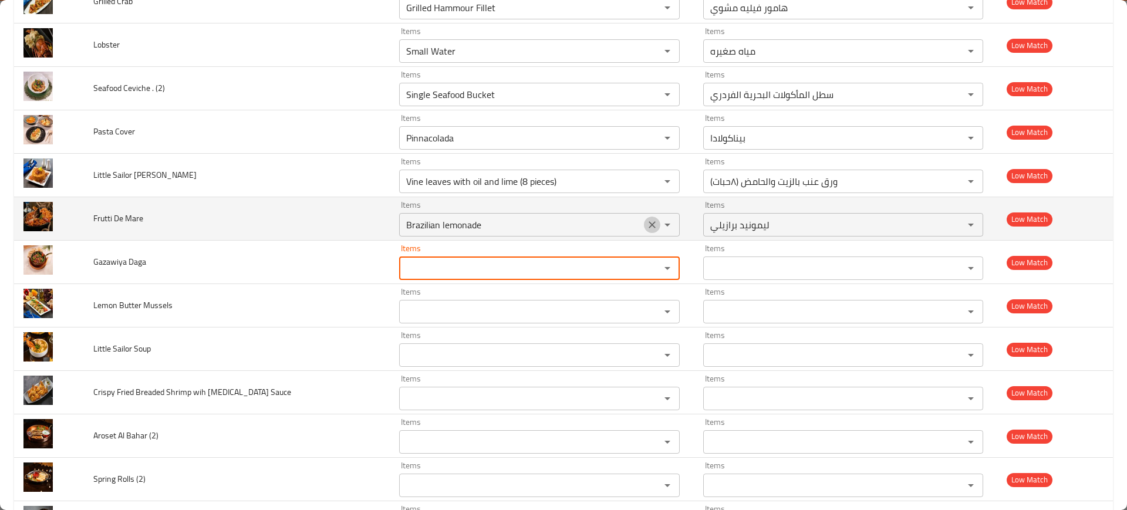
click at [646, 221] on icon "Clear" at bounding box center [652, 225] width 12 height 12
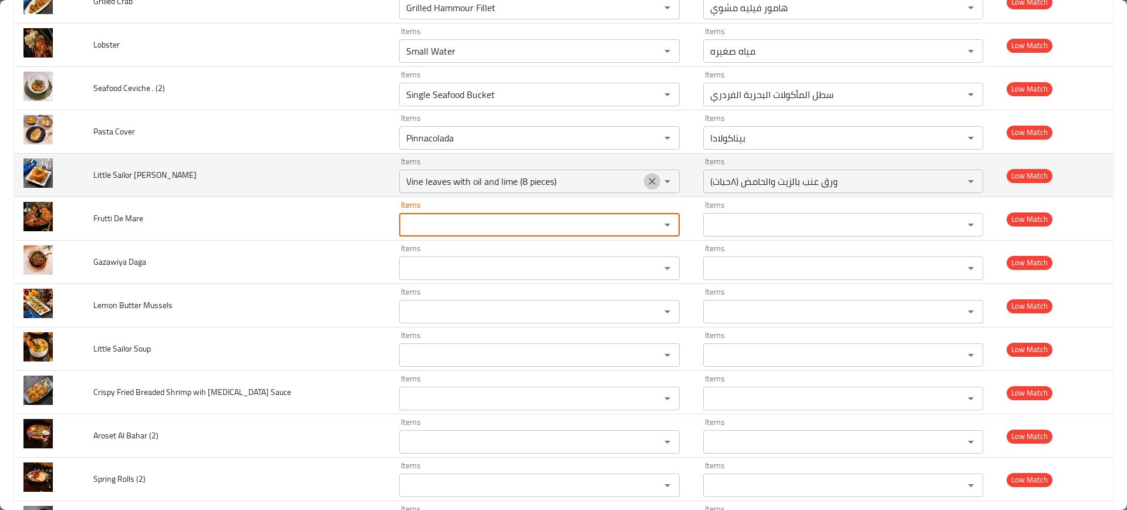
click at [646, 175] on icon "Clear" at bounding box center [652, 181] width 12 height 12
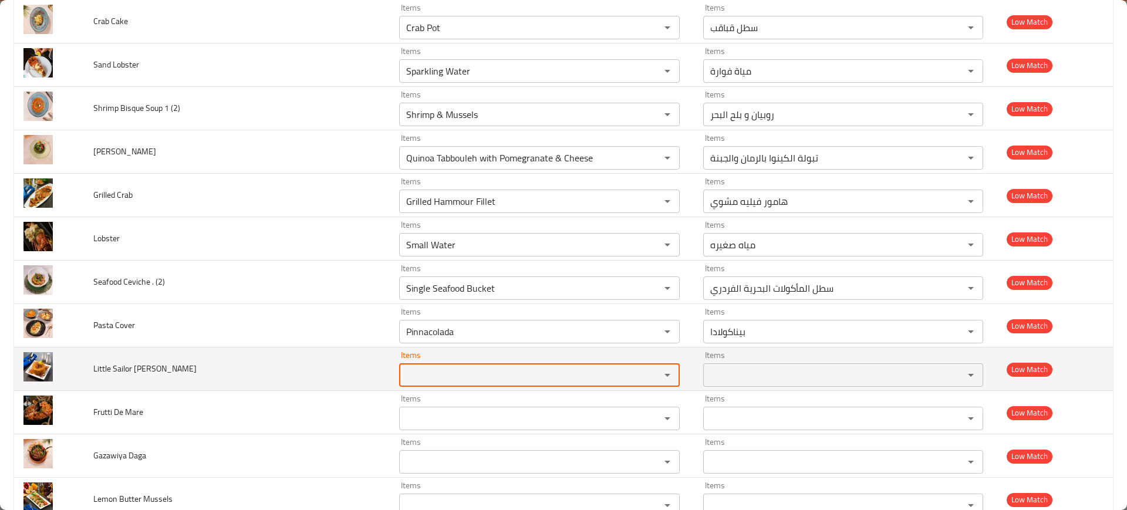
scroll to position [2873, 0]
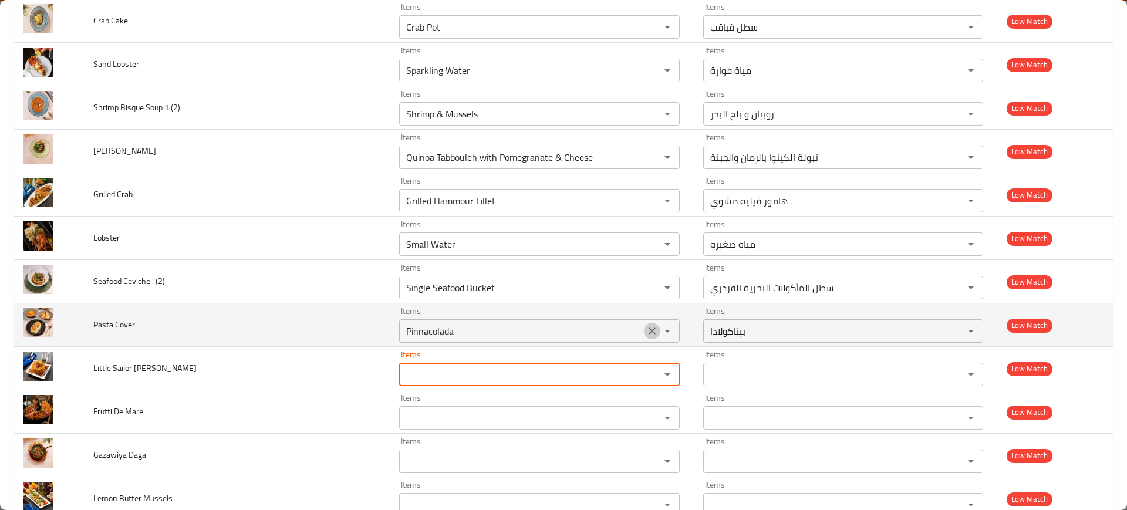
click at [648, 332] on icon "Clear" at bounding box center [651, 330] width 7 height 7
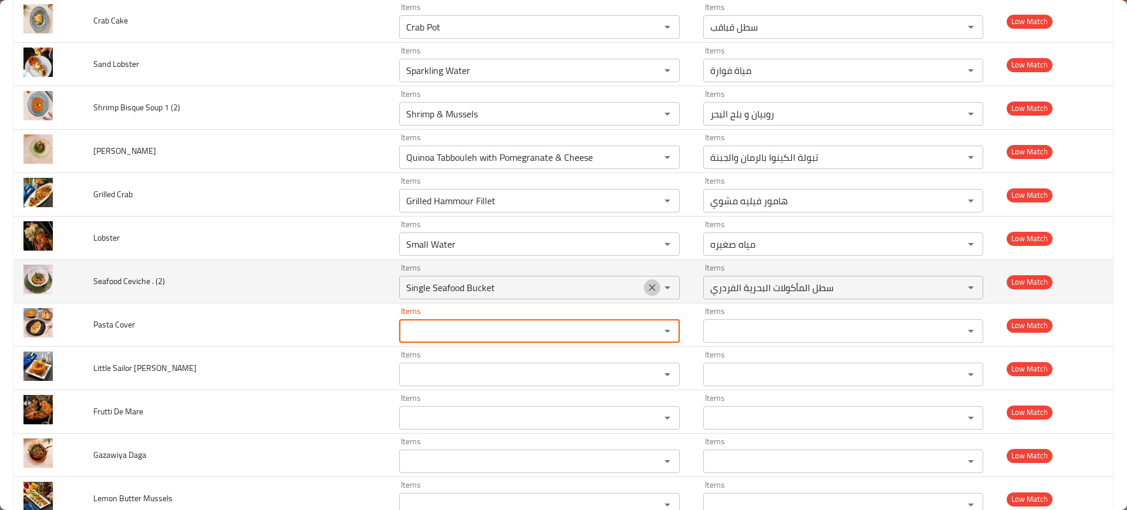
click at [646, 282] on icon "Clear" at bounding box center [652, 288] width 12 height 12
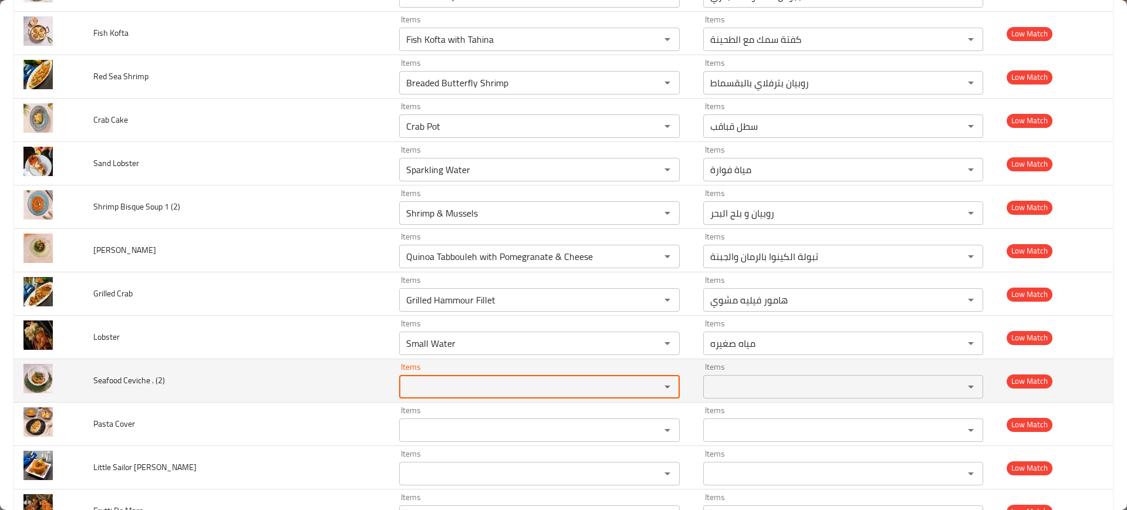
scroll to position [2749, 0]
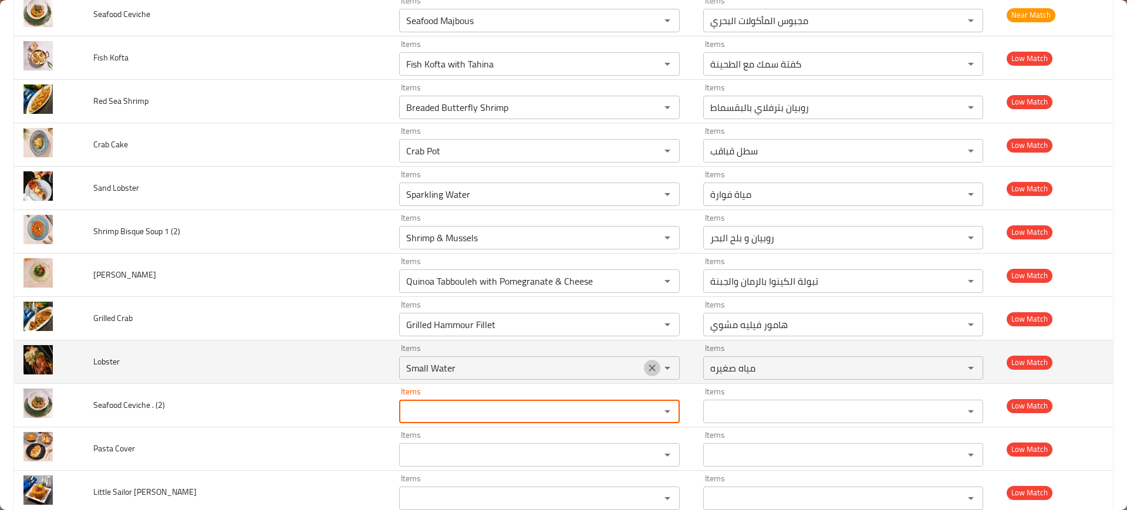
click at [646, 372] on icon "Clear" at bounding box center [652, 368] width 12 height 12
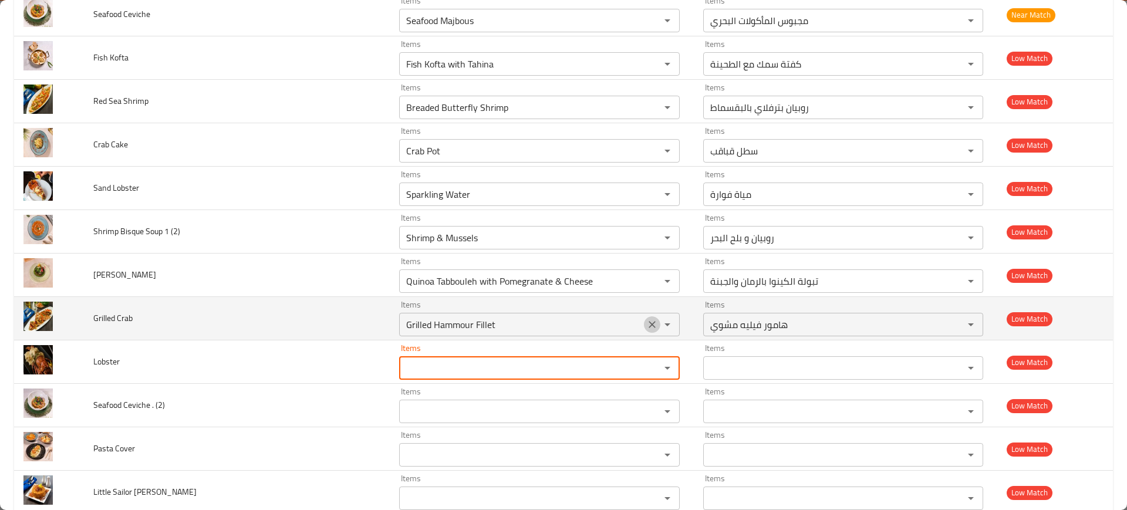
click at [646, 321] on icon "Clear" at bounding box center [652, 325] width 12 height 12
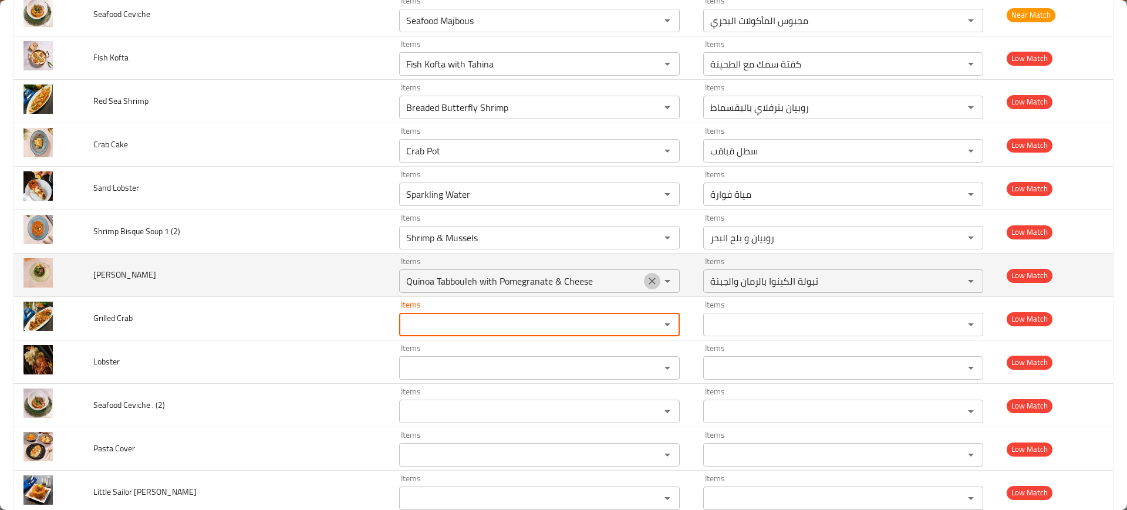
click at [646, 275] on icon "Clear" at bounding box center [652, 281] width 12 height 12
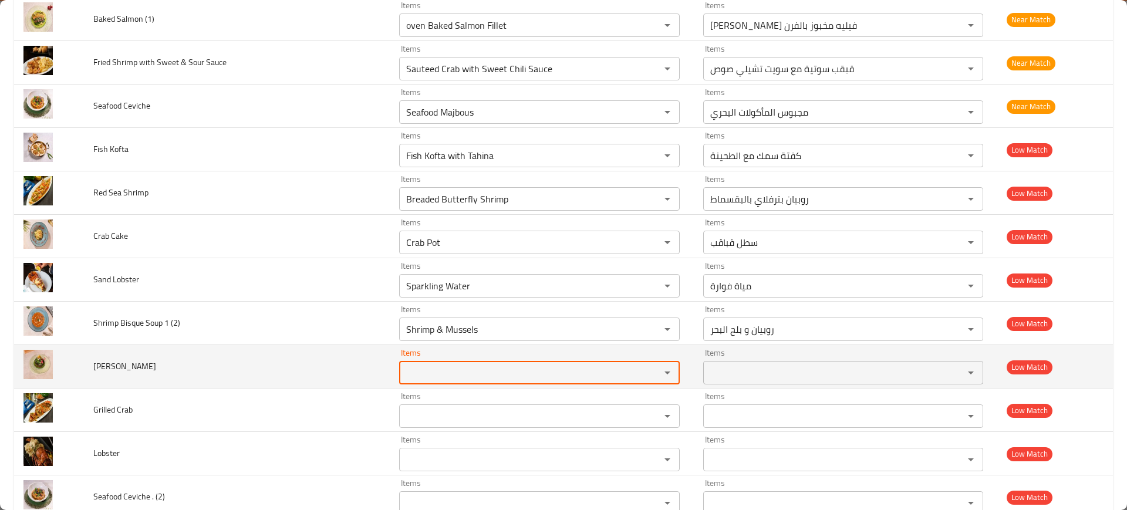
scroll to position [2649, 0]
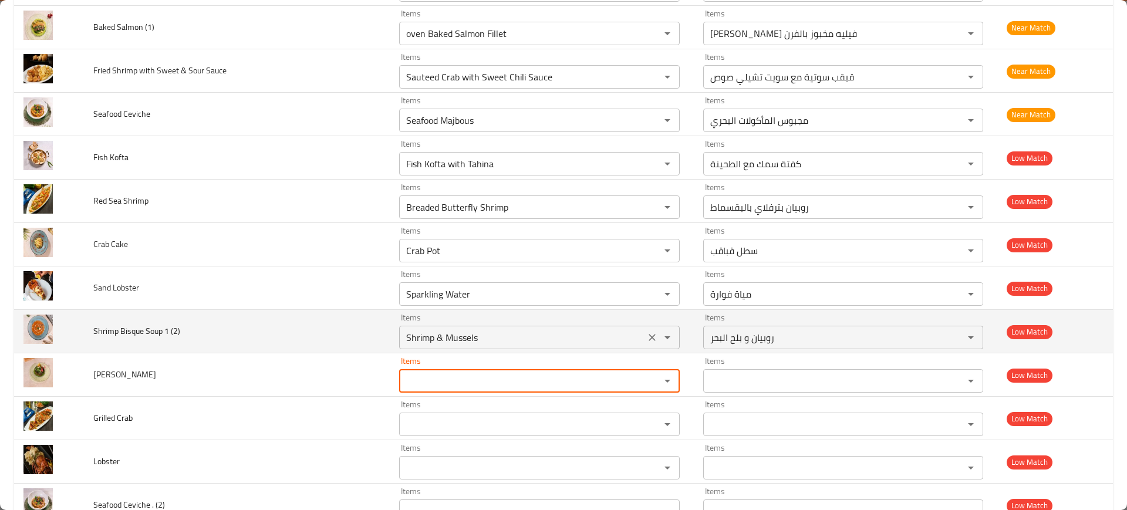
click at [646, 340] on icon "Clear" at bounding box center [652, 338] width 12 height 12
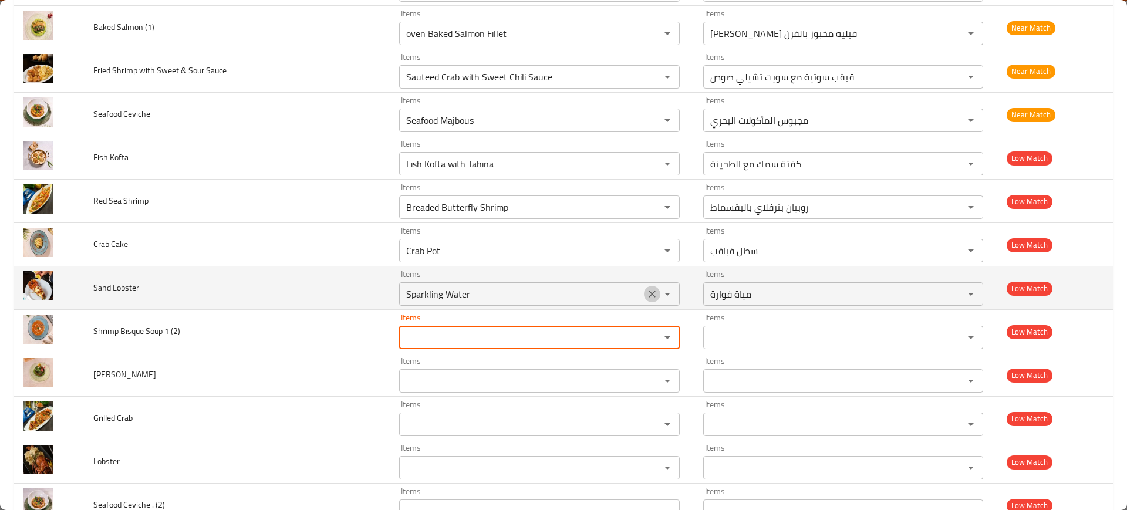
click at [646, 293] on icon "Clear" at bounding box center [652, 294] width 12 height 12
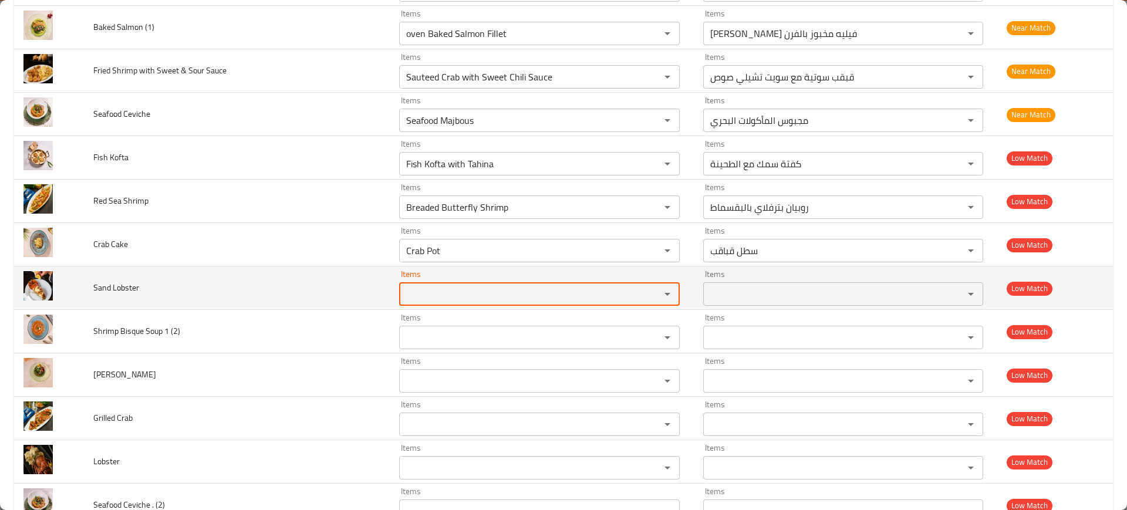
scroll to position [2528, 0]
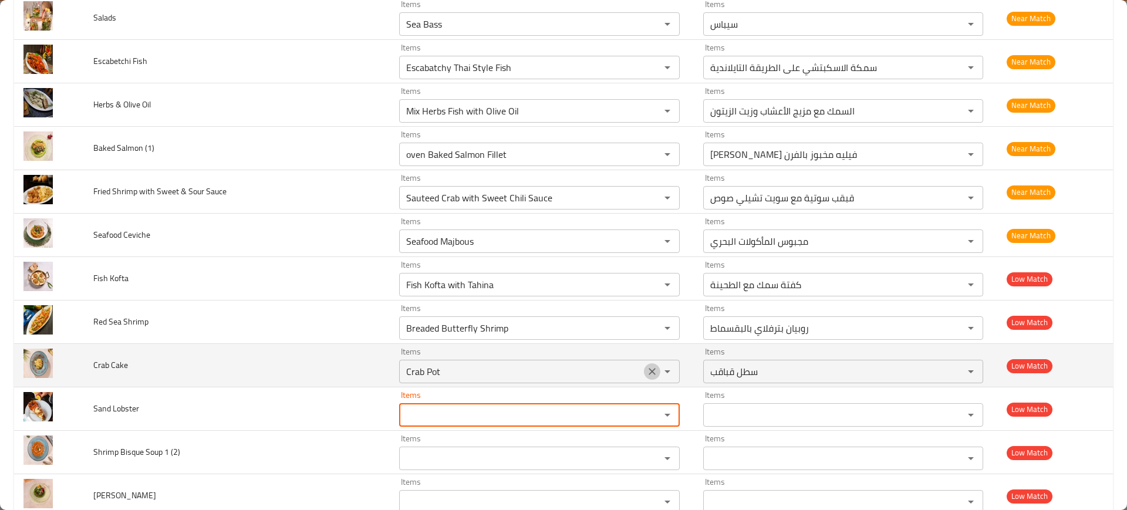
click at [646, 376] on icon "Clear" at bounding box center [652, 372] width 12 height 12
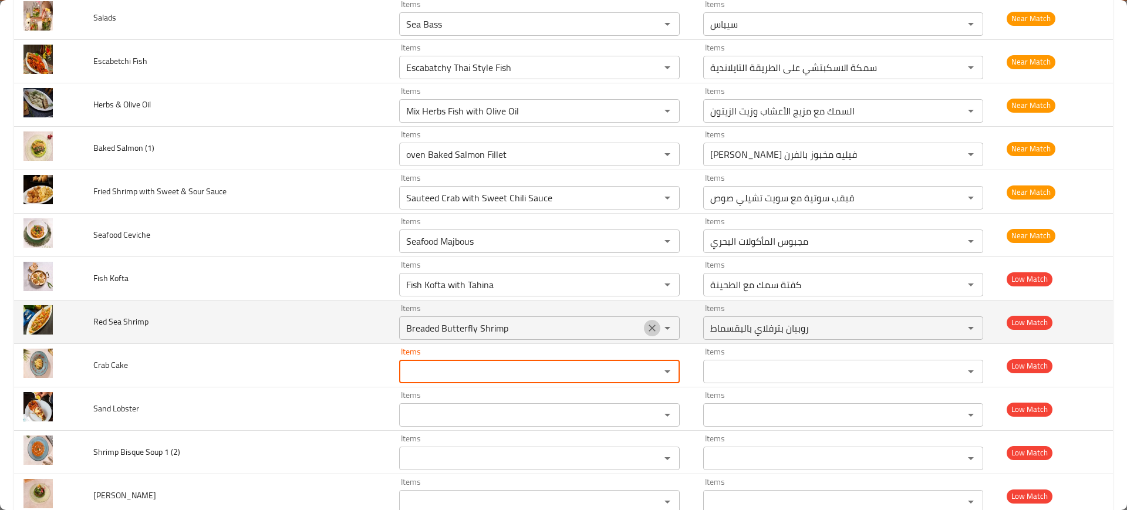
click at [646, 332] on icon "Clear" at bounding box center [652, 328] width 12 height 12
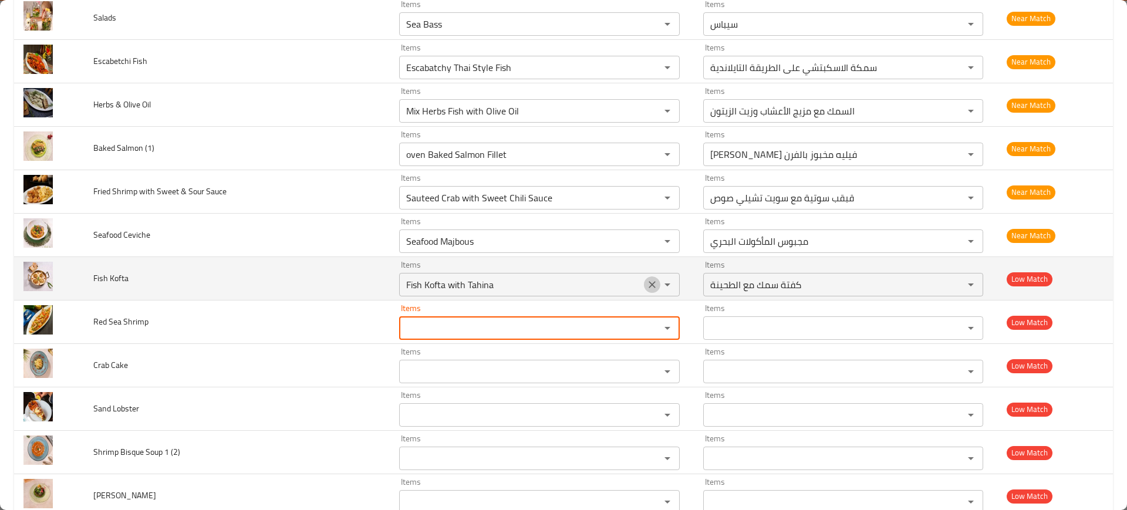
click at [644, 277] on button "Clear" at bounding box center [652, 284] width 16 height 16
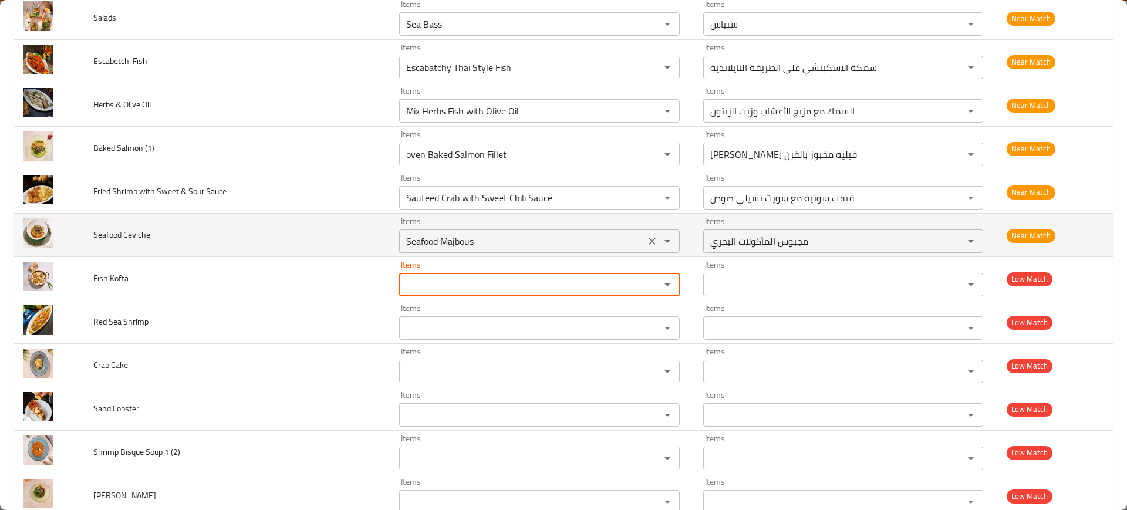
click at [646, 239] on icon "Clear" at bounding box center [652, 241] width 12 height 12
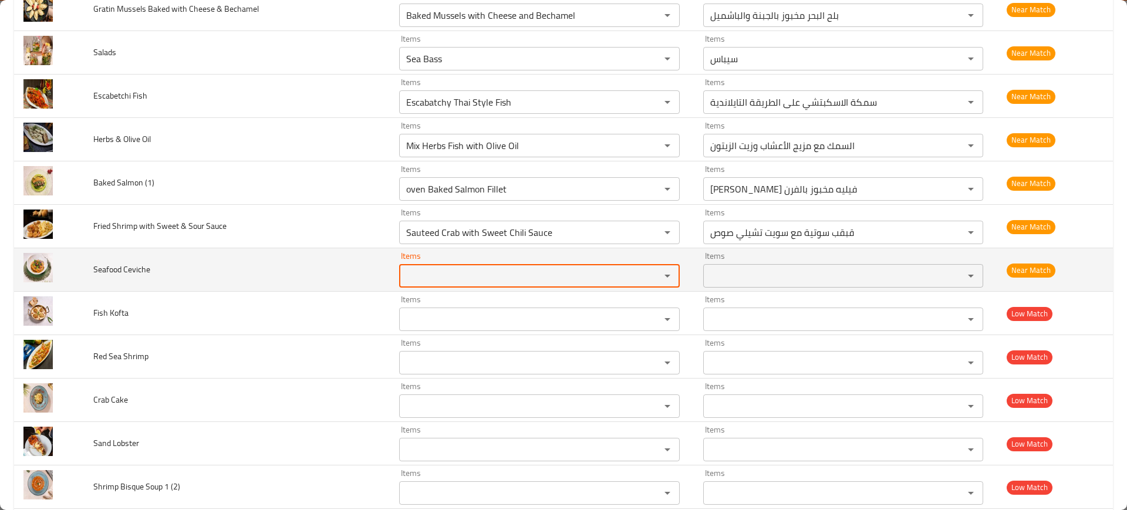
scroll to position [2493, 0]
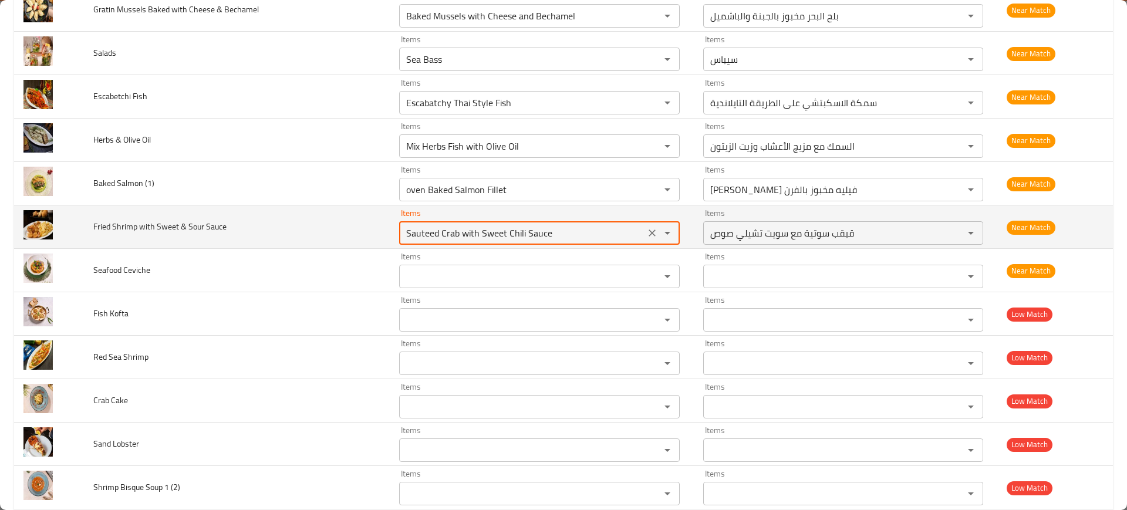
click at [545, 236] on Sauce "Sauteed Crab with Sweet Chili Sauce" at bounding box center [522, 233] width 239 height 16
type Sauce "d"
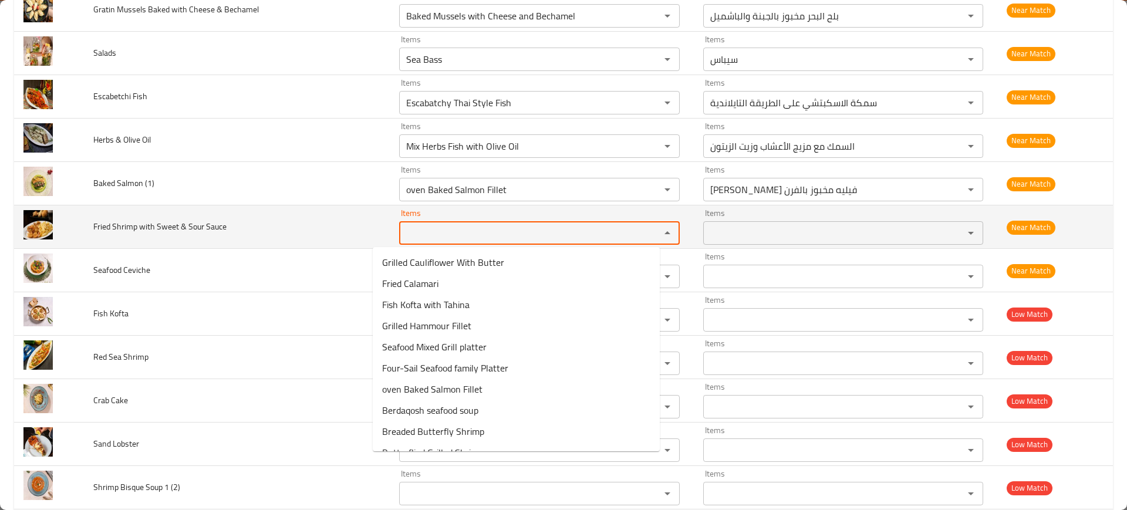
type Sauce "f"
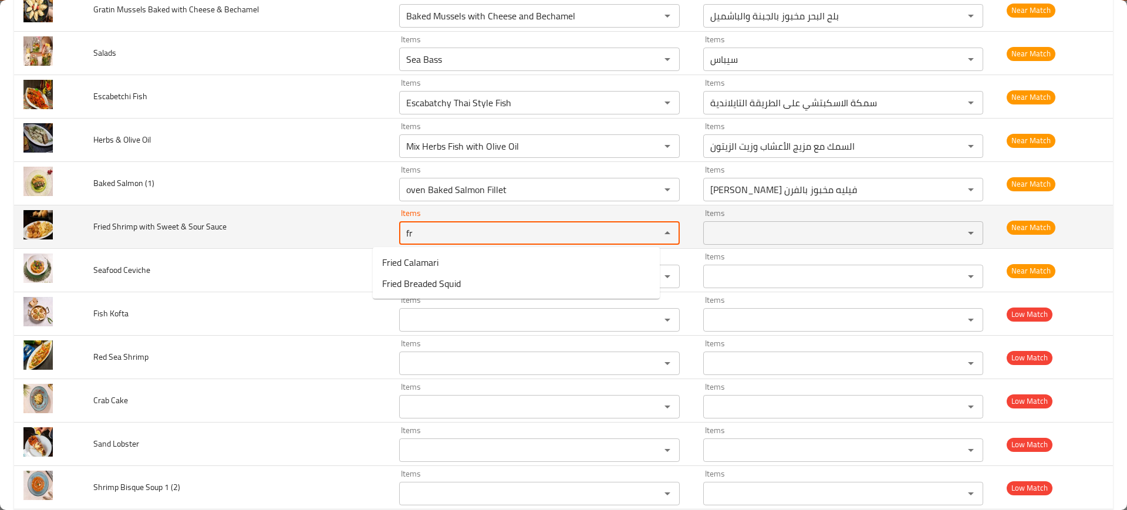
type Sauce "fri"
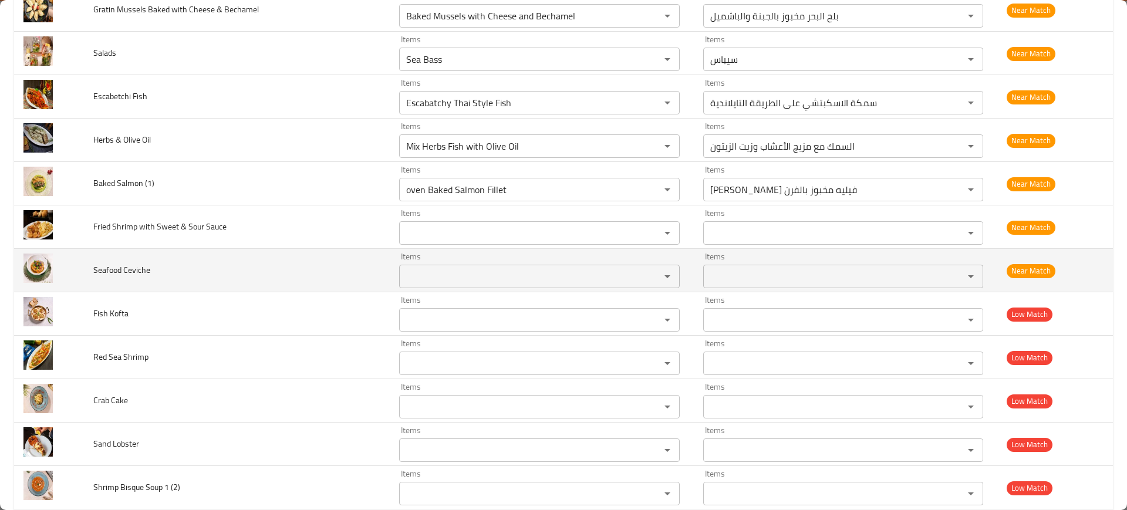
click at [313, 258] on td "Seafood Ceviche" at bounding box center [236, 270] width 305 height 43
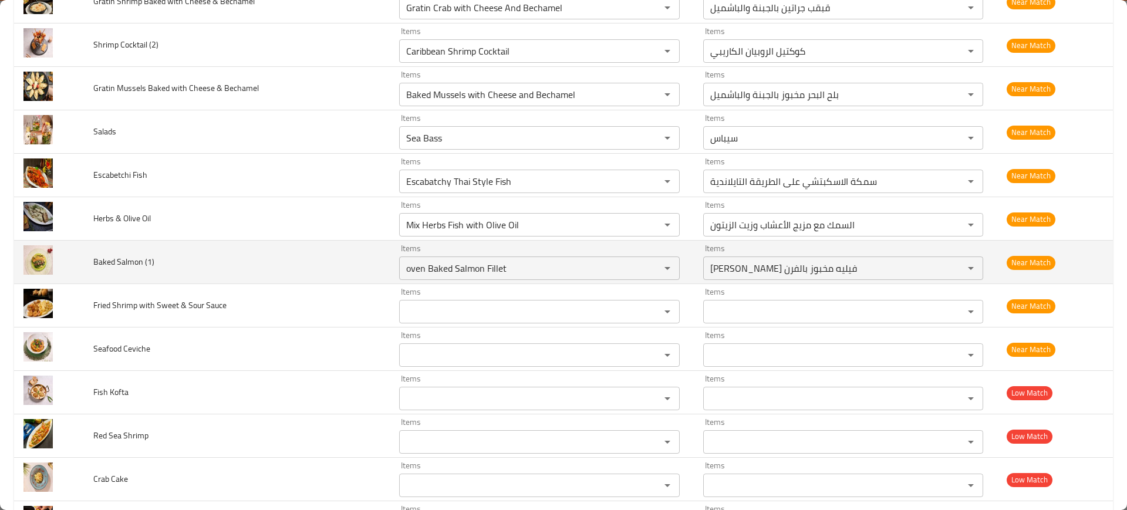
scroll to position [2333, 0]
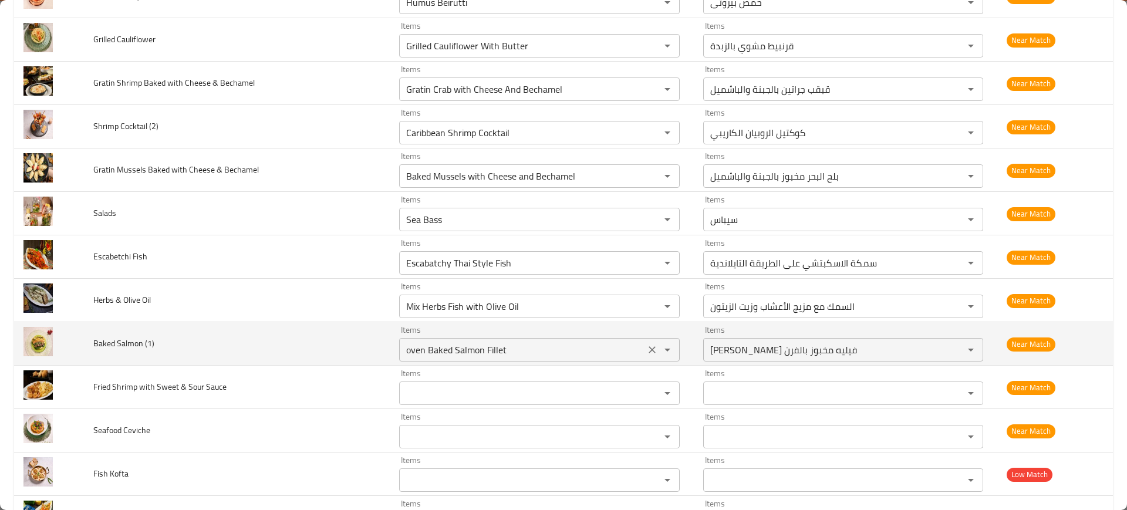
click at [537, 352] on \(1\) "oven Baked Salmon Fillet" at bounding box center [522, 350] width 239 height 16
type \(1\) "v"
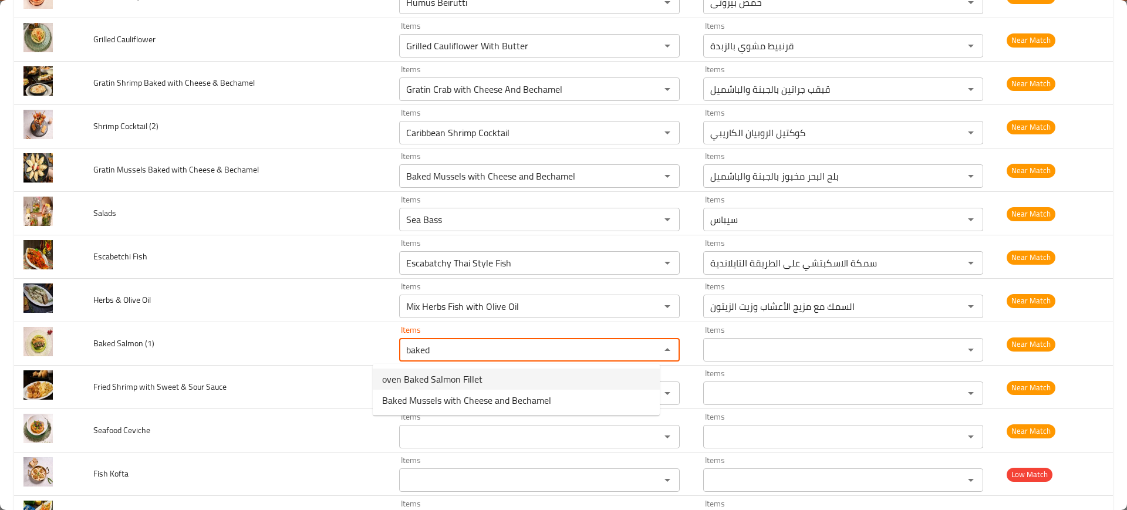
click at [475, 376] on span "oven Baked Salmon Fillet" at bounding box center [432, 379] width 100 height 14
type \(1\) "oven Baked Salmon Fillet"
type \(1\)-ar "[PERSON_NAME] فيليه مخبوز بالفرن"
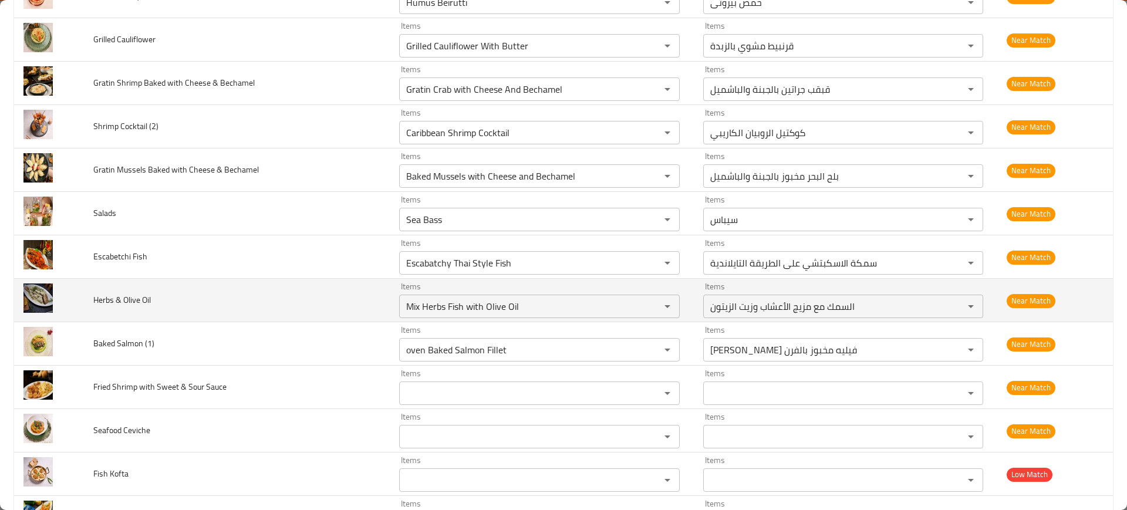
click at [416, 319] on td "Items Mix Herbs Fish with Olive Oil Items" at bounding box center [542, 300] width 304 height 43
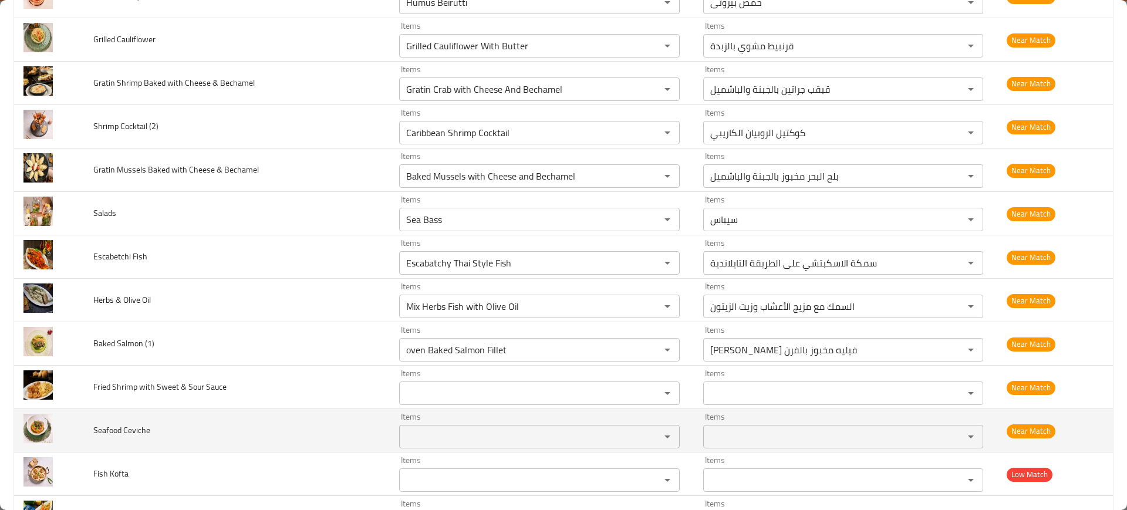
click at [423, 409] on td "Items Items" at bounding box center [542, 430] width 304 height 43
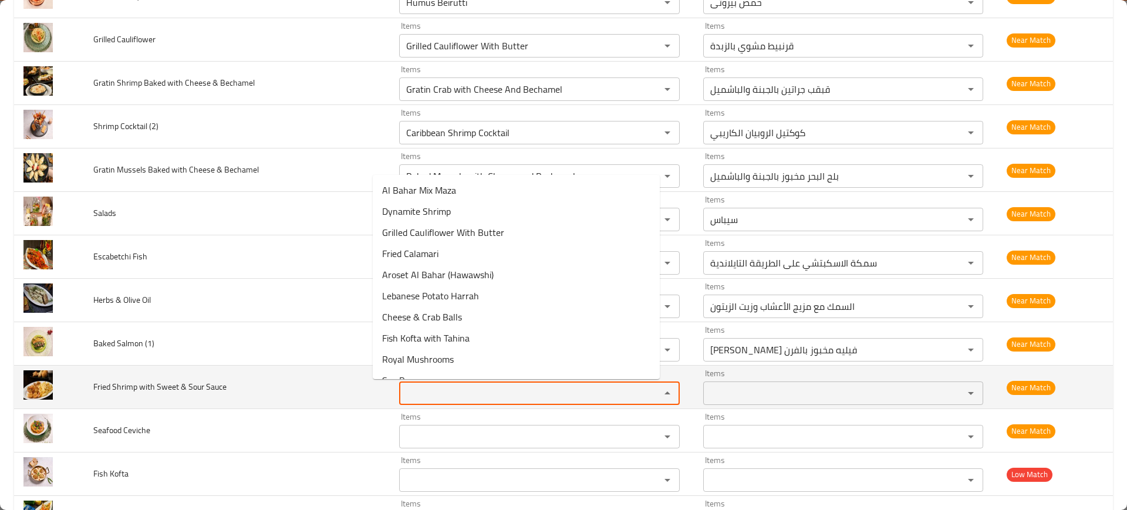
click at [403, 393] on Sauce "Items" at bounding box center [522, 393] width 239 height 16
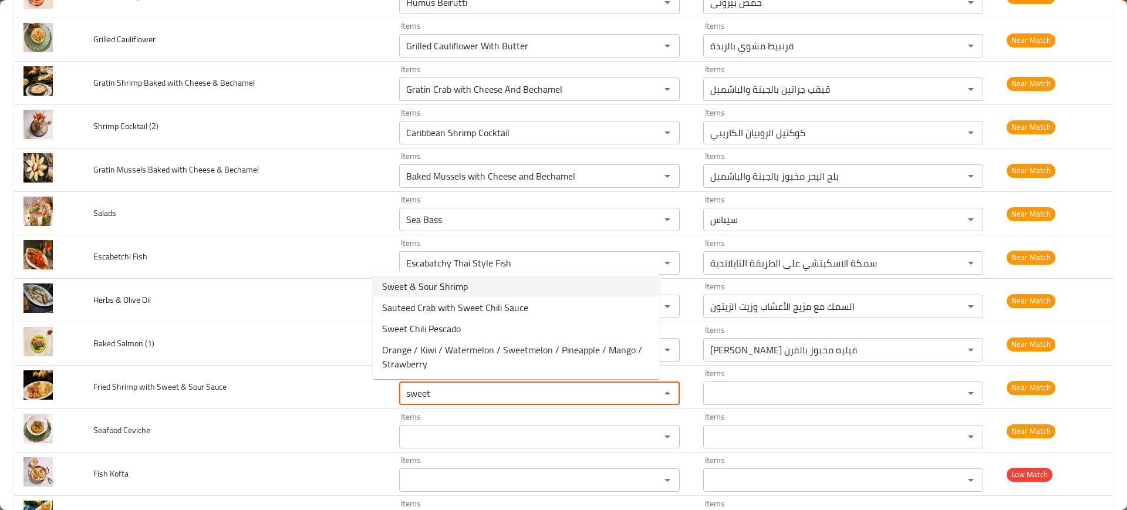
click at [407, 282] on span "Sweet & Sour Shrimp" at bounding box center [425, 286] width 86 height 14
type Sauce "Sweet & Sour Shrimp"
type Sauce-ar "الروبيان الحلو والحامض"
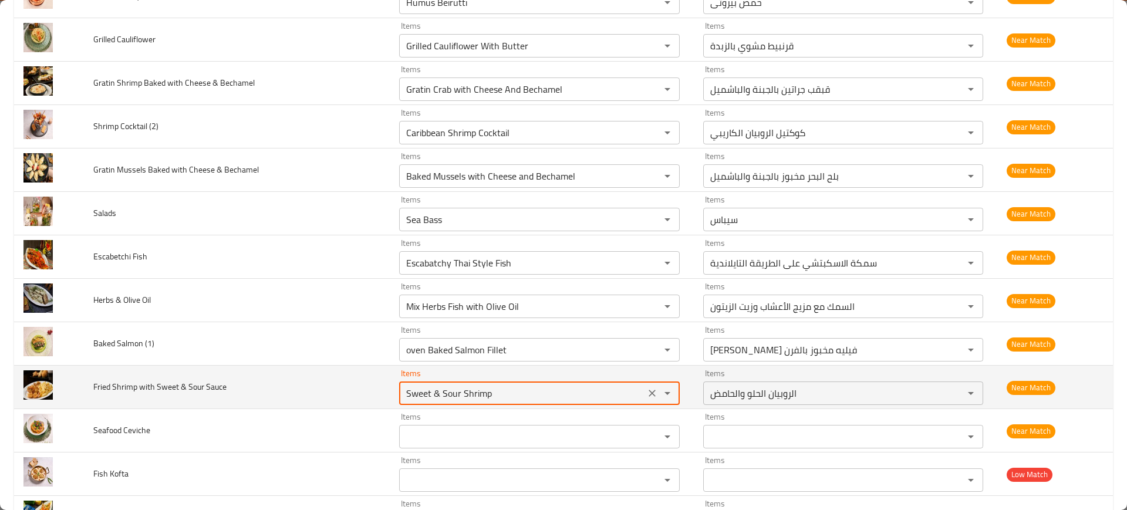
type Sauce "Sweet & Sour Shrimp"
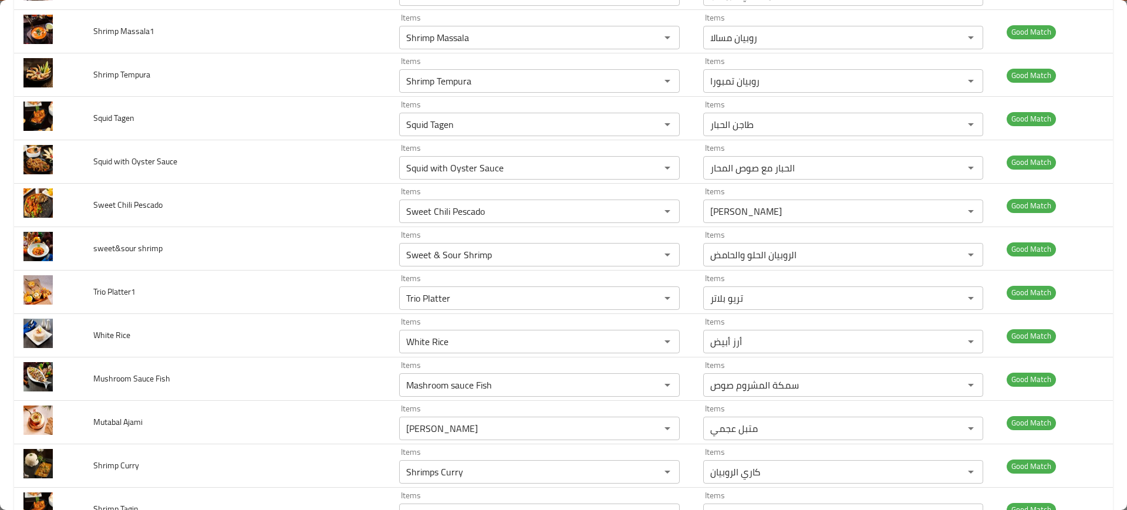
scroll to position [2471, 0]
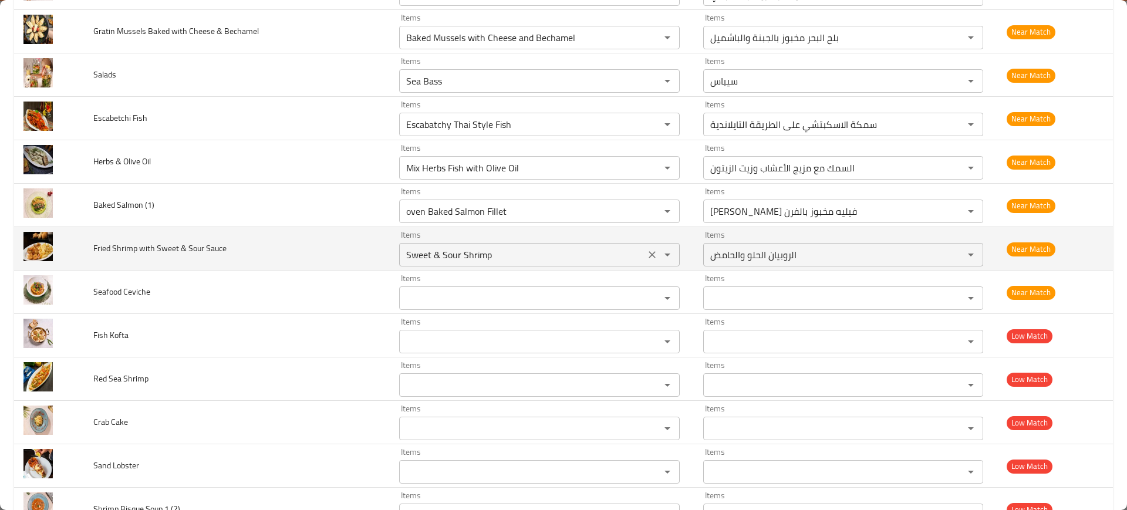
click at [524, 259] on Sauce "Sweet & Sour Shrimp" at bounding box center [522, 254] width 239 height 16
click at [230, 229] on td "Fried Shrimp with Sweet & Sour Sauce" at bounding box center [236, 248] width 305 height 43
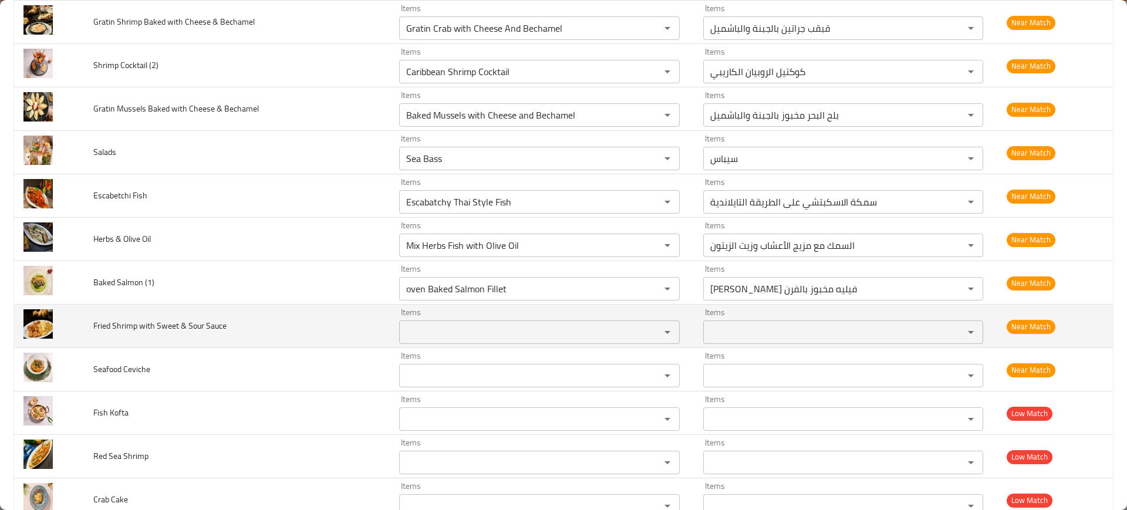
scroll to position [2383, 0]
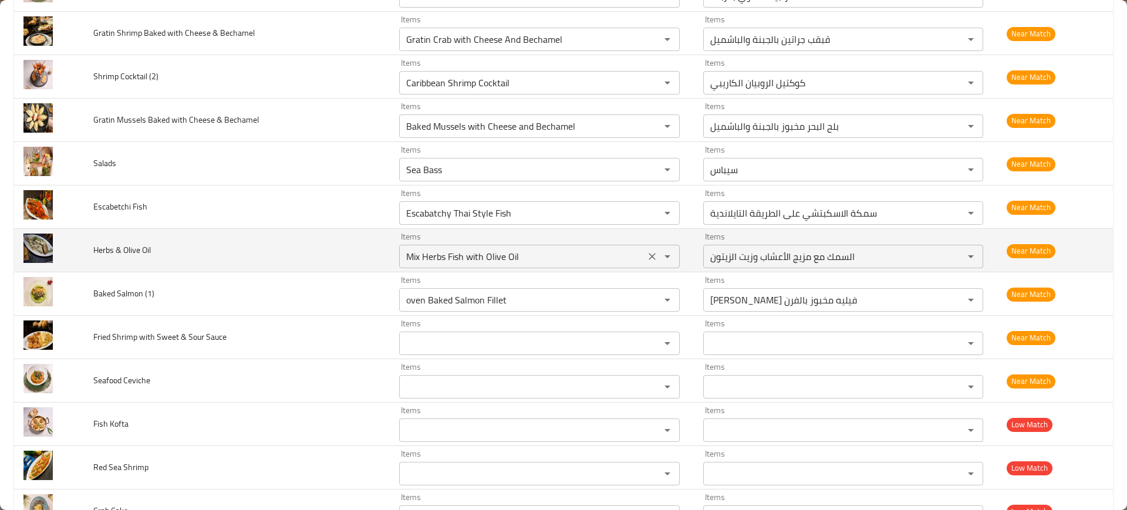
click at [437, 268] on div "Mix Herbs Fish with Olive Oil Items" at bounding box center [539, 256] width 281 height 23
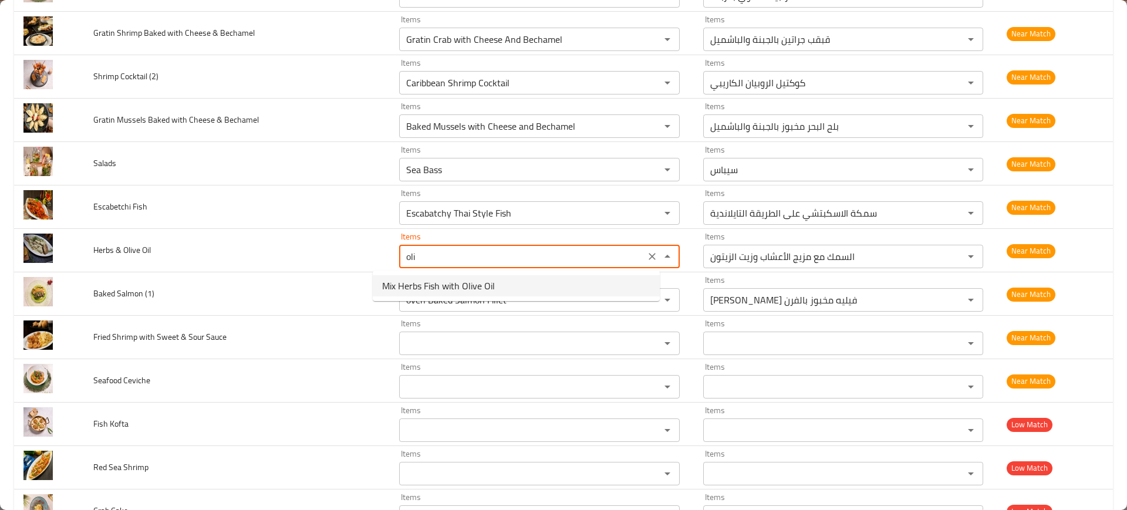
click at [490, 287] on span "Mix Herbs Fish with Olive Oil" at bounding box center [438, 286] width 113 height 14
type Oil "Mix Herbs Fish with Olive Oil"
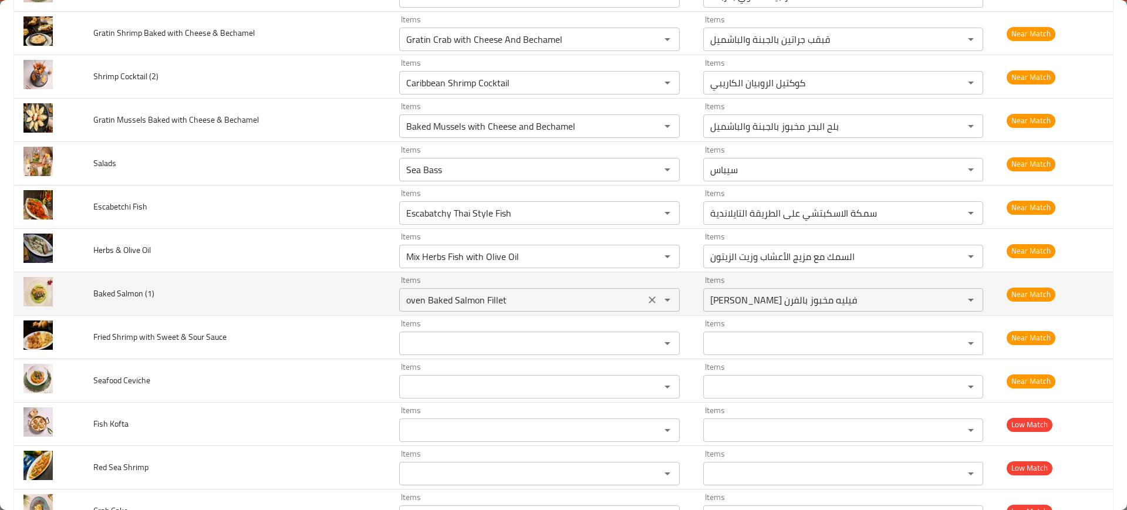
click at [480, 304] on \(1\) "oven Baked Salmon Fillet" at bounding box center [522, 300] width 239 height 16
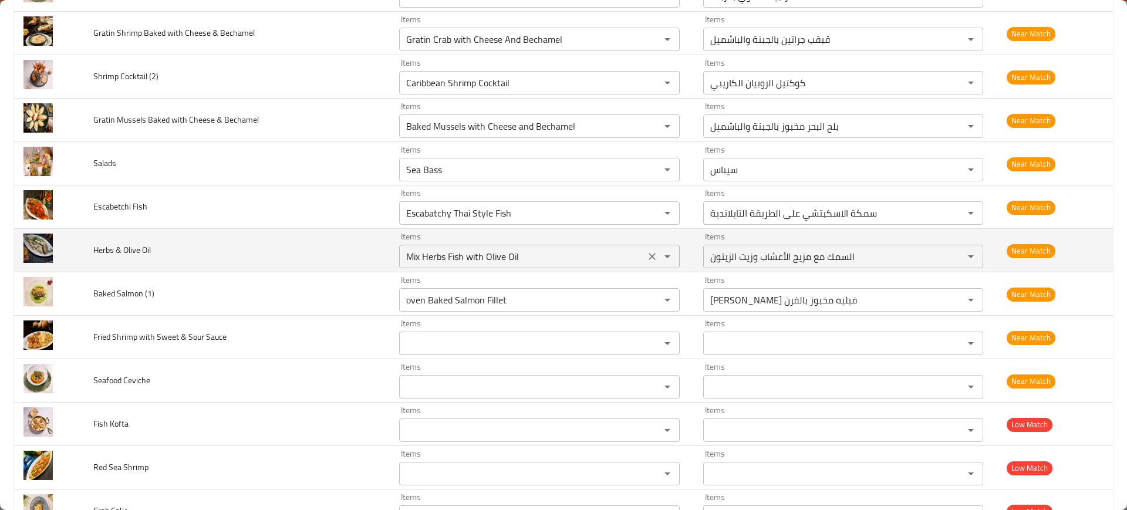
click at [430, 252] on Oil "Mix Herbs Fish with Olive Oil" at bounding box center [522, 256] width 239 height 16
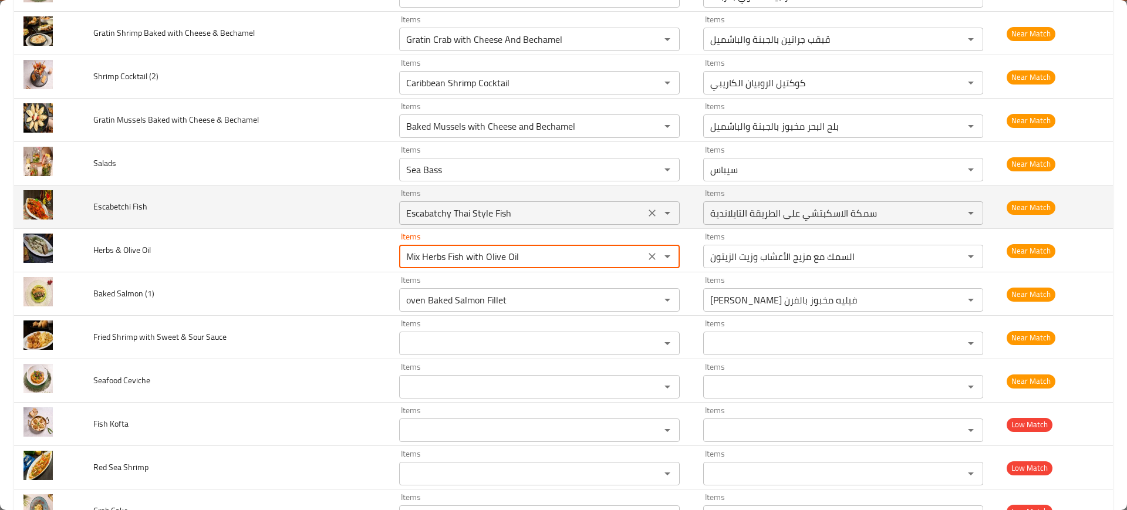
click at [426, 203] on div "Escabatchy Thai Style Fish Items" at bounding box center [539, 212] width 281 height 23
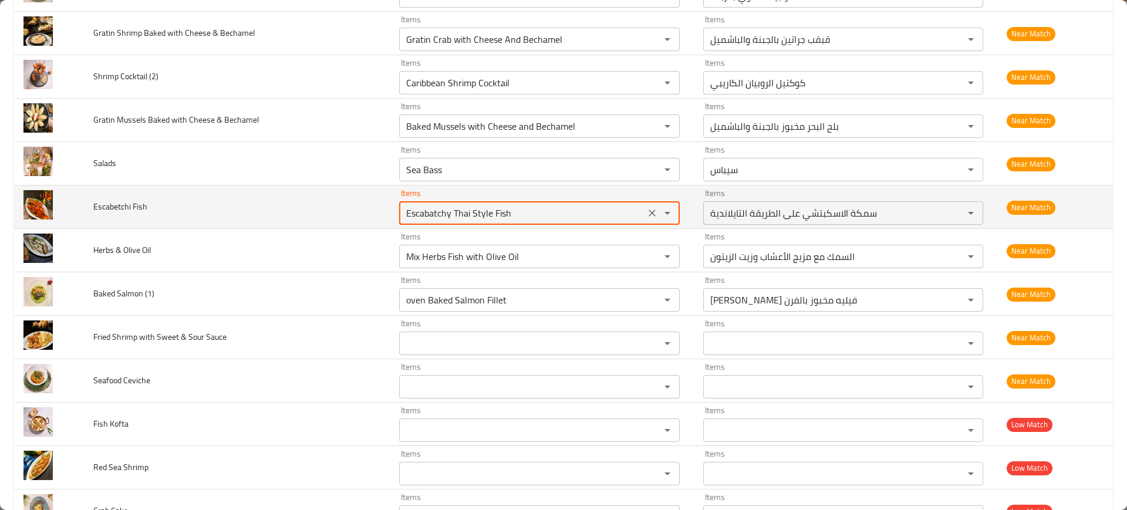
click at [428, 210] on Fish "Escabatchy Thai Style Fish" at bounding box center [522, 213] width 239 height 16
drag, startPoint x: 428, startPoint y: 210, endPoint x: 655, endPoint y: 208, distance: 226.5
click at [655, 208] on div "Escabatchy Thai Style Fish Items" at bounding box center [539, 212] width 281 height 23
type Fish "Escabatchy Thai Style Fish"
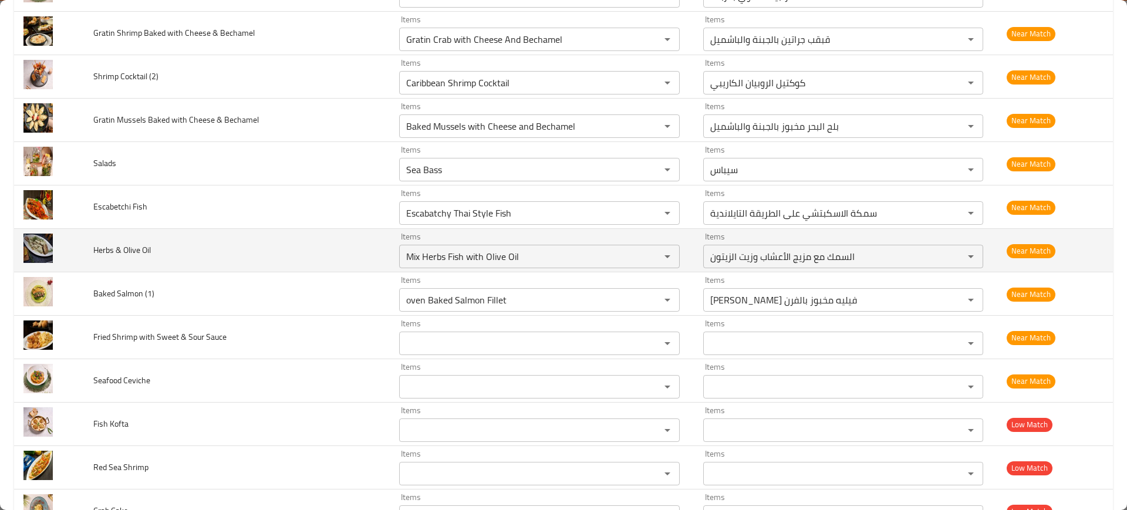
click at [285, 257] on td "Herbs & Olive Oil" at bounding box center [236, 250] width 305 height 43
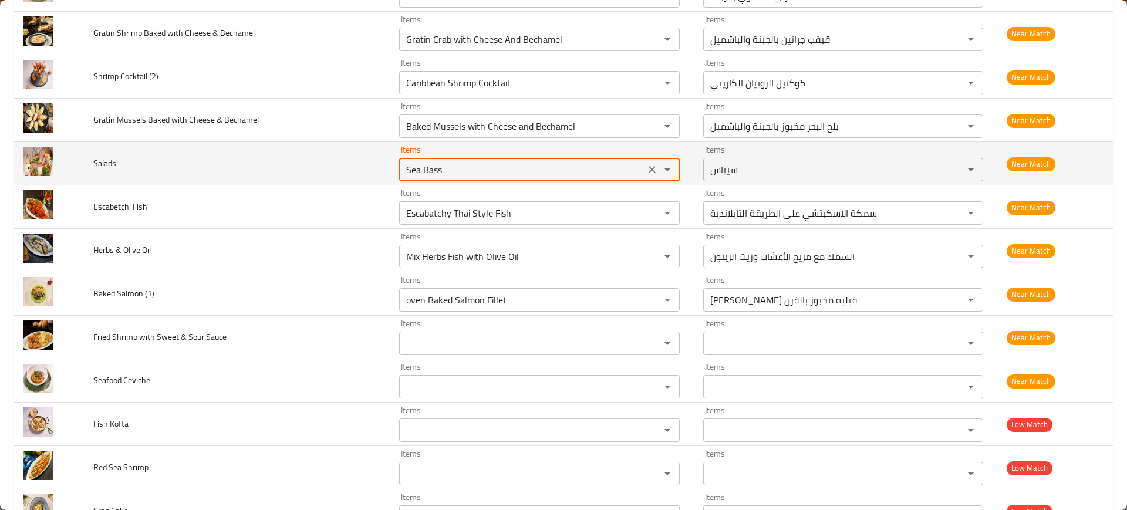
click at [403, 177] on input "Sea Bass" at bounding box center [522, 169] width 239 height 16
type input "a"
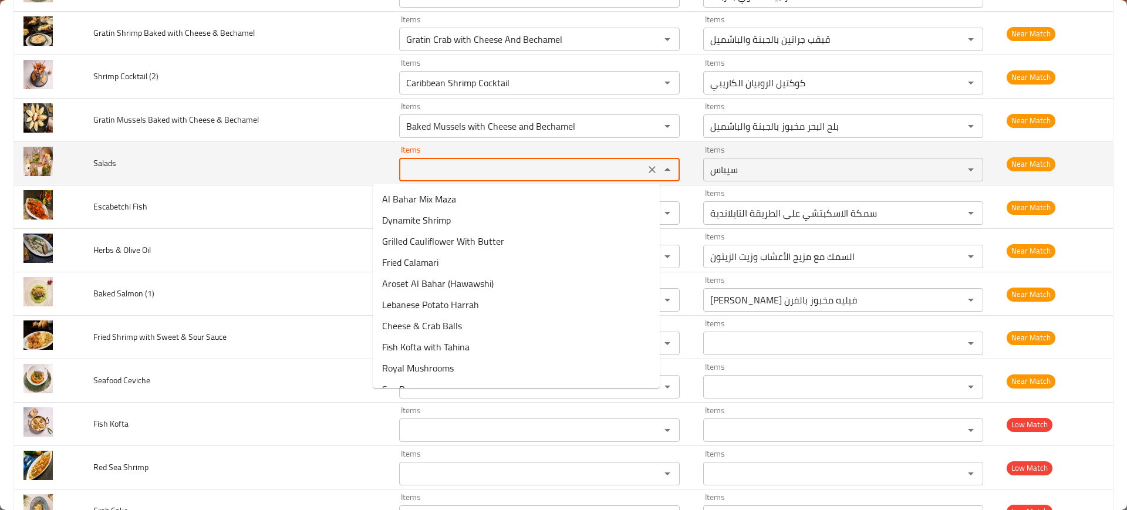
type input "s"
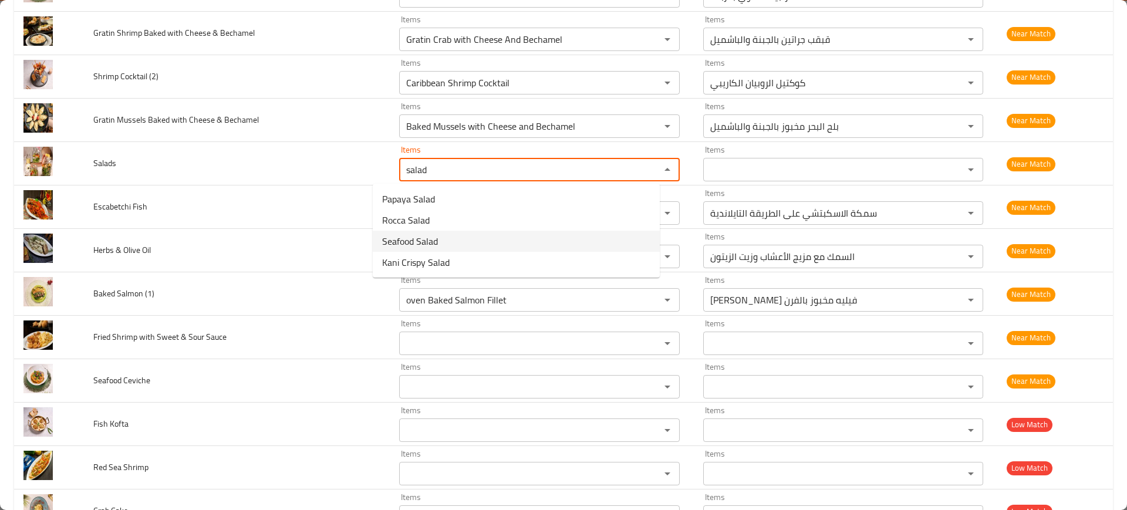
click at [409, 241] on span "Seafood Salad" at bounding box center [410, 241] width 56 height 14
type input "Seafood Salad"
type input "سلطه مأكولات بحرية"
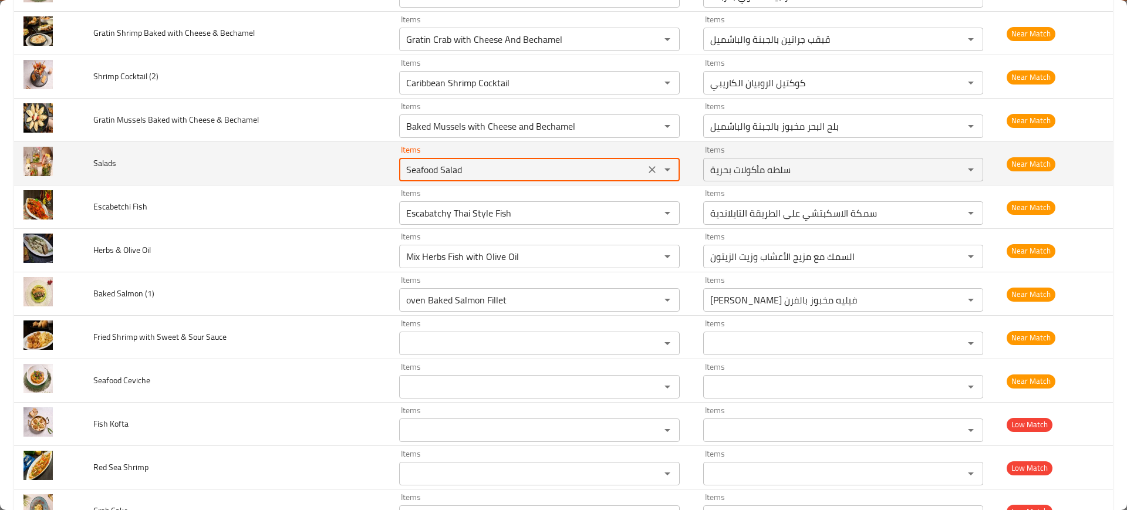
type input "Seafood Salad"
click at [404, 167] on input "Seafood Salad" at bounding box center [522, 169] width 239 height 16
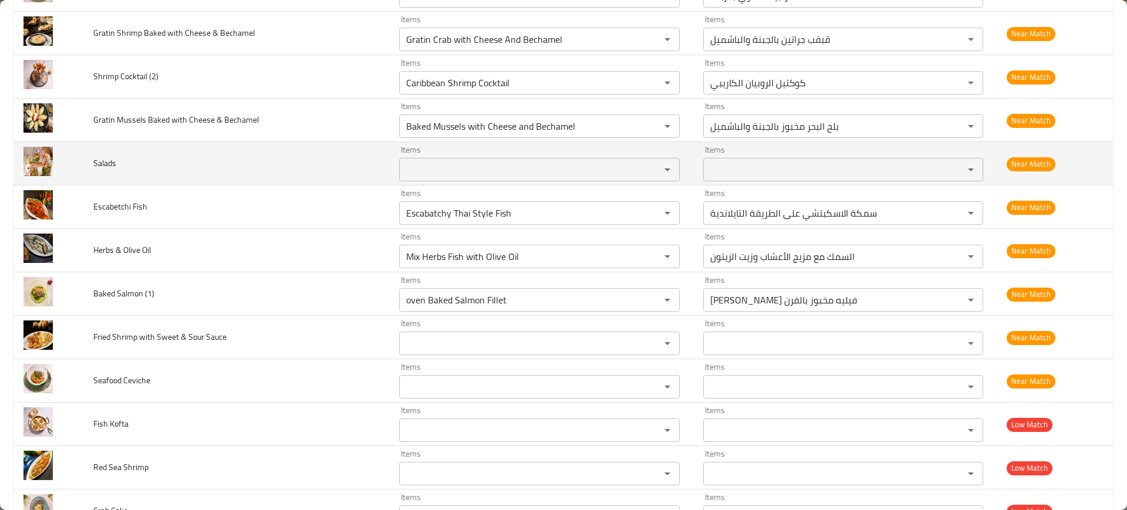
click at [324, 171] on td "Salads" at bounding box center [236, 163] width 305 height 43
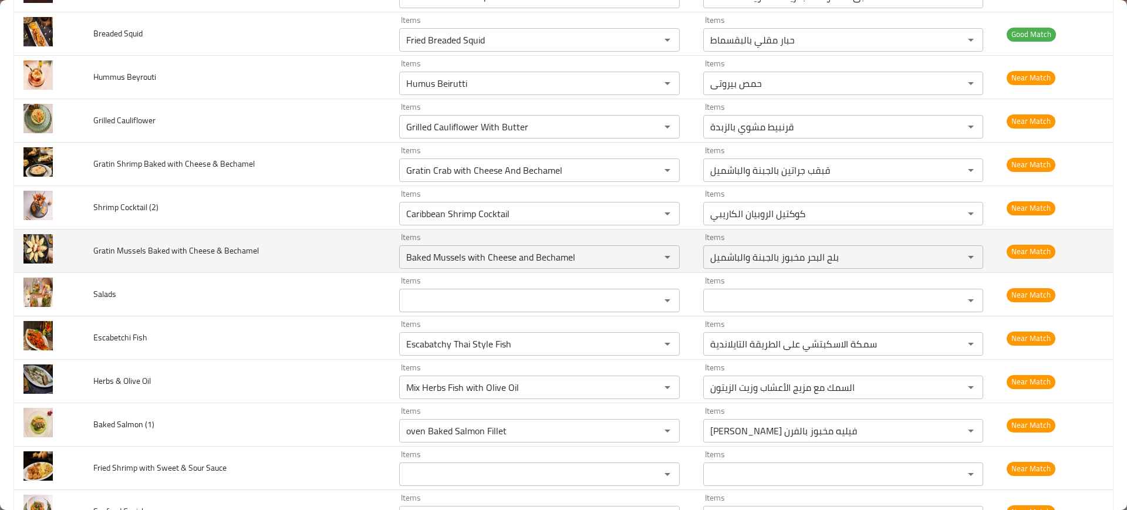
click at [297, 238] on td "Gratin Mussels Baked with Cheese & Bechamel" at bounding box center [236, 250] width 305 height 43
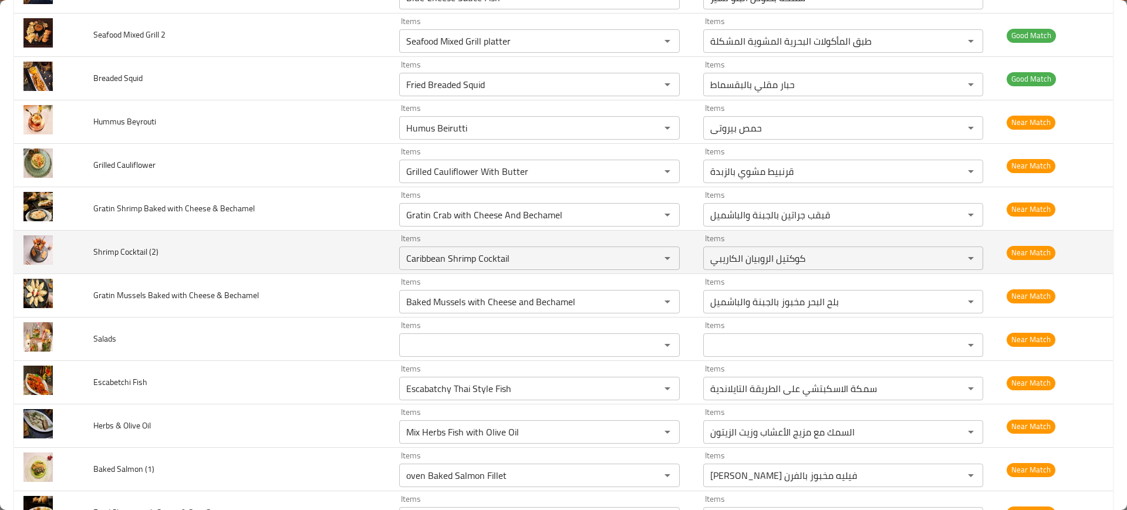
scroll to position [2208, 0]
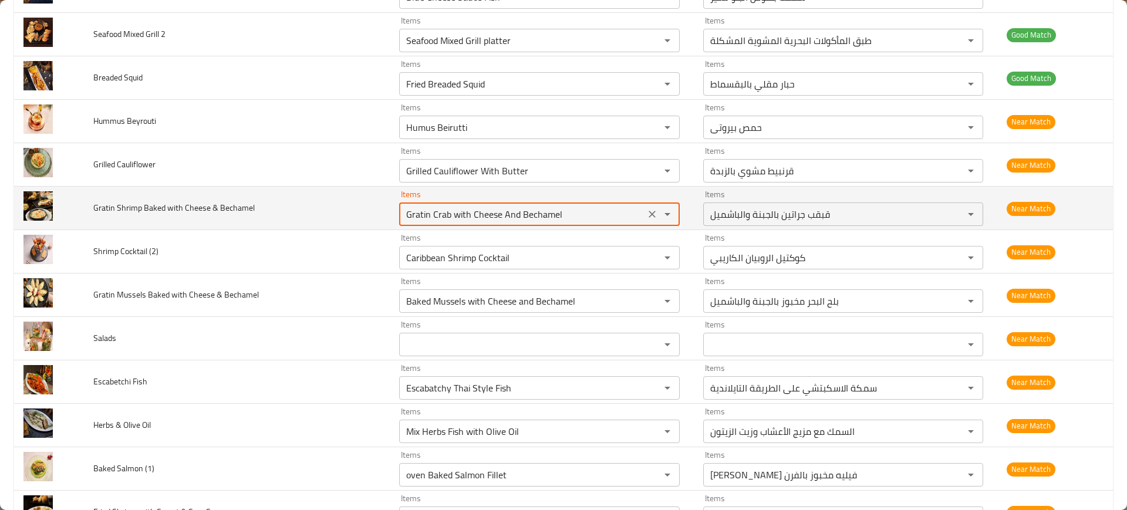
drag, startPoint x: 407, startPoint y: 217, endPoint x: 596, endPoint y: 192, distance: 191.1
click at [596, 192] on div "Items Gratin Crab with Cheese And Bechamel Items" at bounding box center [539, 208] width 281 height 36
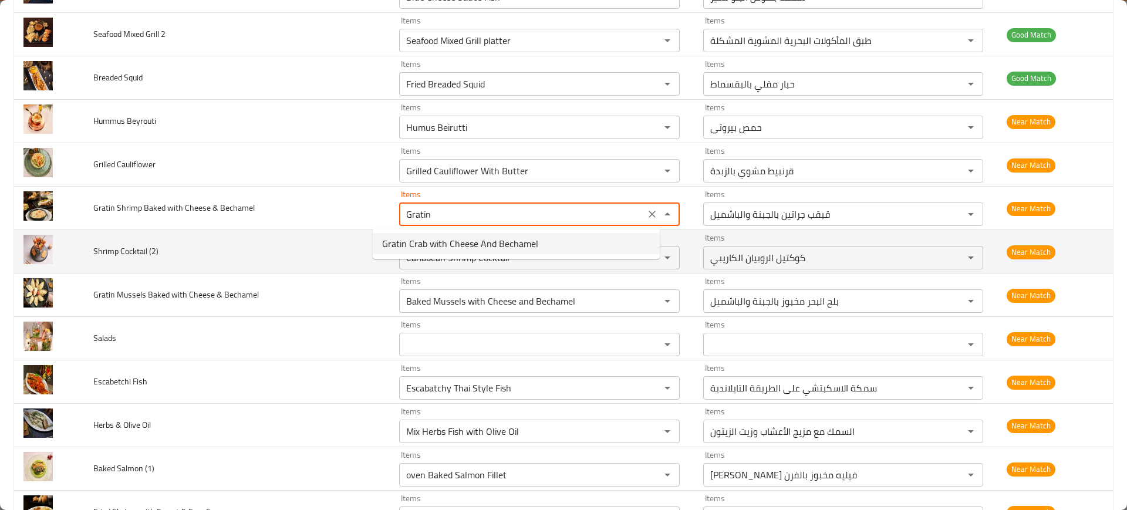
type Bechamel "Gratin Crab with Cheese And Bechamel"
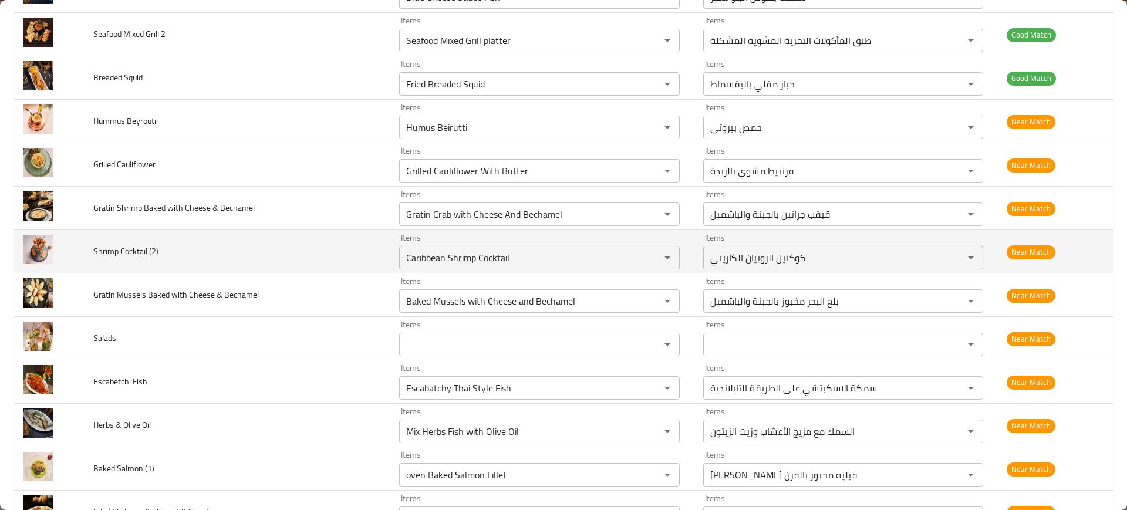
click at [212, 232] on td "Shrimp Cocktail (2)" at bounding box center [236, 251] width 305 height 43
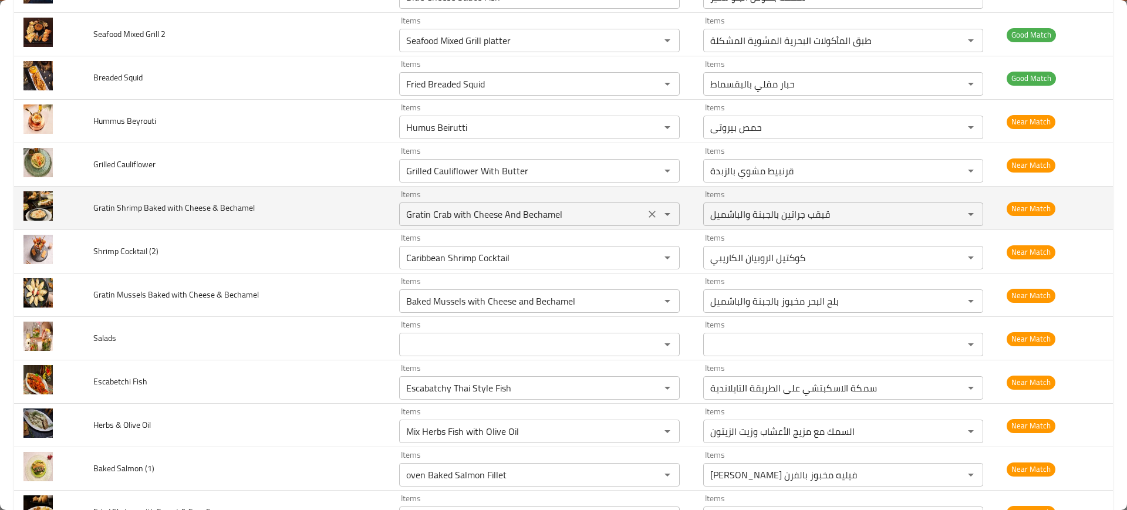
click at [646, 215] on icon "Clear" at bounding box center [652, 214] width 12 height 12
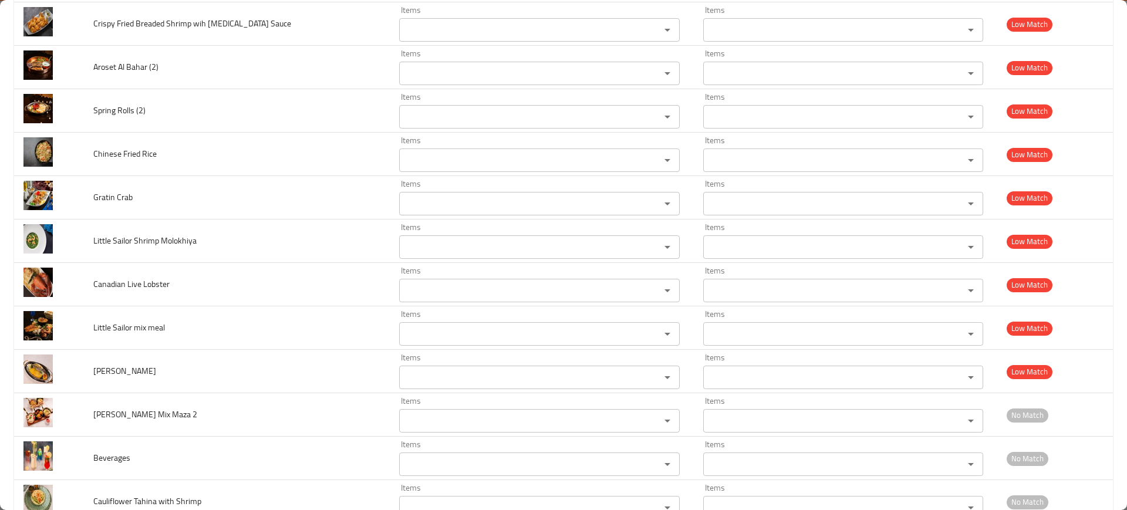
scroll to position [3434, 0]
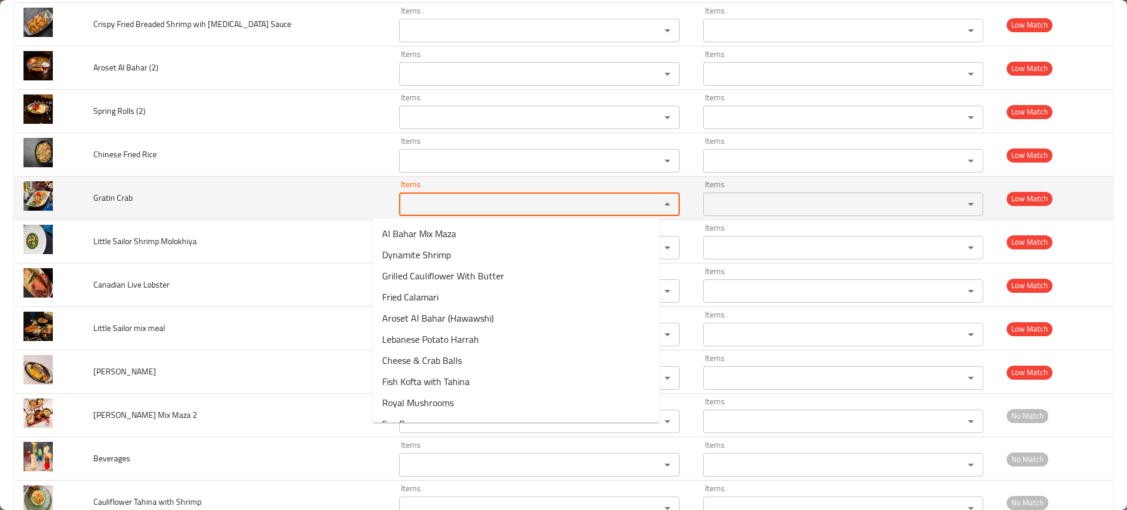
click at [462, 198] on Crab "Items" at bounding box center [522, 204] width 239 height 16
paste Crab "Crab with Cheese And Bechamel"
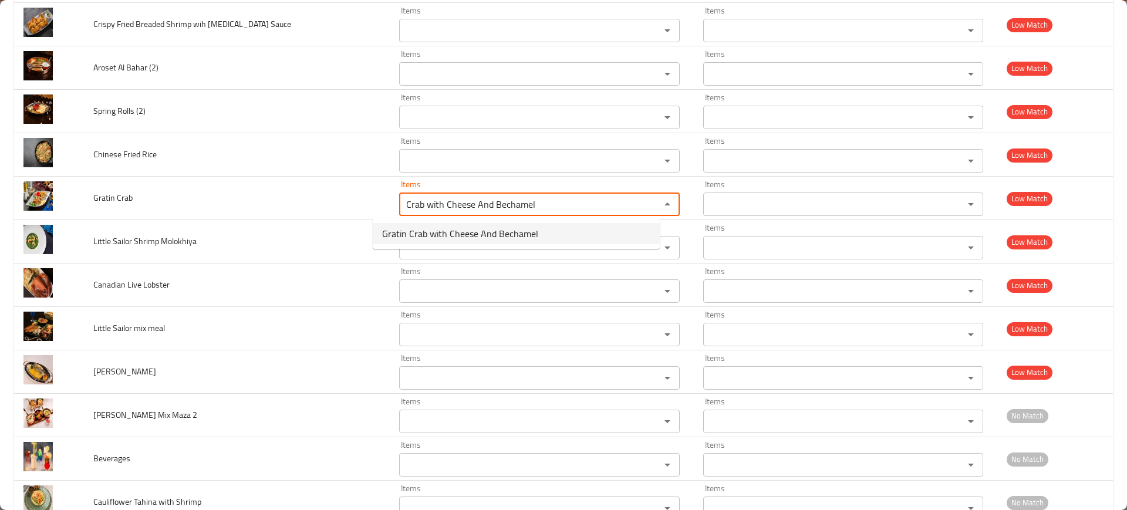
click at [394, 235] on span "Gratin Crab with Cheese And Bechamel" at bounding box center [460, 234] width 156 height 14
type Crab "Gratin Crab with Cheese And Bechamel"
type Crab-ar "قبقب جراتين بالجبنة والباشميل"
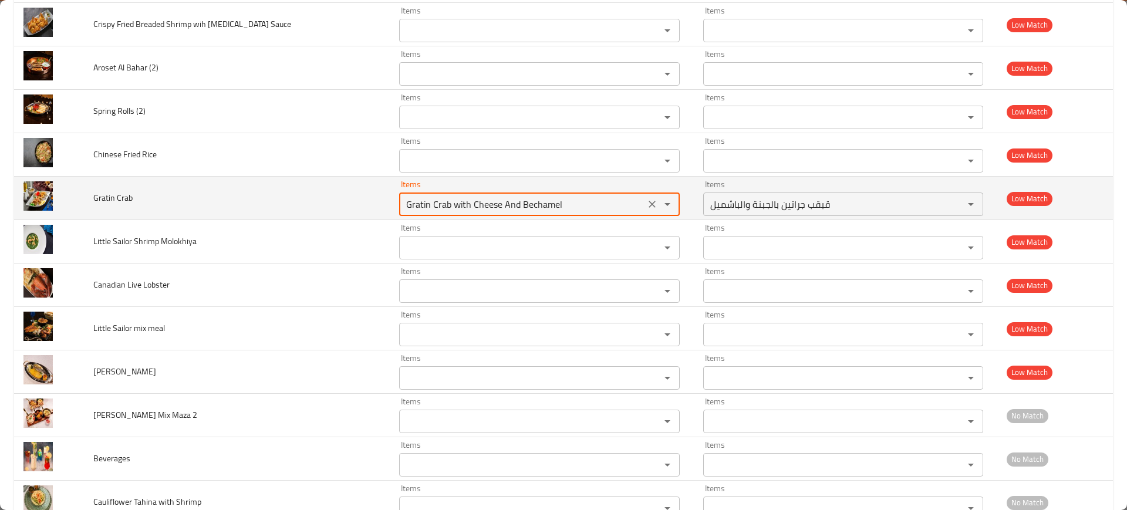
type Crab "Gratin Crab with Cheese And Bechamel"
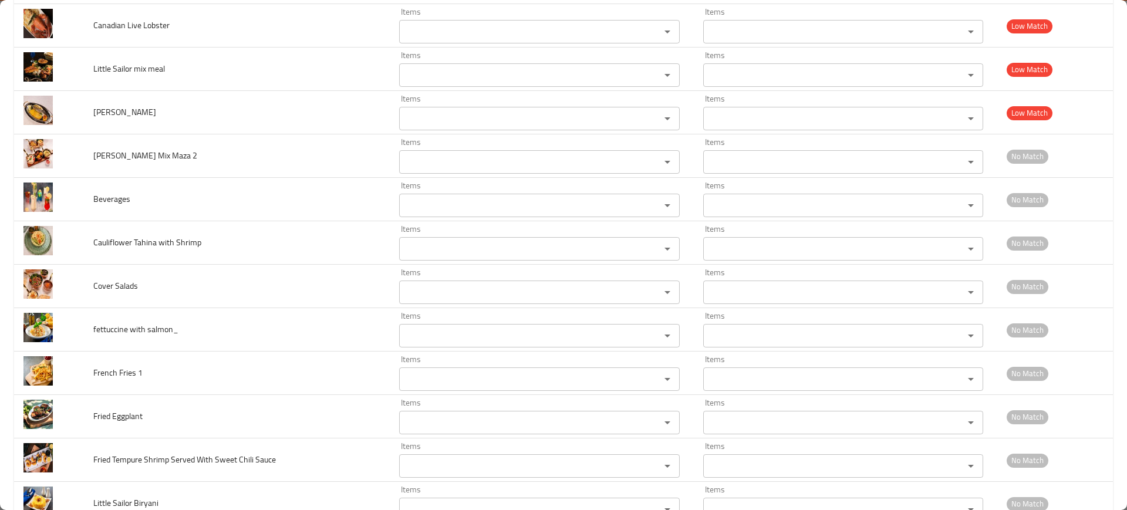
scroll to position [4166, 0]
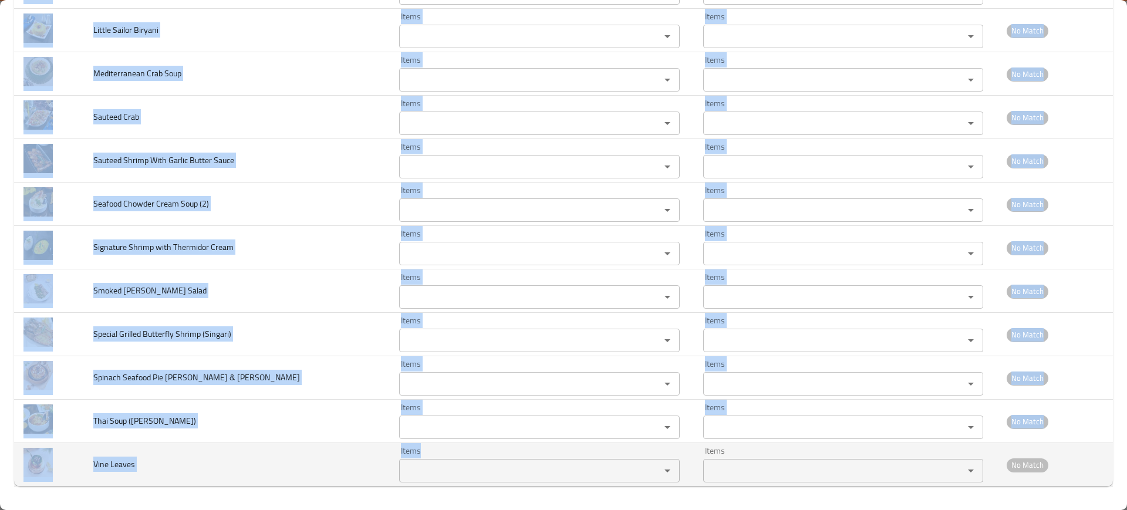
drag, startPoint x: 95, startPoint y: 326, endPoint x: 427, endPoint y: 454, distance: 355.9
copy tbody "Baked Salmon (1) Items Items Items Items Near Match Fried Shrimp with Sweet & S…"
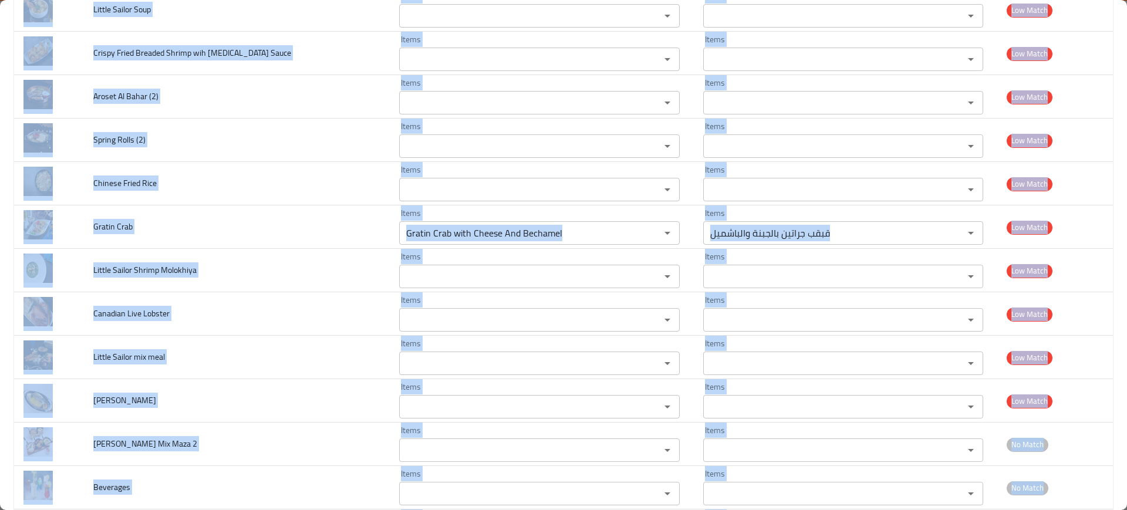
scroll to position [3328, 0]
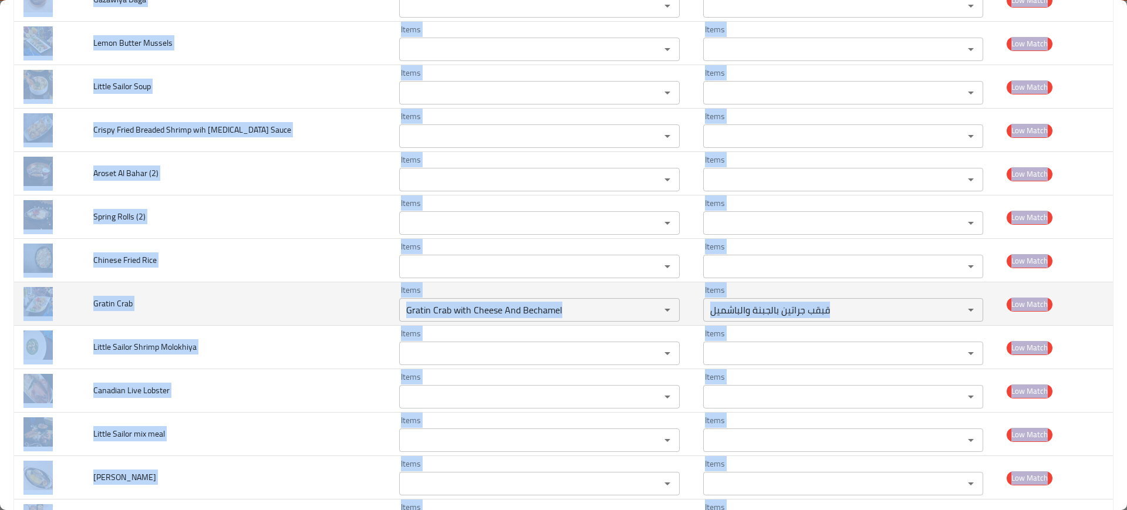
click at [120, 303] on span "Gratin Crab" at bounding box center [112, 303] width 39 height 15
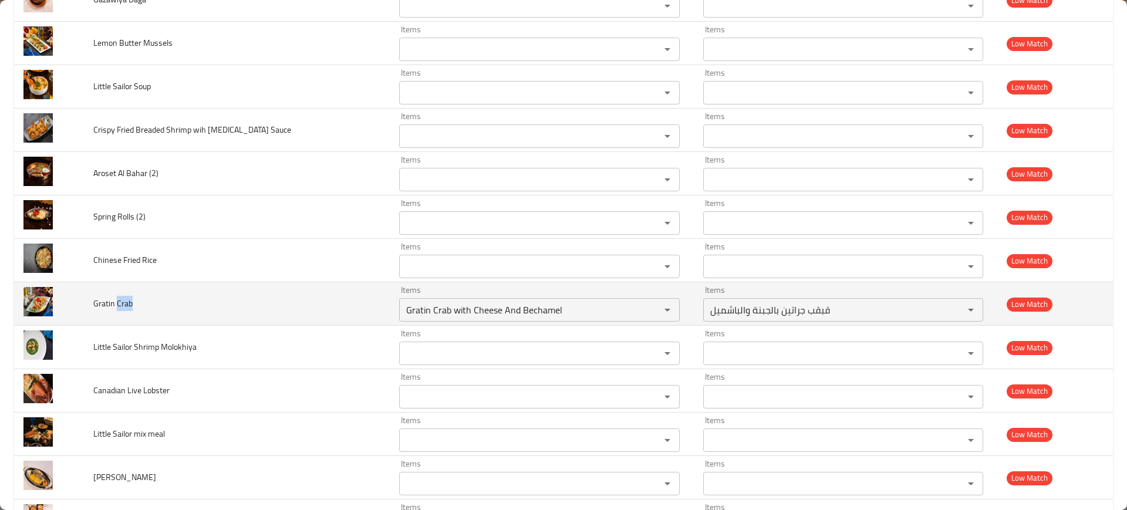
click at [120, 303] on span "Gratin Crab" at bounding box center [112, 303] width 39 height 15
copy span "Gratin Crab"
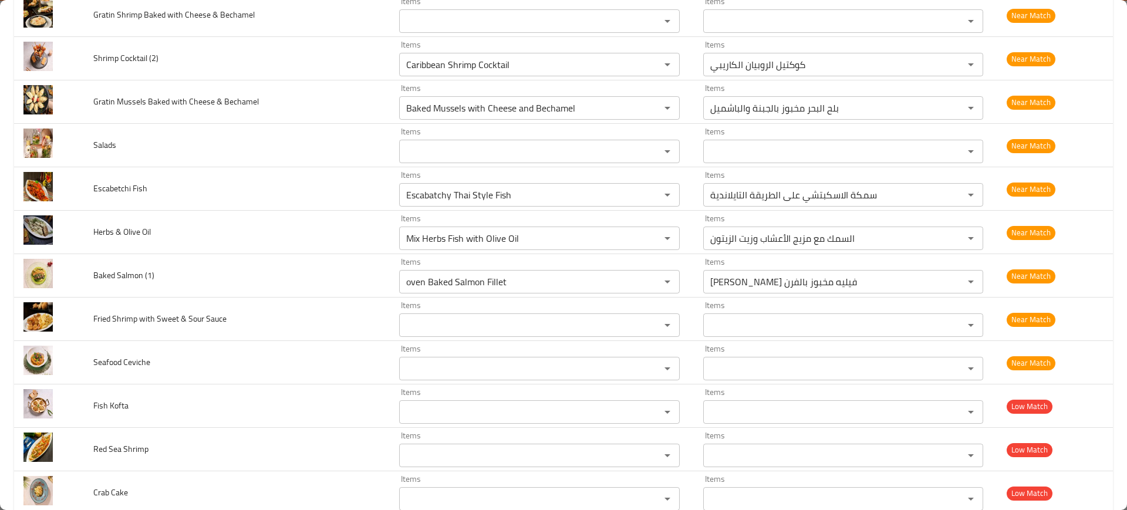
scroll to position [2299, 0]
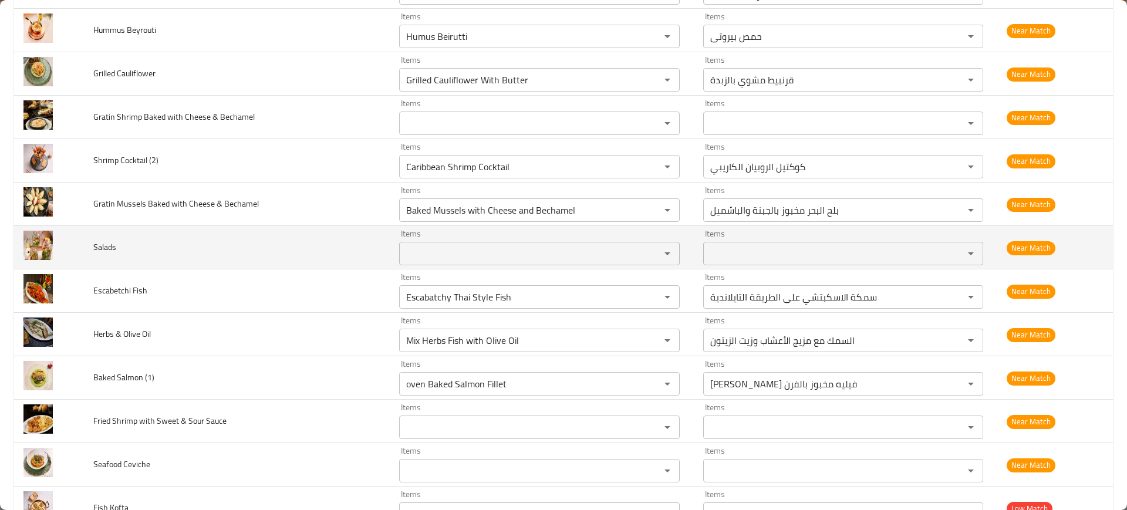
click at [105, 247] on span "Salads" at bounding box center [104, 246] width 23 height 15
copy span "Salads"
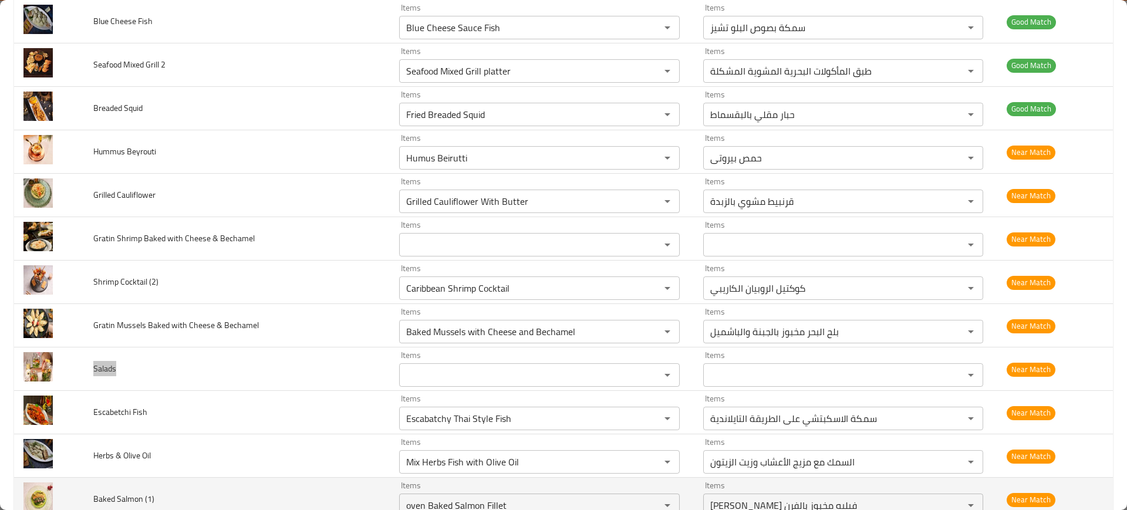
scroll to position [2169, 0]
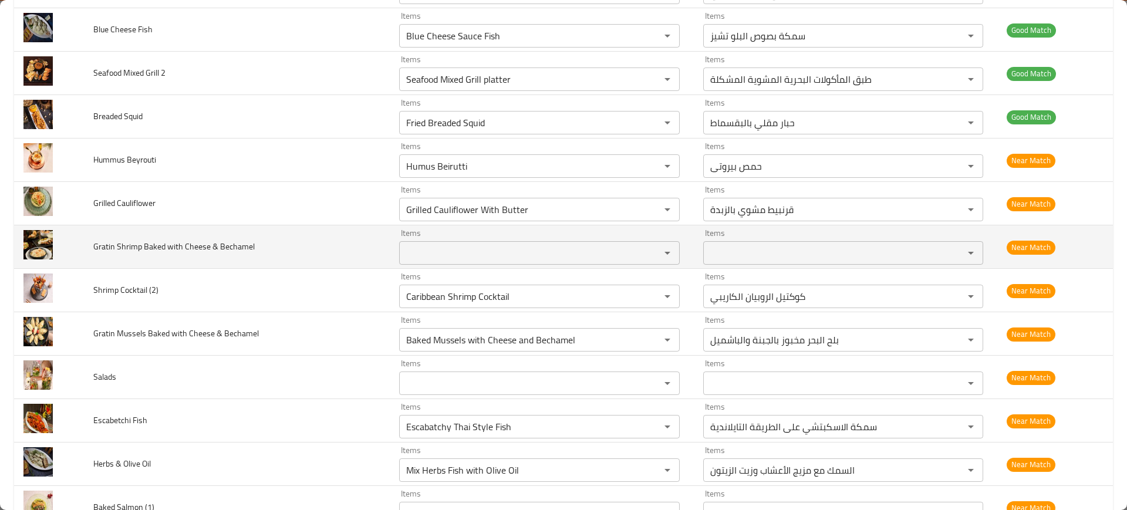
click at [160, 248] on span "Gratin Shrimp Baked with Cheese & Bechamel" at bounding box center [173, 246] width 161 height 15
copy span "Gratin Shrimp Baked with Cheese & Bechamel"
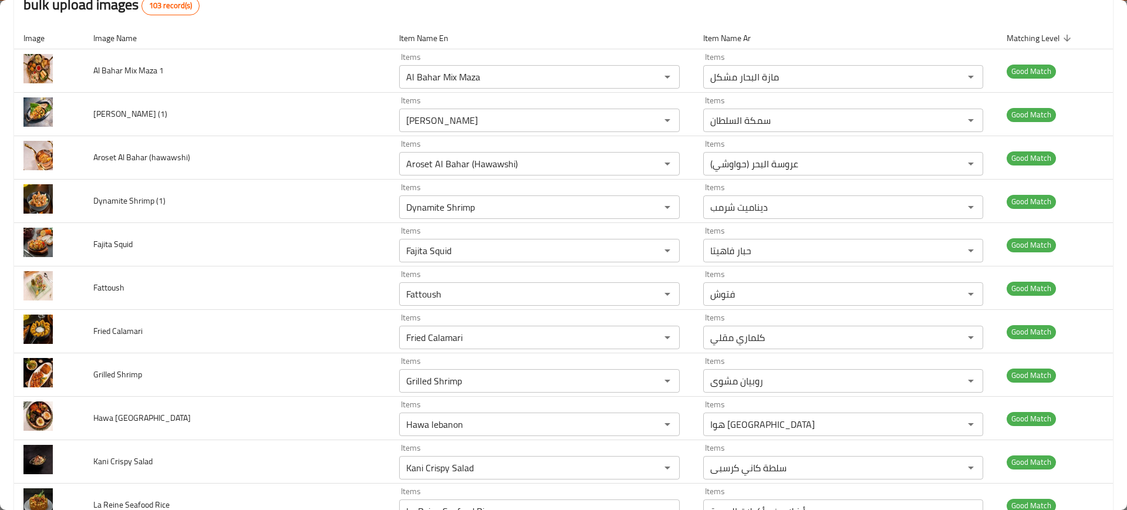
scroll to position [0, 0]
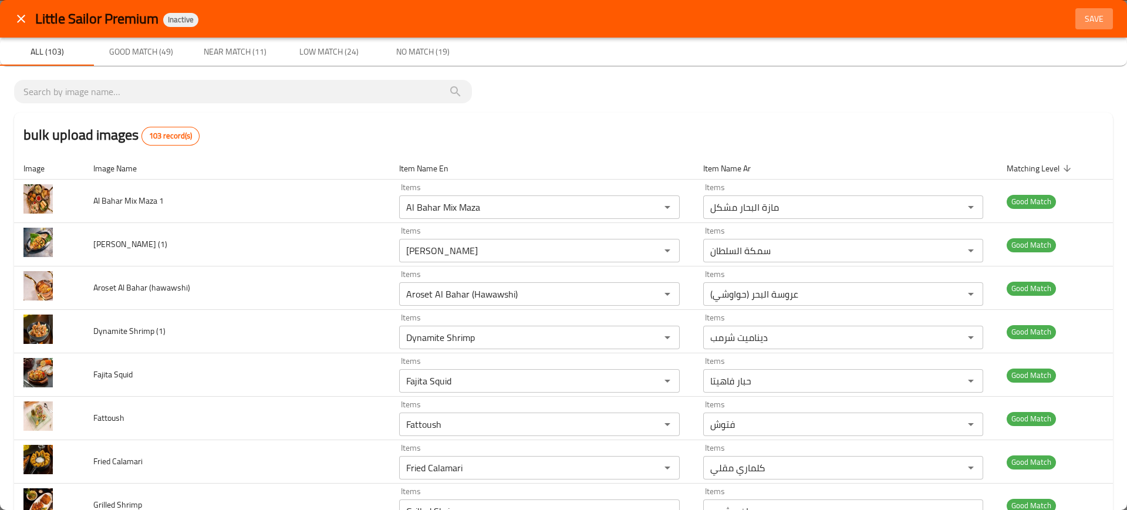
click at [1090, 22] on span "Save" at bounding box center [1094, 19] width 28 height 15
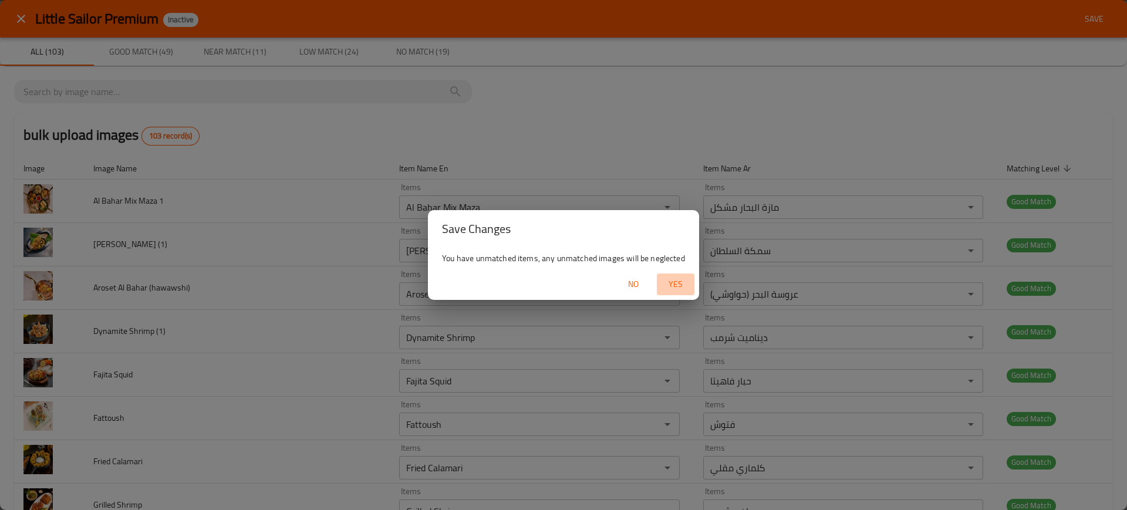
click at [677, 277] on span "Yes" at bounding box center [675, 284] width 28 height 15
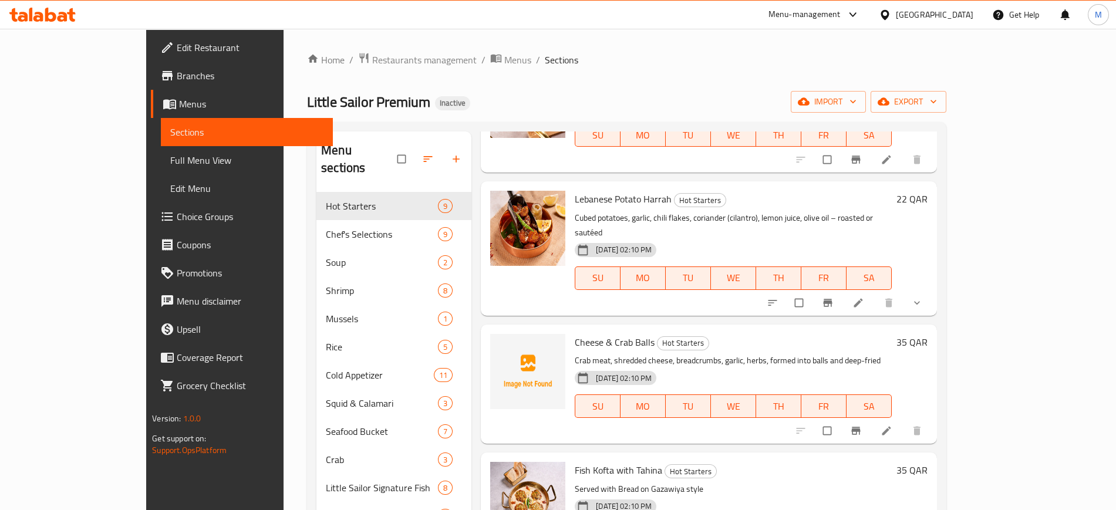
click at [603, 333] on span "Cheese & Crab Balls" at bounding box center [615, 342] width 80 height 18
copy span "Balls"
click at [603, 333] on span "Cheese & Crab Balls" at bounding box center [615, 342] width 80 height 18
click at [501, 345] on icon "upload picture" at bounding box center [506, 349] width 10 height 9
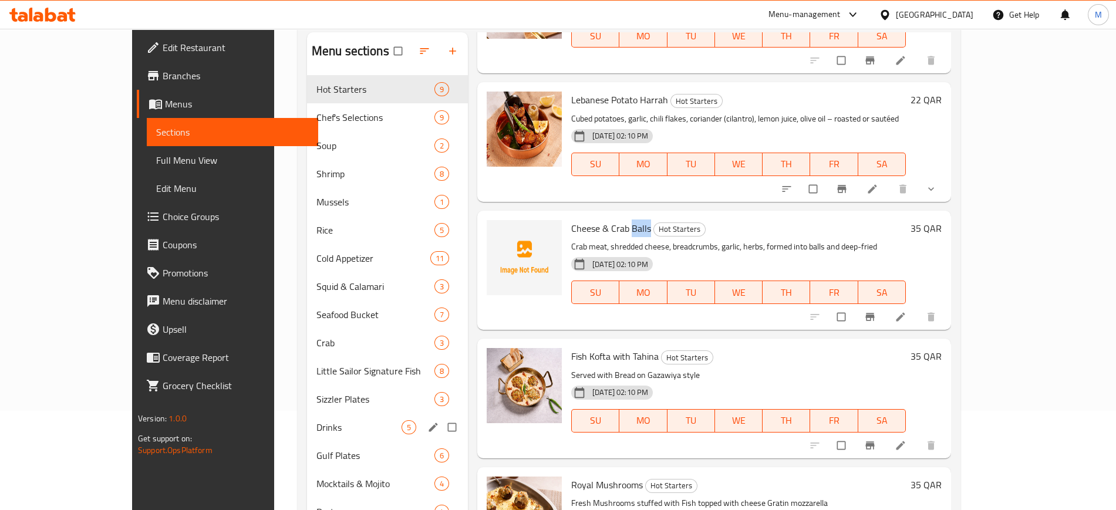
scroll to position [100, 0]
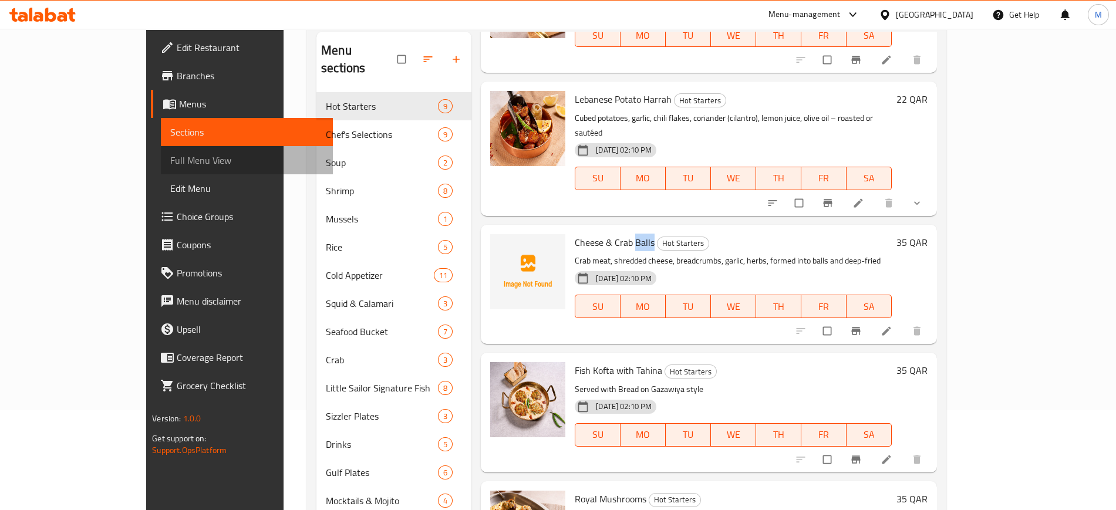
click at [170, 161] on span "Full Menu View" at bounding box center [246, 160] width 153 height 14
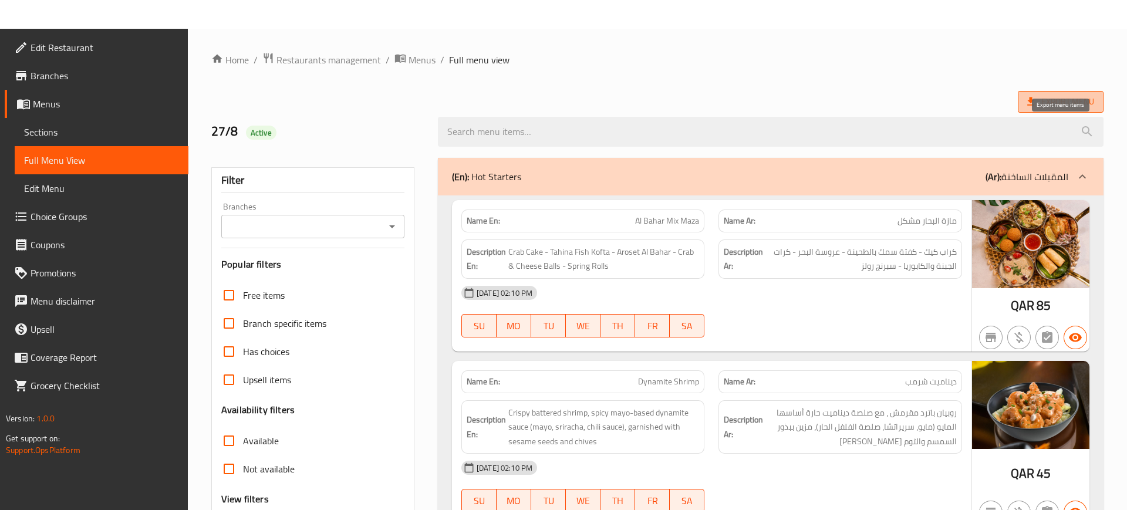
click at [1072, 106] on span "Export Menu" at bounding box center [1060, 101] width 67 height 15
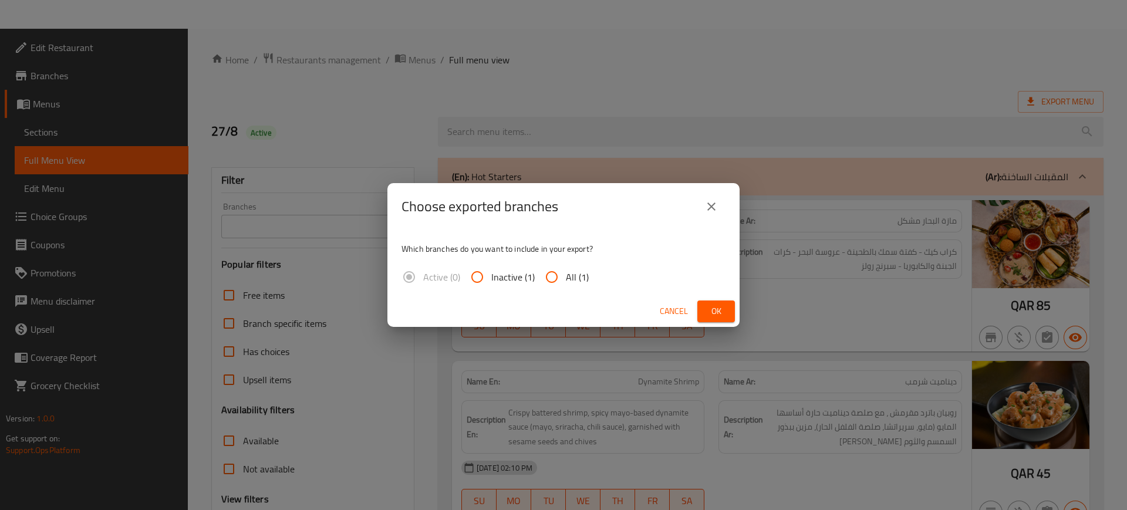
click at [573, 281] on span "All (1)" at bounding box center [577, 277] width 23 height 14
click at [566, 281] on input "All (1)" at bounding box center [552, 277] width 28 height 28
radio input "true"
click at [716, 306] on span "Ok" at bounding box center [716, 311] width 19 height 15
